Goal: Task Accomplishment & Management: Manage account settings

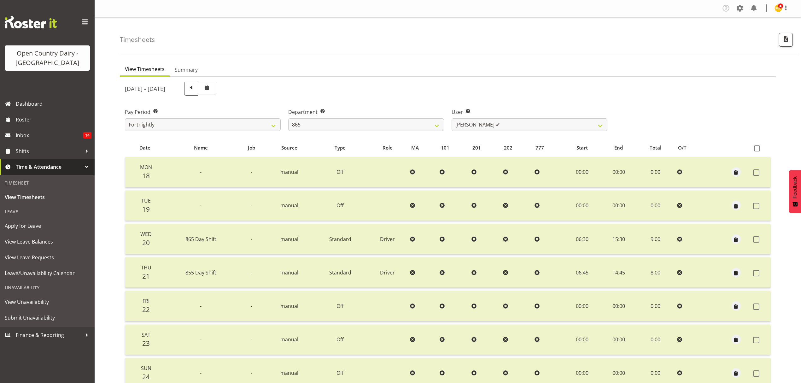
select select "678"
select select "9760"
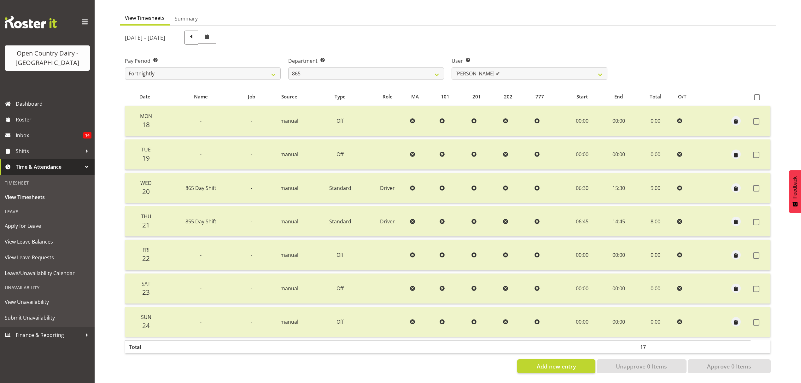
scroll to position [56, 0]
click at [592, 70] on select "Flavio Ferraz ✔ George Courtney ✔ Steffan Kennard ✔" at bounding box center [530, 73] width 156 height 13
click at [432, 69] on select "734 735 736 737 738 739 851 852 853 854 855 856 858 861 862 865 868 869 870 873" at bounding box center [366, 73] width 156 height 13
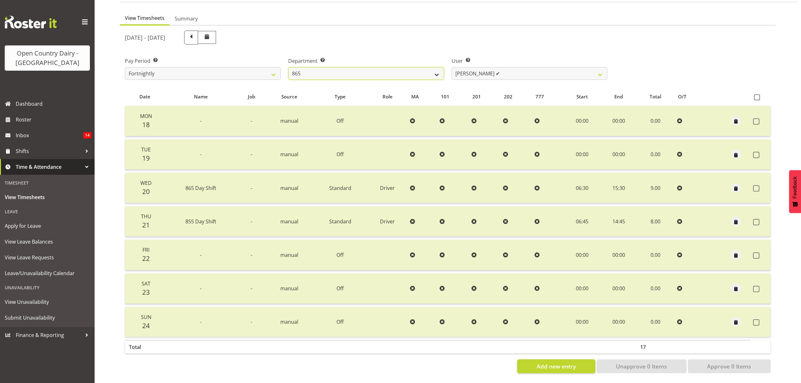
select select "681"
click at [288, 67] on select "734 735 736 737 738 739 851 852 853 854 855 856 858 861 862 865 868 869 870 873" at bounding box center [366, 73] width 156 height 13
select select "7377"
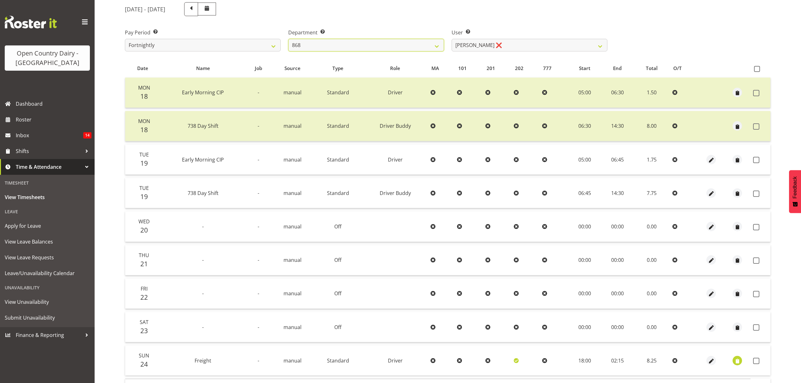
scroll to position [98, 0]
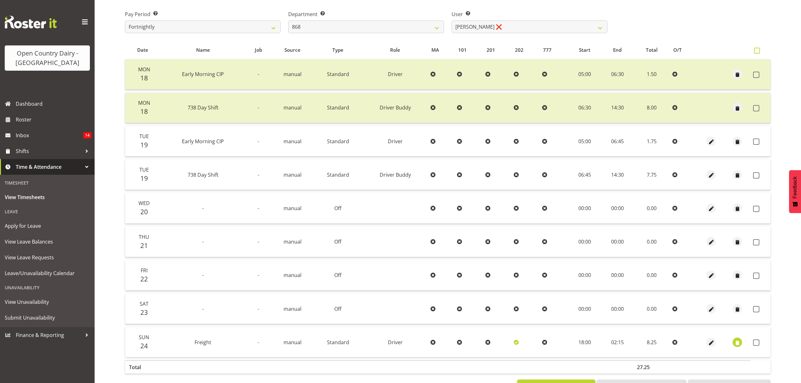
click at [757, 50] on span at bounding box center [757, 51] width 6 height 6
click at [757, 50] on input "checkbox" at bounding box center [756, 51] width 4 height 4
checkbox input "true"
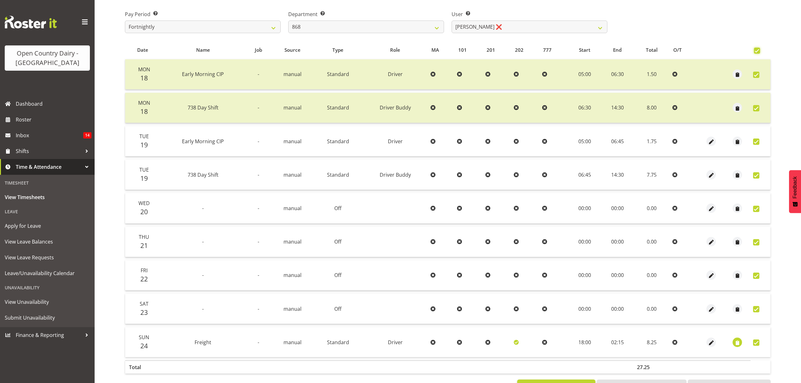
checkbox input "true"
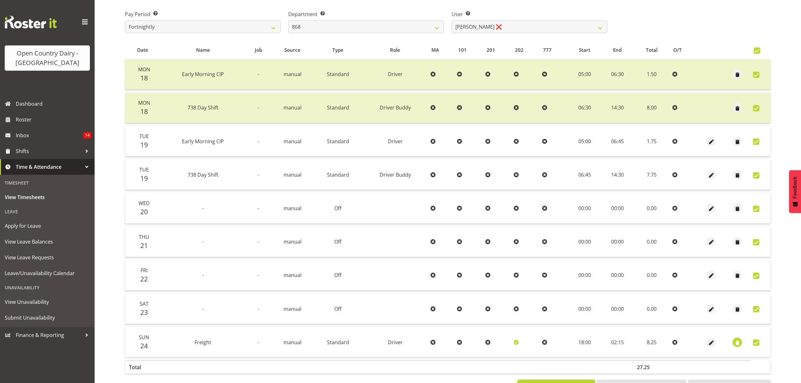
checkbox input "true"
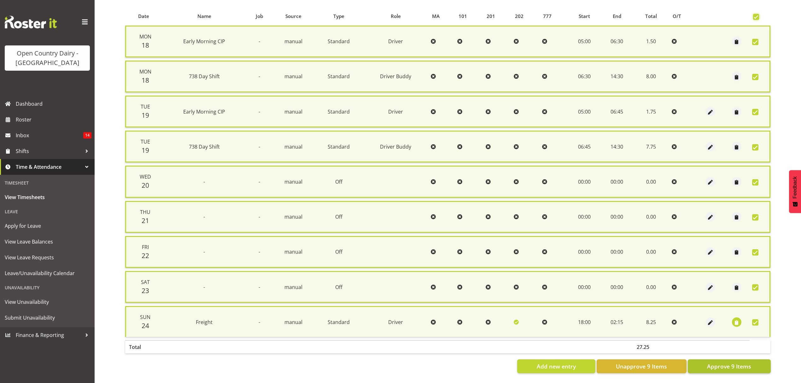
scroll to position [133, 0]
click at [734, 362] on span "Approve 9 Items" at bounding box center [729, 366] width 44 height 8
checkbox input "false"
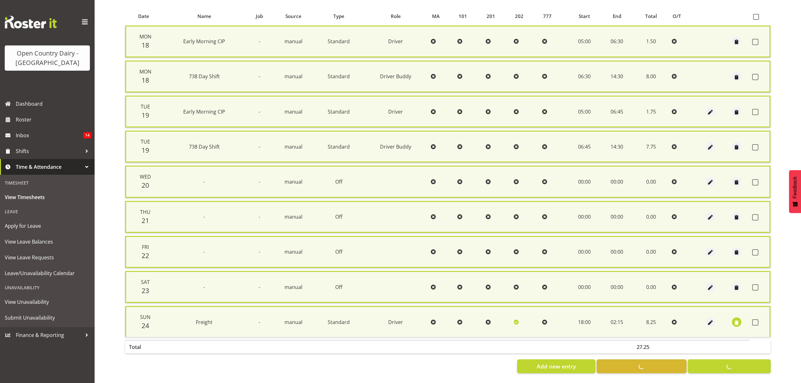
checkbox input "false"
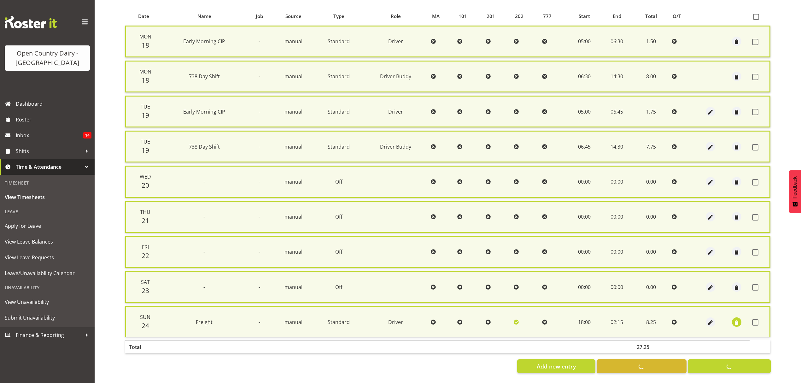
checkbox input "false"
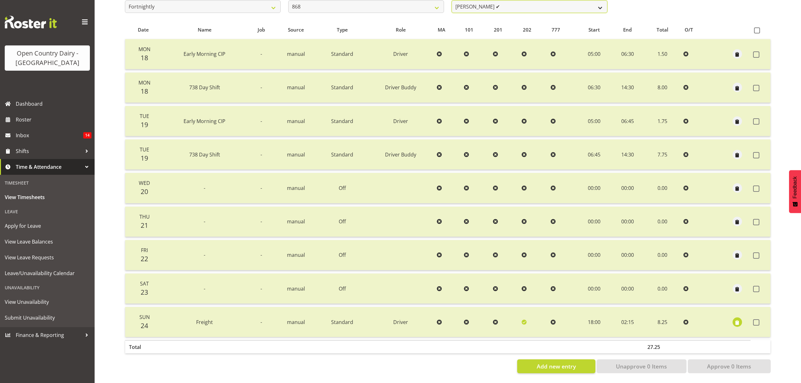
click at [602, 4] on select "Alan Rolton ✔ Cassidy Williams ❌ Christopher McIver ❌ Darin Ayling ❌" at bounding box center [530, 6] width 156 height 13
click at [601, 4] on select "Alan Rolton ✔ Cassidy Williams ❌ Christopher McIver ❌ Darin Ayling ❌" at bounding box center [530, 6] width 156 height 13
select select "9866"
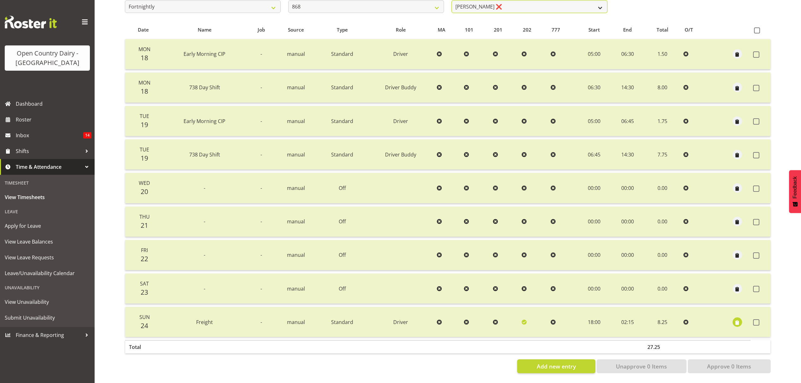
click at [452, 0] on select "Alan Rolton ✔ Cassidy Williams ❌ Christopher McIver ❌ Darin Ayling ❌" at bounding box center [530, 6] width 156 height 13
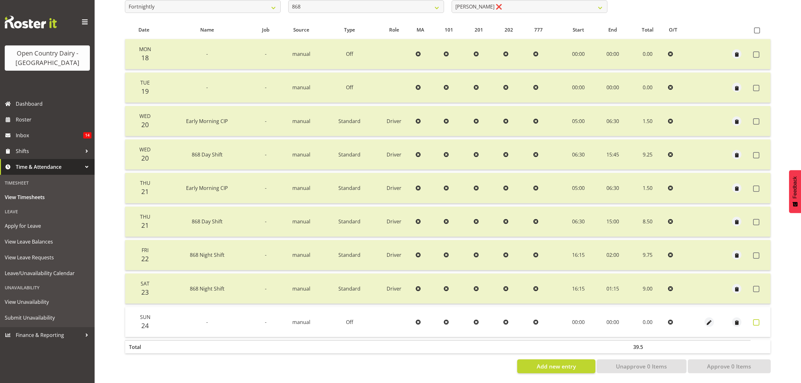
click at [756, 324] on span at bounding box center [756, 322] width 6 height 6
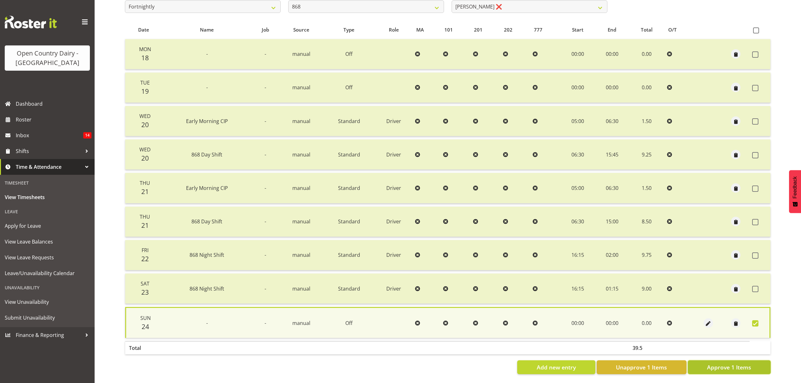
click at [725, 367] on span "Approve 1 Items" at bounding box center [729, 367] width 44 height 8
checkbox input "false"
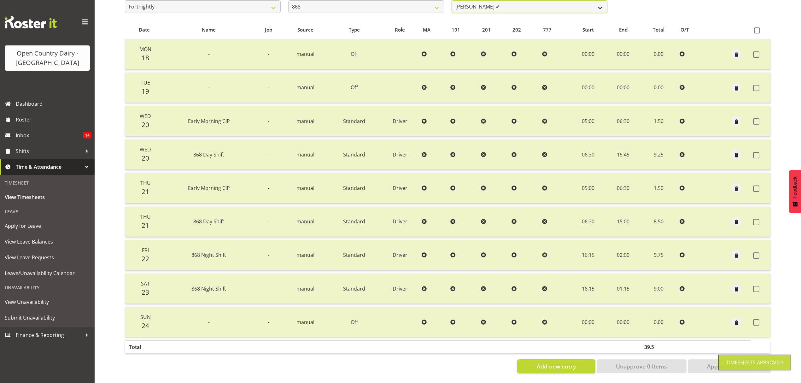
click at [601, 3] on select "Alan Rolton ✔ Cassidy Williams ✔ Christopher McIver ❌ Darin Ayling ❌" at bounding box center [530, 6] width 156 height 13
select select "7447"
click at [452, 0] on select "Alan Rolton ✔ Cassidy Williams ✔ Christopher McIver ❌ Darin Ayling ❌" at bounding box center [530, 6] width 156 height 13
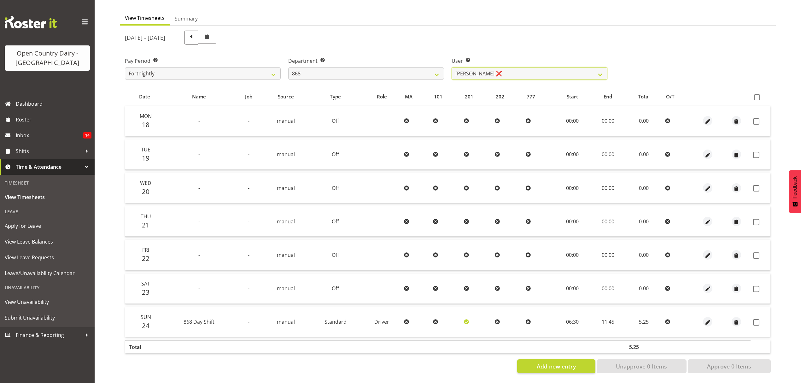
scroll to position [56, 0]
click at [758, 94] on span at bounding box center [757, 97] width 6 height 6
click at [758, 95] on input "checkbox" at bounding box center [756, 97] width 4 height 4
checkbox input "true"
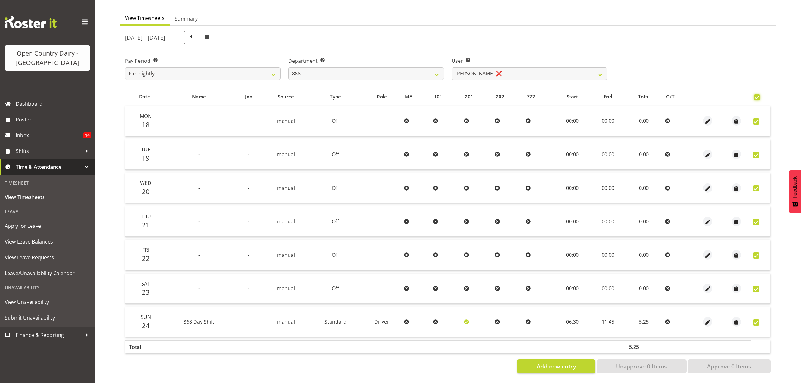
checkbox input "true"
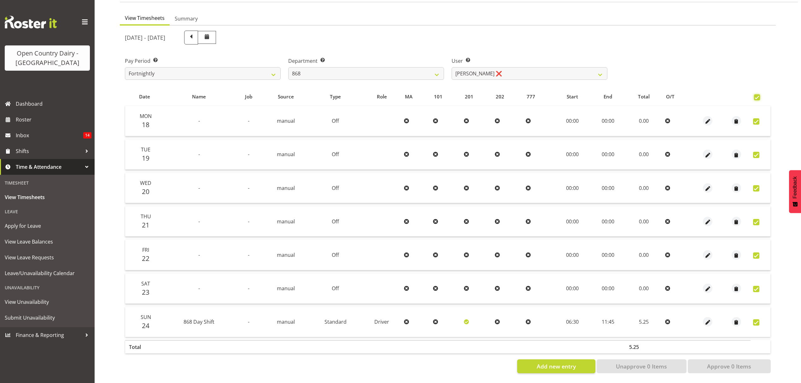
checkbox input "true"
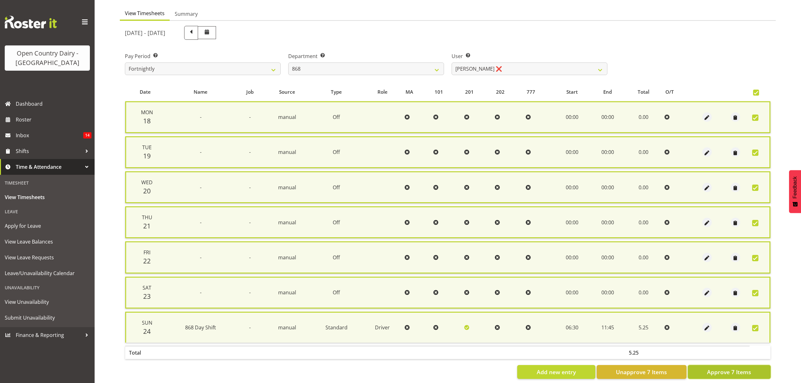
click at [721, 368] on span "Approve 7 Items" at bounding box center [729, 372] width 44 height 8
checkbox input "false"
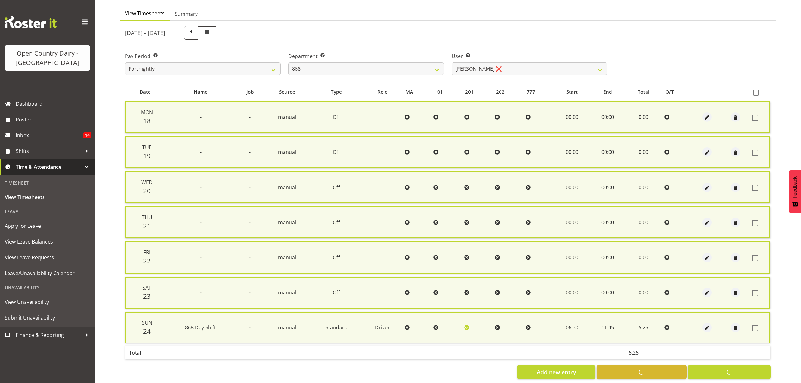
checkbox input "false"
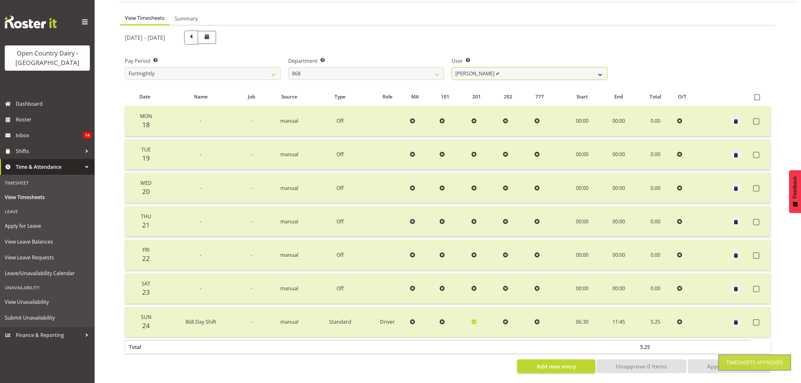
click at [597, 68] on select "Alan Rolton ✔ Cassidy Williams ✔ Christopher McIver ✔ Darin Ayling ❌" at bounding box center [530, 73] width 156 height 13
select select "10268"
click at [452, 67] on select "Alan Rolton ✔ Cassidy Williams ✔ Christopher McIver ✔ Darin Ayling ❌" at bounding box center [530, 73] width 156 height 13
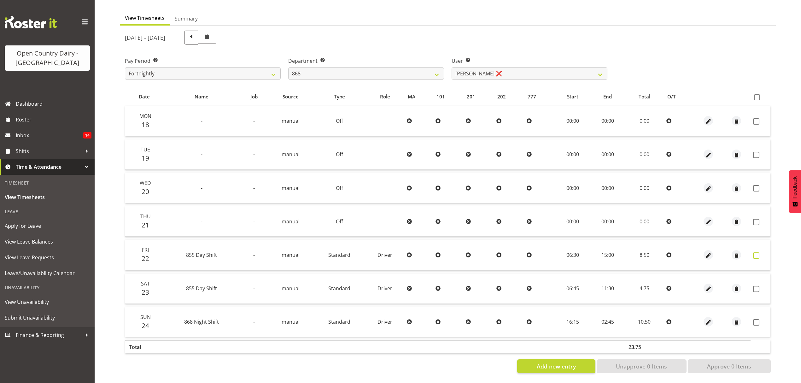
click at [754, 252] on span at bounding box center [756, 255] width 6 height 6
checkbox input "true"
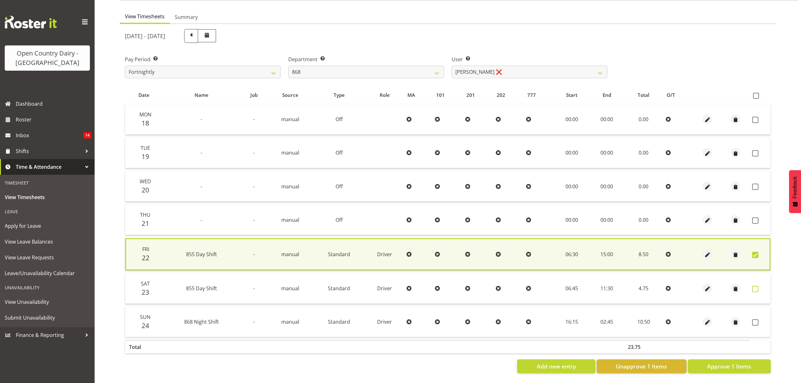
click at [757, 286] on span at bounding box center [755, 289] width 6 height 6
checkbox input "false"
click at [754, 93] on span at bounding box center [756, 96] width 6 height 6
click at [754, 94] on input "checkbox" at bounding box center [755, 96] width 4 height 4
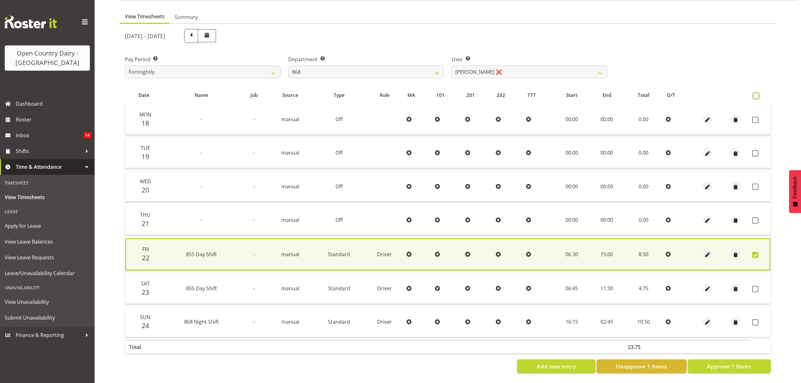
checkbox input "true"
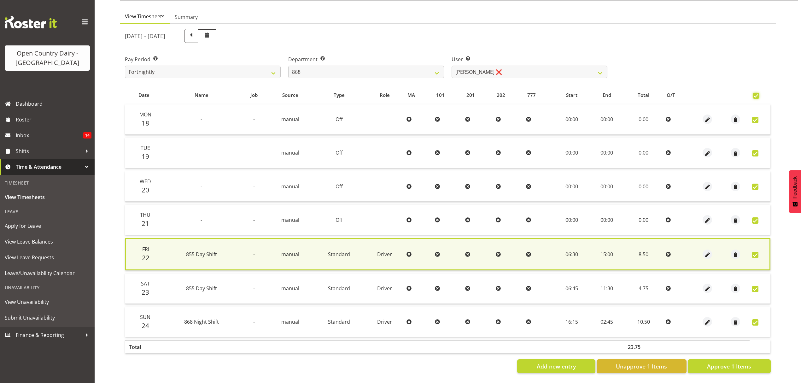
checkbox input "true"
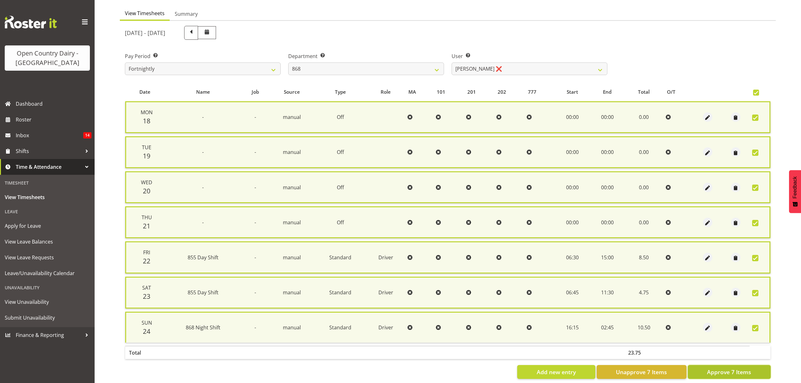
click at [734, 368] on span "Approve 7 Items" at bounding box center [729, 372] width 44 height 8
click at [734, 368] on div "Add new entry Unapprove 7 Items Approve 7 Items" at bounding box center [448, 372] width 646 height 14
checkbox input "false"
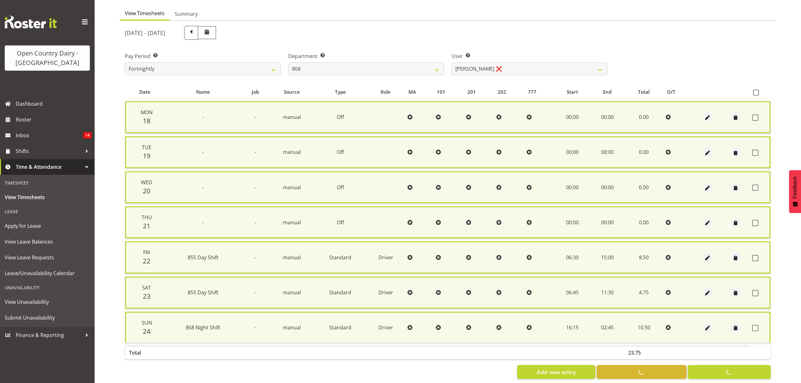
checkbox input "false"
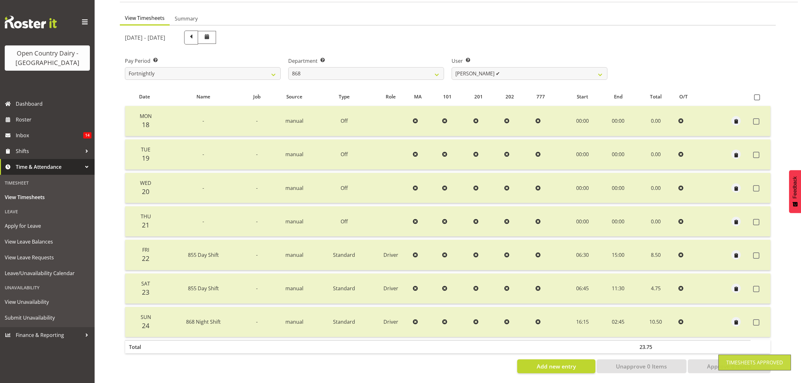
click at [598, 76] on div "User Select user. Note: This is filtered down by the previous two drop-down ite…" at bounding box center [529, 65] width 163 height 35
click at [598, 69] on select "Alan Rolton ✔ Cassidy Williams ✔ Christopher McIver ✔ Darin Ayling ✔" at bounding box center [530, 73] width 156 height 13
click at [428, 67] on select "734 735 736 737 738 739 851 852 853 854 855 856 858 861 862 865 868 869 870 873" at bounding box center [366, 73] width 156 height 13
select select "682"
click at [288, 67] on select "734 735 736 737 738 739 851 852 853 854 855 856 858 861 862 865 868 869 870 873" at bounding box center [366, 73] width 156 height 13
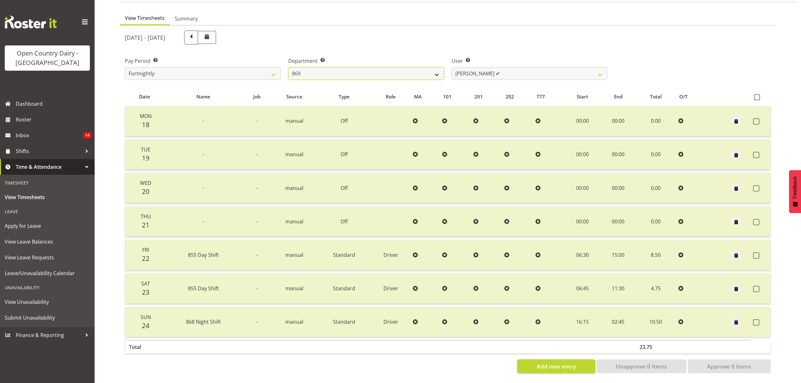
select select "7387"
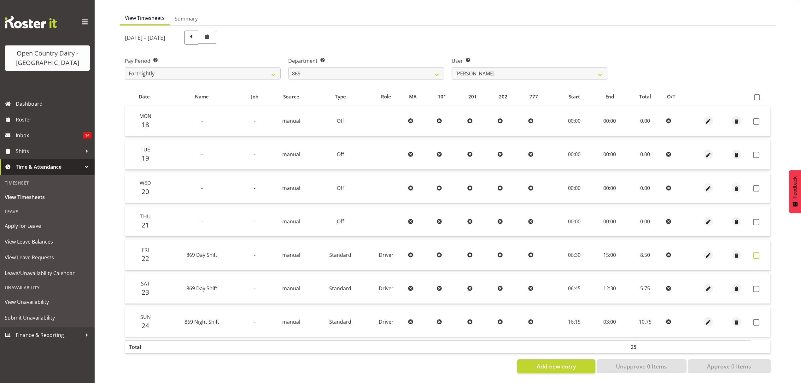
click at [759, 252] on span at bounding box center [756, 255] width 6 height 6
click at [759, 252] on label at bounding box center [758, 255] width 10 height 6
click at [755, 252] on span at bounding box center [756, 255] width 6 height 6
checkbox input "true"
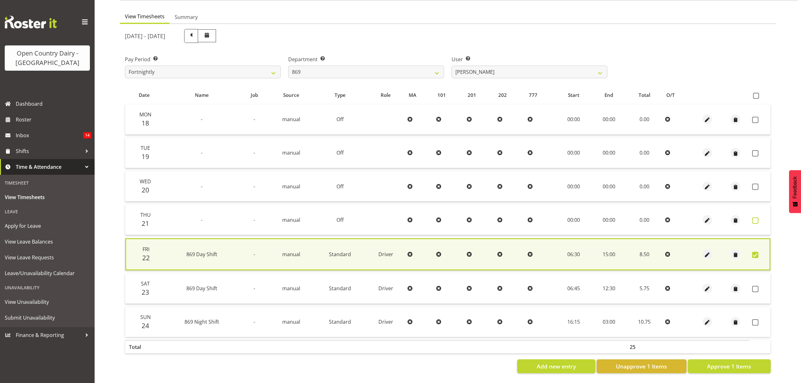
click at [756, 217] on span at bounding box center [755, 220] width 6 height 6
checkbox input "true"
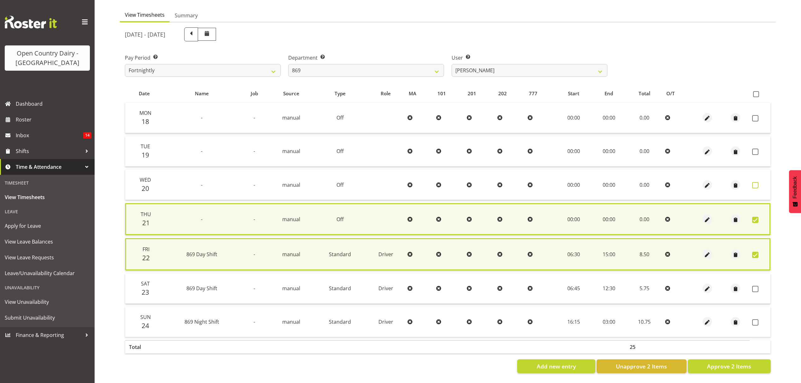
click at [752, 186] on span at bounding box center [755, 185] width 6 height 6
click at [757, 186] on td at bounding box center [760, 185] width 21 height 30
click at [757, 184] on span at bounding box center [755, 185] width 6 height 6
checkbox input "true"
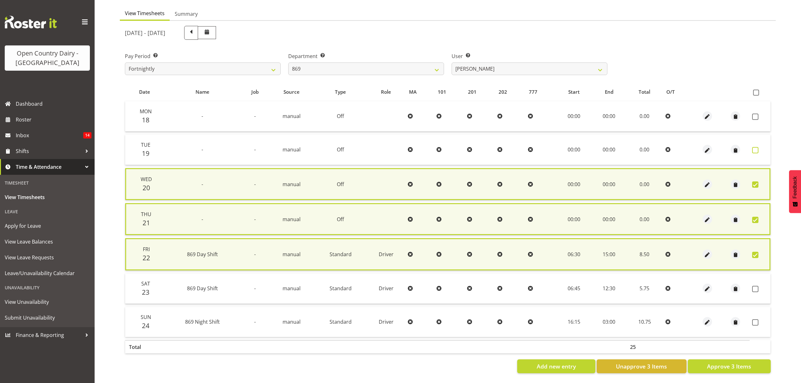
click at [755, 150] on span at bounding box center [755, 150] width 6 height 6
checkbox input "true"
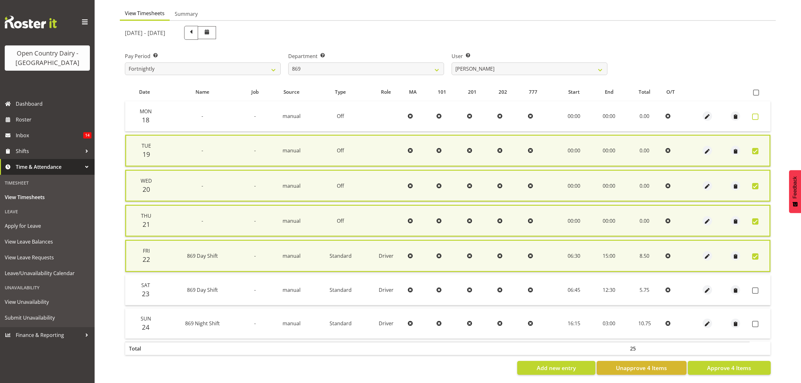
click at [753, 114] on span at bounding box center [755, 117] width 6 height 6
checkbox input "true"
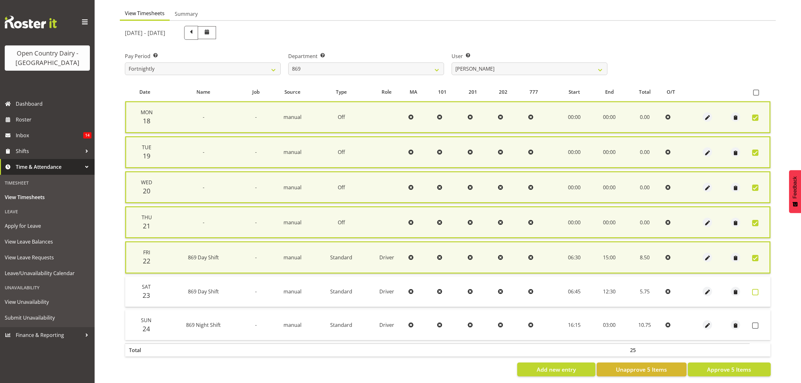
click at [755, 289] on span at bounding box center [755, 292] width 6 height 6
checkbox input "true"
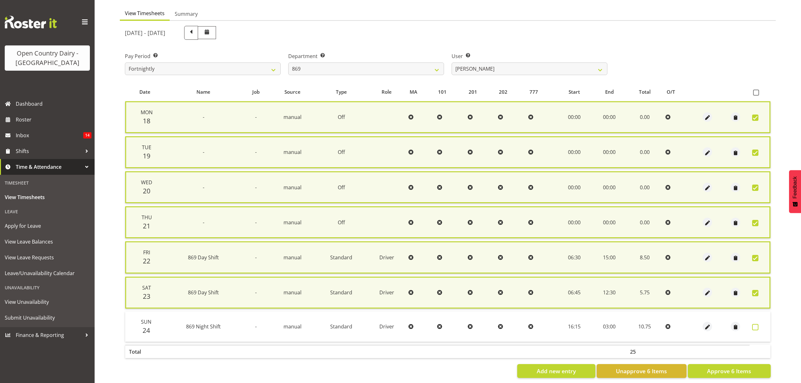
click at [755, 324] on span at bounding box center [755, 327] width 6 height 6
checkbox input "true"
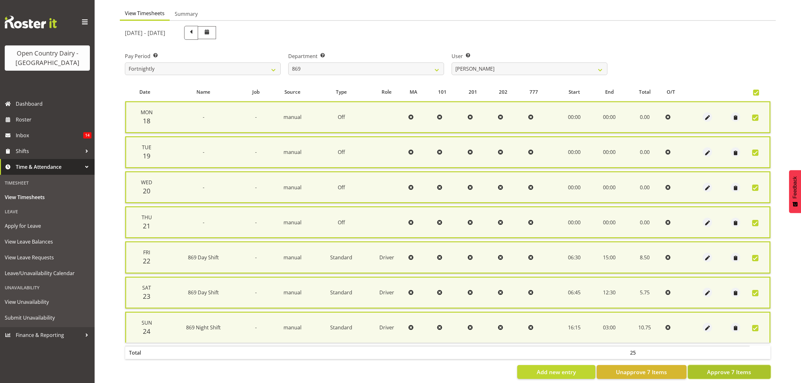
click at [731, 368] on span "Approve 7 Items" at bounding box center [729, 372] width 44 height 8
checkbox input "false"
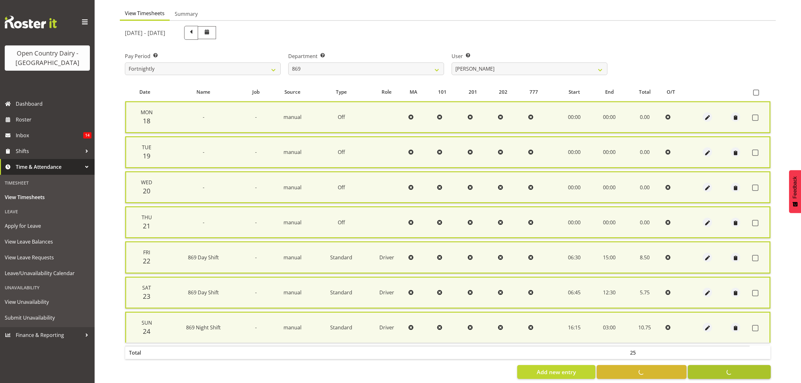
checkbox input "false"
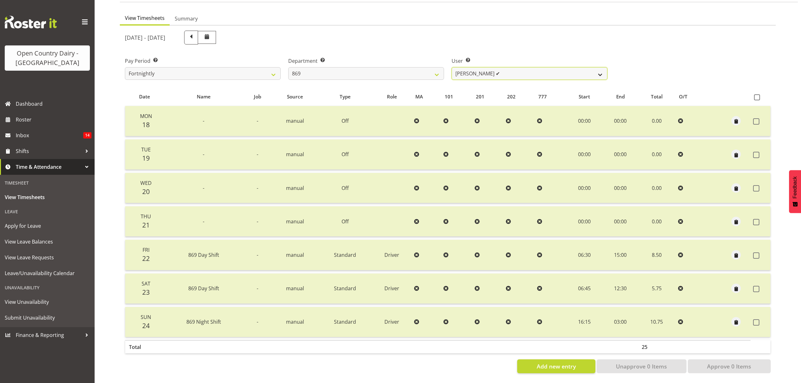
click at [602, 71] on select "Barry O'Donnell ✔ Barry Johnston ✔ Jason Soper ❌ Peter Wieczorek ❌" at bounding box center [530, 73] width 156 height 13
select select "7388"
click at [452, 67] on select "Barry O'Donnell ✔ Barry Johnston ✔ Jason Soper ❌ Peter Wieczorek ❌" at bounding box center [530, 73] width 156 height 13
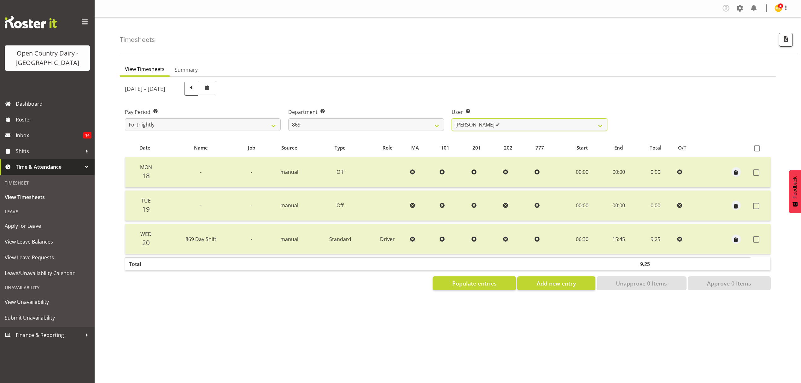
scroll to position [0, 0]
click at [468, 281] on span "Populate entries" at bounding box center [474, 283] width 44 height 8
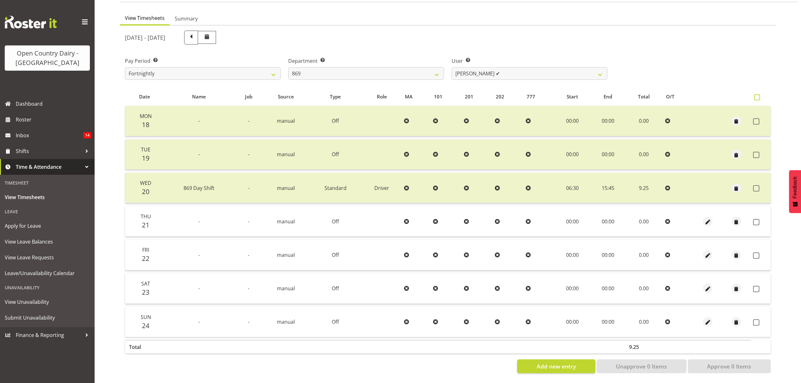
scroll to position [56, 0]
click at [757, 94] on span at bounding box center [757, 97] width 6 height 6
click at [757, 95] on input "checkbox" at bounding box center [756, 97] width 4 height 4
checkbox input "true"
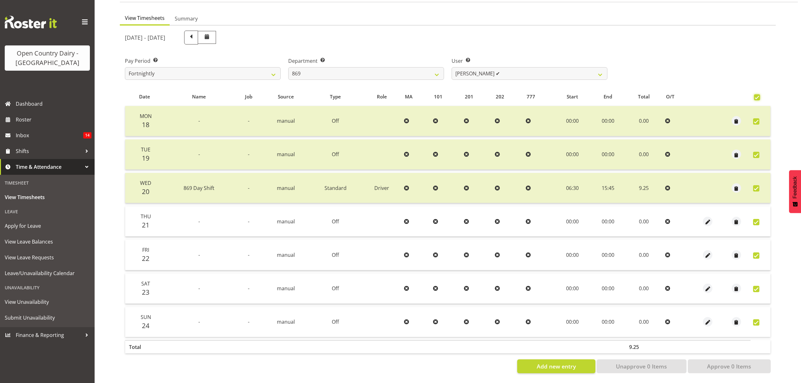
checkbox input "true"
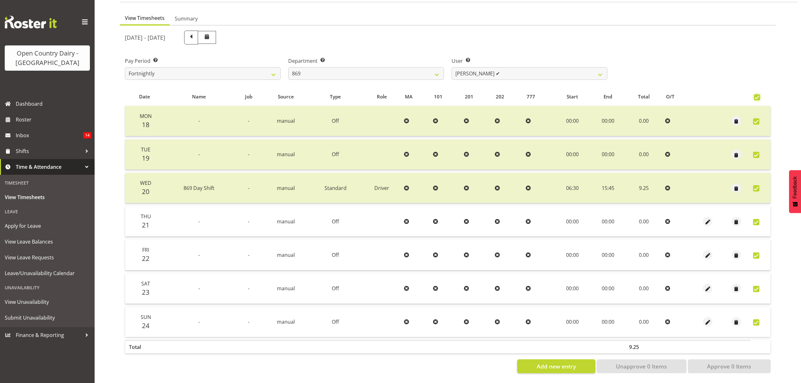
checkbox input "true"
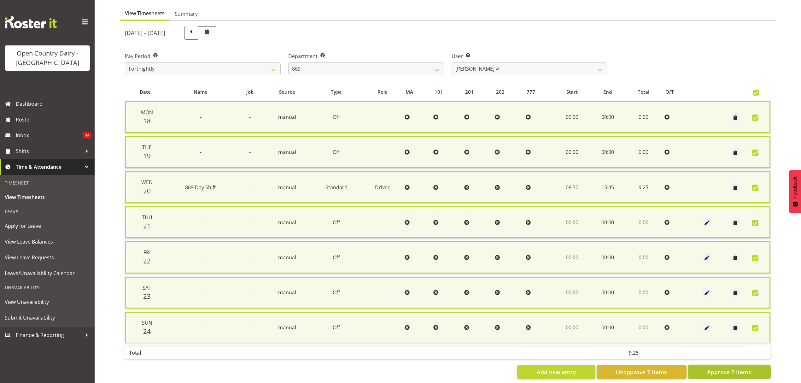
click at [736, 370] on span "Approve 7 Items" at bounding box center [729, 372] width 44 height 8
checkbox input "false"
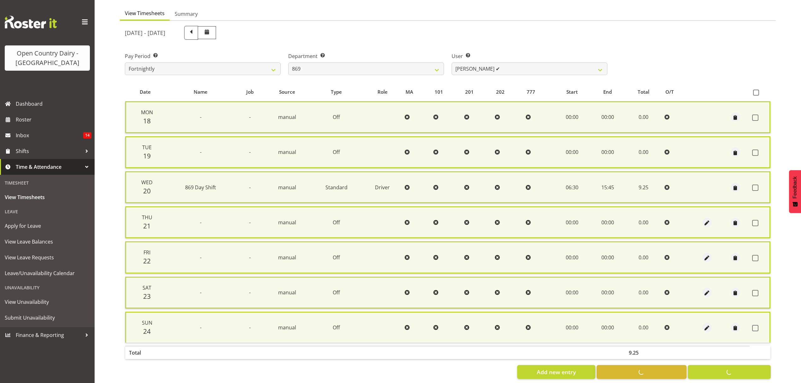
checkbox input "false"
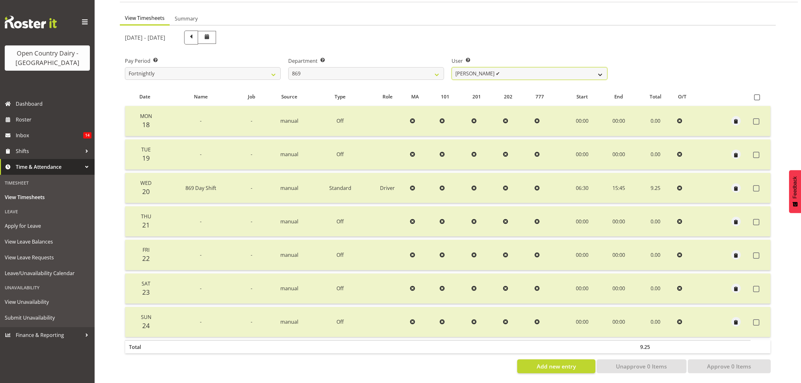
click at [588, 71] on select "Barry O'Donnell ✔ Barry Johnston ✔ Jason Soper ❌ Peter Wieczorek ❌" at bounding box center [530, 73] width 156 height 13
select select "10302"
click at [452, 67] on select "Barry O'Donnell ✔ Barry Johnston ✔ Jason Soper ❌ Peter Wieczorek ❌" at bounding box center [530, 73] width 156 height 13
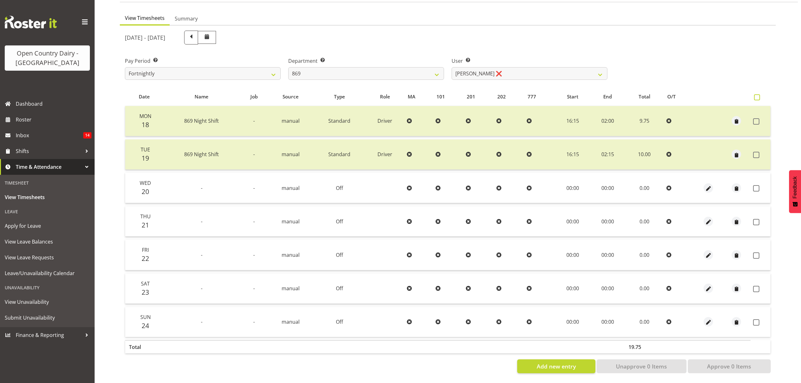
click at [759, 94] on span at bounding box center [757, 97] width 6 height 6
click at [758, 95] on input "checkbox" at bounding box center [756, 97] width 4 height 4
click at [759, 94] on span at bounding box center [757, 97] width 6 height 6
click at [758, 95] on input "checkbox" at bounding box center [756, 97] width 4 height 4
checkbox input "false"
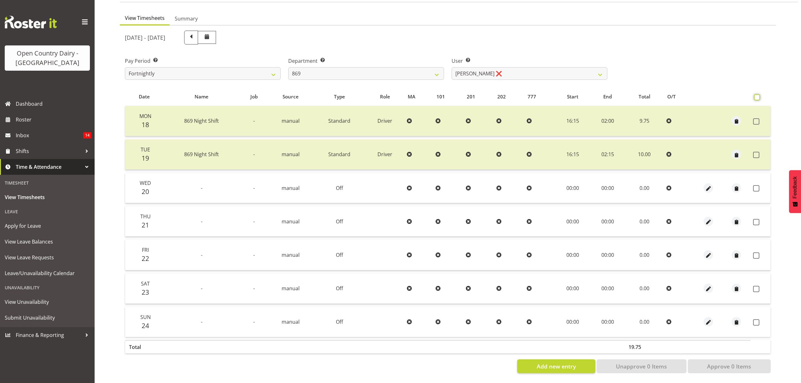
checkbox input "false"
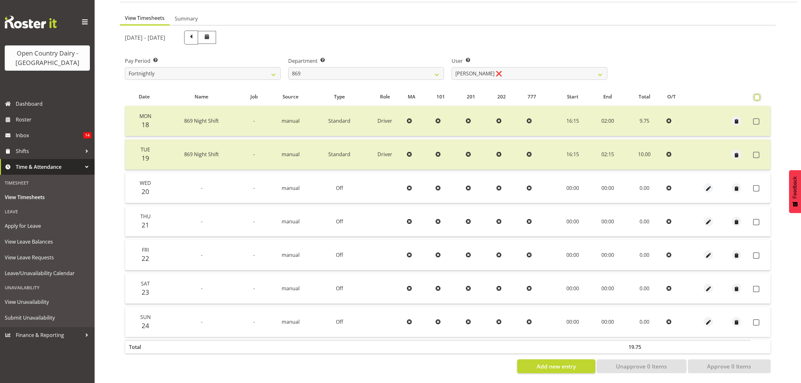
checkbox input "false"
click at [759, 94] on span at bounding box center [757, 97] width 6 height 6
click at [758, 95] on input "checkbox" at bounding box center [756, 97] width 4 height 4
checkbox input "true"
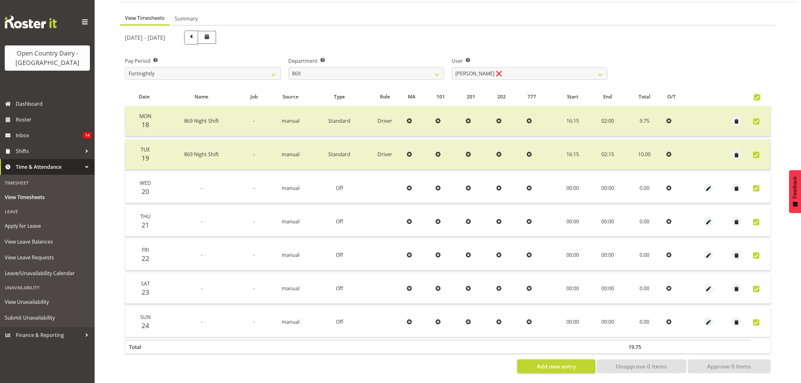
checkbox input "true"
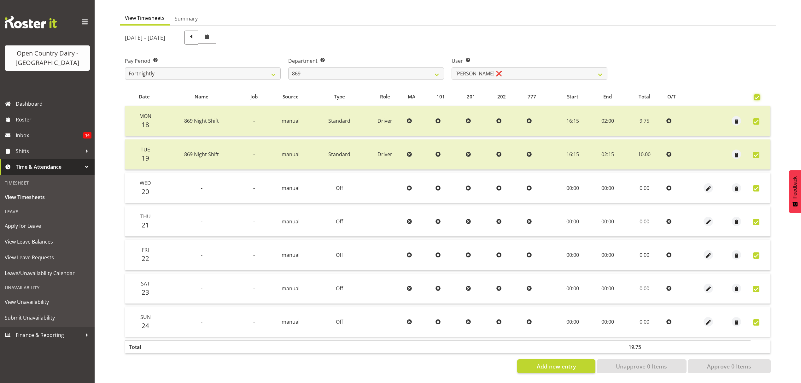
checkbox input "true"
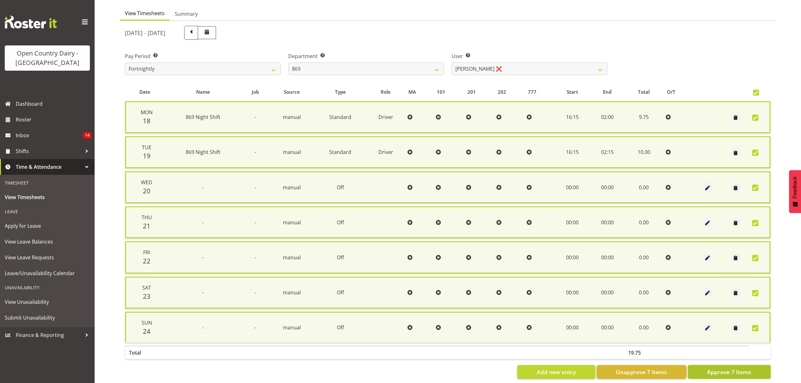
click at [740, 368] on span "Approve 7 Items" at bounding box center [729, 372] width 44 height 8
checkbox input "false"
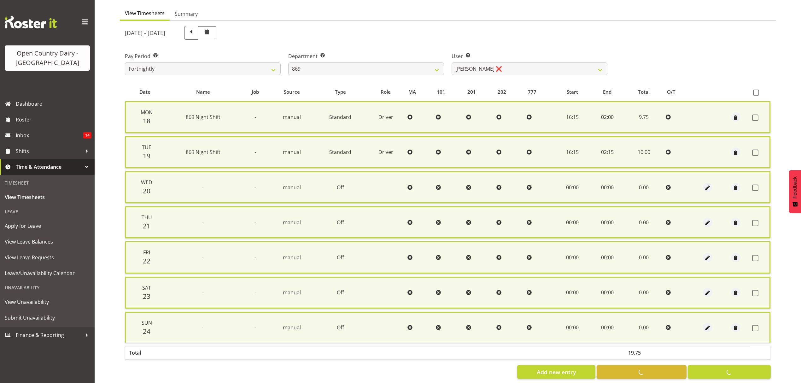
checkbox input "false"
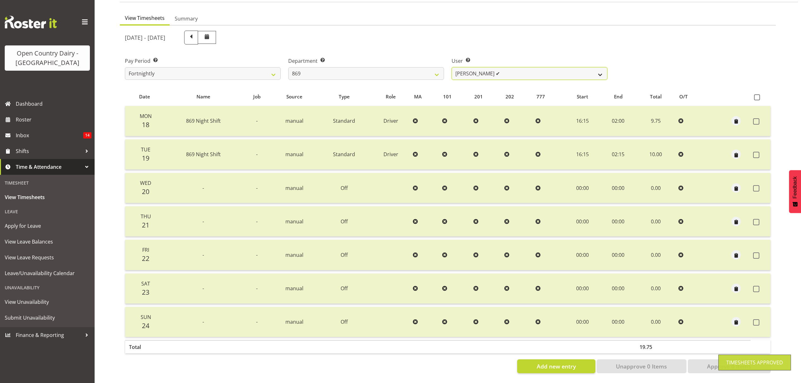
click at [598, 67] on select "Barry O'Donnell ✔ Barry Johnston ✔ Jason Soper ✔ Peter Wieczorek ❌" at bounding box center [530, 73] width 156 height 13
select select "7399"
click at [452, 67] on select "Barry O'Donnell ✔ Barry Johnston ✔ Jason Soper ✔ Peter Wieczorek ❌" at bounding box center [530, 73] width 156 height 13
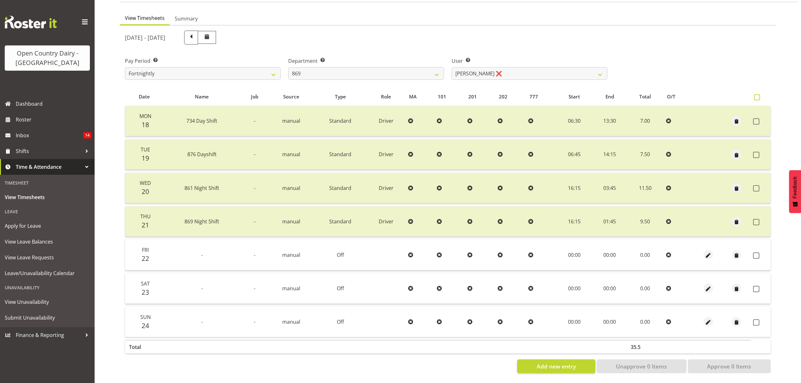
click at [756, 94] on span at bounding box center [757, 97] width 6 height 6
click at [756, 95] on input "checkbox" at bounding box center [756, 97] width 4 height 4
checkbox input "true"
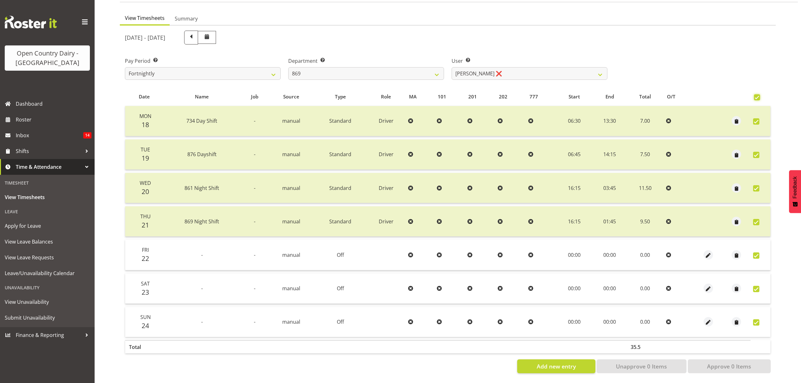
checkbox input "true"
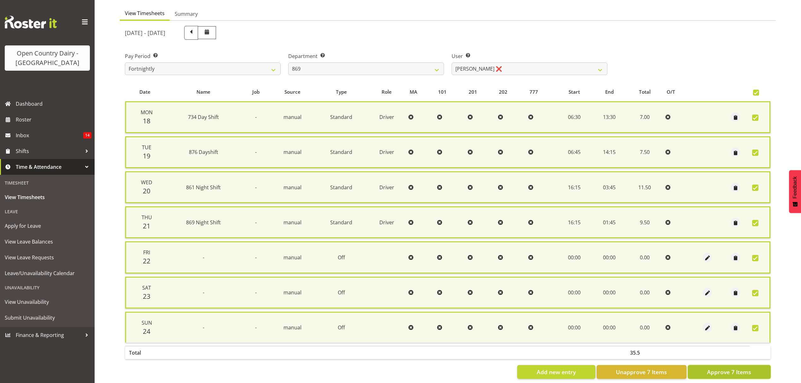
click at [707, 375] on button "Approve 7 Items" at bounding box center [729, 372] width 83 height 14
checkbox input "false"
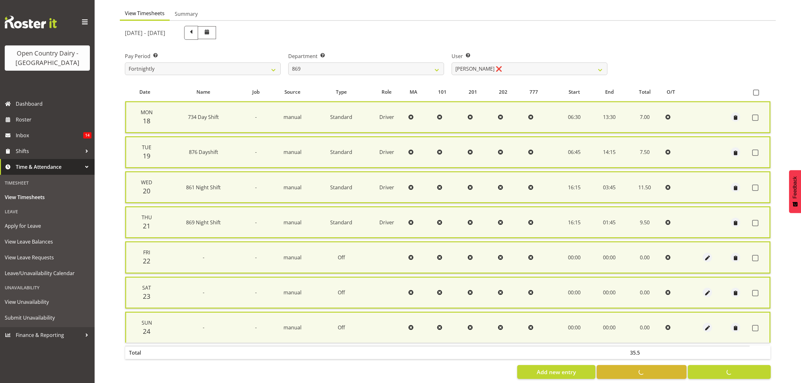
checkbox input "false"
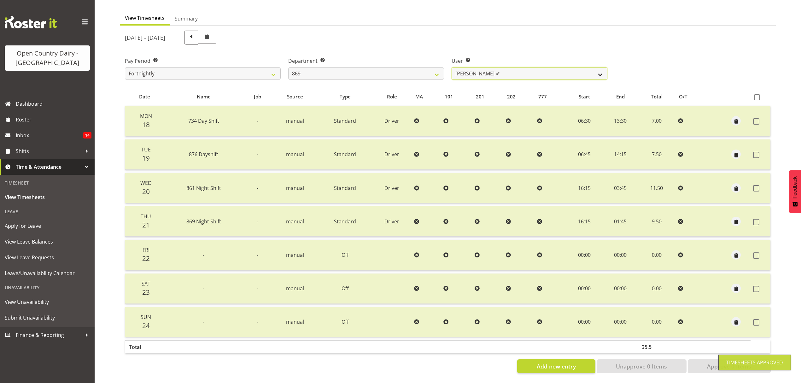
click at [598, 69] on select "Barry O'Donnell ✔ Barry Johnston ✔ Jason Soper ✔ Peter Wieczorek ✔" at bounding box center [530, 73] width 156 height 13
click at [442, 70] on select "734 735 736 737 738 739 851 852 853 854 855 856 858 861 862 865 868 869 870 873" at bounding box center [366, 73] width 156 height 13
select select "683"
click at [288, 67] on select "734 735 736 737 738 739 851 852 853 854 855 856 858 861 862 865 868 869 870 873" at bounding box center [366, 73] width 156 height 13
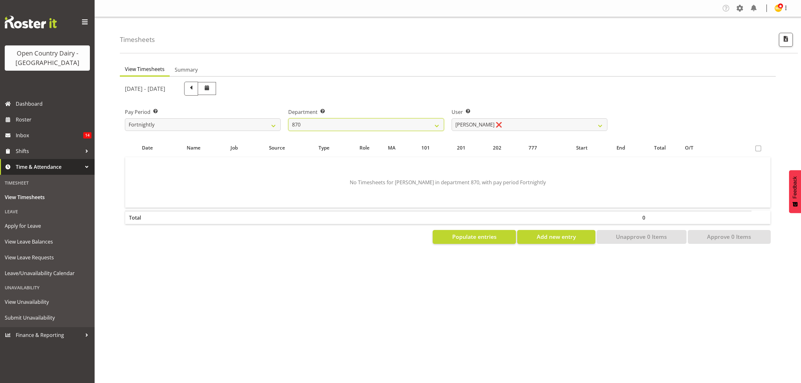
scroll to position [0, 0]
click at [602, 127] on select "Andy Haywood ❌ David Young ❌ Stewart Matheson ❌" at bounding box center [530, 124] width 156 height 13
select select "7473"
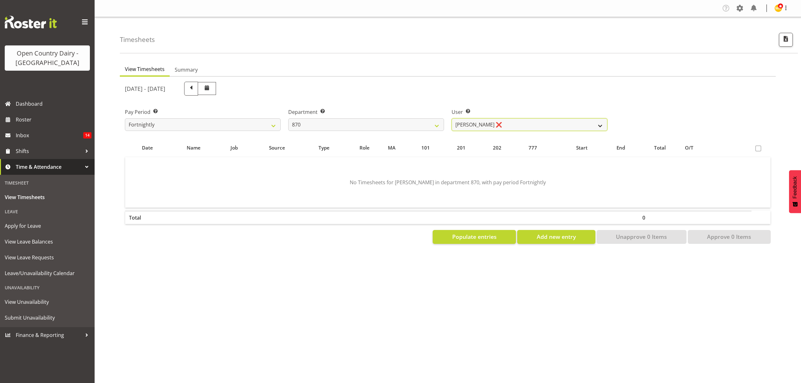
click at [452, 118] on select "Andy Haywood ❌ David Young ❌ Stewart Matheson ❌" at bounding box center [530, 124] width 156 height 13
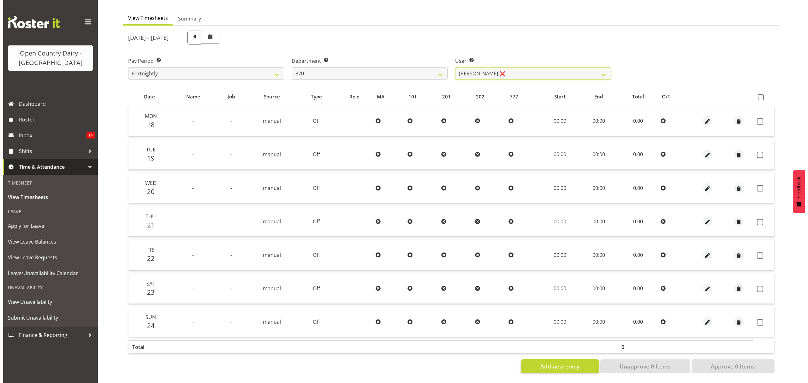
scroll to position [56, 0]
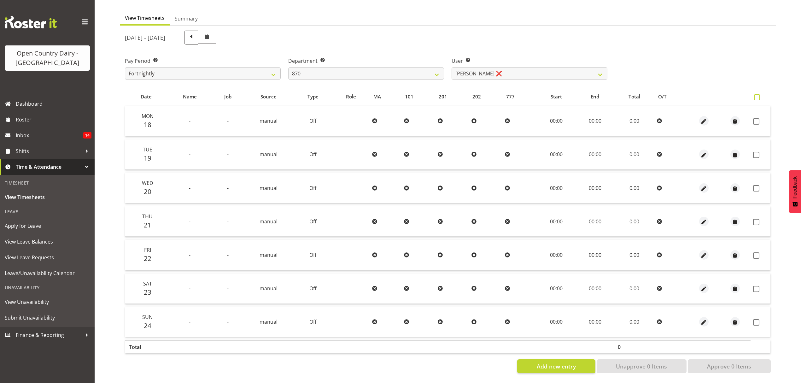
click at [759, 94] on span at bounding box center [757, 97] width 6 height 6
click at [758, 95] on input "checkbox" at bounding box center [756, 97] width 4 height 4
checkbox input "true"
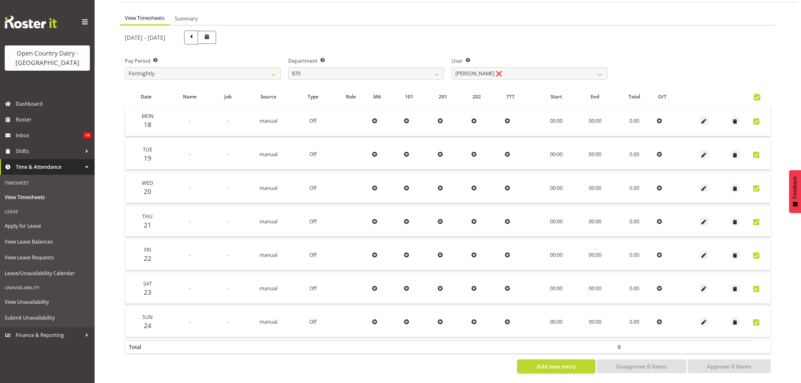
checkbox input "true"
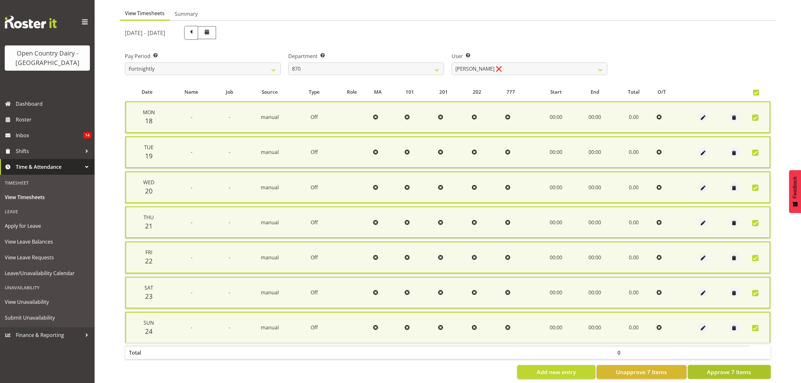
click at [726, 369] on span "Approve 7 Items" at bounding box center [729, 372] width 44 height 8
checkbox input "false"
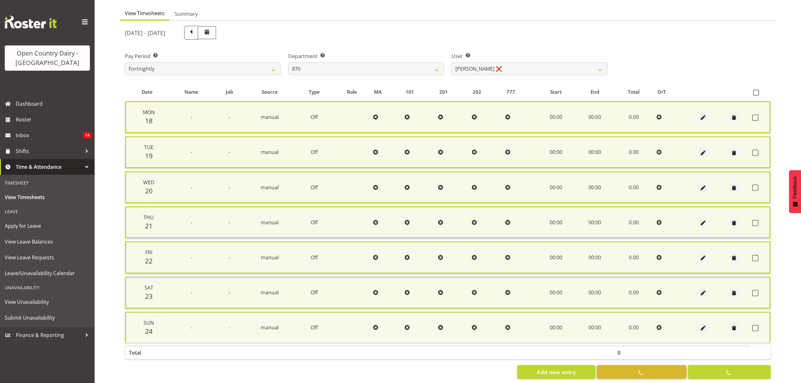
checkbox input "false"
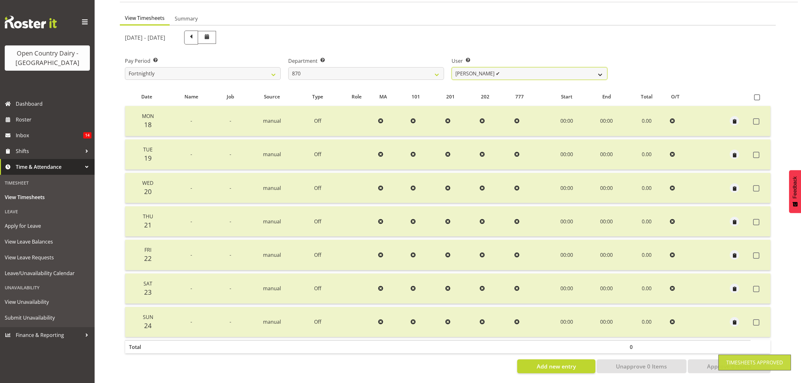
click at [497, 67] on select "Andy Haywood ❌ David Young ✔ Stewart Matheson ❌" at bounding box center [530, 73] width 156 height 13
click at [432, 68] on select "734 735 736 737 738 739 851 852 853 854 855 856 858 861 862 865 868 869 870 873" at bounding box center [366, 73] width 156 height 13
select select "686"
click at [288, 67] on select "734 735 736 737 738 739 851 852 853 854 855 856 858 861 862 865 868 869 870 873" at bounding box center [366, 73] width 156 height 13
select select "7383"
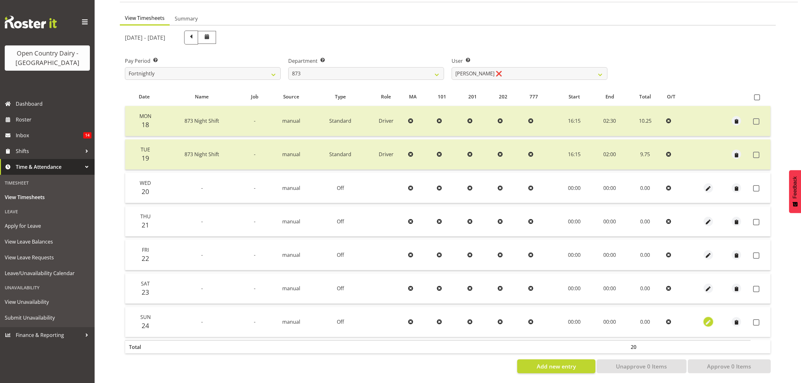
click at [705, 319] on span "button" at bounding box center [708, 322] width 7 height 7
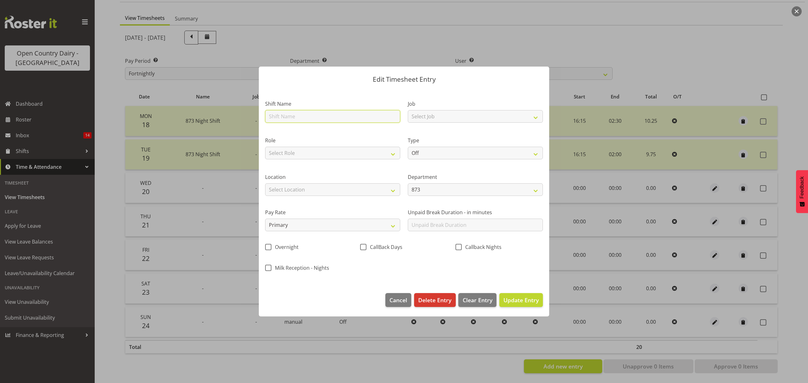
click at [339, 121] on input "text" at bounding box center [332, 116] width 135 height 13
type input "873 Dayshift"
click at [372, 157] on select "Select Role Driver Driver Buddy" at bounding box center [332, 153] width 135 height 13
click at [333, 148] on select "Select Role Driver Driver Buddy" at bounding box center [332, 153] width 135 height 13
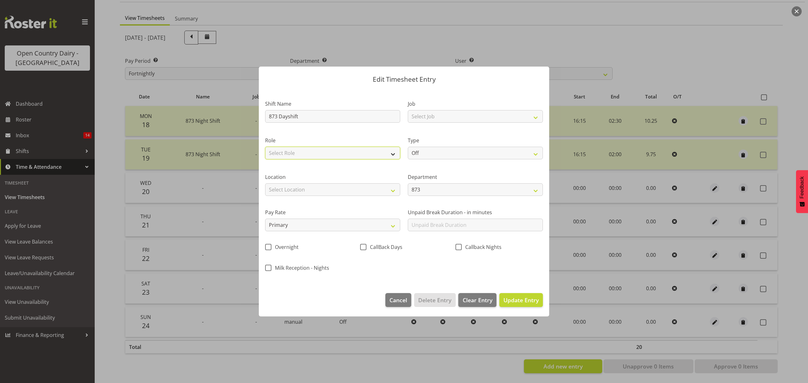
click at [333, 148] on select "Select Role Driver Driver Buddy" at bounding box center [332, 153] width 135 height 13
click at [333, 150] on select "Select Role Driver Driver Buddy" at bounding box center [332, 153] width 135 height 13
select select "1154"
click at [265, 147] on select "Select Role Driver Driver Buddy" at bounding box center [332, 153] width 135 height 13
click at [459, 153] on select "Off Standard Public Holiday Public Holiday (Worked) Day In Lieu Annual Leave Si…" at bounding box center [475, 153] width 135 height 13
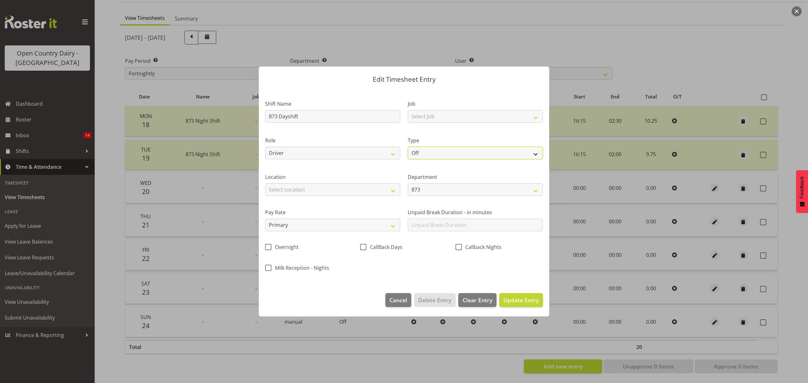
select select "Standard"
click at [408, 147] on select "Off Standard Public Holiday Public Holiday (Worked) Day In Lieu Annual Leave Si…" at bounding box center [475, 153] width 135 height 13
select select "7"
select select "2025"
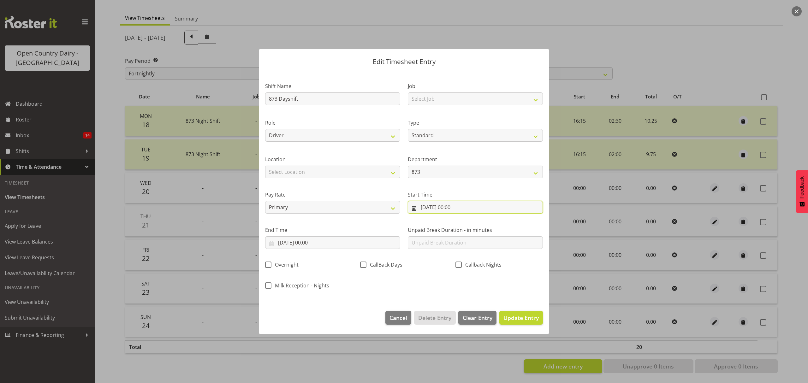
click at [448, 210] on input "24/08/2025, 00:00" at bounding box center [475, 207] width 135 height 13
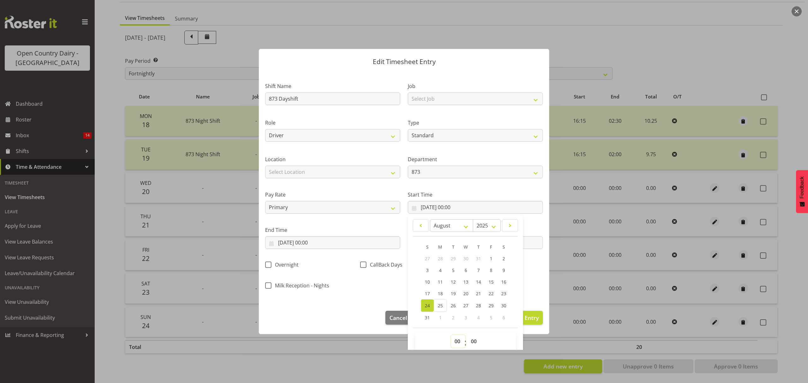
click at [453, 342] on select "00 01 02 03 04 05 06 07 08 09 10 11 12 13 14 15 16 17 18 19 20 21 22 23" at bounding box center [458, 341] width 14 height 13
select select "6"
click at [451, 335] on select "00 01 02 03 04 05 06 07 08 09 10 11 12 13 14 15 16 17 18 19 20 21 22 23" at bounding box center [458, 341] width 14 height 13
type input "24/08/2025, 06:00"
click at [472, 342] on select "00 01 02 03 04 05 06 07 08 09 10 11 12 13 14 15 16 17 18 19 20 21 22 23 24 25 2…" at bounding box center [474, 341] width 14 height 13
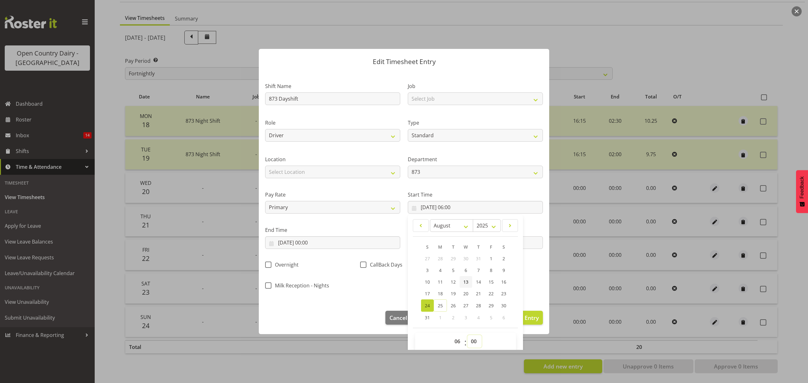
select select "30"
click at [467, 335] on select "00 01 02 03 04 05 06 07 08 09 10 11 12 13 14 15 16 17 18 19 20 21 22 23 24 25 2…" at bounding box center [474, 341] width 14 height 13
type input "24/08/2025, 06:30"
click at [313, 244] on input "24/08/2025, 00:00" at bounding box center [332, 242] width 135 height 13
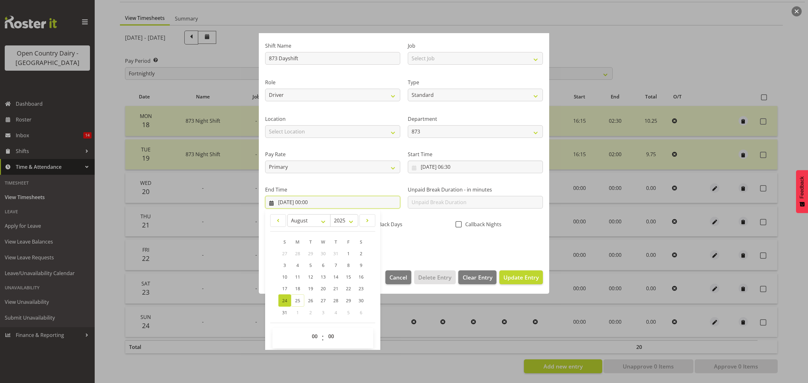
scroll to position [43, 0]
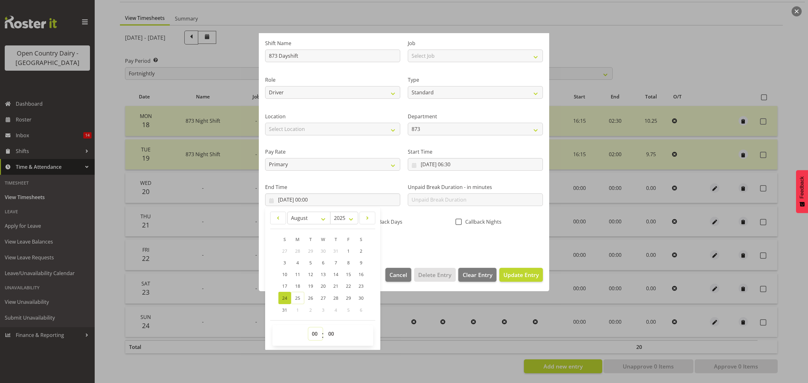
click at [312, 332] on select "00 01 02 03 04 05 06 07 08 09 10 11 12 13 14 15 16 17 18 19 20 21 22 23" at bounding box center [315, 333] width 14 height 13
select select "16"
click at [308, 328] on select "00 01 02 03 04 05 06 07 08 09 10 11 12 13 14 15 16 17 18 19 20 21 22 23" at bounding box center [315, 333] width 14 height 13
click at [317, 291] on link "20" at bounding box center [323, 286] width 13 height 12
type input "20/08/2025, 16:00"
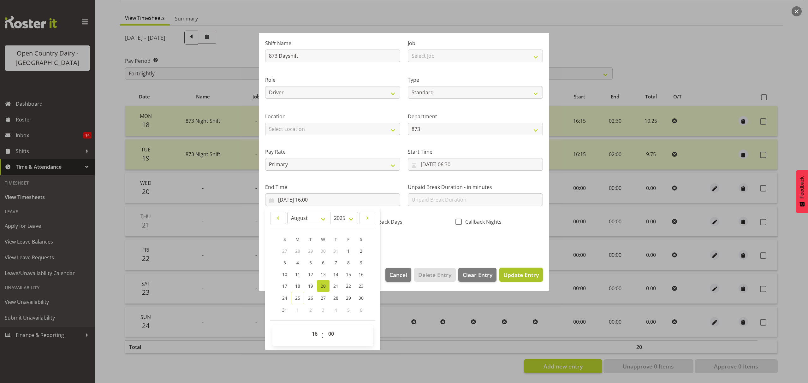
click at [519, 278] on span "Update Entry" at bounding box center [520, 275] width 35 height 8
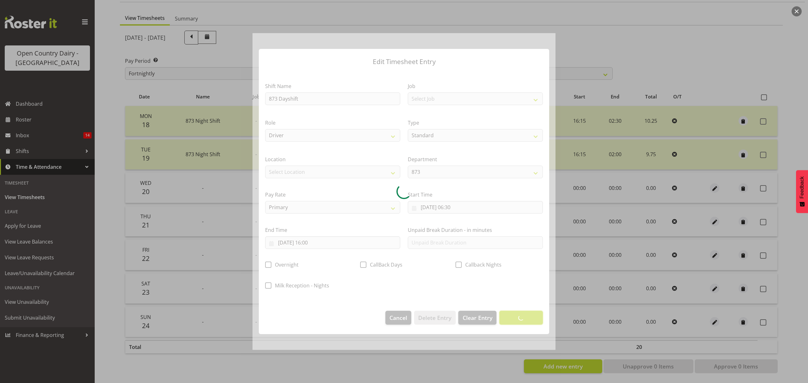
scroll to position [0, 0]
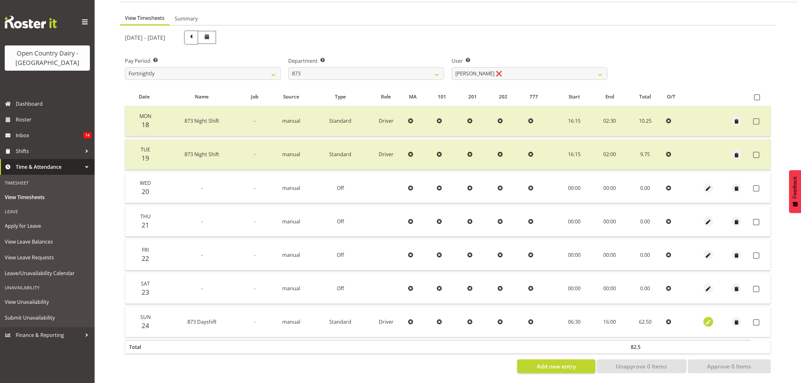
click at [704, 317] on button "button" at bounding box center [708, 321] width 9 height 9
select select "Standard"
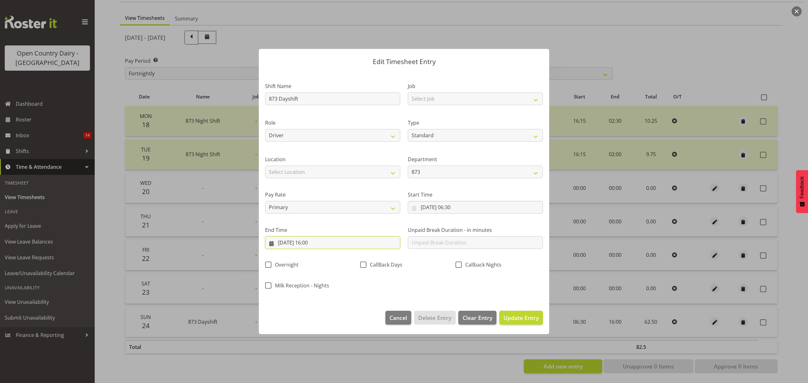
click at [309, 247] on input "21/08/2025, 16:00" at bounding box center [332, 242] width 135 height 13
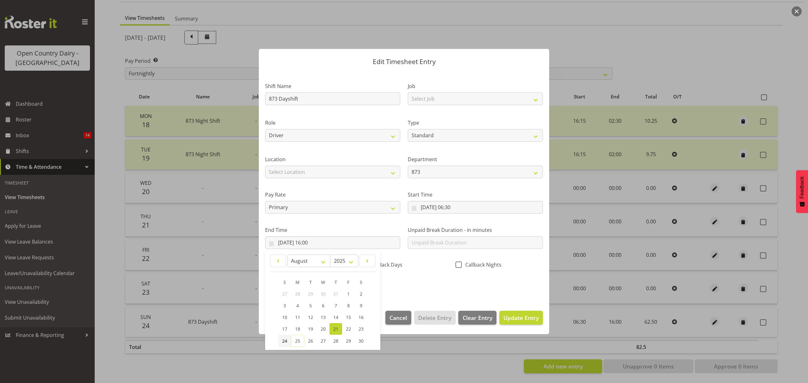
click at [289, 339] on link "24" at bounding box center [284, 341] width 13 height 12
type input "24/08/2025, 16:00"
click at [506, 318] on span "Update Entry" at bounding box center [520, 318] width 35 height 8
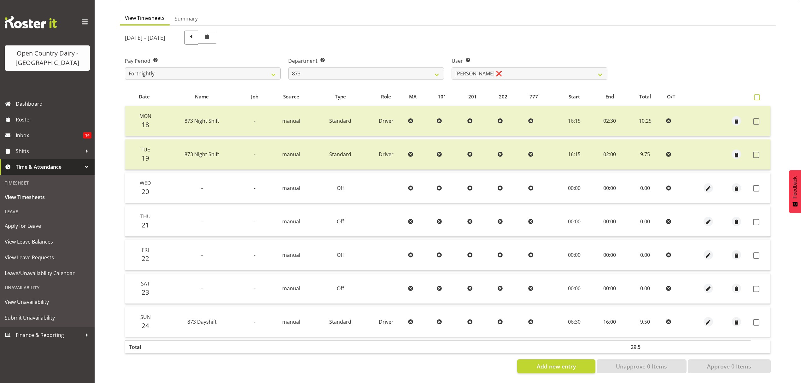
click at [755, 94] on span at bounding box center [757, 97] width 6 height 6
click at [755, 95] on input "checkbox" at bounding box center [756, 97] width 4 height 4
checkbox input "true"
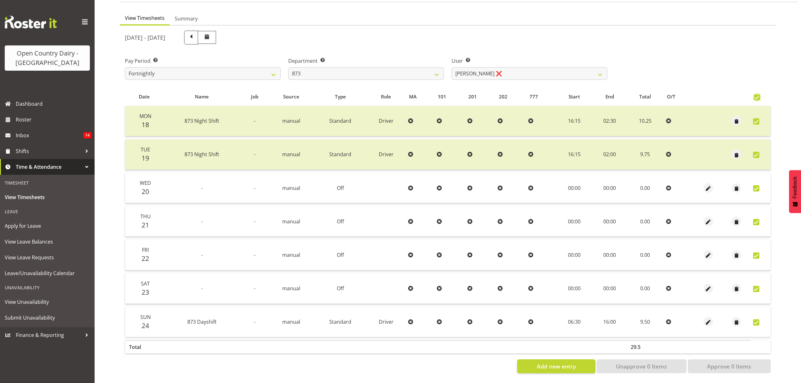
checkbox input "true"
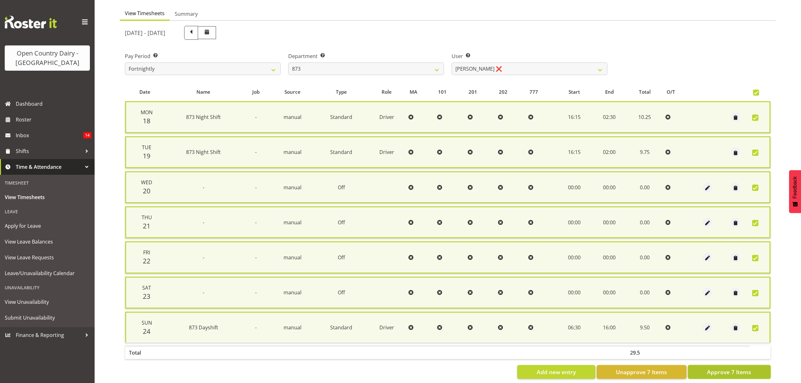
click at [707, 368] on button "Approve 7 Items" at bounding box center [729, 372] width 83 height 14
checkbox input "false"
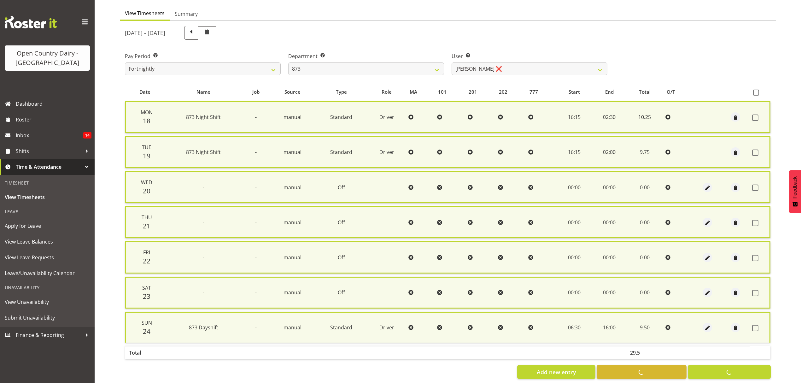
checkbox input "false"
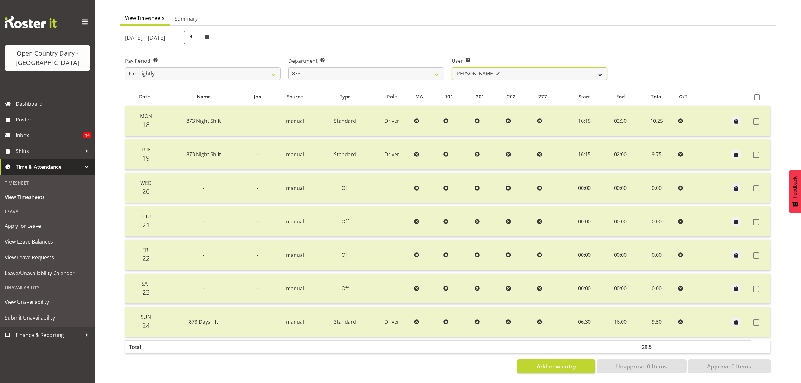
click at [600, 67] on select "Andrew Henderson ✔ Ricky Popham ❌ Stacy MacAskill ❌ Trish Nicol ❌" at bounding box center [530, 73] width 156 height 13
select select "9758"
click at [452, 67] on select "Andrew Henderson ✔ Ricky Popham ❌ Stacy MacAskill ❌ Trish Nicol ❌" at bounding box center [530, 73] width 156 height 13
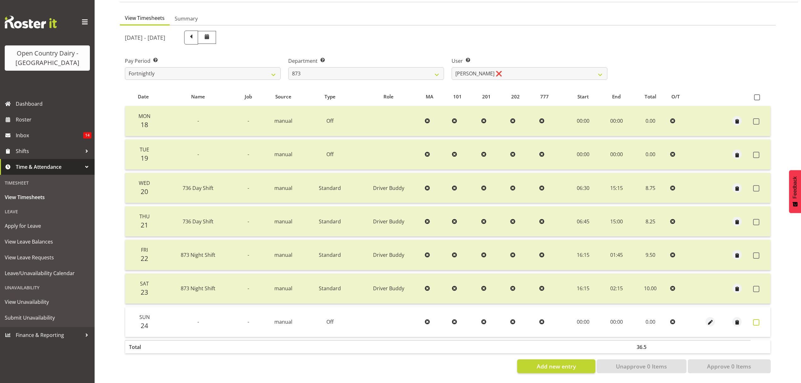
click at [759, 319] on span at bounding box center [756, 322] width 6 height 6
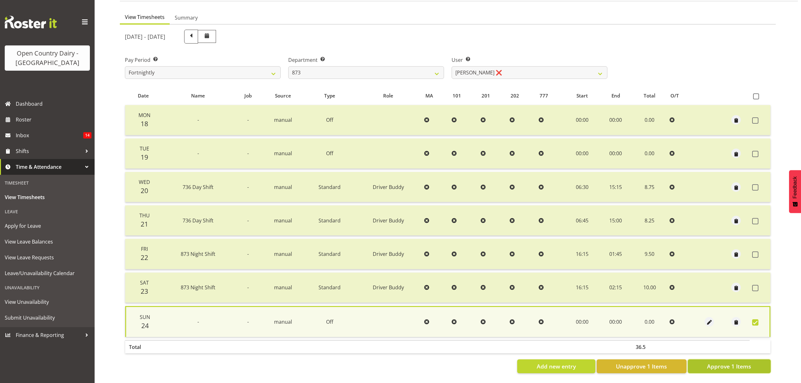
click at [736, 362] on span "Approve 1 Items" at bounding box center [729, 366] width 44 height 8
click at [736, 359] on div "Add new entry Unapprove 1 Items Approve 1 Items" at bounding box center [448, 366] width 646 height 14
checkbox input "false"
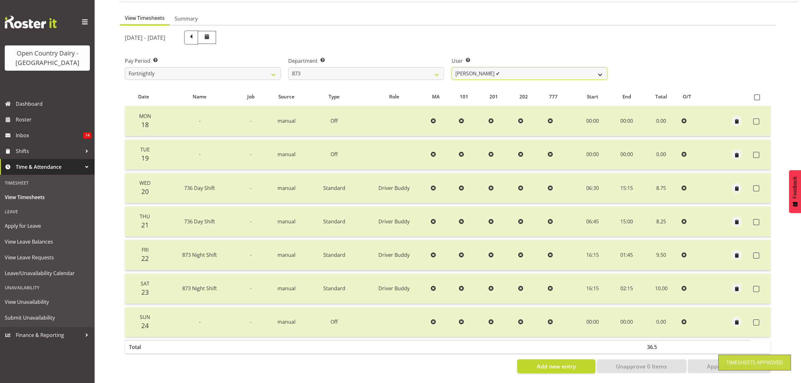
click at [594, 67] on select "Andrew Henderson ✔ Ricky Popham ✔ Stacy MacAskill ❌ Trish Nicol ❌" at bounding box center [530, 73] width 156 height 13
select select "7478"
click at [452, 67] on select "Andrew Henderson ✔ Ricky Popham ✔ Stacy MacAskill ❌ Trish Nicol ❌" at bounding box center [530, 73] width 156 height 13
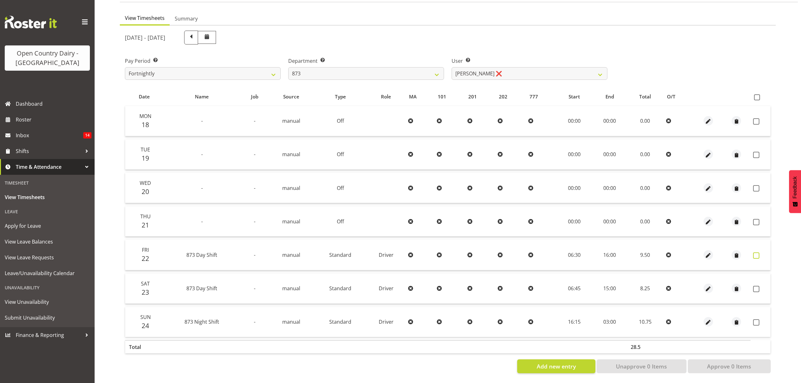
click at [757, 252] on span at bounding box center [756, 255] width 6 height 6
checkbox input "true"
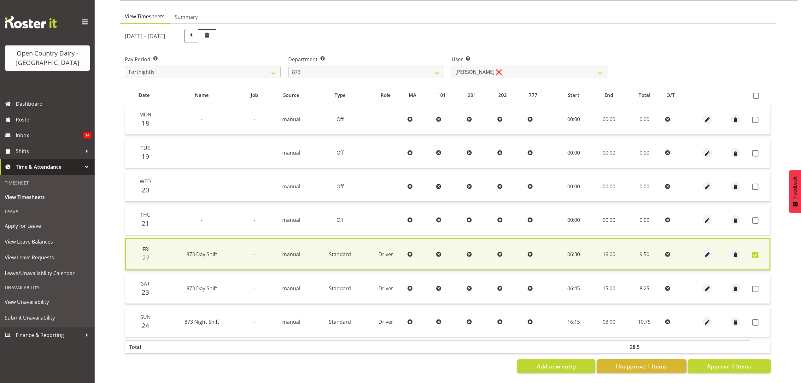
click at [753, 220] on td at bounding box center [760, 220] width 21 height 30
click at [754, 217] on span at bounding box center [755, 220] width 6 height 6
checkbox input "true"
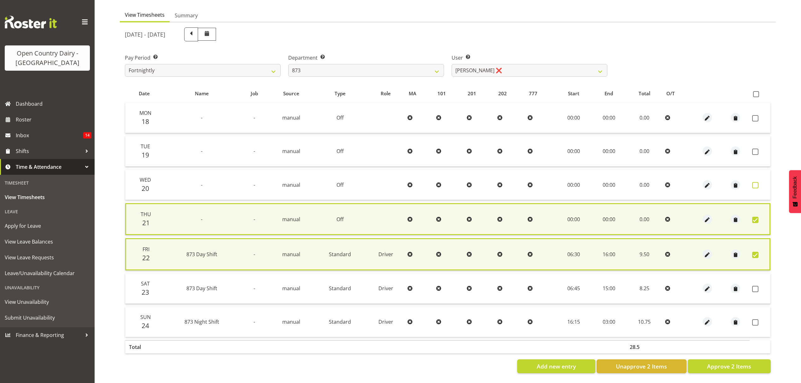
click at [753, 183] on span at bounding box center [755, 185] width 6 height 6
checkbox input "true"
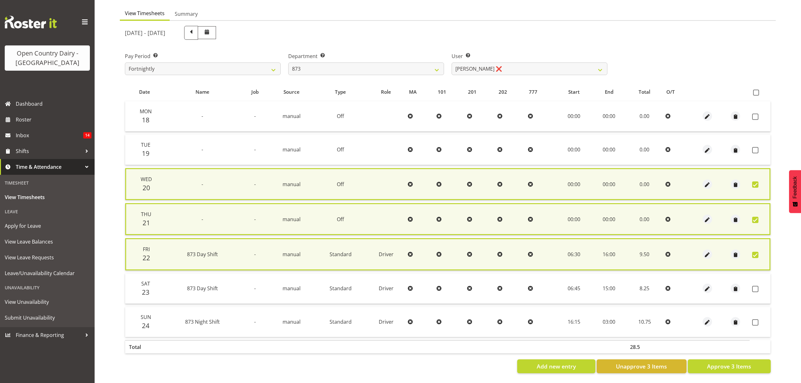
click at [756, 154] on td at bounding box center [760, 150] width 21 height 30
click at [755, 150] on span at bounding box center [755, 150] width 6 height 6
checkbox input "true"
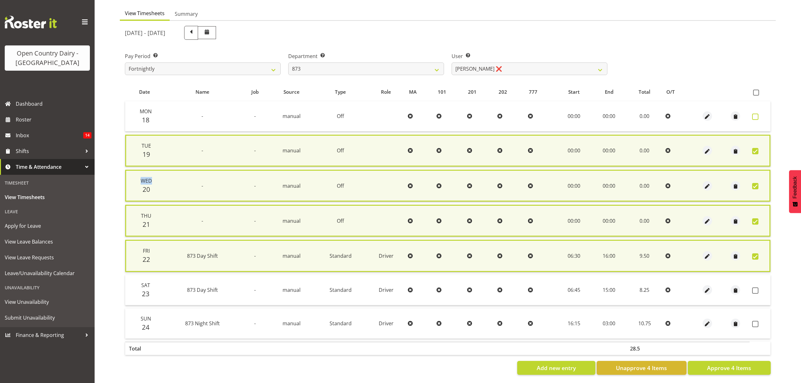
click at [753, 115] on span at bounding box center [755, 117] width 6 height 6
checkbox input "true"
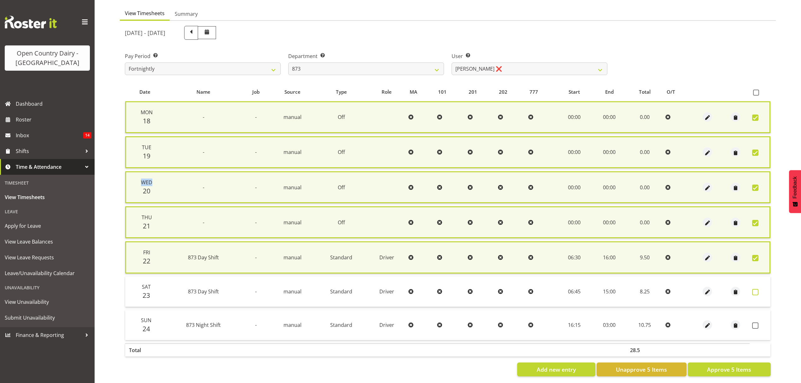
click at [755, 292] on span at bounding box center [755, 292] width 6 height 6
click at [757, 290] on span at bounding box center [755, 292] width 6 height 6
checkbox input "true"
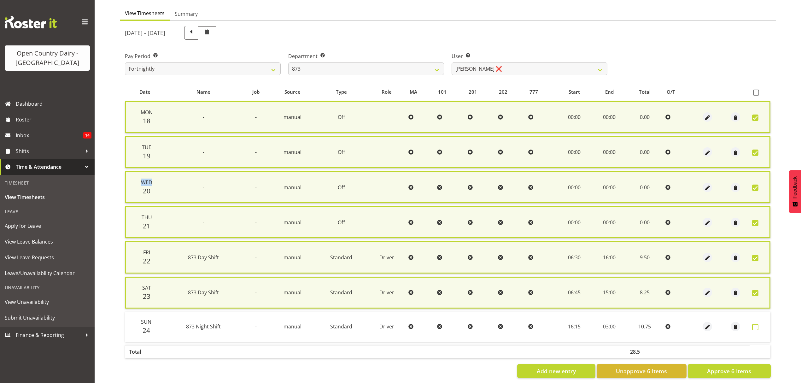
click at [755, 324] on span at bounding box center [755, 327] width 6 height 6
checkbox input "true"
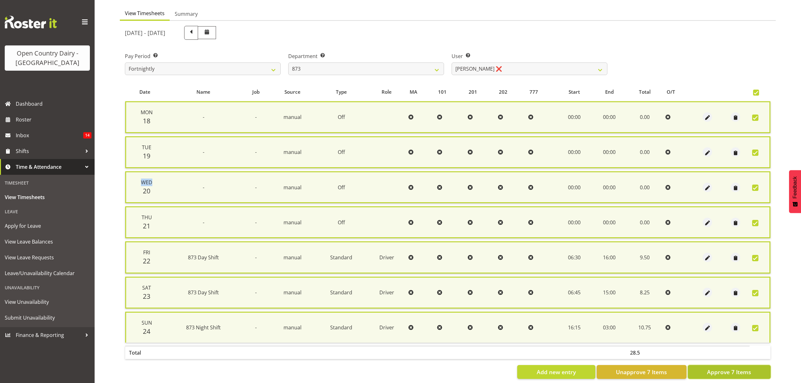
click at [745, 368] on span "Approve 7 Items" at bounding box center [729, 372] width 44 height 8
checkbox input "false"
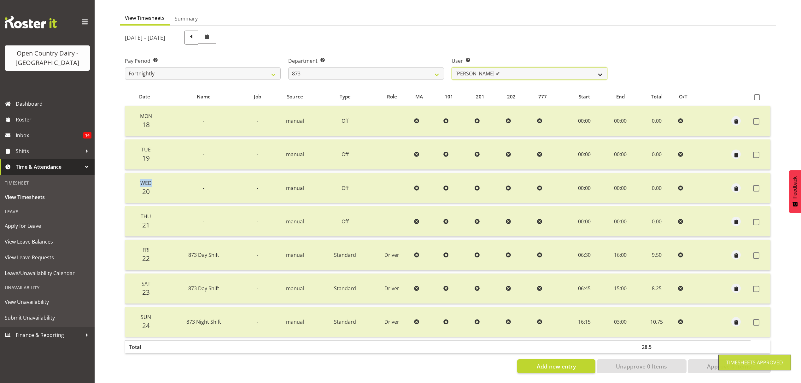
click at [596, 73] on select "Andrew Henderson ✔ Ricky Popham ✔ Stacy MacAskill ✔ Trish Nicol ❌" at bounding box center [530, 73] width 156 height 13
click at [452, 67] on select "Andrew Henderson ✔ Ricky Popham ✔ Stacy MacAskill ✔ Trish Nicol ❌" at bounding box center [530, 73] width 156 height 13
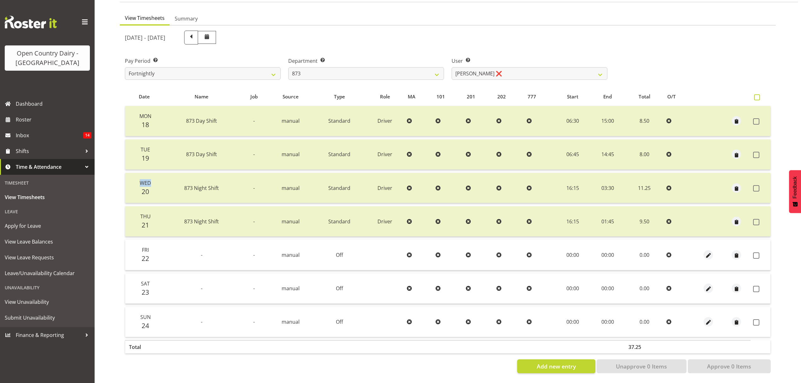
click at [759, 94] on span at bounding box center [757, 97] width 6 height 6
click at [758, 95] on input "checkbox" at bounding box center [756, 97] width 4 height 4
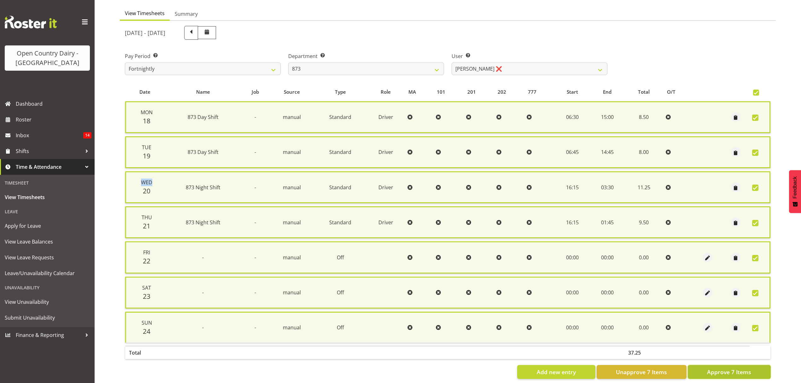
click at [707, 368] on span "Approve 7 Items" at bounding box center [729, 372] width 44 height 8
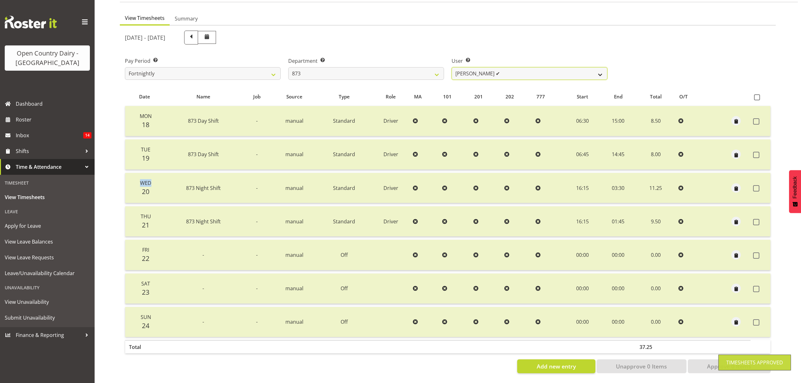
click at [603, 72] on select "Andrew Henderson ✔ Ricky Popham ✔ Stacy MacAskill ✔ Trish Nicol ✔" at bounding box center [530, 73] width 156 height 13
click at [434, 68] on select "734 735 736 737 738 739 851 852 853 854 855 856 858 861 862 865 868 869 870 873" at bounding box center [366, 73] width 156 height 13
drag, startPoint x: 442, startPoint y: 69, endPoint x: 436, endPoint y: 74, distance: 7.5
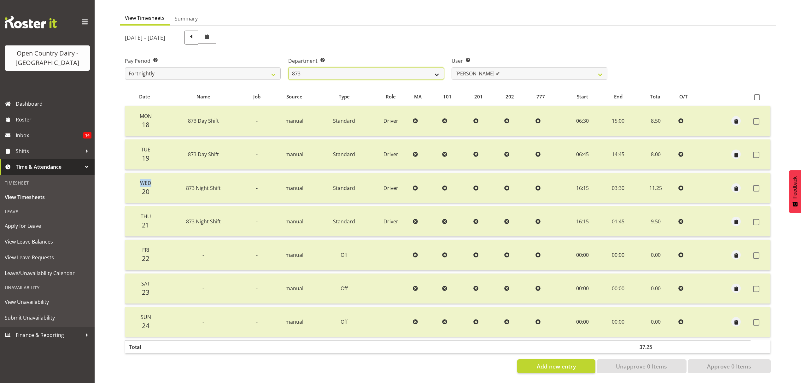
click at [442, 69] on select "734 735 736 737 738 739 851 852 853 854 855 856 858 861 862 865 868 869 870 873" at bounding box center [366, 73] width 156 height 13
click at [288, 67] on select "734 735 736 737 738 739 851 852 853 854 855 856 858 861 862 865 868 869 870 873" at bounding box center [366, 73] width 156 height 13
click at [0, 0] on div at bounding box center [0, 0] width 0 height 0
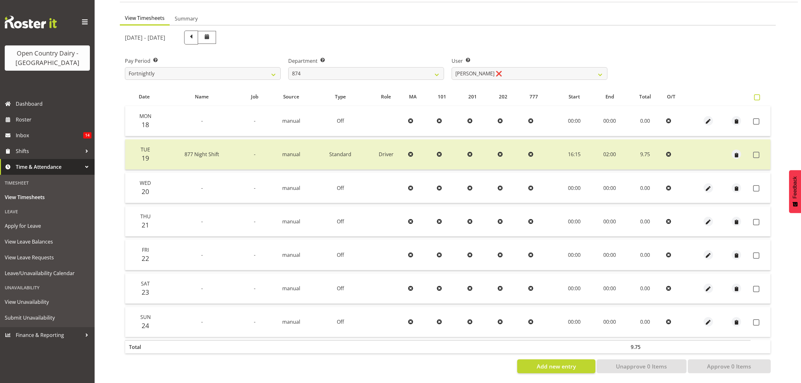
click at [760, 94] on span at bounding box center [757, 97] width 6 height 6
click at [758, 95] on input "checkbox" at bounding box center [756, 97] width 4 height 4
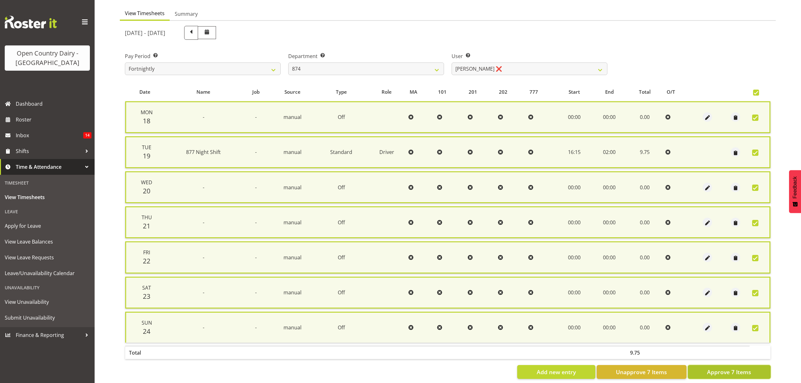
click at [734, 369] on span "Approve 7 Items" at bounding box center [729, 372] width 44 height 8
click at [734, 369] on div "Add new entry Unapprove 7 Items Approve 7 Items" at bounding box center [448, 372] width 646 height 14
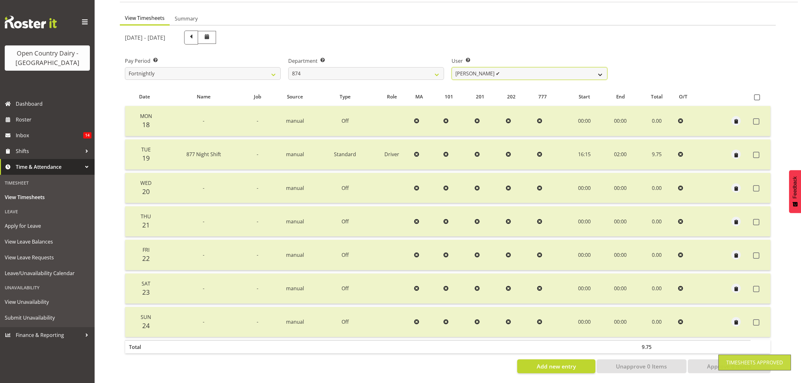
click at [595, 68] on select "Annette Parker ✔ Christopher McRae ❌ Patrick Stenton ❌ Rachel Carpenter ❌" at bounding box center [530, 73] width 156 height 13
click at [452, 67] on select "Annette Parker ✔ Christopher McRae ❌ Patrick Stenton ❌ Rachel Carpenter ❌" at bounding box center [530, 73] width 156 height 13
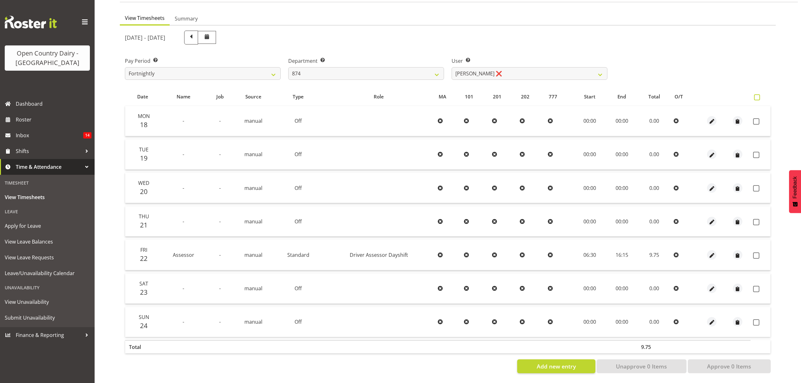
click at [760, 94] on span at bounding box center [757, 97] width 6 height 6
click at [758, 95] on input "checkbox" at bounding box center [756, 97] width 4 height 4
click at [760, 94] on label at bounding box center [758, 97] width 9 height 6
click at [758, 95] on input "checkbox" at bounding box center [756, 97] width 4 height 4
click at [757, 94] on span at bounding box center [757, 97] width 6 height 6
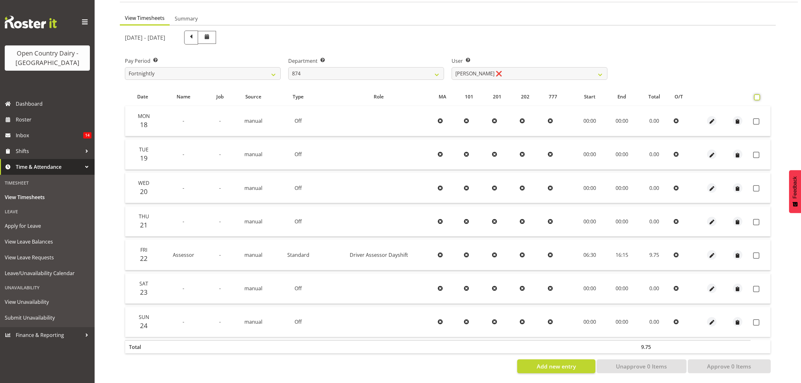
click at [757, 95] on input "checkbox" at bounding box center [756, 97] width 4 height 4
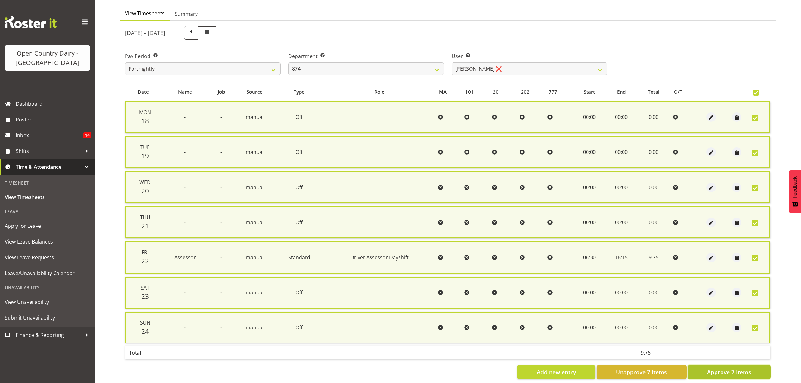
click at [746, 368] on span "Approve 7 Items" at bounding box center [729, 372] width 44 height 8
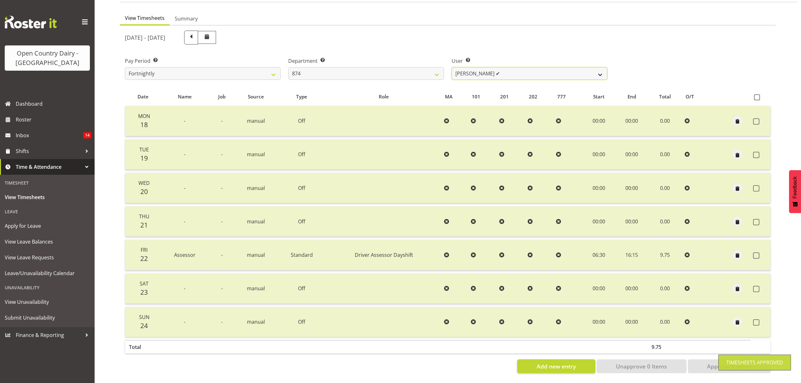
click at [601, 69] on select "Annette Parker ✔ Christopher McRae ✔ Patrick Stenton ❌ Rachel Carpenter ❌" at bounding box center [530, 73] width 156 height 13
click at [452, 67] on select "Annette Parker ✔ Christopher McRae ✔ Patrick Stenton ❌ Rachel Carpenter ❌" at bounding box center [530, 73] width 156 height 13
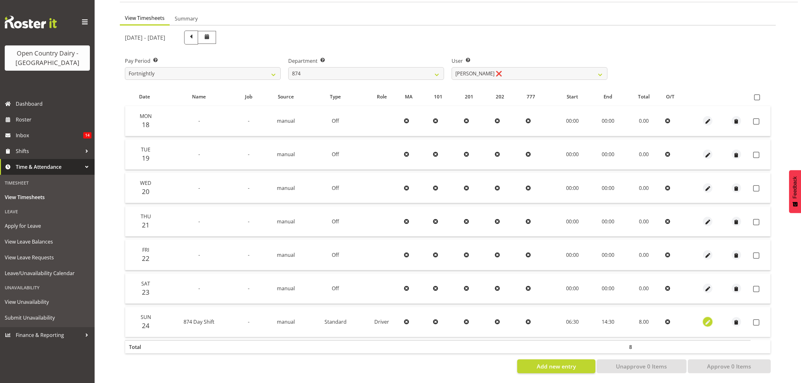
click at [705, 319] on span "button" at bounding box center [707, 322] width 7 height 7
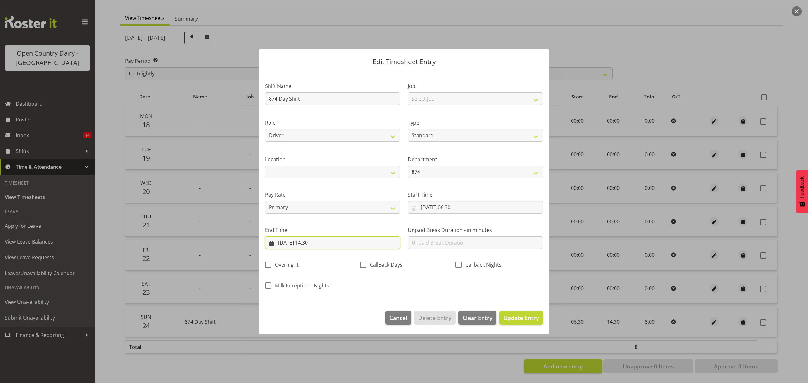
click at [314, 242] on input "24/08/2025, 14:30" at bounding box center [332, 242] width 135 height 13
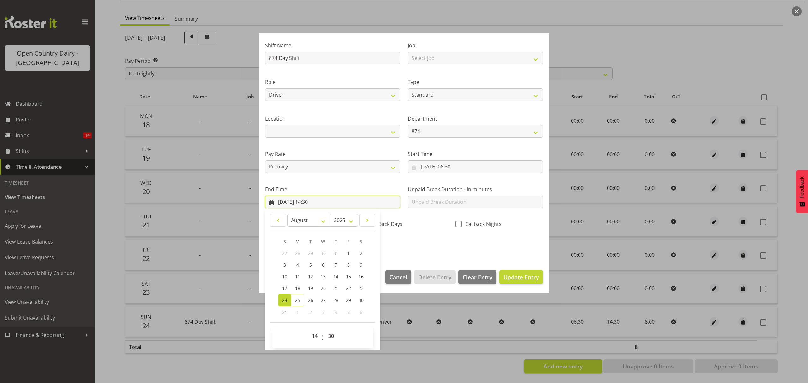
scroll to position [43, 0]
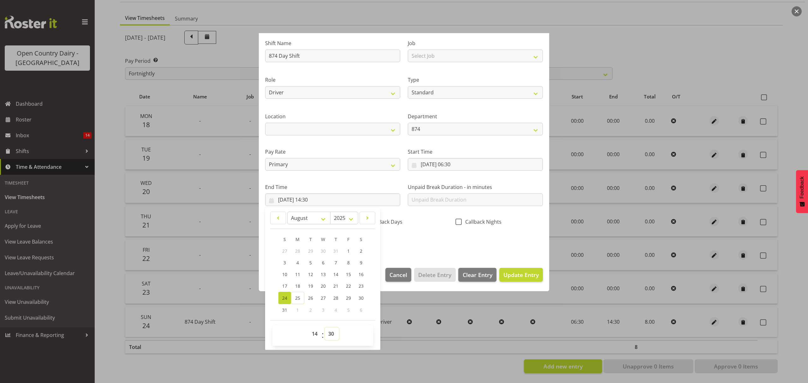
click at [332, 336] on select "00 01 02 03 04 05 06 07 08 09 10 11 12 13 14 15 16 17 18 19 20 21 22 23 24 25 2…" at bounding box center [332, 333] width 14 height 13
click at [325, 328] on select "00 01 02 03 04 05 06 07 08 09 10 11 12 13 14 15 16 17 18 19 20 21 22 23 24 25 2…" at bounding box center [332, 333] width 14 height 13
click at [507, 274] on span "Update Entry" at bounding box center [520, 275] width 35 height 8
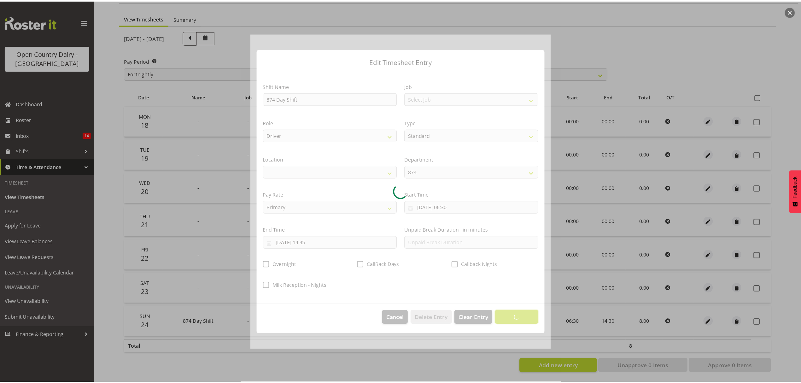
scroll to position [0, 0]
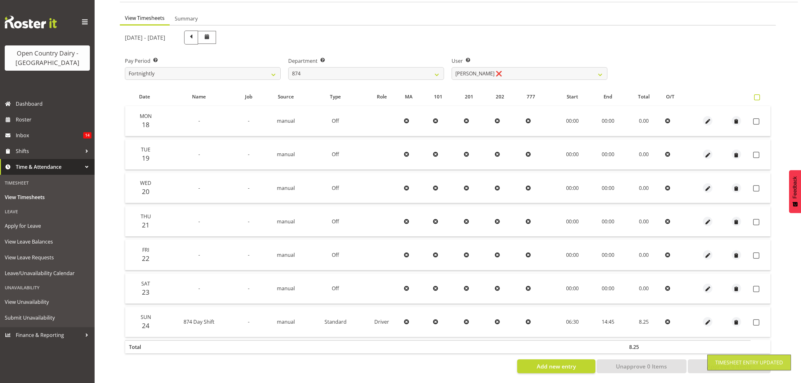
click at [759, 94] on span at bounding box center [757, 97] width 6 height 6
click at [758, 95] on input "checkbox" at bounding box center [756, 97] width 4 height 4
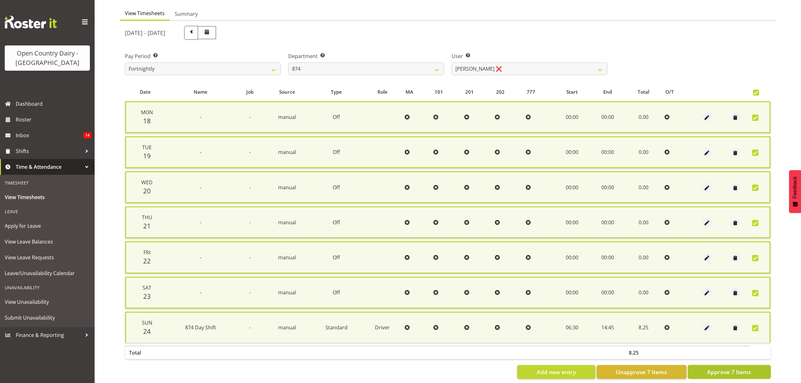
click at [716, 368] on span "Approve 7 Items" at bounding box center [729, 372] width 44 height 8
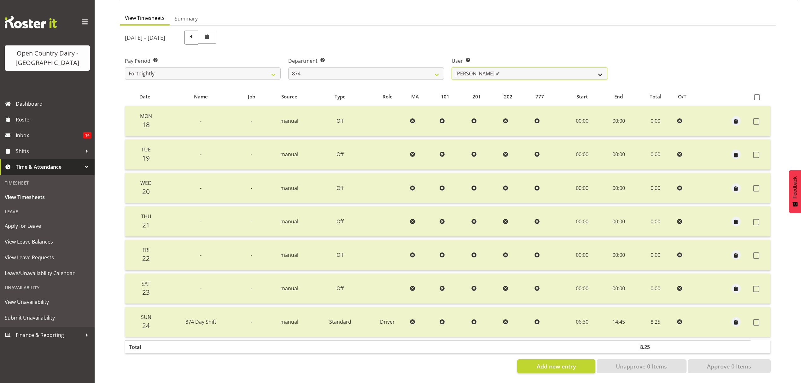
click at [596, 72] on select "Annette Parker ✔ Christopher McRae ✔ Patrick Stenton ✔ Rachel Carpenter ❌" at bounding box center [530, 73] width 156 height 13
click at [452, 67] on select "Annette Parker ✔ Christopher McRae ✔ Patrick Stenton ✔ Rachel Carpenter ❌" at bounding box center [530, 73] width 156 height 13
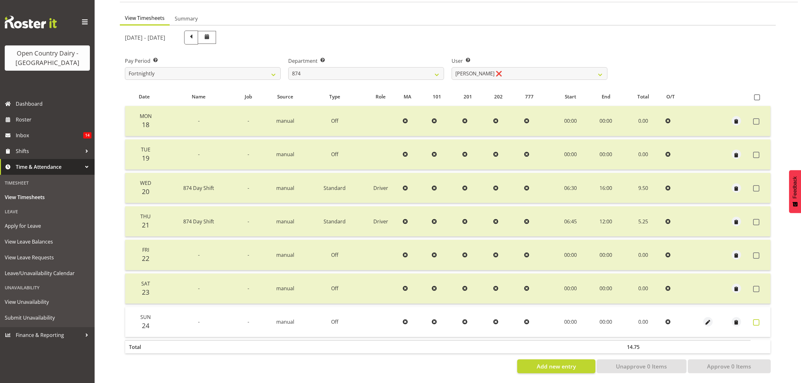
click at [760, 319] on label at bounding box center [758, 322] width 10 height 6
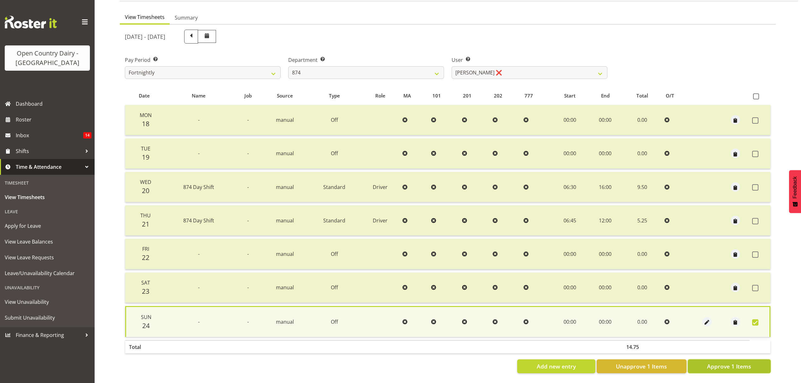
click at [747, 362] on span "Approve 1 Items" at bounding box center [729, 366] width 44 height 8
click at [747, 361] on div "Add new entry Unapprove 1 Items Approve 1 Items" at bounding box center [448, 366] width 646 height 14
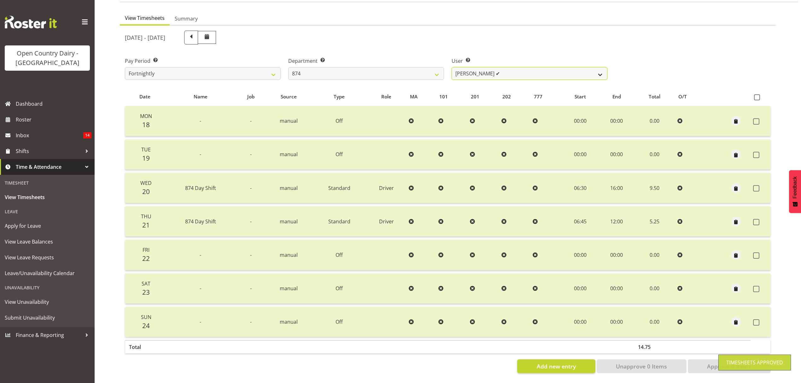
click at [599, 68] on select "Annette Parker ✔ Christopher McRae ✔ Patrick Stenton ✔ Rachel Carpenter ✔" at bounding box center [530, 73] width 156 height 13
click at [580, 70] on select "Annette Parker ✔ Christopher McRae ✔ Patrick Stenton ✔ Rachel Carpenter ✔" at bounding box center [530, 73] width 156 height 13
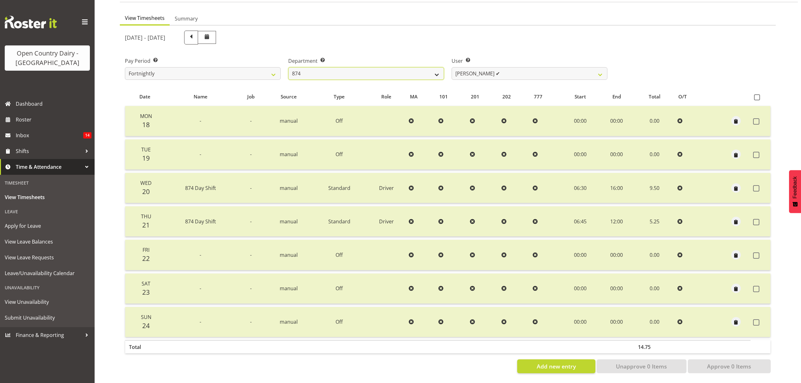
click at [437, 68] on select "734 735 736 737 738 739 851 852 853 854 855 856 858 861 862 865 868 869 870 873" at bounding box center [366, 73] width 156 height 13
click at [288, 67] on select "734 735 736 737 738 739 851 852 853 854 855 856 858 861 862 865 868 869 870 873" at bounding box center [366, 73] width 156 height 13
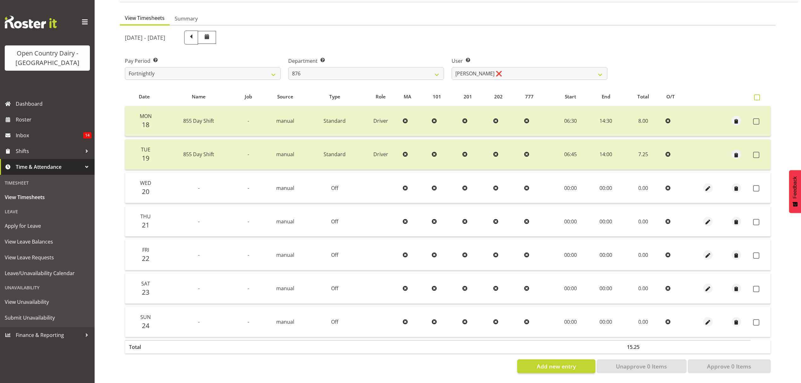
click at [757, 94] on span at bounding box center [757, 97] width 6 height 6
click at [757, 95] on input "checkbox" at bounding box center [756, 97] width 4 height 4
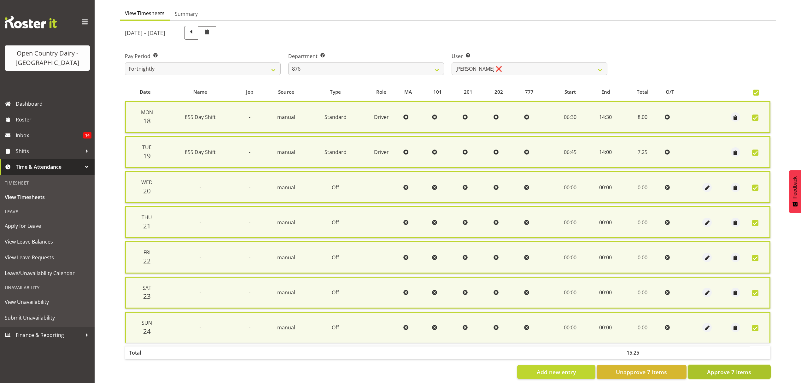
click at [746, 369] on span "Approve 7 Items" at bounding box center [729, 372] width 44 height 8
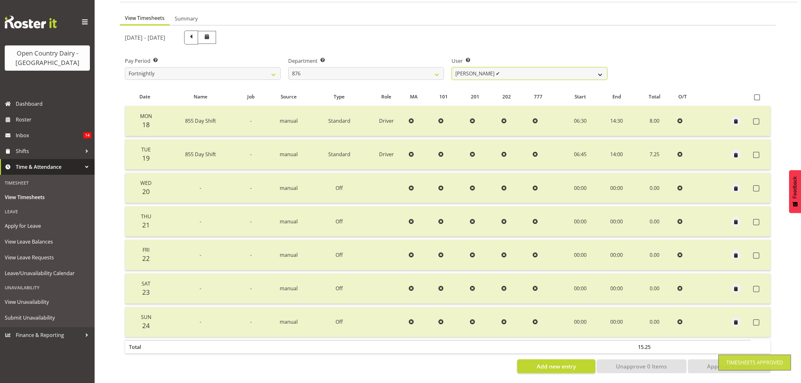
click at [598, 69] on select "Dean Henderson ✔ Ian Barbour ❌ John Graham ❌ Tom Rahl ❌" at bounding box center [530, 73] width 156 height 13
click at [452, 67] on select "Dean Henderson ✔ Ian Barbour ❌ John Graham ❌ Tom Rahl ❌" at bounding box center [530, 73] width 156 height 13
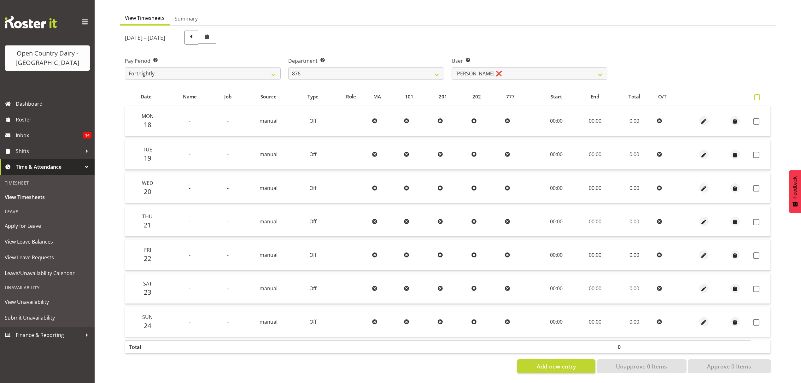
click at [757, 94] on span at bounding box center [757, 97] width 6 height 6
click at [757, 95] on input "checkbox" at bounding box center [756, 97] width 4 height 4
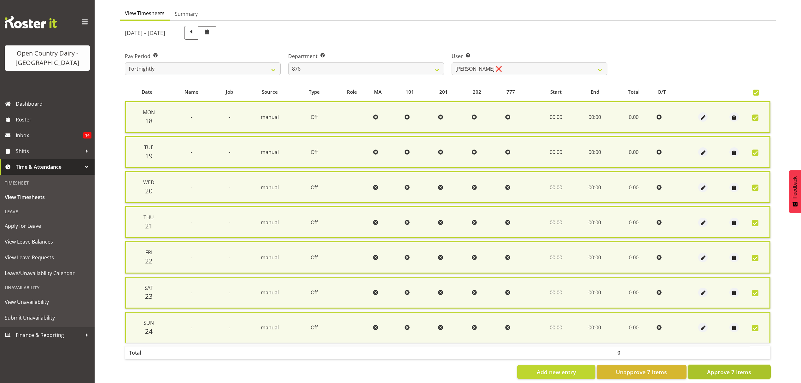
click at [746, 370] on span "Approve 7 Items" at bounding box center [729, 372] width 44 height 8
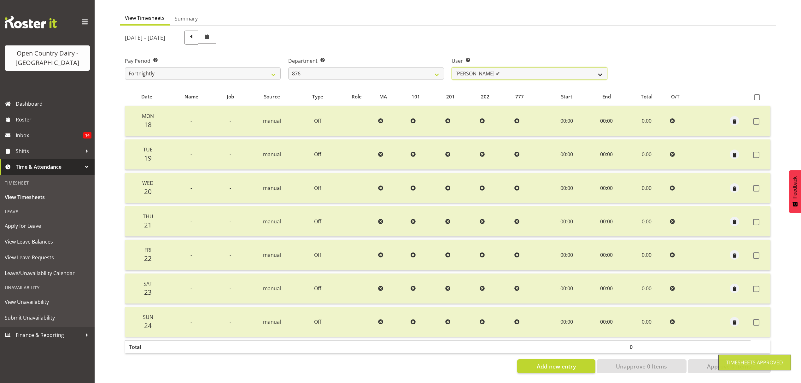
click at [601, 69] on select "Dean Henderson ✔ Ian Barbour ✔ John Graham ❌ Tom Rahl ❌" at bounding box center [530, 73] width 156 height 13
click at [452, 67] on select "Dean Henderson ✔ Ian Barbour ✔ John Graham ❌ Tom Rahl ❌" at bounding box center [530, 73] width 156 height 13
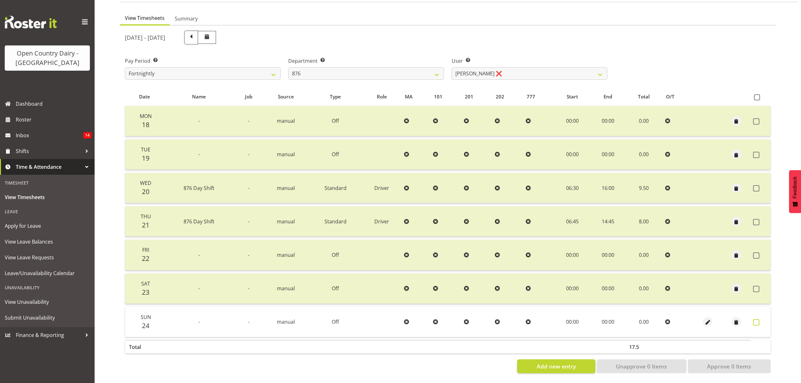
click at [756, 319] on span at bounding box center [756, 322] width 6 height 6
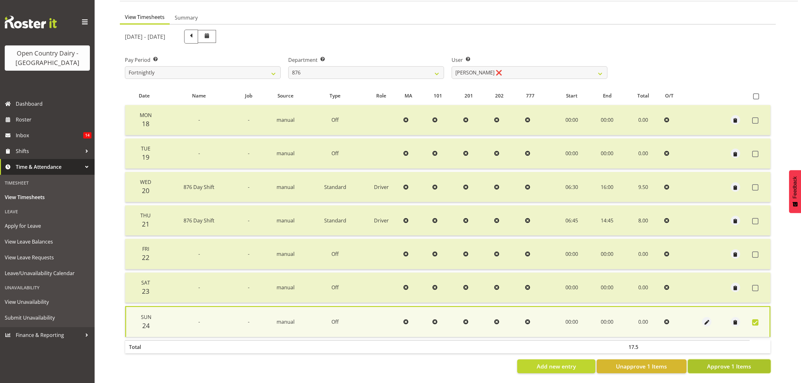
click at [713, 365] on span "Approve 1 Items" at bounding box center [729, 366] width 44 height 8
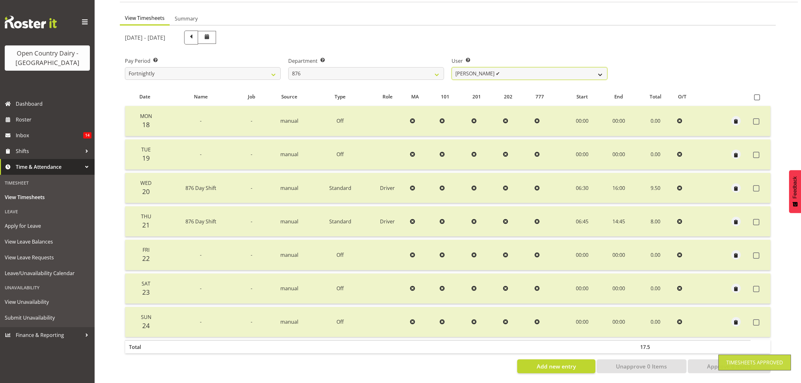
click at [602, 68] on select "Dean Henderson ✔ Ian Barbour ✔ John Graham ✔ Tom Rahl ❌" at bounding box center [530, 73] width 156 height 13
click at [452, 67] on select "Dean Henderson ✔ Ian Barbour ✔ John Graham ✔ Tom Rahl ❌" at bounding box center [530, 73] width 156 height 13
click at [0, 0] on div at bounding box center [0, 0] width 0 height 0
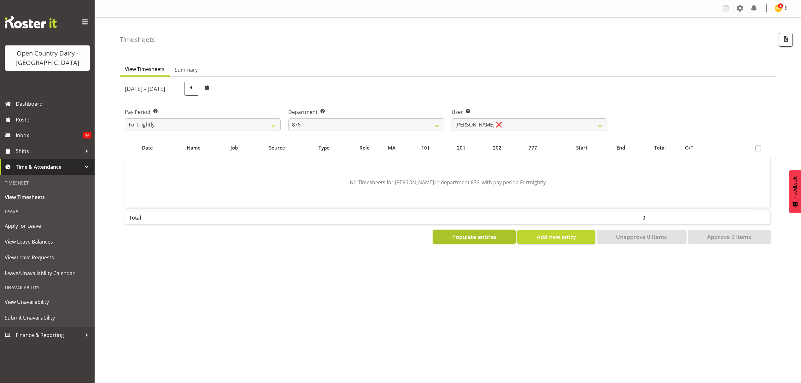
click at [473, 239] on span "Populate entries" at bounding box center [474, 237] width 44 height 8
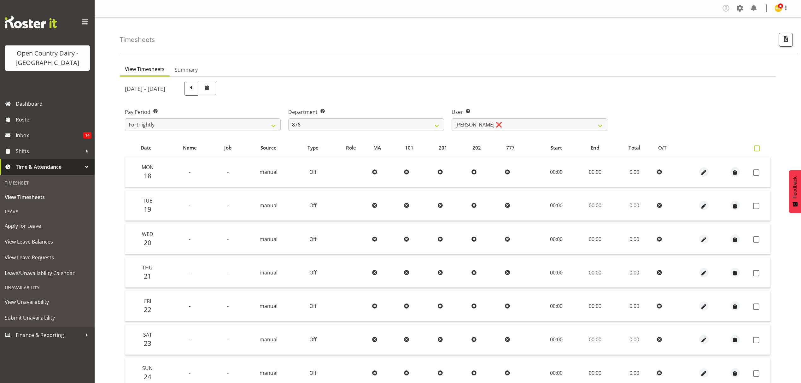
click at [759, 150] on span at bounding box center [757, 148] width 6 height 6
click at [758, 150] on input "checkbox" at bounding box center [756, 148] width 4 height 4
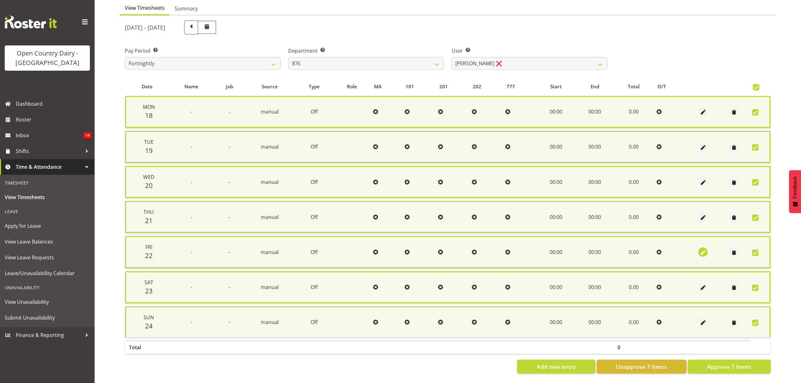
scroll to position [64, 0]
click at [717, 364] on button "Approve 7 Items" at bounding box center [729, 366] width 83 height 14
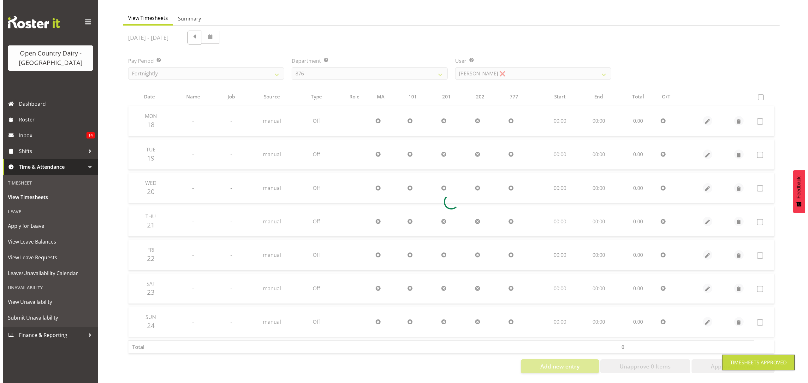
scroll to position [56, 0]
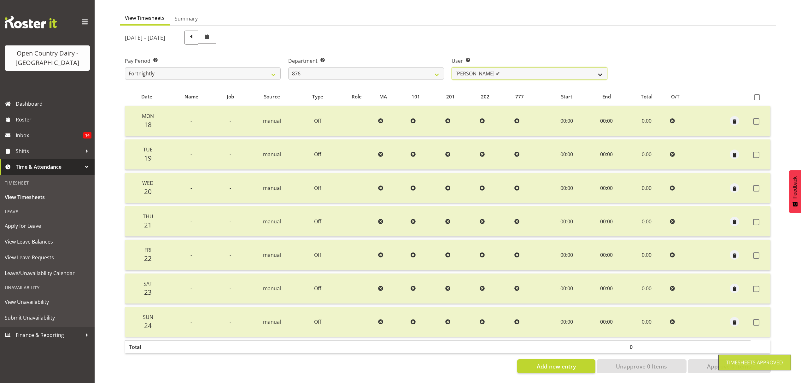
click at [562, 67] on select "Dean Henderson ✔ Ian Barbour ✔ John Graham ✔ Tom Rahl ✔" at bounding box center [530, 73] width 156 height 13
click at [554, 76] on div "User Select user. Note: This is filtered down by the previous two drop-down ite…" at bounding box center [529, 65] width 163 height 35
click at [553, 71] on select "Dean Henderson ✔ Ian Barbour ✔ John Graham ✔ Tom Rahl ✔" at bounding box center [530, 73] width 156 height 13
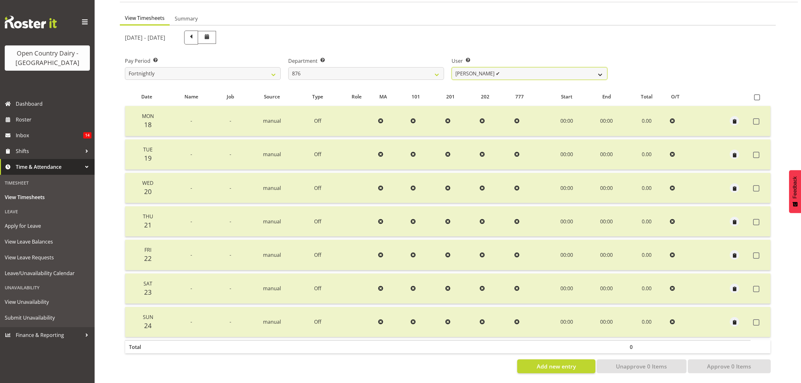
click at [545, 72] on select "Dean Henderson ✔ Ian Barbour ✔ John Graham ✔ Tom Rahl ✔" at bounding box center [530, 73] width 156 height 13
click at [433, 70] on select "734 735 736 737 738 739 851 852 853 854 855 856 858 861 862 865 868 869 870 873" at bounding box center [366, 73] width 156 height 13
click at [288, 67] on select "734 735 736 737 738 739 851 852 853 854 855 856 858 861 862 865 868 869 870 873" at bounding box center [366, 73] width 156 height 13
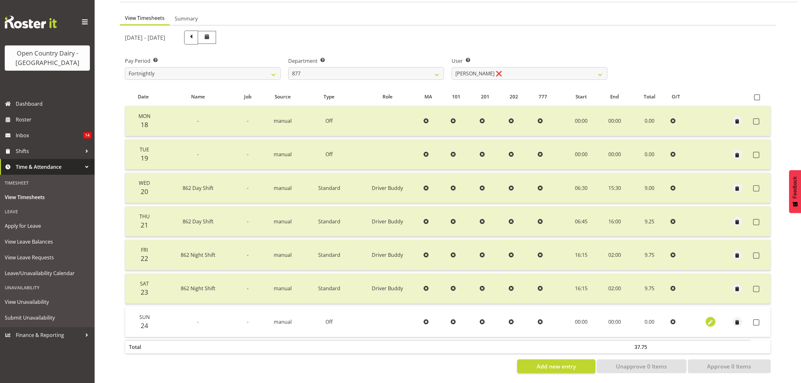
click at [711, 319] on span "button" at bounding box center [710, 322] width 7 height 7
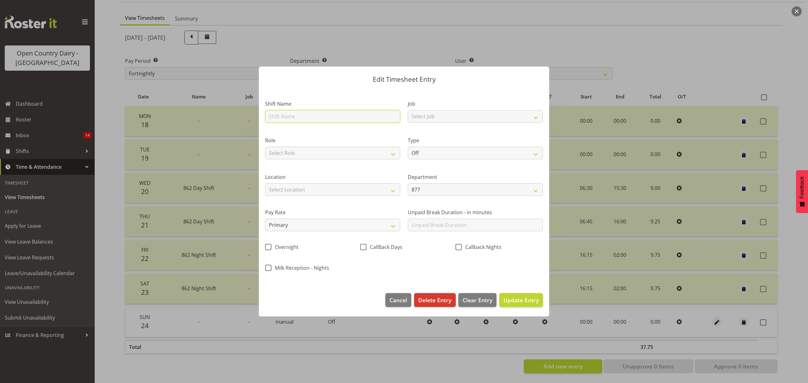
click at [302, 112] on input "text" at bounding box center [332, 116] width 135 height 13
click at [298, 152] on select "Select Role Driver Driver Buddy" at bounding box center [332, 153] width 135 height 13
click at [265, 147] on select "Select Role Driver Driver Buddy" at bounding box center [332, 153] width 135 height 13
click at [429, 153] on select "Off Standard Public Holiday Public Holiday (Worked) Day In Lieu Annual Leave Si…" at bounding box center [475, 153] width 135 height 13
click at [408, 147] on select "Off Standard Public Holiday Public Holiday (Worked) Day In Lieu Annual Leave Si…" at bounding box center [475, 153] width 135 height 13
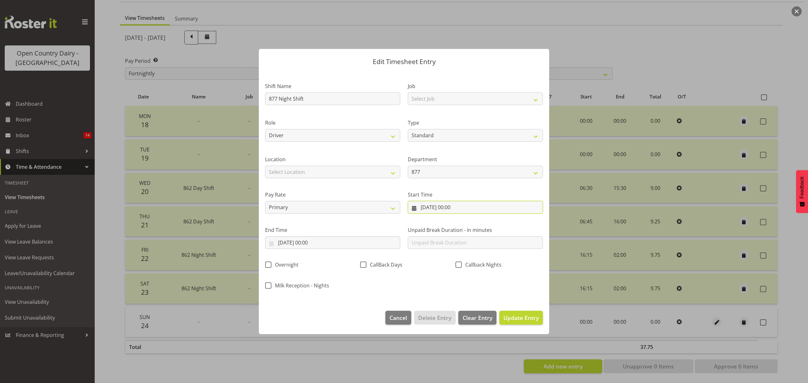
click at [453, 206] on input "24/08/2025, 00:00" at bounding box center [475, 207] width 135 height 13
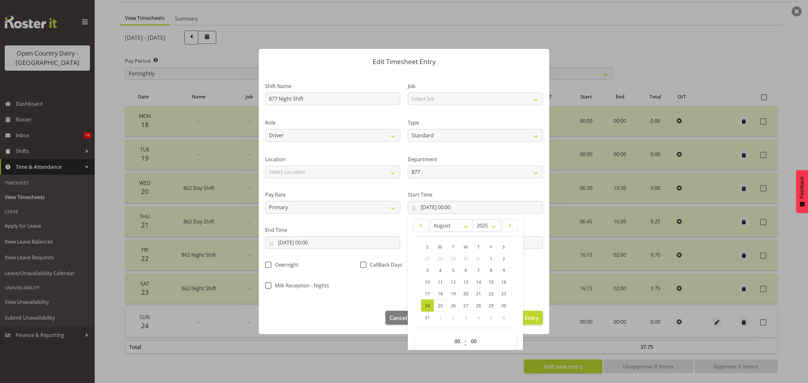
click at [425, 304] on span "24" at bounding box center [427, 306] width 5 height 6
click at [455, 343] on select "00 01 02 03 04 05 06 07 08 09 10 11 12 13 14 15 16 17 18 19 20 21 22 23" at bounding box center [458, 341] width 14 height 13
click at [451, 335] on select "00 01 02 03 04 05 06 07 08 09 10 11 12 13 14 15 16 17 18 19 20 21 22 23" at bounding box center [458, 341] width 14 height 13
click at [470, 345] on select "00 01 02 03 04 05 06 07 08 09 10 11 12 13 14 15 16 17 18 19 20 21 22 23 24 25 2…" at bounding box center [474, 341] width 14 height 13
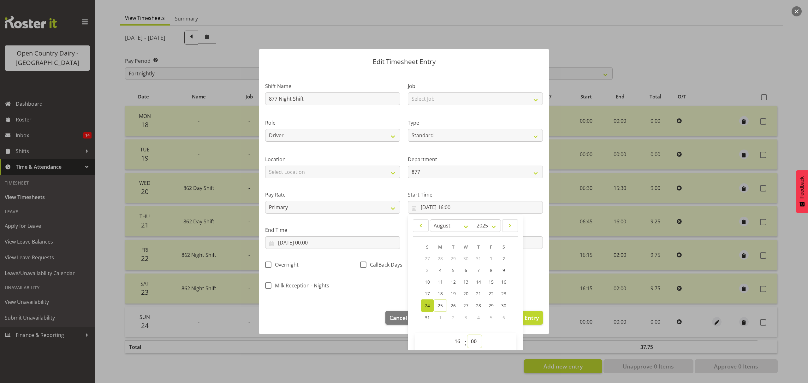
click at [474, 346] on select "00 01 02 03 04 05 06 07 08 09 10 11 12 13 14 15 16 17 18 19 20 21 22 23 24 25 2…" at bounding box center [474, 341] width 14 height 13
click at [467, 335] on select "00 01 02 03 04 05 06 07 08 09 10 11 12 13 14 15 16 17 18 19 20 21 22 23 24 25 2…" at bounding box center [474, 341] width 14 height 13
click at [377, 291] on div "Shift Name 877 Night Shift Job Select Job Connecting /unconnecting Trailers Rol…" at bounding box center [403, 184] width 285 height 221
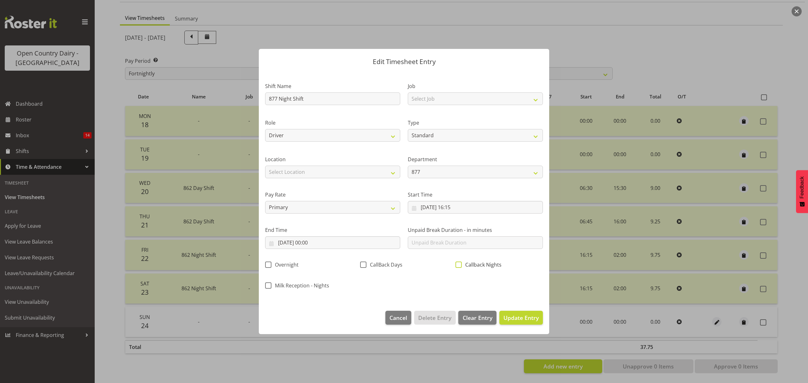
click at [456, 267] on span at bounding box center [458, 265] width 6 height 6
click at [456, 267] on input "Callback Nights" at bounding box center [457, 265] width 4 height 4
click at [297, 245] on input "24/08/2025, 00:00" at bounding box center [332, 242] width 135 height 13
click at [298, 343] on span "25" at bounding box center [297, 341] width 5 height 6
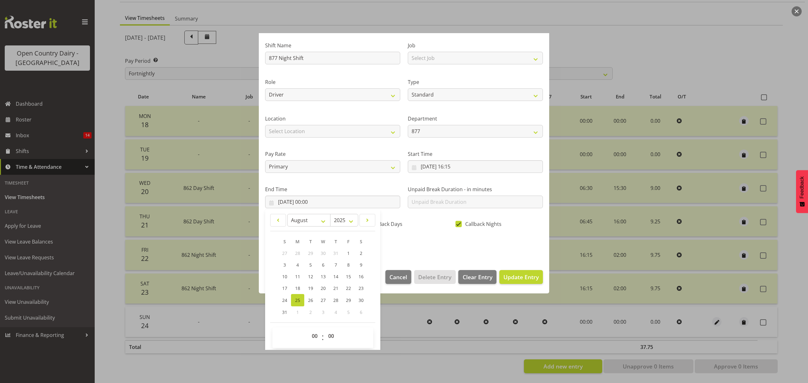
scroll to position [43, 0]
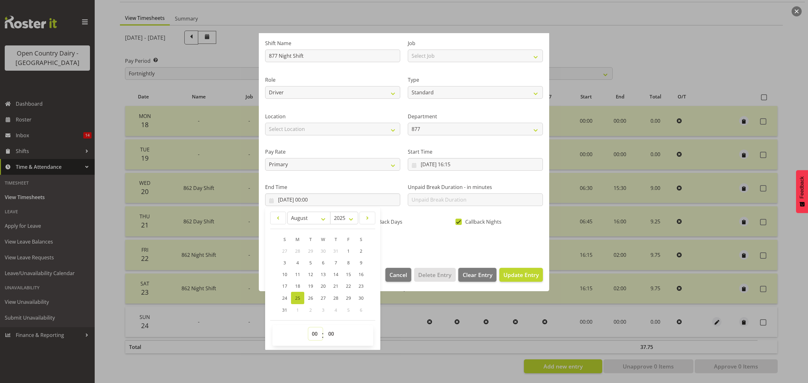
click at [314, 334] on select "00 01 02 03 04 05 06 07 08 09 10 11 12 13 14 15 16 17 18 19 20 21 22 23" at bounding box center [315, 333] width 14 height 13
click at [308, 328] on select "00 01 02 03 04 05 06 07 08 09 10 11 12 13 14 15 16 17 18 19 20 21 22 23" at bounding box center [315, 333] width 14 height 13
click at [503, 276] on span "Update Entry" at bounding box center [520, 275] width 35 height 8
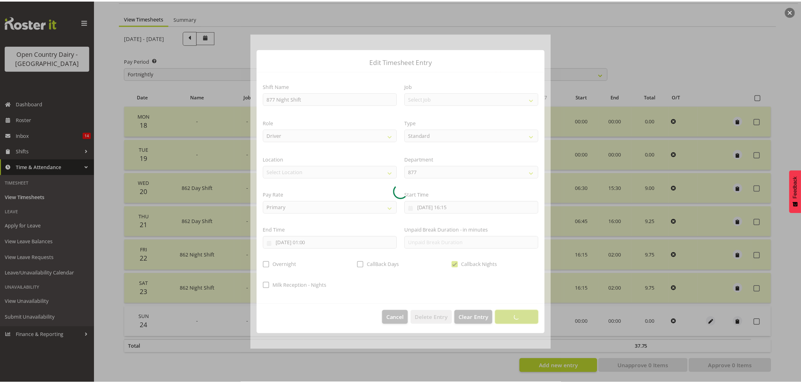
scroll to position [0, 0]
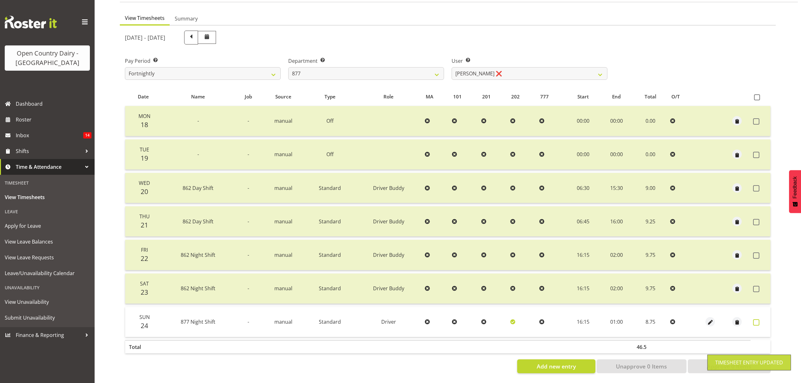
click at [758, 319] on span at bounding box center [756, 322] width 6 height 6
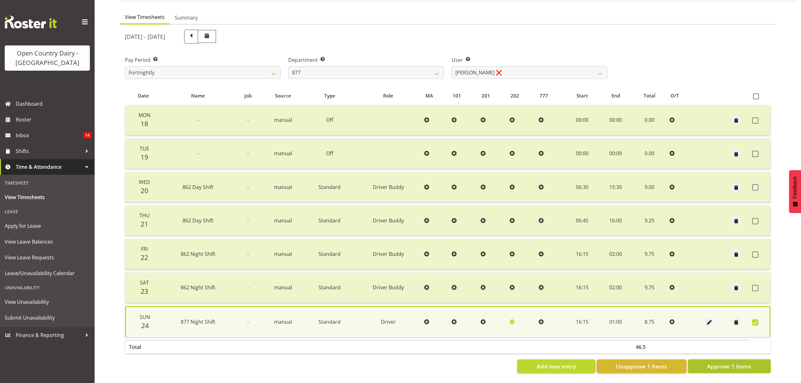
click at [736, 364] on span "Approve 1 Items" at bounding box center [729, 366] width 44 height 8
click at [736, 364] on div "Add new entry Unapprove 1 Items Approve 1 Items" at bounding box center [448, 366] width 646 height 14
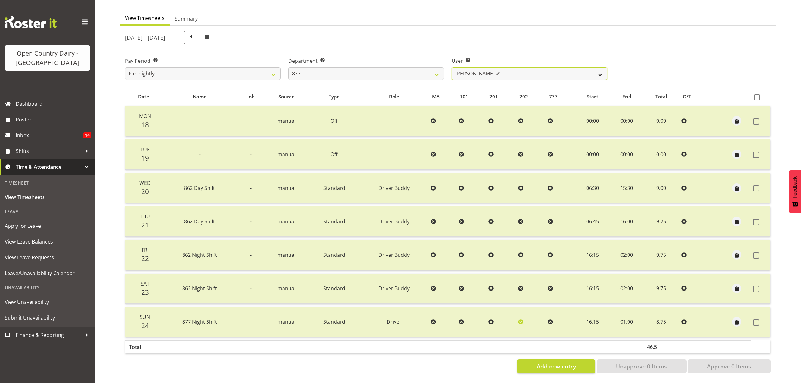
click at [587, 67] on select "Barry Shields ✔ Callum Wells ❌ Helen Bull ❌ Jase Preston ❌" at bounding box center [530, 73] width 156 height 13
click at [452, 67] on select "Barry Shields ✔ Callum Wells ❌ Helen Bull ❌ Jase Preston ❌" at bounding box center [530, 73] width 156 height 13
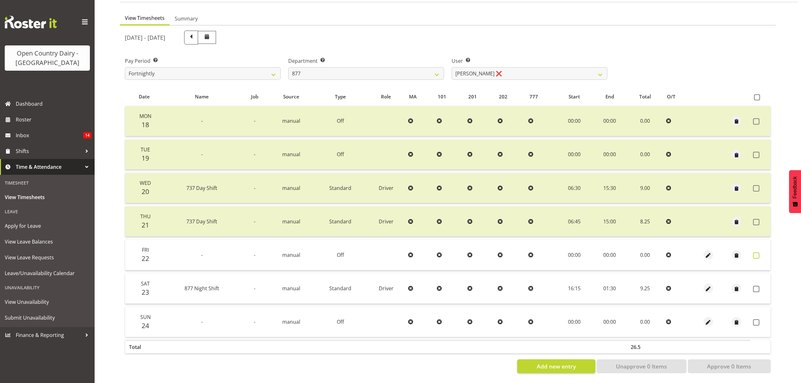
click at [759, 252] on span at bounding box center [756, 255] width 6 height 6
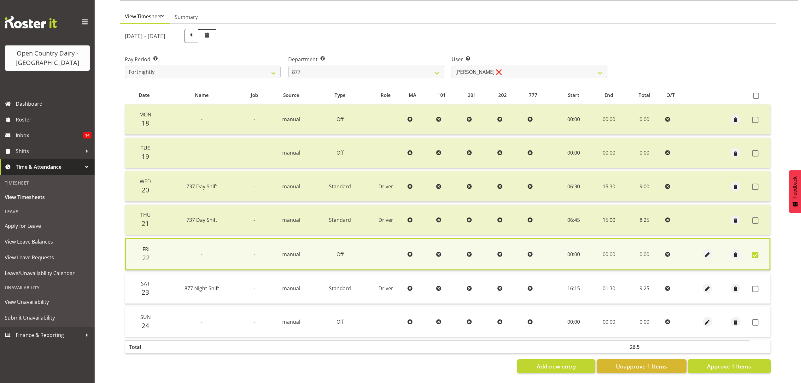
click at [757, 288] on td at bounding box center [760, 289] width 21 height 30
click at [755, 286] on span at bounding box center [755, 289] width 6 height 6
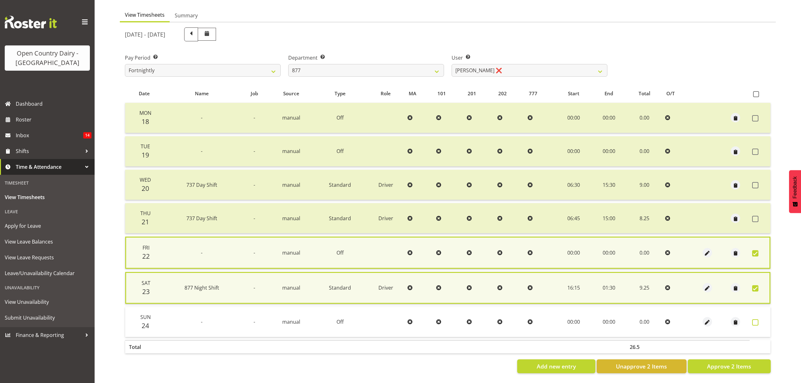
click at [757, 319] on span at bounding box center [755, 322] width 6 height 6
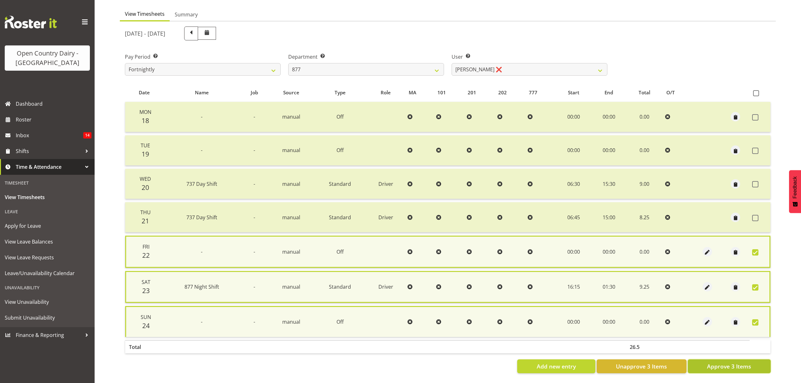
click at [706, 363] on button "Approve 3 Items" at bounding box center [729, 366] width 83 height 14
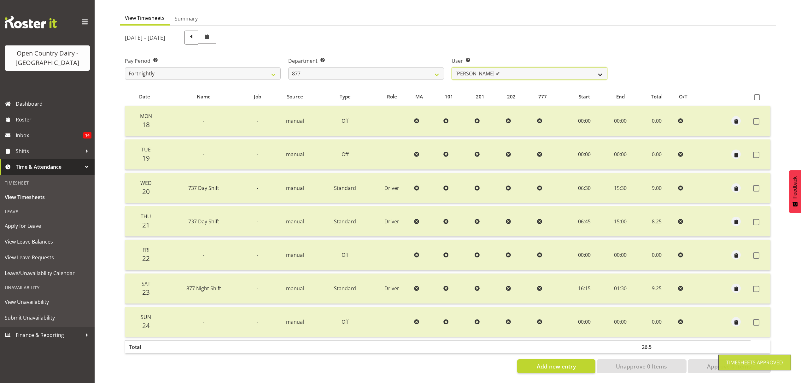
click at [601, 69] on select "Barry Shields ✔ Callum Wells ✔ Helen Bull ❌ Jase Preston ❌" at bounding box center [530, 73] width 156 height 13
click at [452, 67] on select "Barry Shields ✔ Callum Wells ✔ Helen Bull ❌ Jase Preston ❌" at bounding box center [530, 73] width 156 height 13
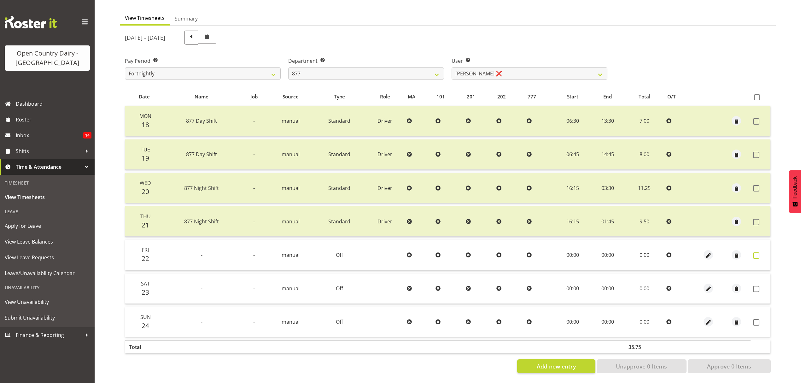
click at [761, 252] on label at bounding box center [758, 255] width 10 height 6
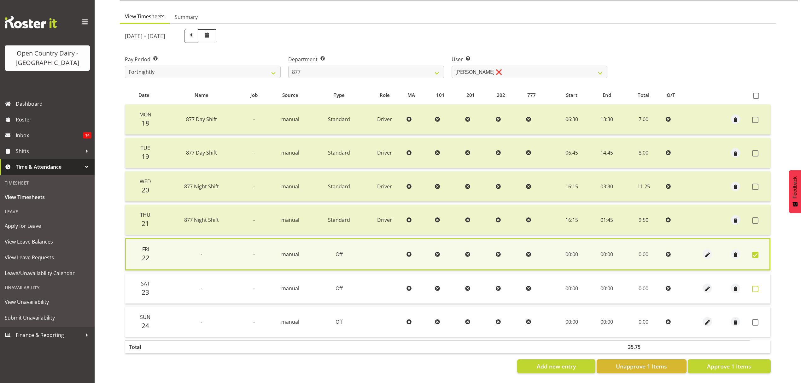
click at [759, 286] on label at bounding box center [757, 289] width 10 height 6
click at [758, 320] on span at bounding box center [755, 322] width 6 height 6
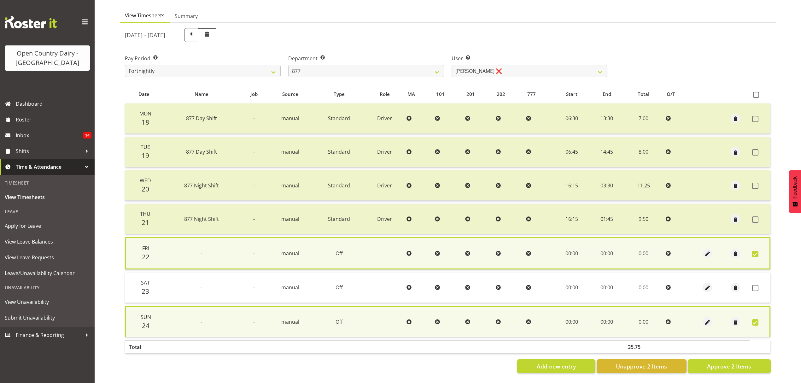
click at [755, 288] on td at bounding box center [760, 288] width 21 height 30
click at [756, 286] on span at bounding box center [755, 288] width 6 height 6
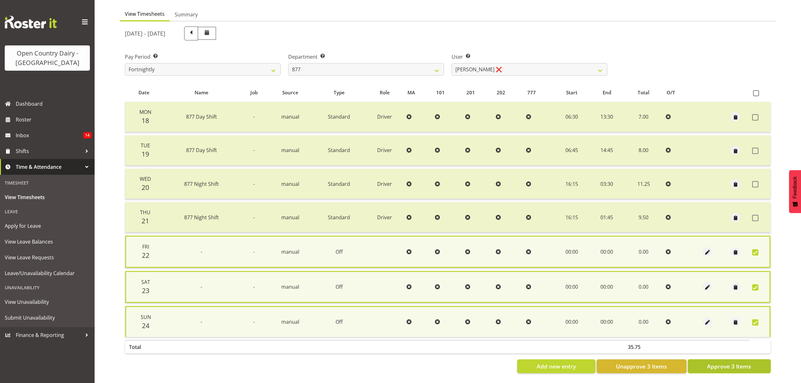
click at [741, 362] on span "Approve 3 Items" at bounding box center [729, 366] width 44 height 8
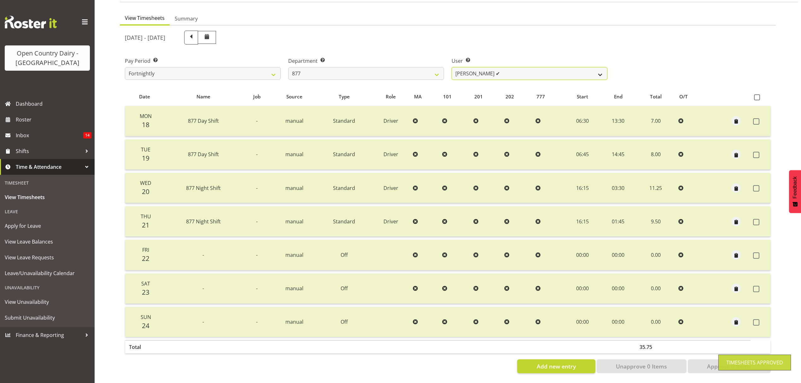
click at [602, 68] on select "Barry Shields ✔ Callum Wells ✔ Helen Bull ✔ Jase Preston ❌" at bounding box center [530, 73] width 156 height 13
click at [577, 119] on td "06:30" at bounding box center [582, 121] width 37 height 30
click at [582, 70] on select "Barry Shields ✔ Callum Wells ✔ Helen Bull ✔ Jase Preston ❌" at bounding box center [530, 73] width 156 height 13
click at [452, 67] on select "Barry Shields ✔ Callum Wells ✔ Helen Bull ✔ Jase Preston ❌" at bounding box center [530, 73] width 156 height 13
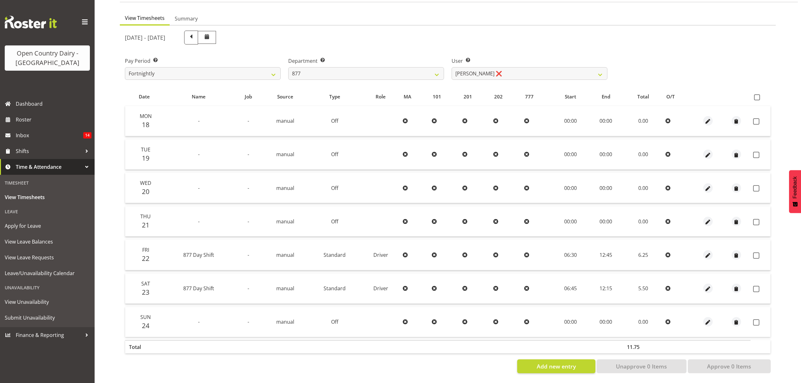
click at [757, 287] on td at bounding box center [761, 289] width 20 height 30
click at [757, 94] on span at bounding box center [757, 97] width 6 height 6
click at [757, 95] on input "checkbox" at bounding box center [756, 97] width 4 height 4
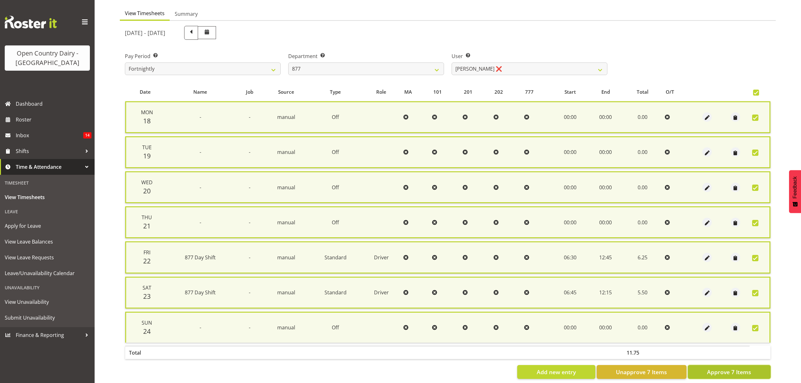
click at [746, 373] on button "Approve 7 Items" at bounding box center [729, 372] width 83 height 14
click at [746, 373] on div "Add new entry Unapprove 7 Items Approve 7 Items" at bounding box center [448, 372] width 646 height 14
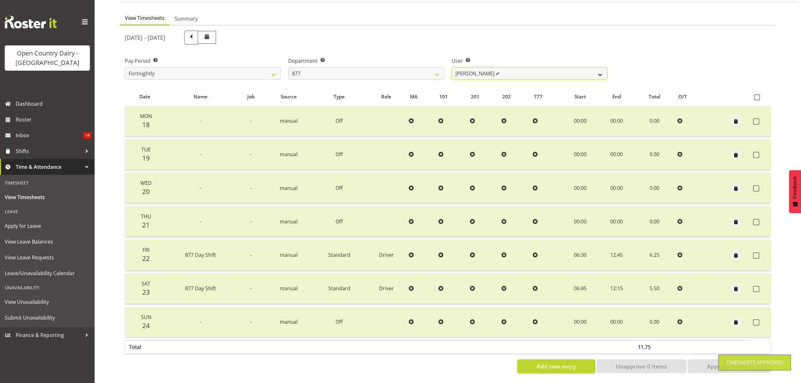
click at [577, 68] on select "Barry Shields ✔ Callum Wells ✔ Helen Bull ✔ Jase Preston ✔" at bounding box center [530, 73] width 156 height 13
click at [437, 70] on select "734 735 736 737 738 739 851 852 853 854 855 856 858 861 862 865 868 869 870 873" at bounding box center [366, 73] width 156 height 13
click at [288, 67] on select "734 735 736 737 738 739 851 852 853 854 855 856 858 861 862 865 868 869 870 873" at bounding box center [366, 73] width 156 height 13
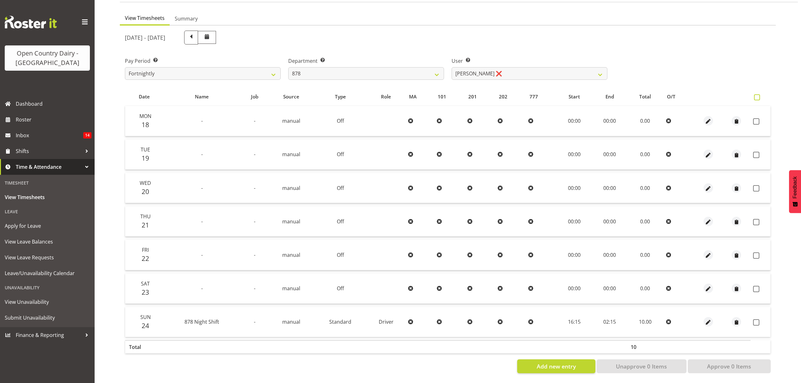
click at [757, 95] on span at bounding box center [757, 97] width 6 height 6
click at [757, 95] on input "checkbox" at bounding box center [756, 97] width 4 height 4
click at [757, 95] on span at bounding box center [757, 97] width 6 height 6
click at [757, 95] on input "checkbox" at bounding box center [756, 97] width 4 height 4
click at [757, 94] on span at bounding box center [757, 97] width 6 height 6
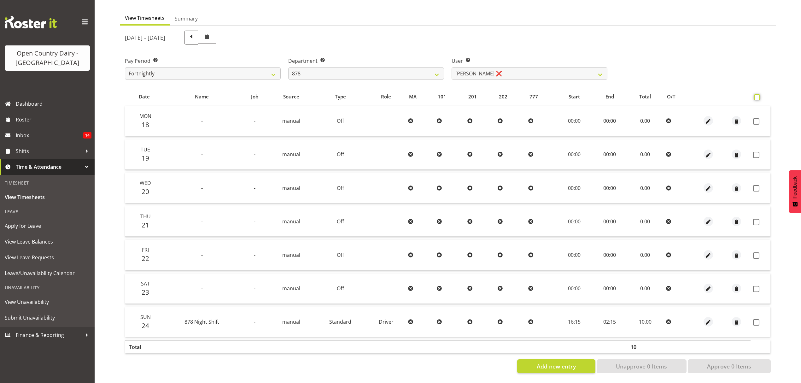
click at [757, 95] on input "checkbox" at bounding box center [756, 97] width 4 height 4
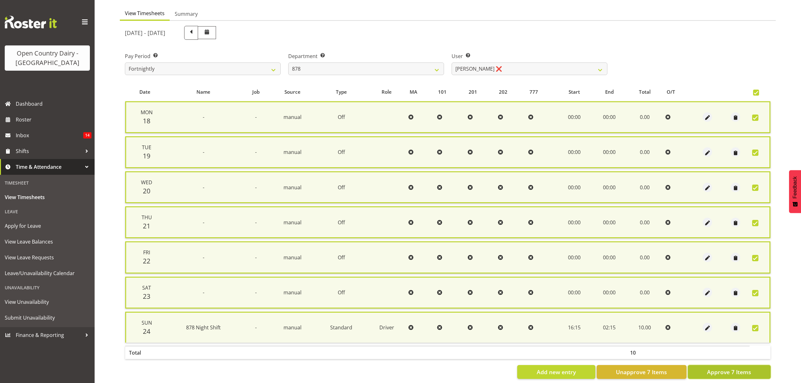
click at [720, 369] on span "Approve 7 Items" at bounding box center [729, 372] width 44 height 8
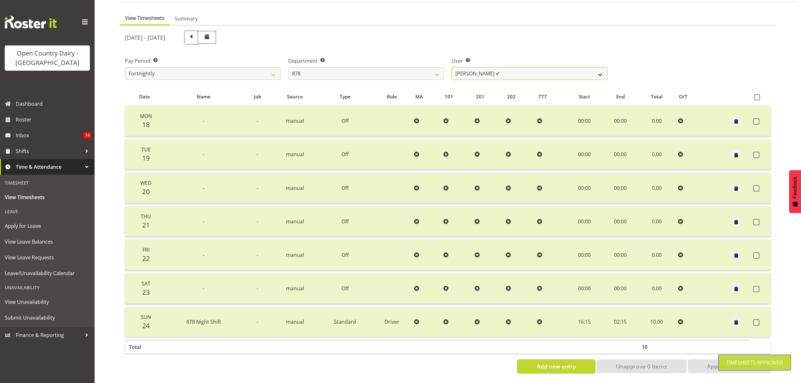
click at [594, 71] on select "Athol Warnock ✔ Dean Tither ❌ Joshua Treymane ❌ Vinkie Botha ❌" at bounding box center [530, 73] width 156 height 13
click at [452, 67] on select "Athol Warnock ✔ Dean Tither ❌ Joshua Treymane ❌ Vinkie Botha ❌" at bounding box center [530, 73] width 156 height 13
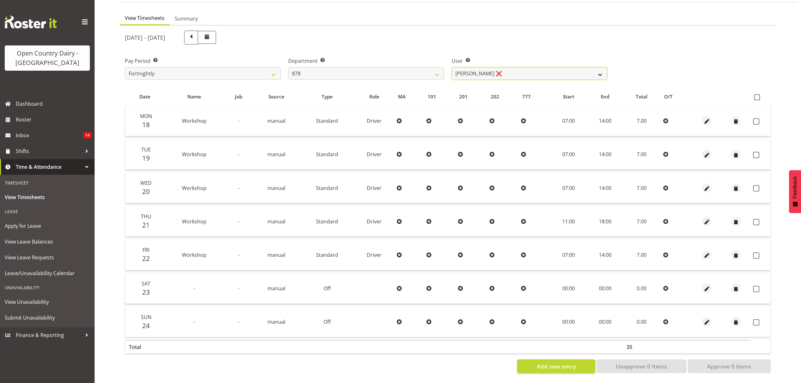
click at [601, 72] on select "Athol Warnock ✔ Dean Tither ❌ Joshua Treymane ❌ Vinkie Botha ❌" at bounding box center [530, 73] width 156 height 13
click at [452, 67] on select "Athol Warnock ✔ Dean Tither ❌ Joshua Treymane ❌ Vinkie Botha ❌" at bounding box center [530, 73] width 156 height 13
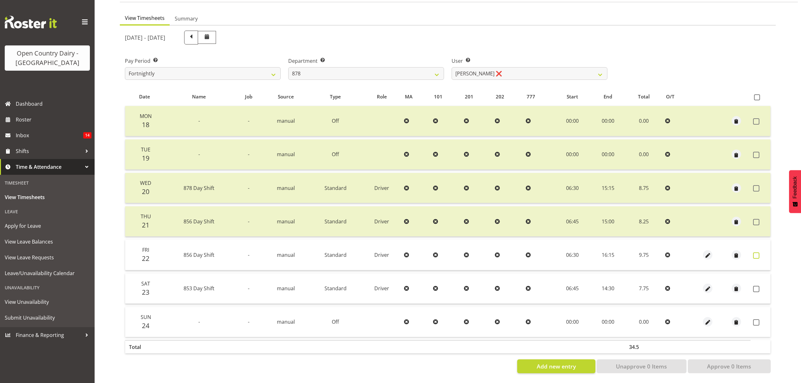
click at [755, 252] on span at bounding box center [756, 255] width 6 height 6
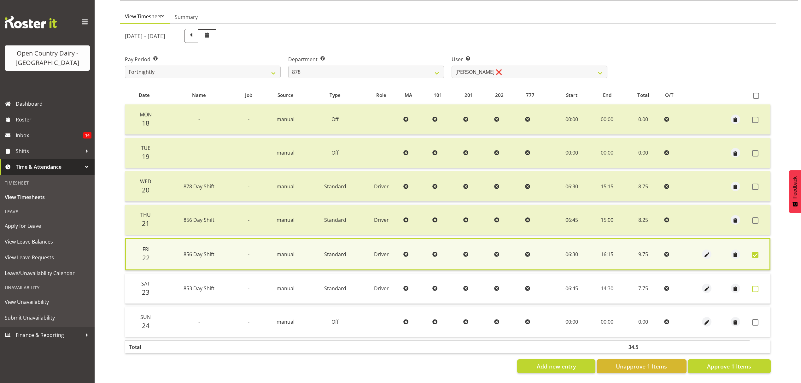
click at [757, 287] on span at bounding box center [755, 289] width 6 height 6
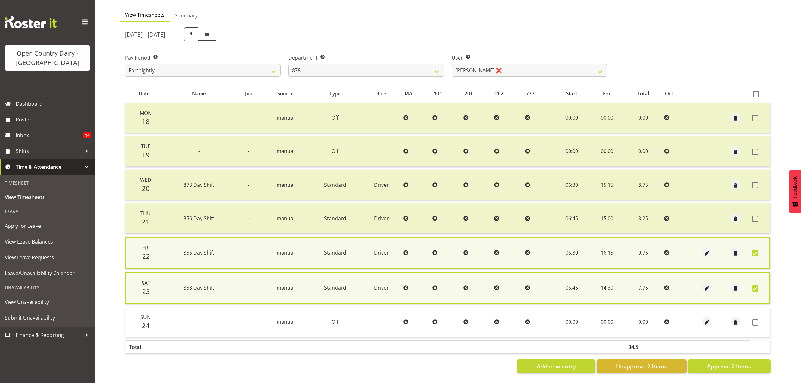
click at [756, 315] on td at bounding box center [760, 322] width 21 height 30
click at [756, 319] on span at bounding box center [755, 322] width 6 height 6
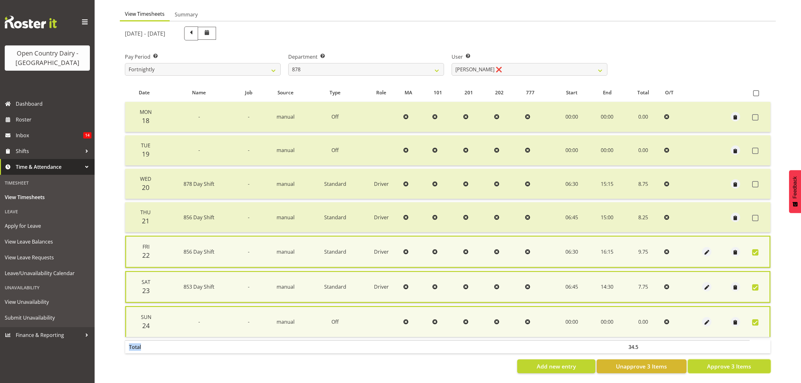
drag, startPoint x: 747, startPoint y: 363, endPoint x: 743, endPoint y: 363, distance: 4.4
click at [746, 363] on span "Approve 3 Items" at bounding box center [729, 366] width 44 height 8
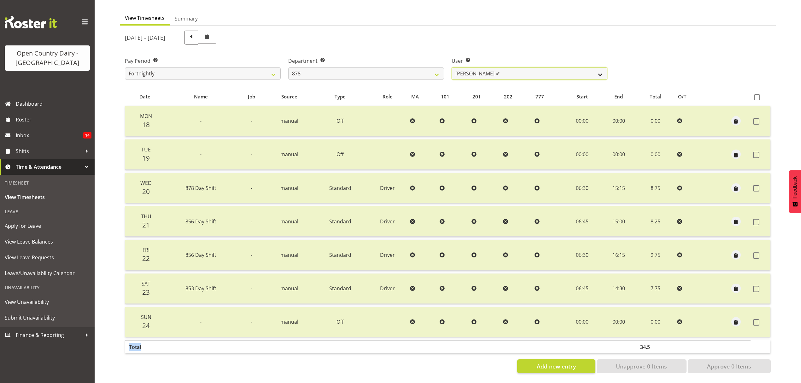
click at [604, 67] on select "Athol Warnock ✔ Dean Tither ❌ Joshua Treymane ✔ Vinkie Botha ❌" at bounding box center [530, 73] width 156 height 13
click at [452, 67] on select "Athol Warnock ✔ Dean Tither ❌ Joshua Treymane ✔ Vinkie Botha ❌" at bounding box center [530, 73] width 156 height 13
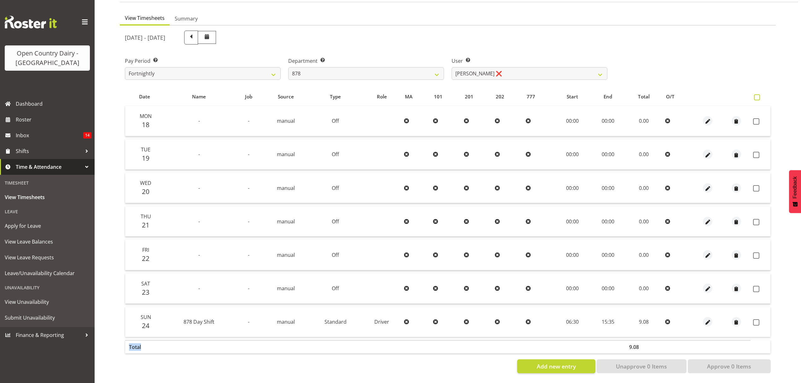
click at [760, 94] on span at bounding box center [757, 97] width 6 height 6
click at [758, 95] on input "checkbox" at bounding box center [756, 97] width 4 height 4
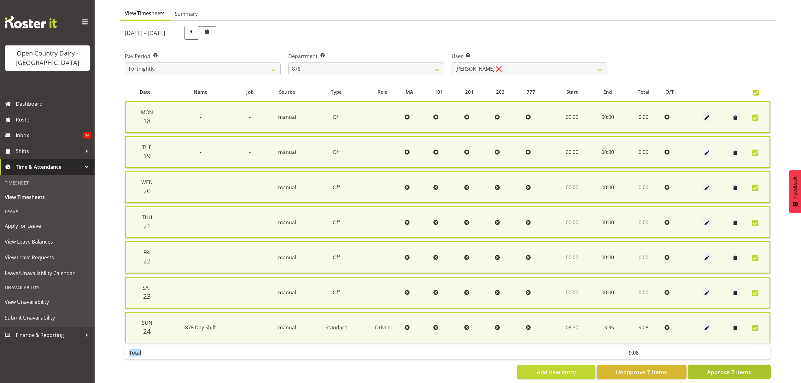
click at [723, 368] on span "Approve 7 Items" at bounding box center [729, 372] width 44 height 8
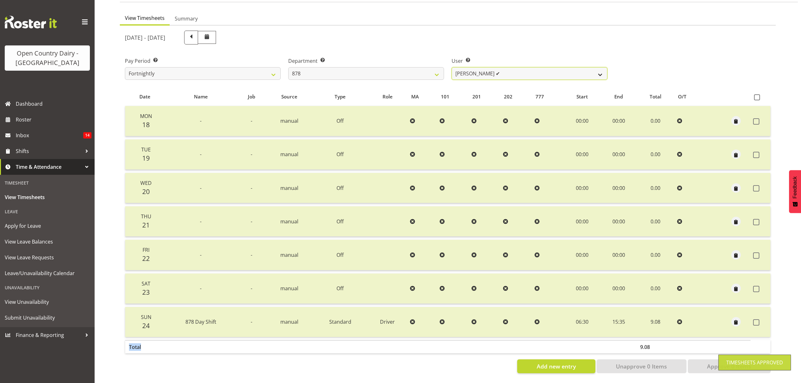
click at [595, 67] on select "Athol Warnock ✔ Dean Tither ❌ Joshua Treymane ✔ Vinkie Botha ✔" at bounding box center [530, 73] width 156 height 13
click at [434, 67] on select "734 735 736 737 738 739 851 852 853 854 855 856 858 861 862 865 868 869 870 873" at bounding box center [366, 73] width 156 height 13
click at [288, 67] on select "734 735 736 737 738 739 851 852 853 854 855 856 858 861 862 865 868 869 870 873" at bounding box center [366, 73] width 156 height 13
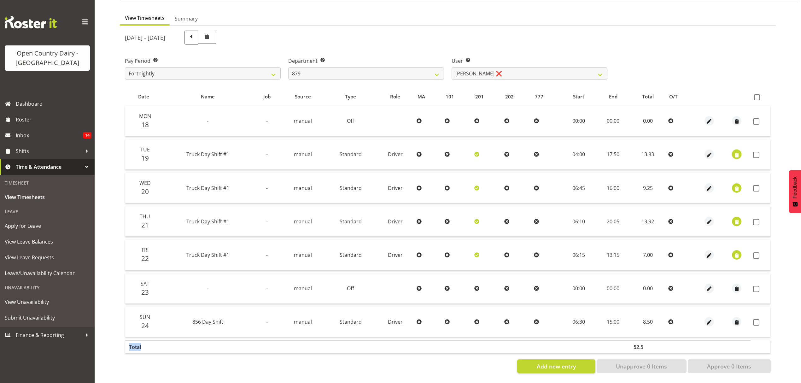
click at [738, 151] on span "button" at bounding box center [737, 154] width 7 height 7
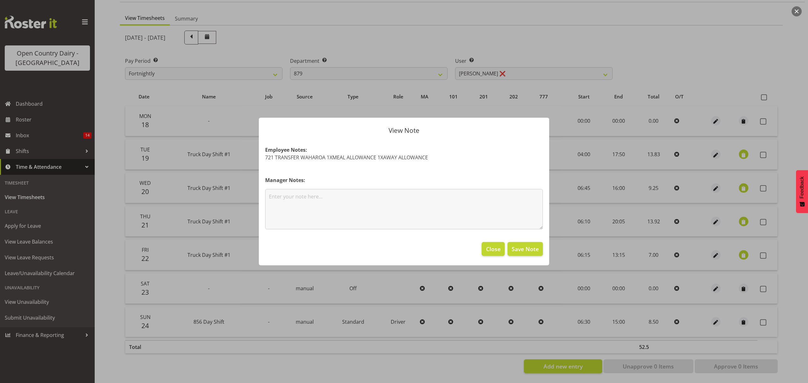
click at [787, 95] on div at bounding box center [404, 191] width 808 height 383
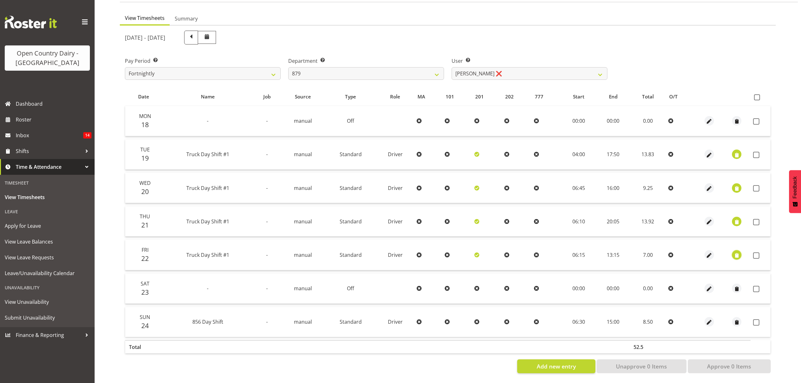
click at [736, 252] on span "button" at bounding box center [737, 255] width 7 height 7
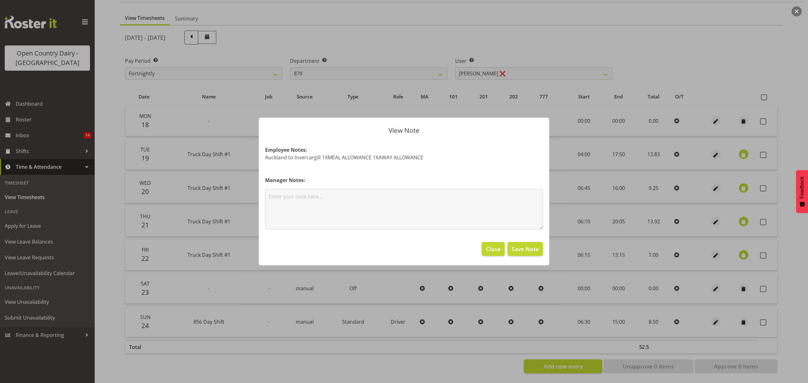
click at [741, 215] on div at bounding box center [404, 191] width 808 height 383
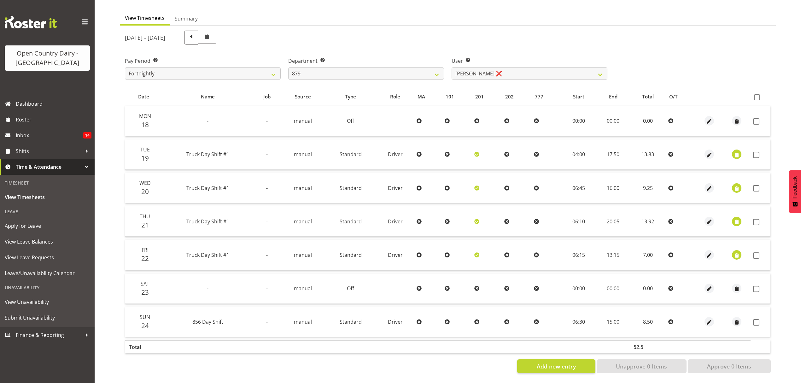
click at [741, 215] on td at bounding box center [736, 221] width 27 height 30
click at [741, 217] on button "button" at bounding box center [736, 221] width 9 height 9
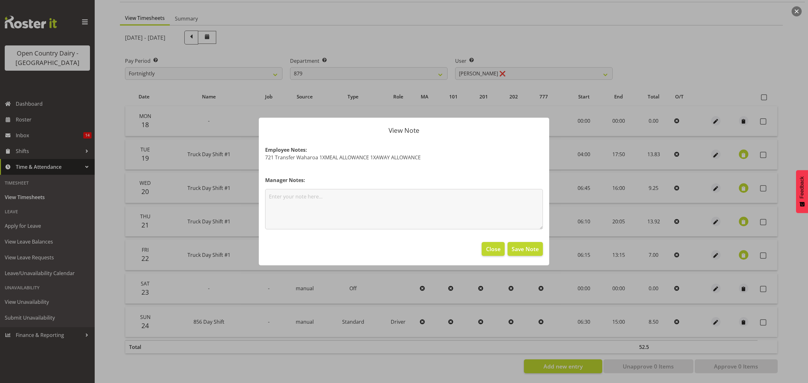
click at [768, 202] on div at bounding box center [404, 191] width 808 height 383
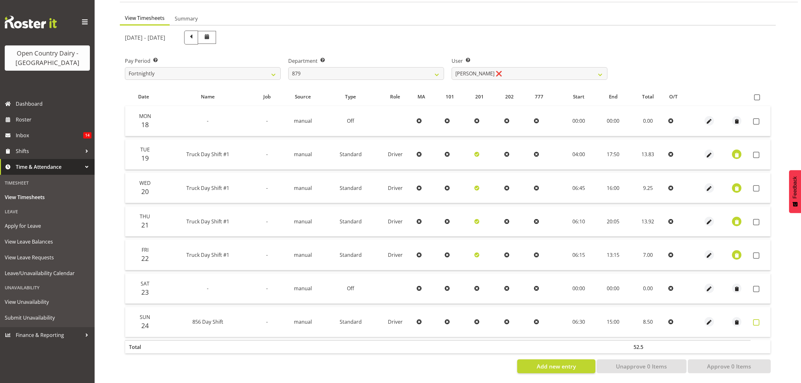
click at [759, 319] on span at bounding box center [756, 322] width 6 height 6
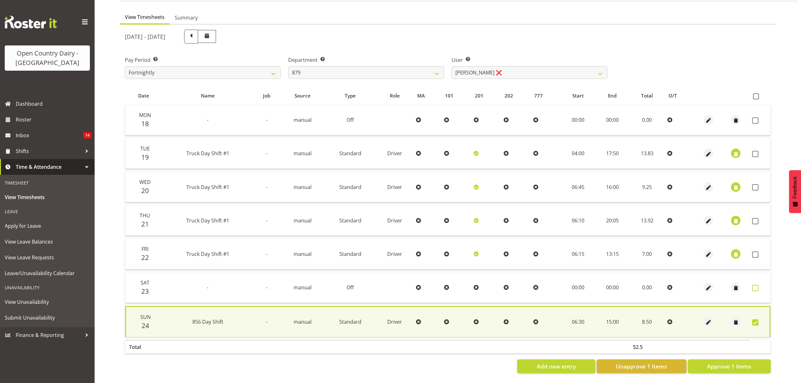
click at [757, 285] on span at bounding box center [755, 288] width 6 height 6
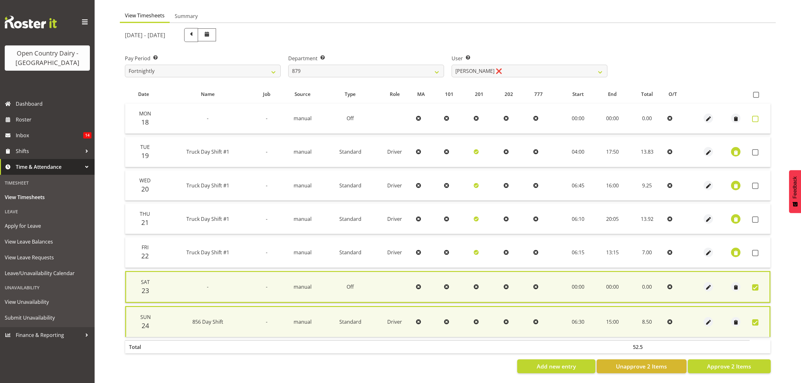
click at [757, 119] on span at bounding box center [755, 119] width 6 height 6
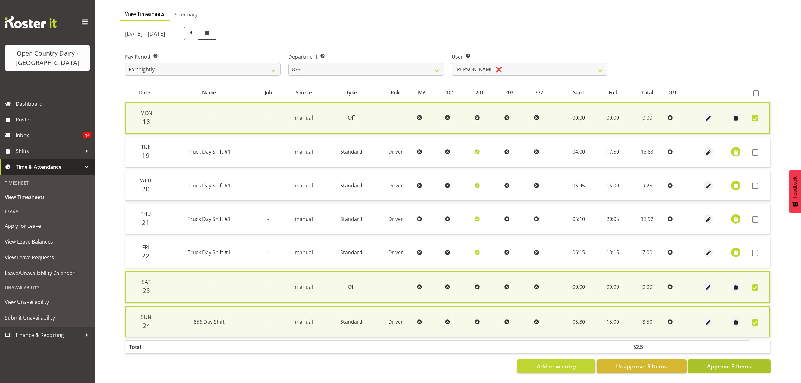
click at [729, 362] on span "Approve 3 Items" at bounding box center [729, 366] width 44 height 8
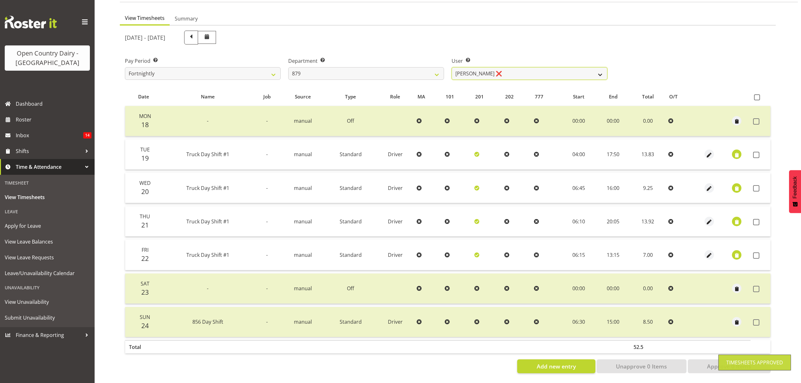
click at [577, 67] on select "Bryan Windle ❌ John Dalton ❌ Rodney Hamilton ❌ Tony Corr ❌" at bounding box center [530, 73] width 156 height 13
click at [452, 67] on select "Bryan Windle ❌ John Dalton ❌ Rodney Hamilton ❌ Tony Corr ❌" at bounding box center [530, 73] width 156 height 13
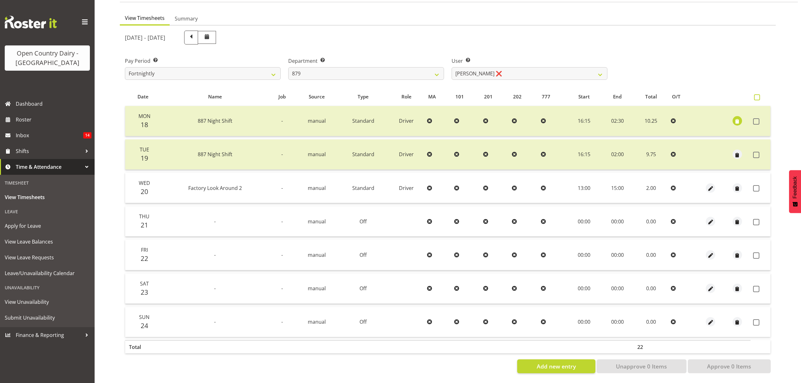
click at [760, 94] on span at bounding box center [757, 97] width 6 height 6
click at [758, 95] on input "checkbox" at bounding box center [756, 97] width 4 height 4
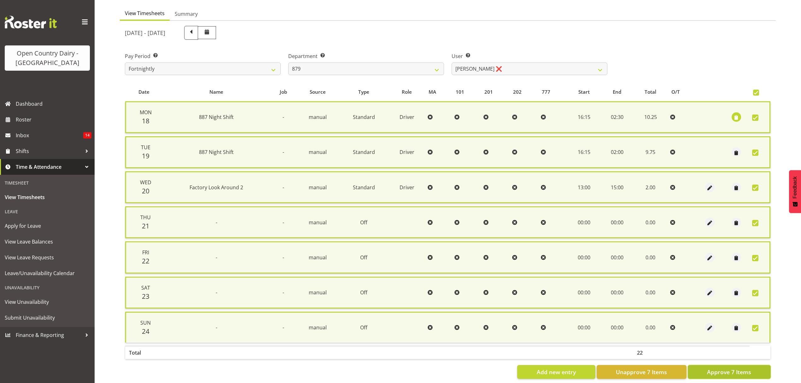
click at [746, 368] on span "Approve 7 Items" at bounding box center [729, 372] width 44 height 8
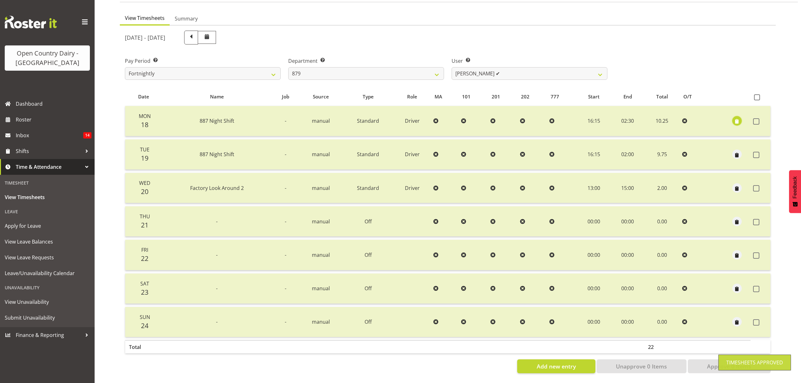
click at [739, 119] on span "button" at bounding box center [737, 121] width 7 height 7
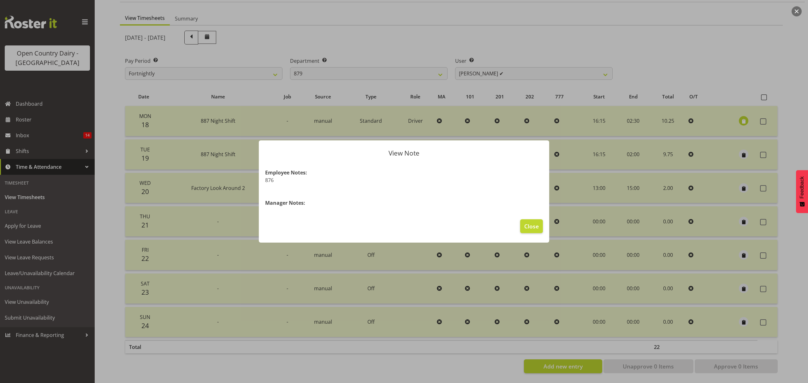
click at [684, 81] on div at bounding box center [404, 191] width 808 height 383
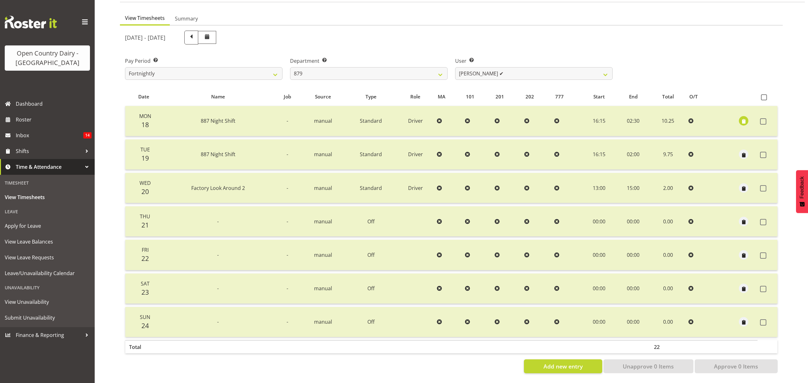
click at [684, 81] on div at bounding box center [404, 191] width 808 height 383
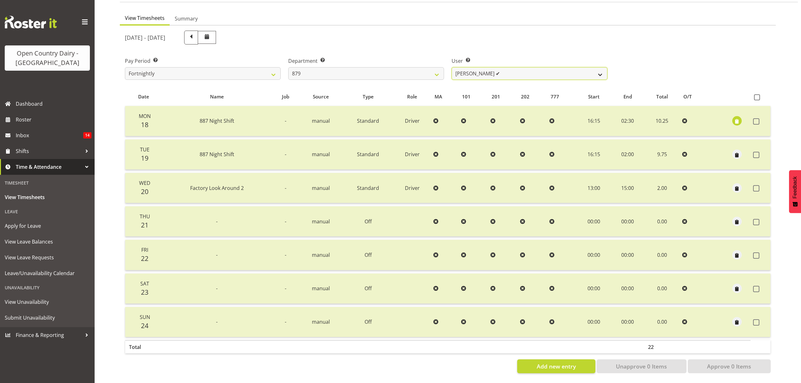
click at [596, 68] on select "Bryan Windle ❌ John Dalton ✔ Rodney Hamilton ❌ Tony Corr ❌" at bounding box center [530, 73] width 156 height 13
click at [452, 67] on select "Bryan Windle ❌ John Dalton ✔ Rodney Hamilton ❌ Tony Corr ❌" at bounding box center [530, 73] width 156 height 13
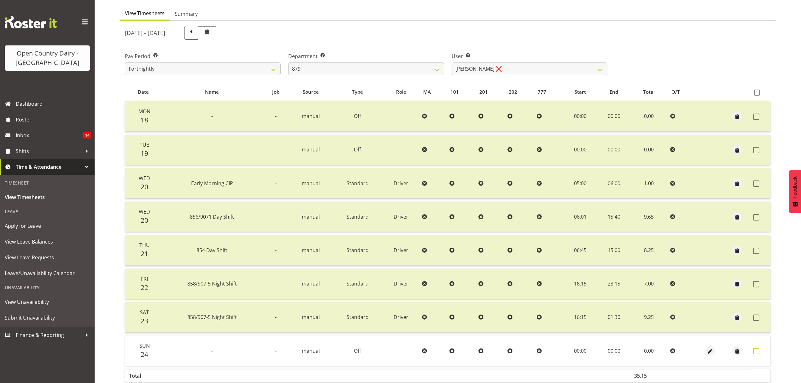
click at [759, 352] on span at bounding box center [756, 351] width 6 height 6
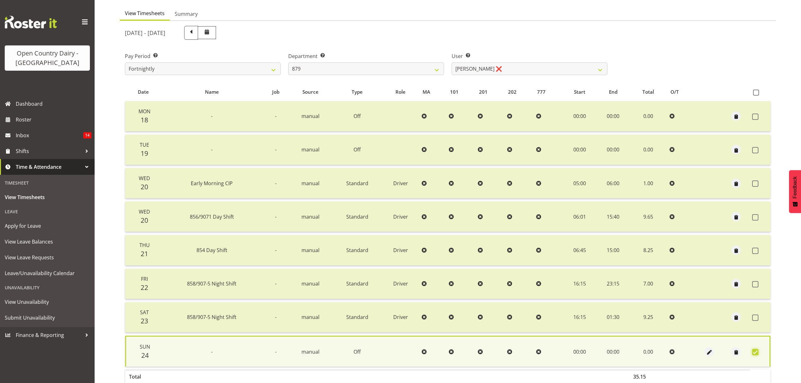
scroll to position [90, 0]
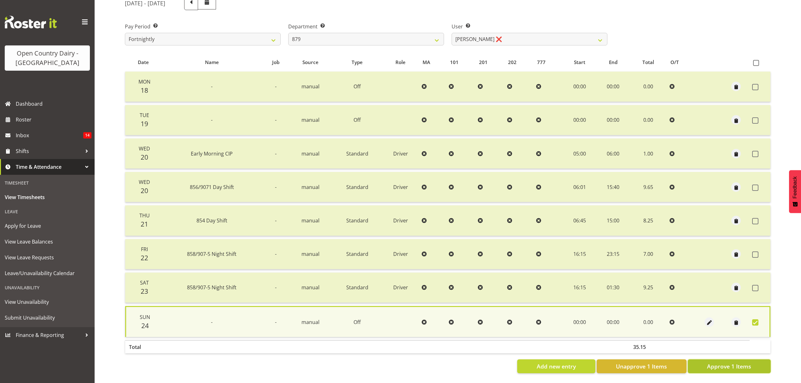
click at [722, 363] on span "Approve 1 Items" at bounding box center [729, 366] width 44 height 8
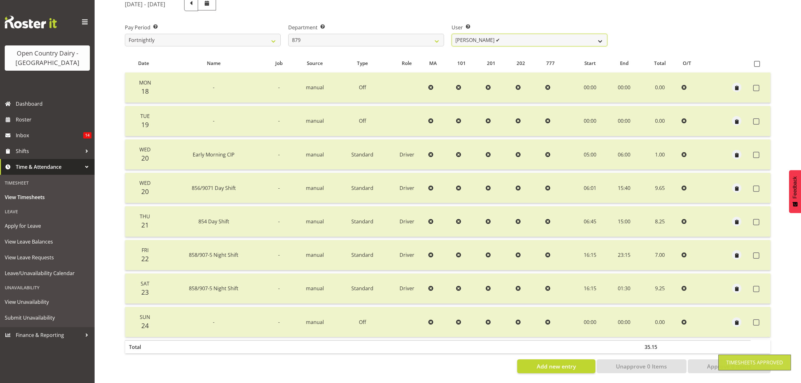
click at [599, 38] on select "Bryan Windle ❌ John Dalton ✔ Rodney Hamilton ✔ Tony Corr ❌" at bounding box center [530, 40] width 156 height 13
click at [452, 34] on select "Bryan Windle ❌ John Dalton ✔ Rodney Hamilton ✔ Tony Corr ❌" at bounding box center [530, 40] width 156 height 13
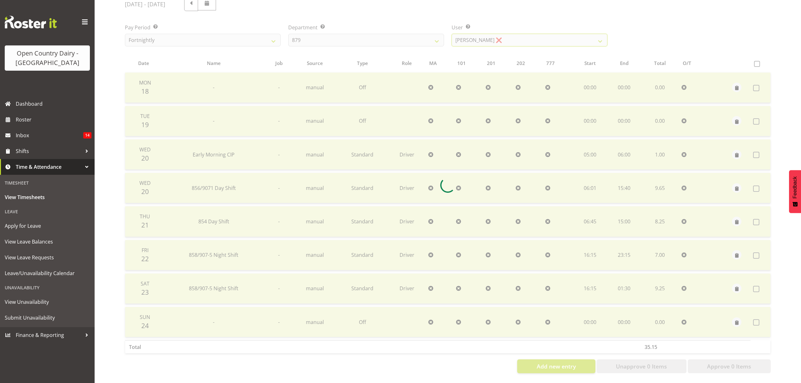
scroll to position [56, 0]
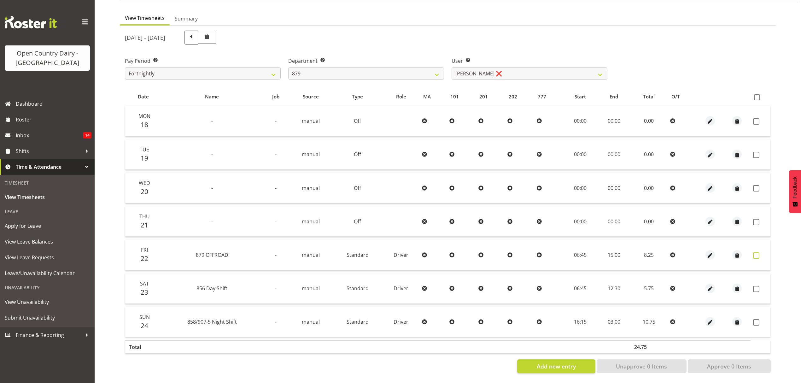
click at [755, 252] on span at bounding box center [756, 255] width 6 height 6
click at [757, 286] on span at bounding box center [756, 289] width 6 height 6
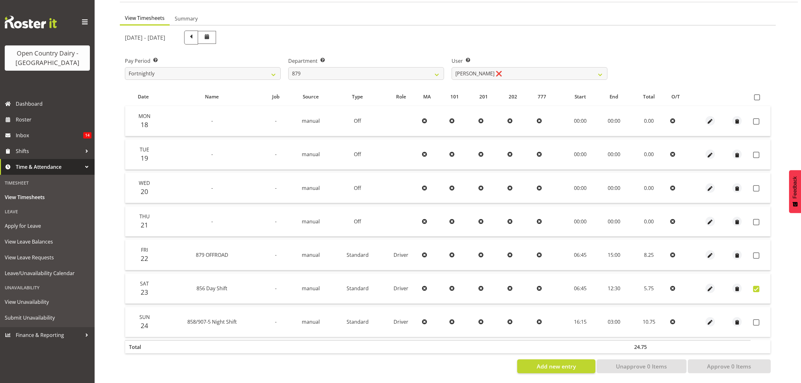
click at [757, 286] on span at bounding box center [756, 289] width 6 height 6
click at [756, 253] on span at bounding box center [756, 255] width 6 height 6
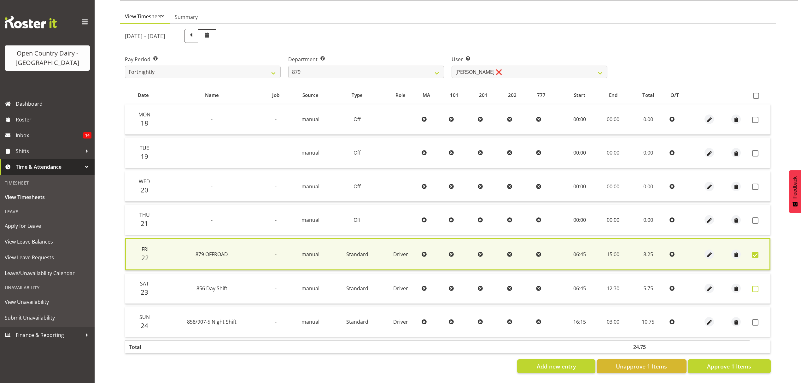
click at [757, 286] on span at bounding box center [755, 289] width 6 height 6
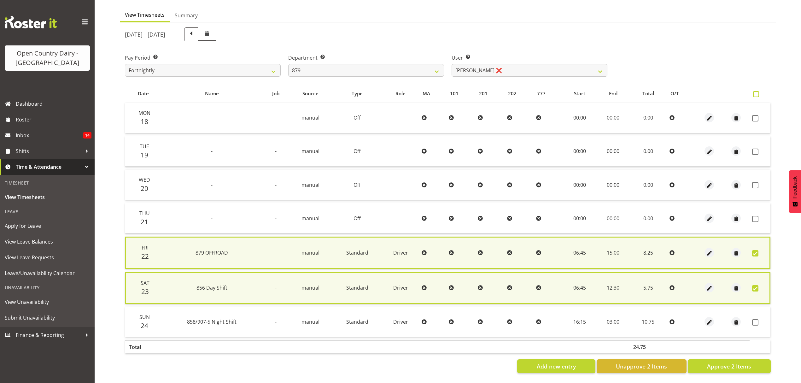
click at [757, 91] on span at bounding box center [756, 94] width 6 height 6
click at [757, 92] on input "checkbox" at bounding box center [755, 94] width 4 height 4
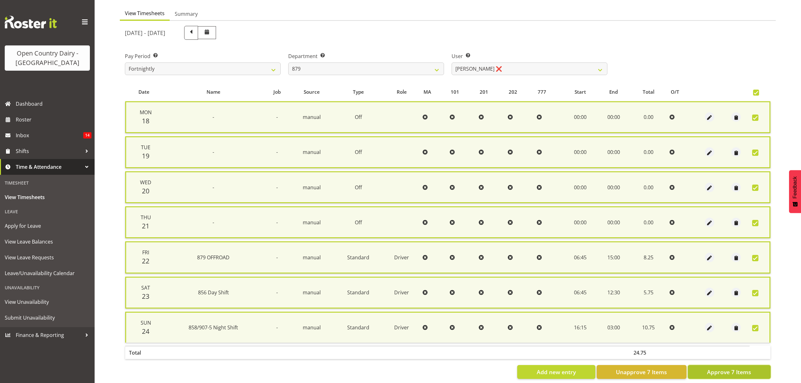
click at [721, 370] on span "Approve 7 Items" at bounding box center [729, 372] width 44 height 8
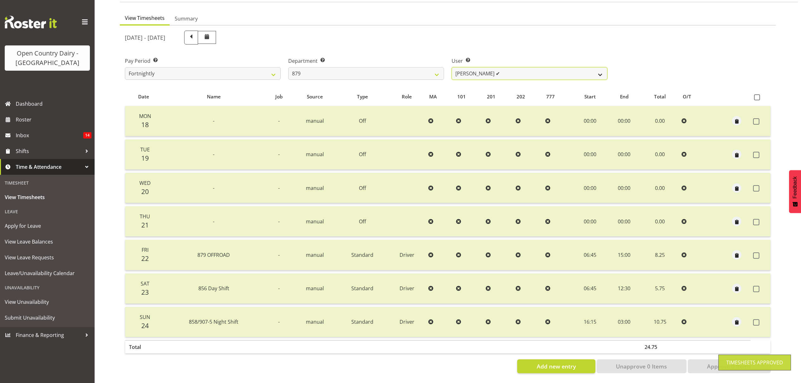
click at [599, 68] on select "Bryan Windle ❌ John Dalton ✔ Rodney Hamilton ✔ Tony Corr ✔" at bounding box center [530, 73] width 156 height 13
click at [435, 71] on select "734 735 736 737 738 739 851 852 853 854 855 856 858 861 862 865 868 869 870 873" at bounding box center [366, 73] width 156 height 13
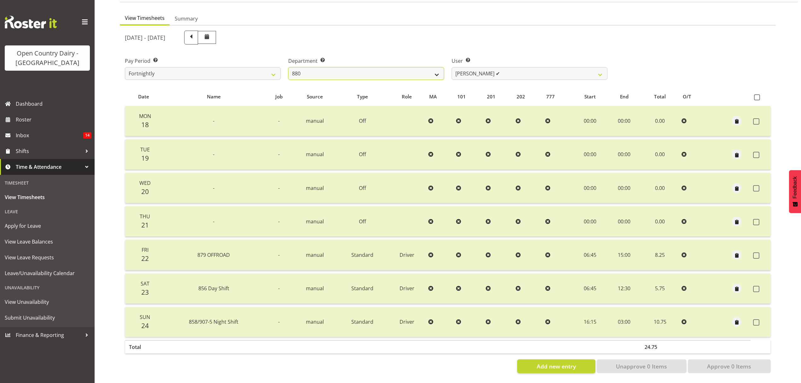
click at [288, 67] on select "734 735 736 737 738 739 851 852 853 854 855 856 858 861 862 865 868 869 870 873" at bounding box center [366, 73] width 156 height 13
click at [0, 0] on div at bounding box center [0, 0] width 0 height 0
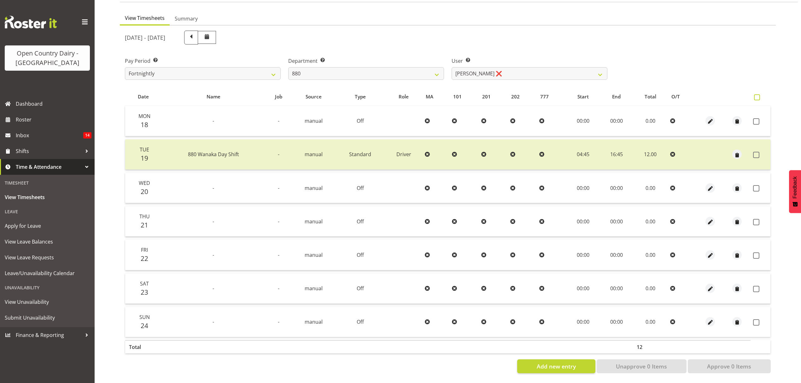
click at [757, 94] on span at bounding box center [757, 97] width 6 height 6
click at [757, 95] on input "checkbox" at bounding box center [756, 97] width 4 height 4
click at [757, 94] on span at bounding box center [757, 97] width 6 height 6
click at [757, 95] on input "checkbox" at bounding box center [756, 97] width 4 height 4
click at [758, 94] on span at bounding box center [757, 97] width 6 height 6
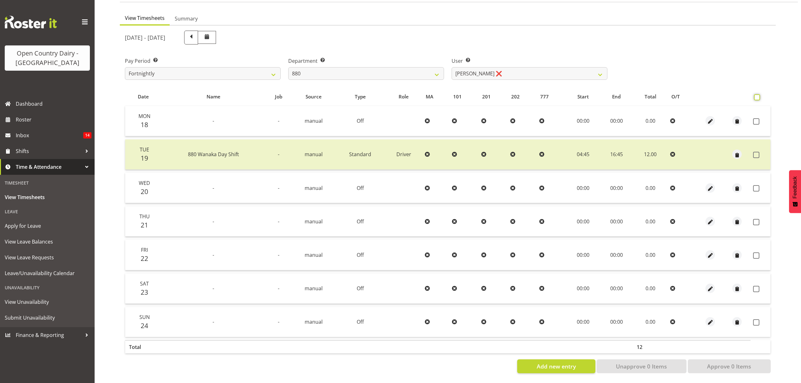
click at [758, 95] on input "checkbox" at bounding box center [756, 97] width 4 height 4
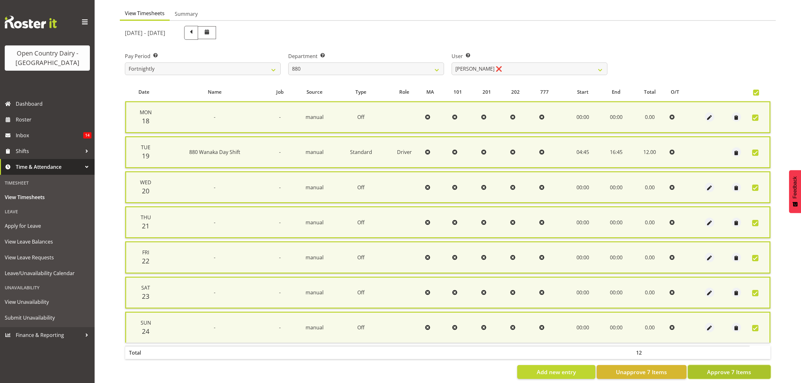
click at [727, 370] on span "Approve 7 Items" at bounding box center [729, 372] width 44 height 8
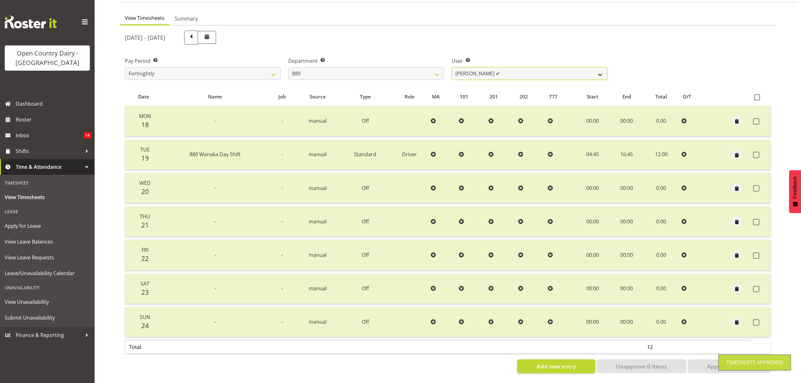
click at [599, 71] on select "Andrew Poole ✔ Philip Shanks ❌ Shaun McNaught ❌ Tania Unahi ❌" at bounding box center [530, 73] width 156 height 13
click at [452, 67] on select "Andrew Poole ✔ Philip Shanks ❌ Shaun McNaught ❌ Tania Unahi ❌" at bounding box center [530, 73] width 156 height 13
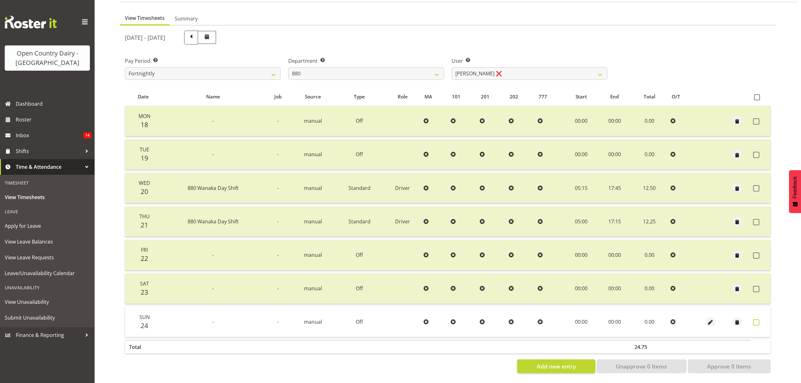
click at [757, 319] on span at bounding box center [756, 322] width 6 height 6
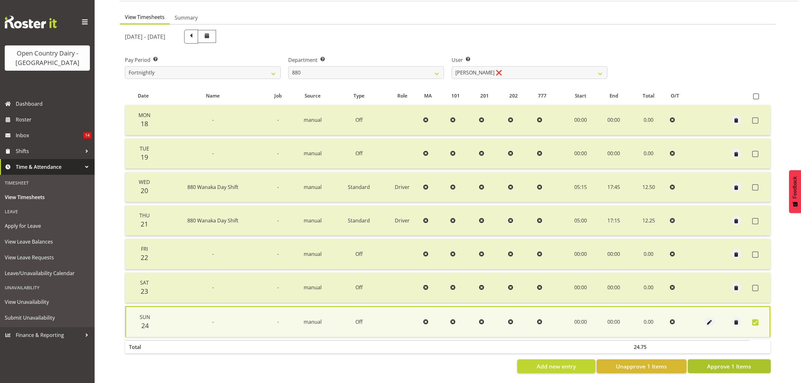
click at [740, 362] on span "Approve 1 Items" at bounding box center [729, 366] width 44 height 8
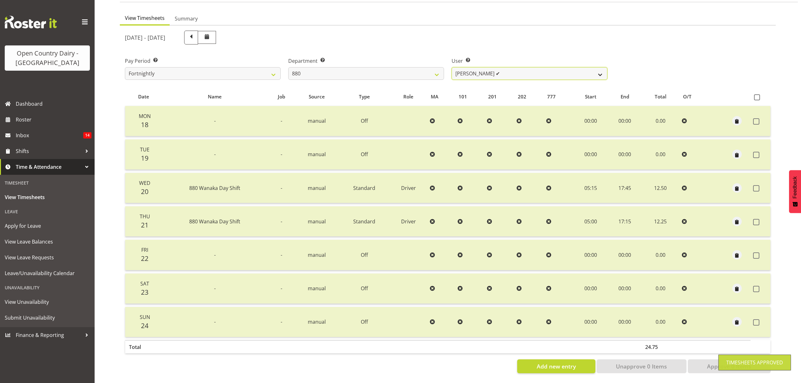
click at [598, 67] on select "Andrew Poole ✔ Philip Shanks ✔ Shaun McNaught ❌ Tania Unahi ❌" at bounding box center [530, 73] width 156 height 13
click at [452, 67] on select "Andrew Poole ✔ Philip Shanks ✔ Shaun McNaught ❌ Tania Unahi ❌" at bounding box center [530, 73] width 156 height 13
click at [0, 0] on div at bounding box center [0, 0] width 0 height 0
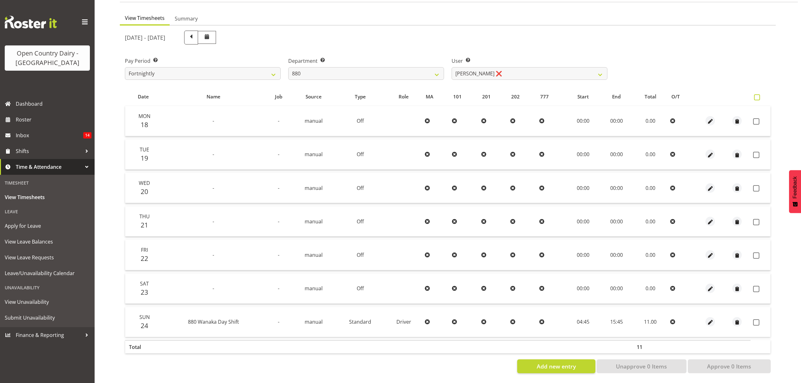
click at [755, 95] on span at bounding box center [757, 97] width 6 height 6
click at [755, 95] on input "checkbox" at bounding box center [756, 97] width 4 height 4
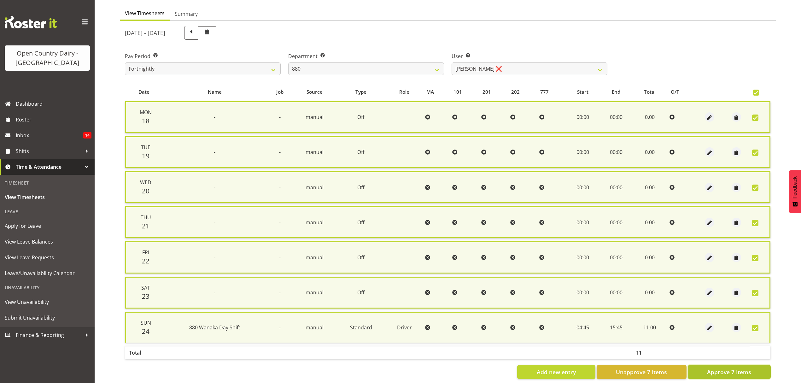
click at [732, 368] on span "Approve 7 Items" at bounding box center [729, 372] width 44 height 8
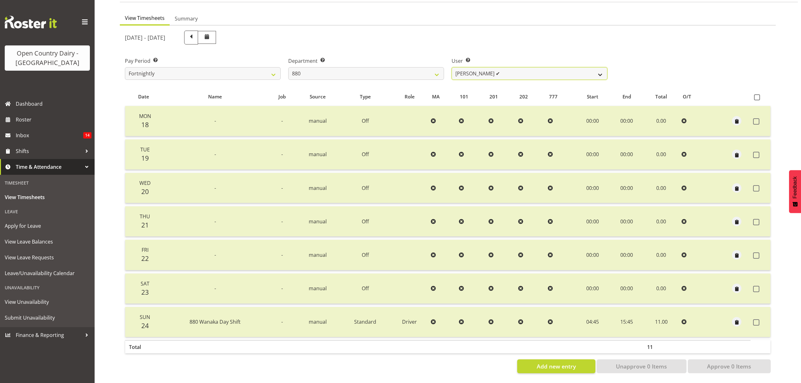
click at [600, 68] on select "Andrew Poole ✔ Philip Shanks ✔ Shaun McNaught ✔ Tania Unahi ❌" at bounding box center [530, 73] width 156 height 13
click at [452, 67] on select "Andrew Poole ✔ Philip Shanks ✔ Shaun McNaught ✔ Tania Unahi ❌" at bounding box center [530, 73] width 156 height 13
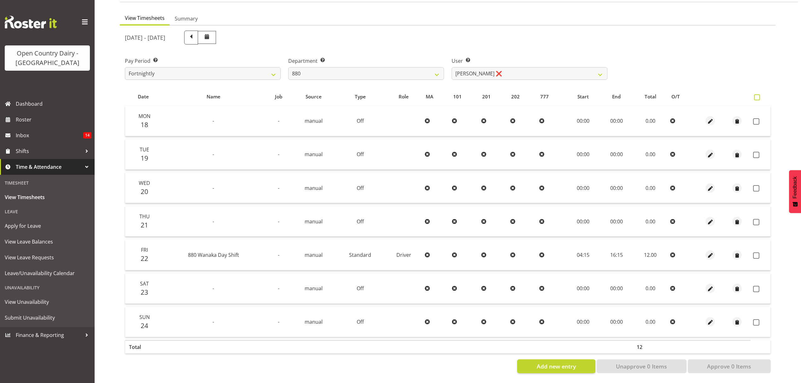
click at [760, 94] on span at bounding box center [757, 97] width 6 height 6
click at [758, 95] on input "checkbox" at bounding box center [756, 97] width 4 height 4
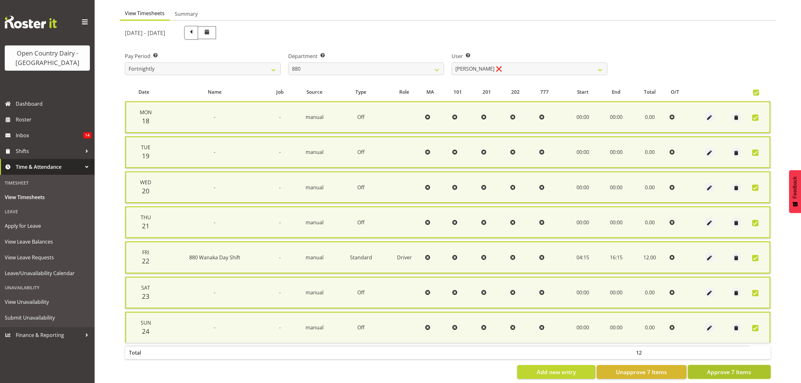
click at [735, 368] on span "Approve 7 Items" at bounding box center [729, 372] width 44 height 8
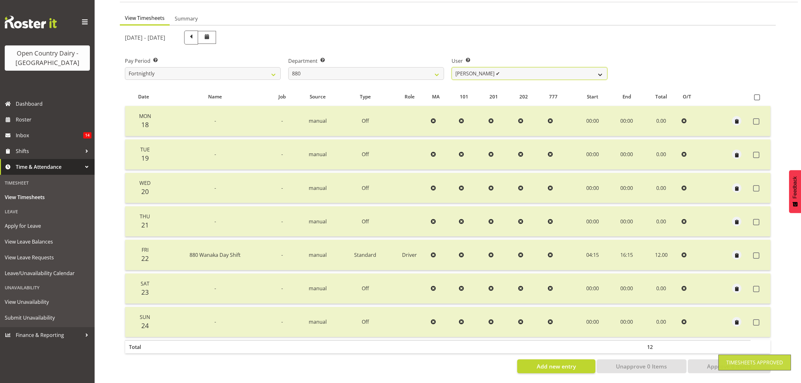
click at [598, 67] on select "Andrew Poole ✔ Philip Shanks ✔ Shaun McNaught ✔ Tania Unahi ✔" at bounding box center [530, 73] width 156 height 13
click at [433, 67] on select "734 735 736 737 738 739 851 852 853 854 855 856 858 861 862 865 868 869 870 873" at bounding box center [366, 73] width 156 height 13
click at [288, 67] on select "734 735 736 737 738 739 851 852 853 854 855 856 858 861 862 865 868 869 870 873" at bounding box center [366, 73] width 156 height 13
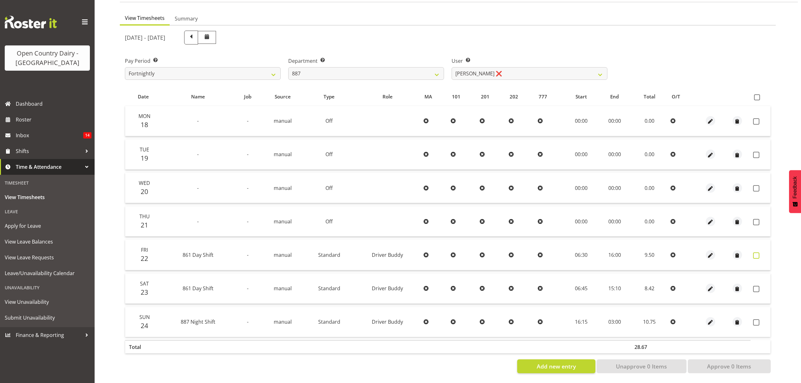
click at [754, 252] on span at bounding box center [756, 255] width 6 height 6
click at [755, 252] on span at bounding box center [756, 255] width 6 height 6
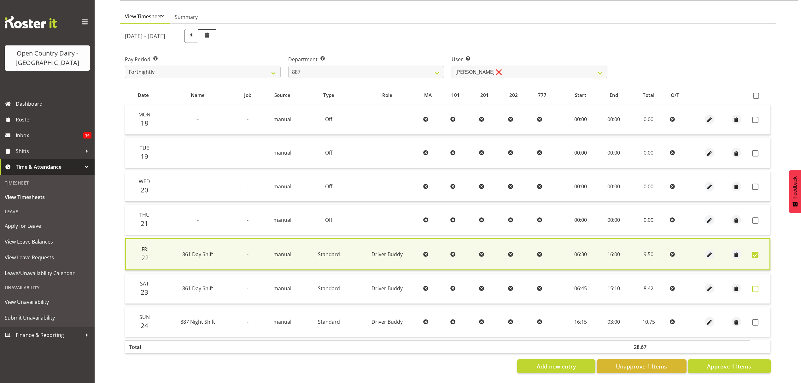
click at [755, 286] on span at bounding box center [755, 289] width 6 height 6
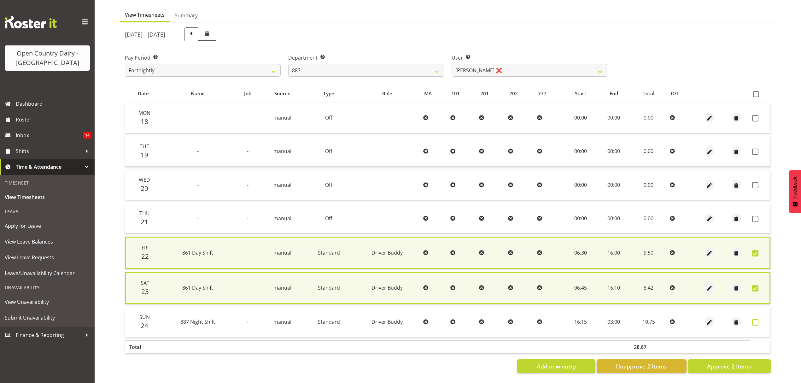
click at [756, 319] on span at bounding box center [755, 322] width 6 height 6
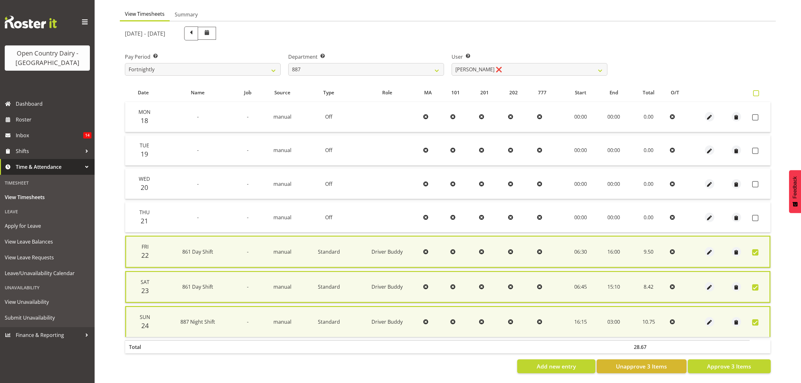
click at [758, 92] on span at bounding box center [756, 93] width 6 height 6
click at [757, 92] on input "checkbox" at bounding box center [755, 93] width 4 height 4
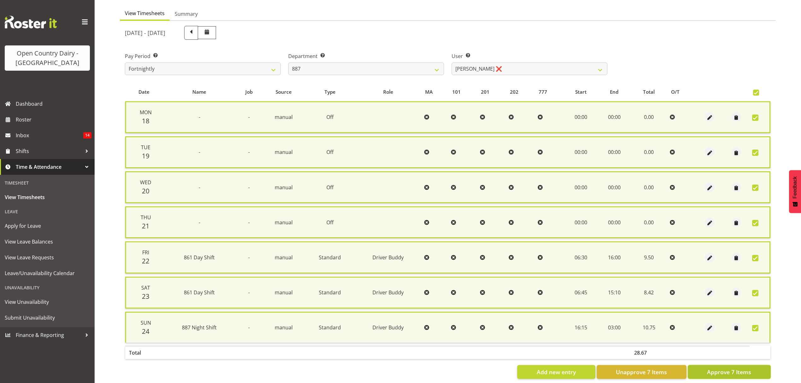
click at [721, 368] on span "Approve 7 Items" at bounding box center [729, 372] width 44 height 8
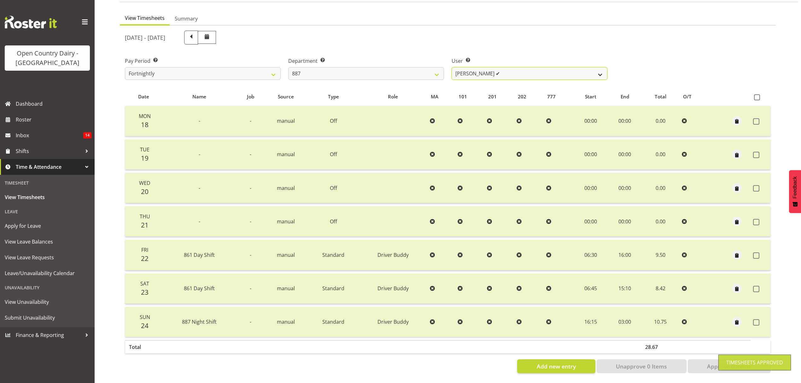
click at [592, 70] on select "Andrew Muir ✔ Bruce Spencer ❌ Neville Hoatten ❌ Warren Tempelman ❌" at bounding box center [530, 73] width 156 height 13
click at [452, 67] on select "Andrew Muir ✔ Bruce Spencer ❌ Neville Hoatten ❌ Warren Tempelman ❌" at bounding box center [530, 73] width 156 height 13
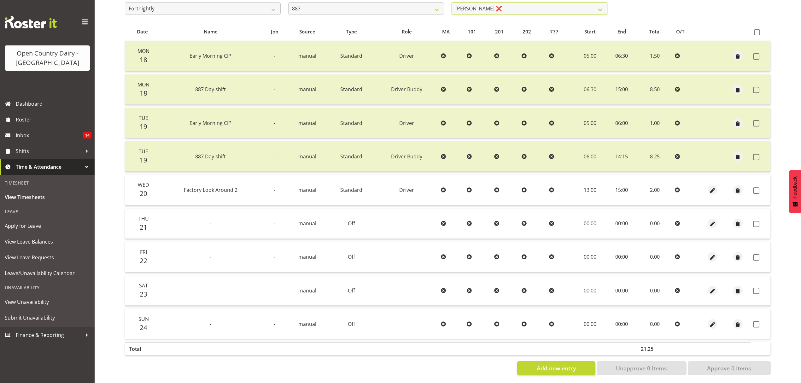
scroll to position [122, 0]
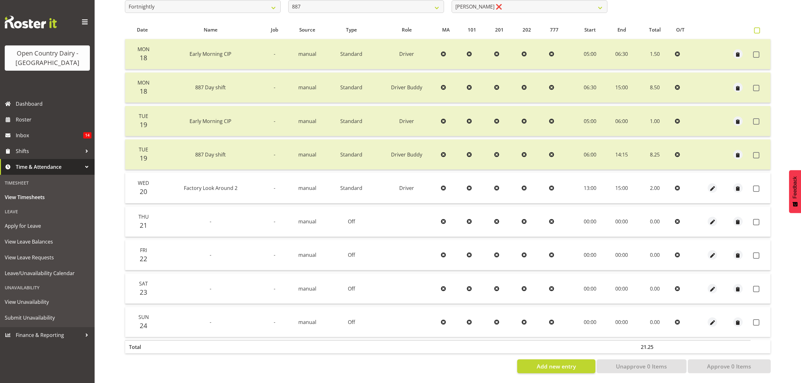
click at [756, 27] on span at bounding box center [757, 30] width 6 height 6
click at [756, 28] on input "checkbox" at bounding box center [756, 30] width 4 height 4
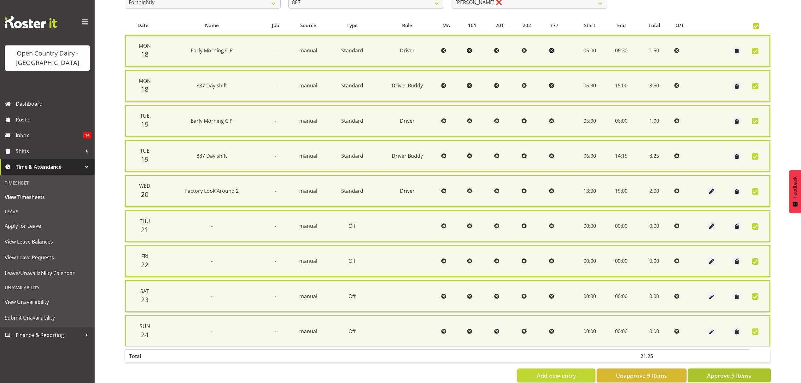
click at [722, 371] on span "Approve 9 Items" at bounding box center [729, 375] width 44 height 8
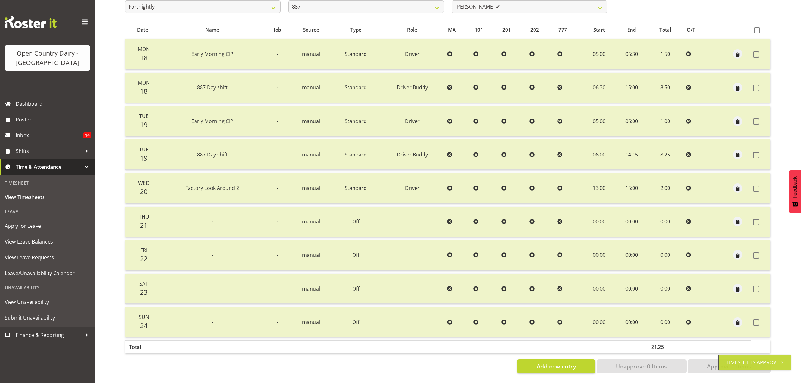
scroll to position [80, 0]
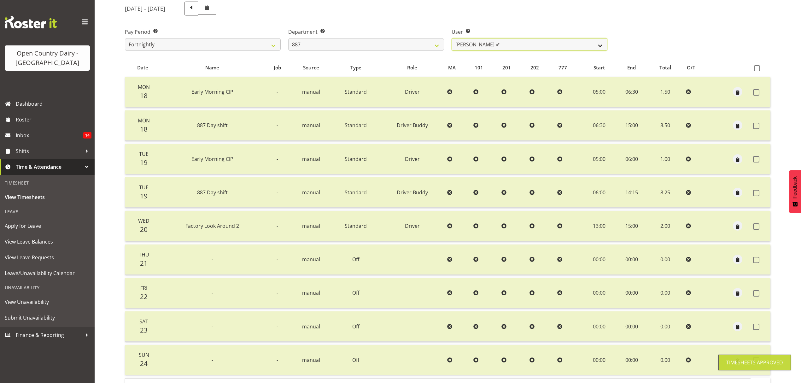
click at [601, 44] on select "Andrew Muir ✔ Bruce Spencer ✔ Neville Hoatten ❌ Warren Tempelman ❌" at bounding box center [530, 44] width 156 height 13
click at [452, 38] on select "Andrew Muir ✔ Bruce Spencer ✔ Neville Hoatten ❌ Warren Tempelman ❌" at bounding box center [530, 44] width 156 height 13
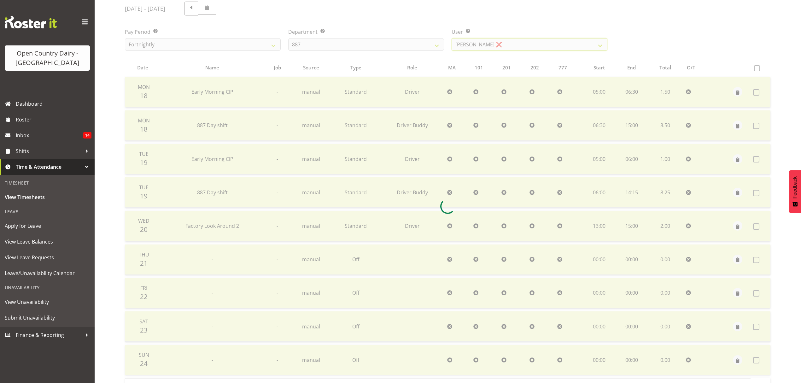
scroll to position [0, 0]
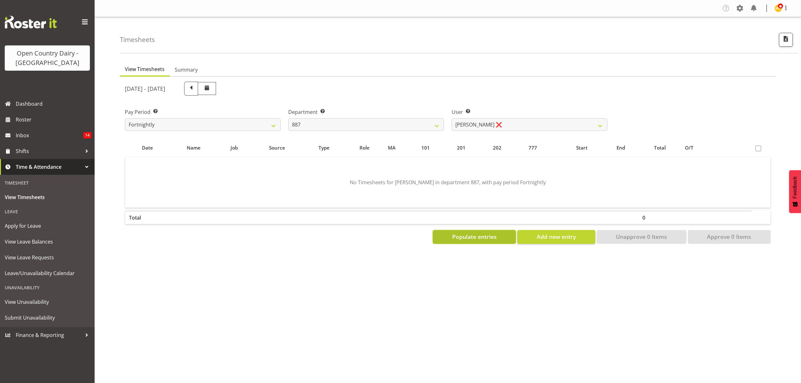
click at [495, 235] on span "Populate entries" at bounding box center [474, 237] width 44 height 8
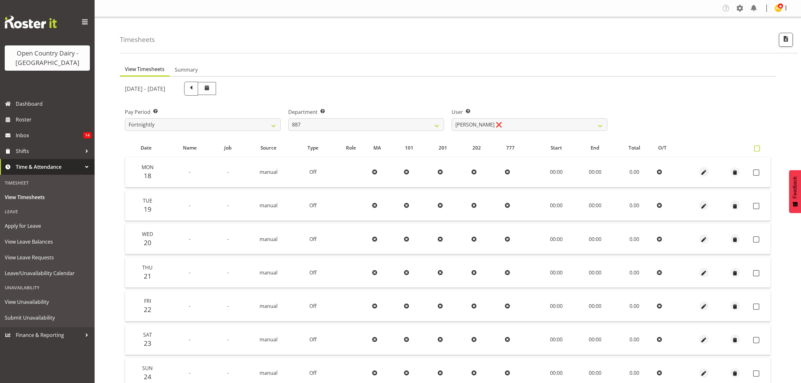
click at [757, 148] on span at bounding box center [757, 148] width 6 height 6
click at [757, 148] on input "checkbox" at bounding box center [756, 148] width 4 height 4
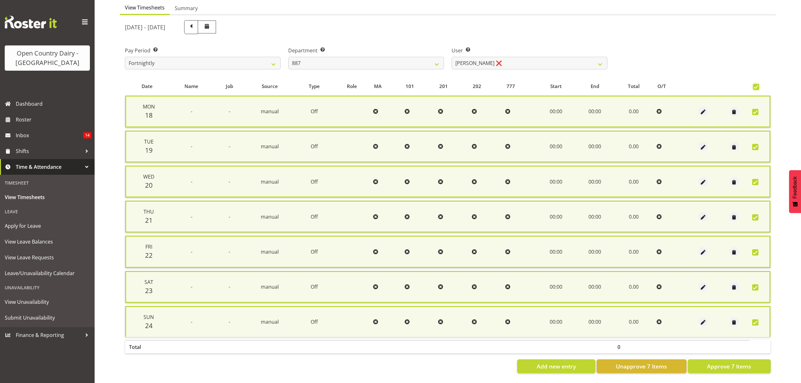
scroll to position [64, 0]
click at [716, 362] on span "Approve 7 Items" at bounding box center [729, 366] width 44 height 8
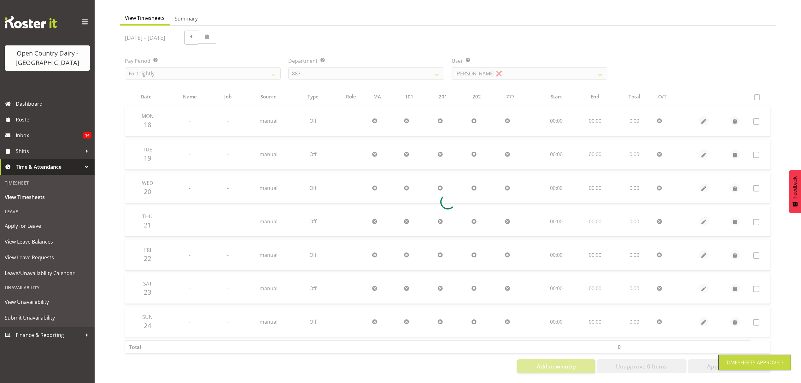
scroll to position [56, 0]
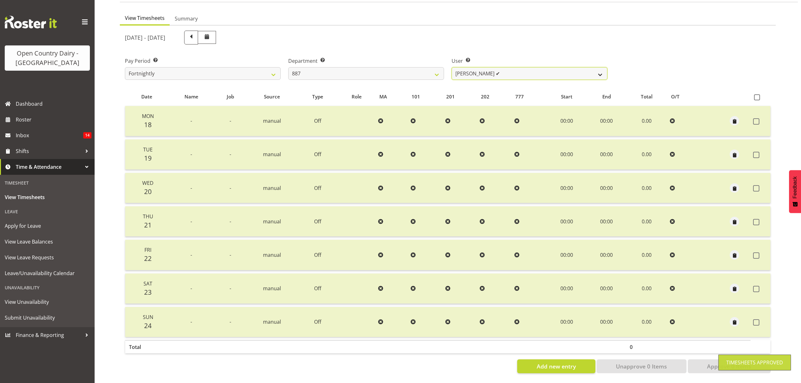
click at [600, 68] on select "Andrew Muir ✔ Bruce Spencer ✔ Neville Hoatten ✔ Warren Tempelman ❌" at bounding box center [530, 73] width 156 height 13
click at [452, 67] on select "Andrew Muir ✔ Bruce Spencer ✔ Neville Hoatten ✔ Warren Tempelman ❌" at bounding box center [530, 73] width 156 height 13
click at [0, 0] on div at bounding box center [0, 0] width 0 height 0
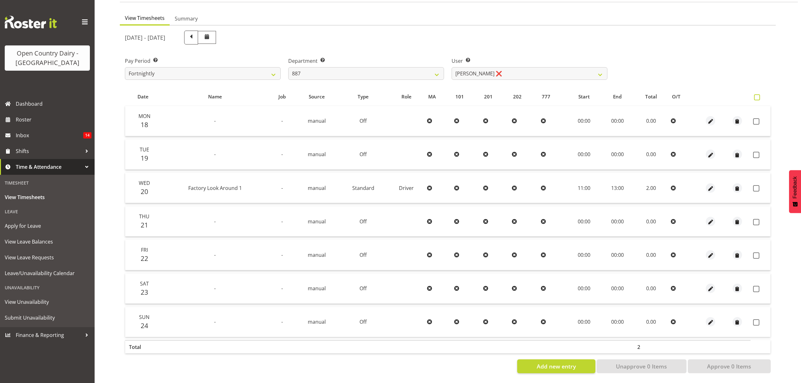
click at [760, 94] on span at bounding box center [757, 97] width 6 height 6
click at [758, 95] on input "checkbox" at bounding box center [756, 97] width 4 height 4
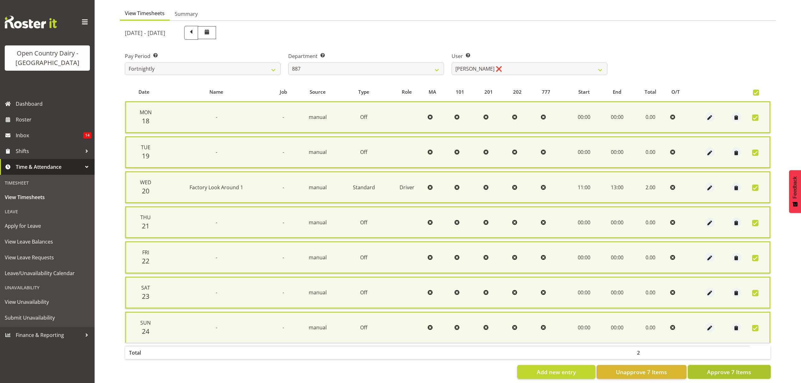
click at [719, 368] on span "Approve 7 Items" at bounding box center [729, 372] width 44 height 8
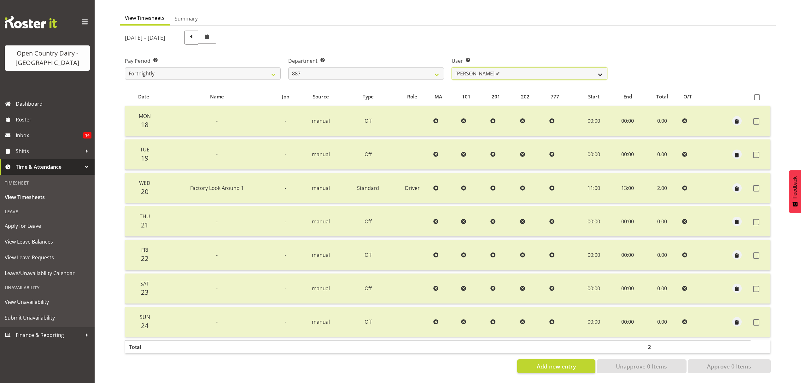
click at [603, 67] on select "Andrew Muir ✔ Bruce Spencer ✔ Neville Hoatten ✔ Warren Tempelman ✔" at bounding box center [530, 73] width 156 height 13
click at [413, 67] on select "734 735 736 737 738 739 851 852 853 854 855 856 858 861 862 865 868 869 870 873" at bounding box center [366, 73] width 156 height 13
click at [288, 67] on select "734 735 736 737 738 739 851 852 853 854 855 856 858 861 862 865 868 869 870 873" at bounding box center [366, 73] width 156 height 13
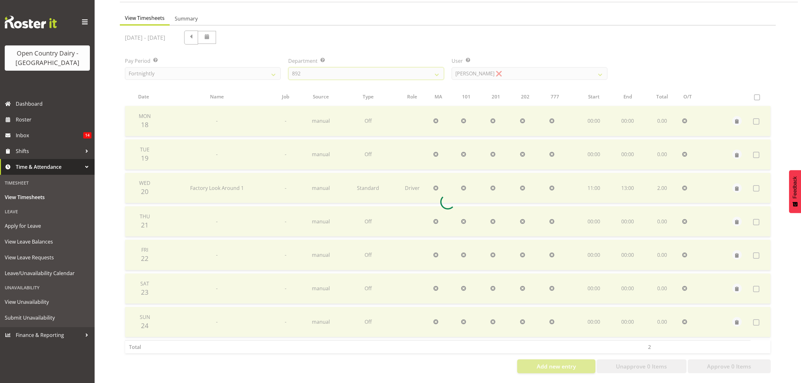
scroll to position [0, 0]
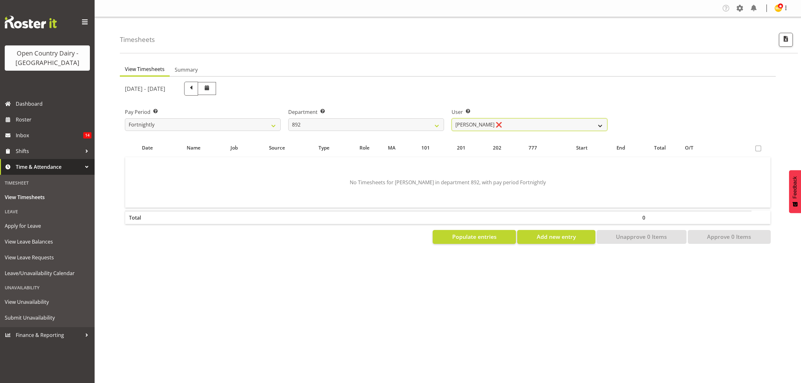
click at [601, 123] on select "Brittany Willis ❌ Danny Davies ❌ David McKenzie ❌ Josh Winship ❌ Reece Calvert ❌" at bounding box center [530, 124] width 156 height 13
click at [452, 118] on select "Brittany Willis ❌ Danny Davies ❌ David McKenzie ❌ Josh Winship ❌ Reece Calvert ❌" at bounding box center [530, 124] width 156 height 13
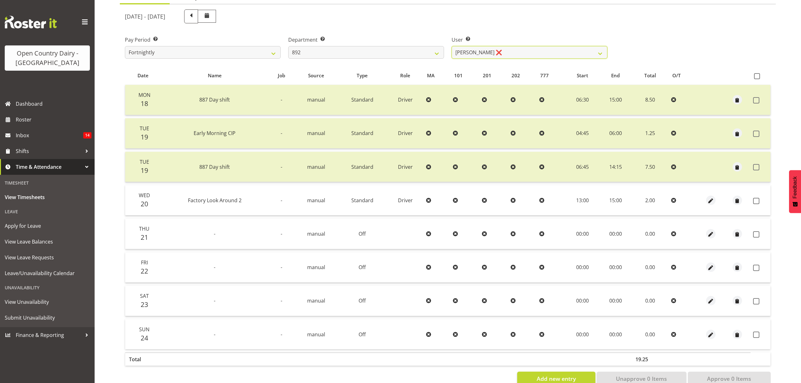
scroll to position [89, 0]
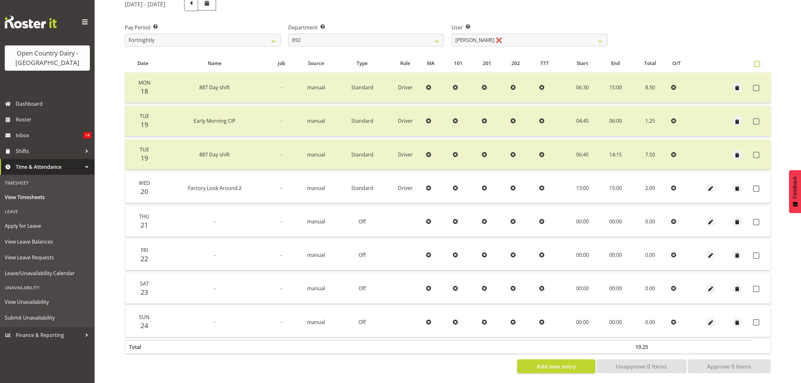
click at [757, 61] on span at bounding box center [757, 64] width 6 height 6
click at [757, 62] on input "checkbox" at bounding box center [756, 64] width 4 height 4
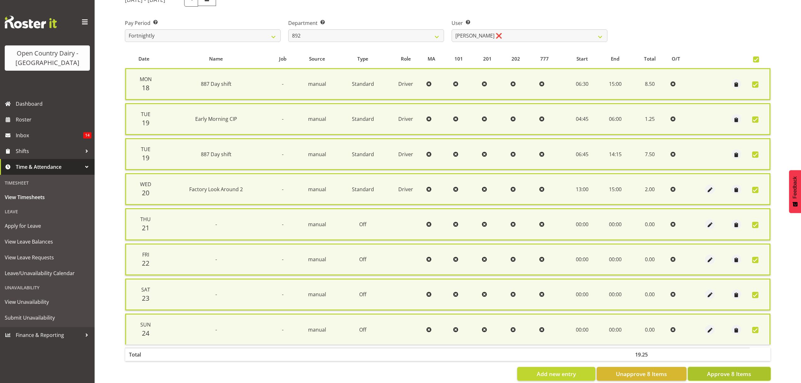
click at [735, 373] on span "Approve 8 Items" at bounding box center [729, 374] width 44 height 8
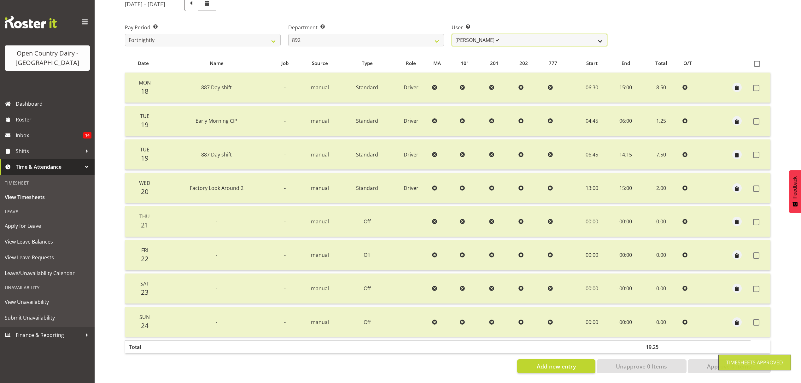
click at [603, 39] on select "Brittany Willis ❌ Danny Davies ✔ David McKenzie ❌ Josh Winship ❌ Reece Calvert ❌" at bounding box center [530, 40] width 156 height 13
click at [600, 34] on select "Brittany Willis ❌ Danny Davies ✔ David McKenzie ❌ Josh Winship ❌ Reece Calvert ❌" at bounding box center [530, 40] width 156 height 13
click at [452, 34] on select "Brittany Willis ❌ Danny Davies ✔ David McKenzie ❌ Josh Winship ❌ Reece Calvert ❌" at bounding box center [530, 40] width 156 height 13
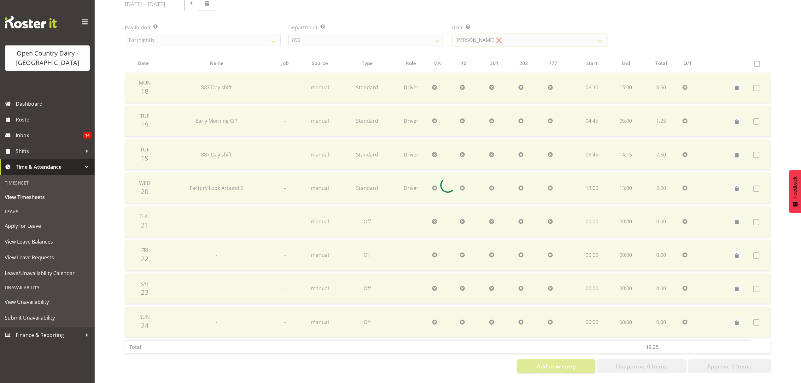
scroll to position [0, 0]
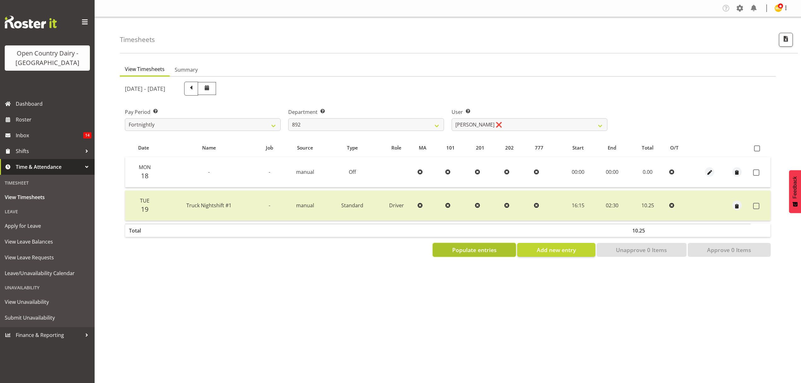
click at [476, 248] on span "Populate entries" at bounding box center [474, 250] width 44 height 8
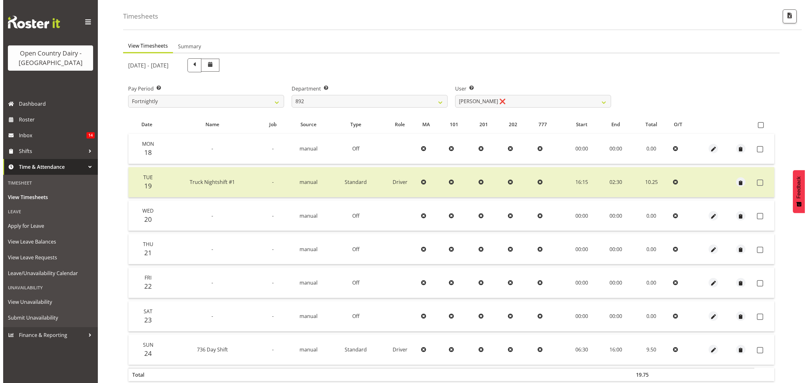
scroll to position [56, 0]
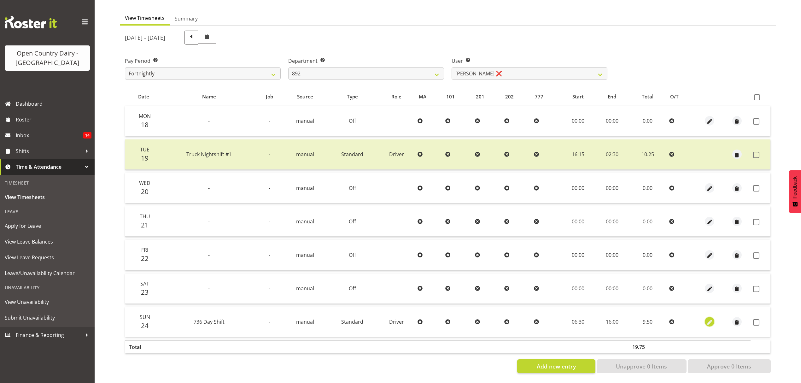
click at [710, 319] on span "button" at bounding box center [709, 322] width 7 height 7
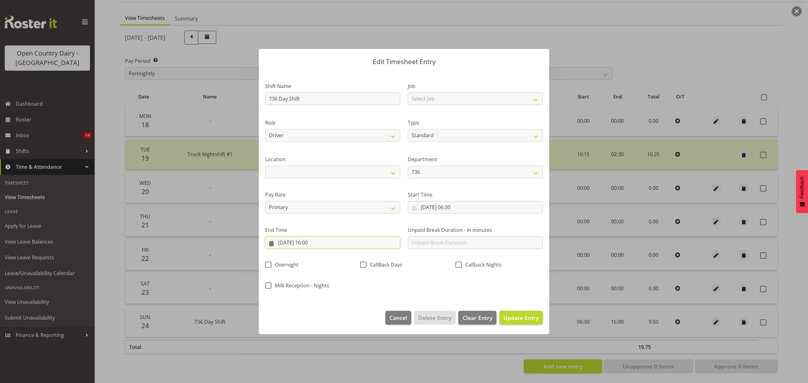
click at [315, 240] on input "24/08/2025, 16:00" at bounding box center [332, 242] width 135 height 13
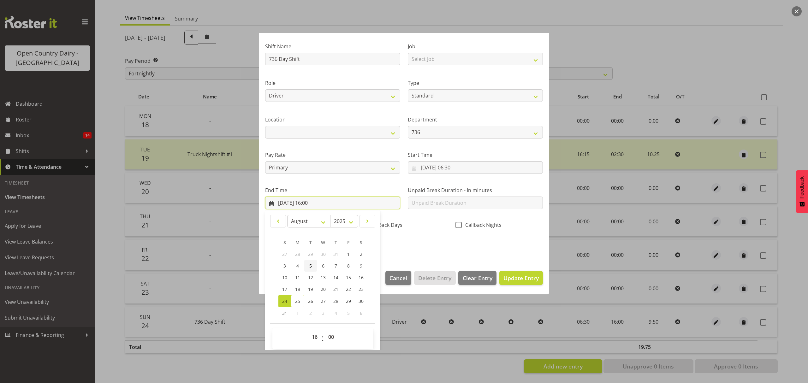
scroll to position [43, 0]
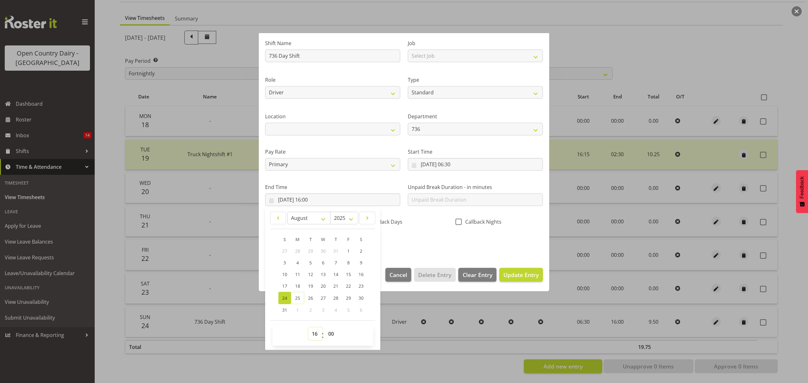
click at [312, 334] on select "00 01 02 03 04 05 06 07 08 09 10 11 12 13 14 15 16 17 18 19 20 21 22 23" at bounding box center [315, 333] width 14 height 13
click at [308, 328] on select "00 01 02 03 04 05 06 07 08 09 10 11 12 13 14 15 16 17 18 19 20 21 22 23" at bounding box center [315, 333] width 14 height 13
drag, startPoint x: 312, startPoint y: 329, endPoint x: 317, endPoint y: 280, distance: 48.8
click at [317, 280] on link "20" at bounding box center [323, 286] width 13 height 12
click at [332, 337] on select "00 01 02 03 04 05 06 07 08 09 10 11 12 13 14 15 16 17 18 19 20 21 22 23 24 25 2…" at bounding box center [332, 333] width 14 height 13
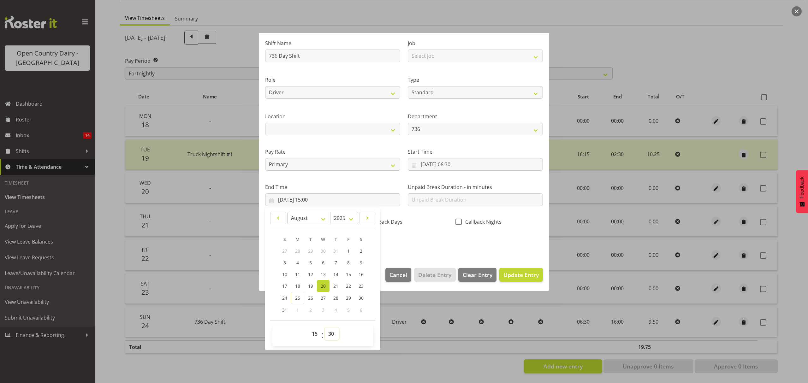
click at [325, 328] on select "00 01 02 03 04 05 06 07 08 09 10 11 12 13 14 15 16 17 18 19 20 21 22 23 24 25 2…" at bounding box center [332, 333] width 14 height 13
click at [503, 273] on span "Update Entry" at bounding box center [520, 275] width 35 height 8
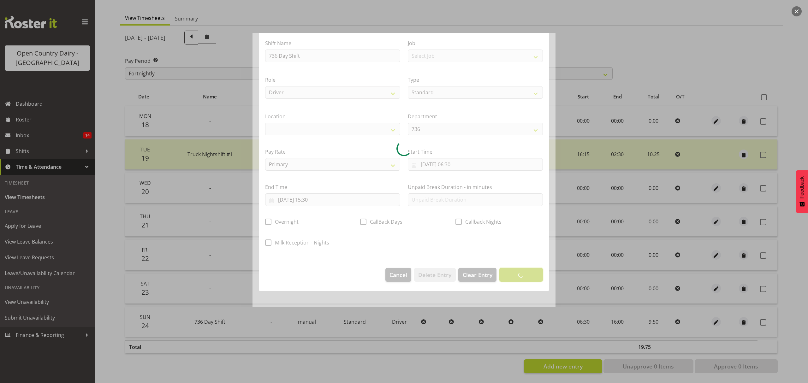
scroll to position [0, 0]
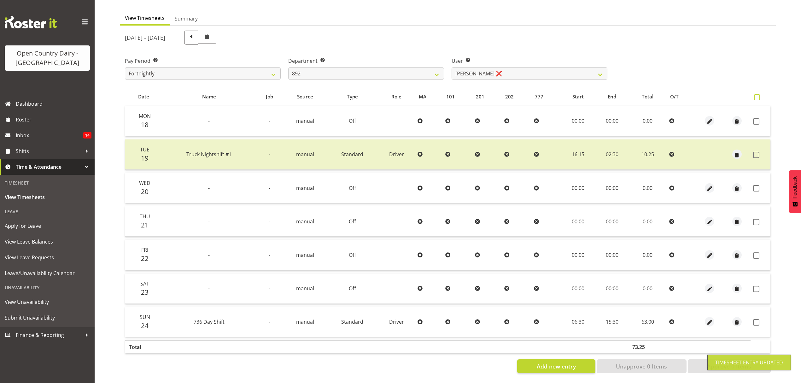
click at [758, 94] on span at bounding box center [757, 97] width 6 height 6
click at [758, 95] on input "checkbox" at bounding box center [756, 97] width 4 height 4
click at [758, 94] on span at bounding box center [757, 97] width 6 height 6
click at [758, 95] on input "checkbox" at bounding box center [756, 97] width 4 height 4
click at [758, 94] on span at bounding box center [757, 97] width 6 height 6
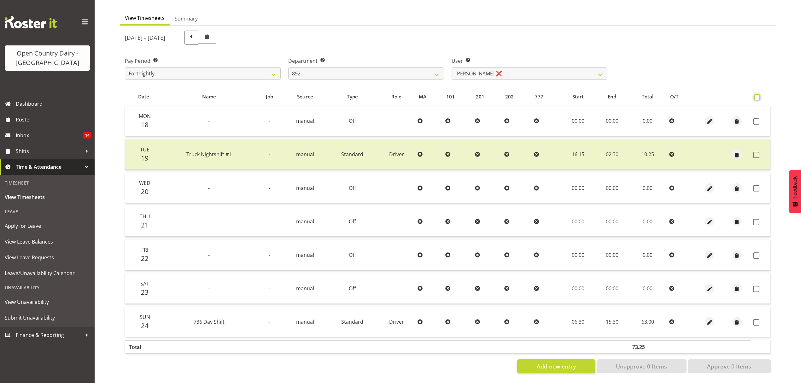
click at [758, 95] on input "checkbox" at bounding box center [756, 97] width 4 height 4
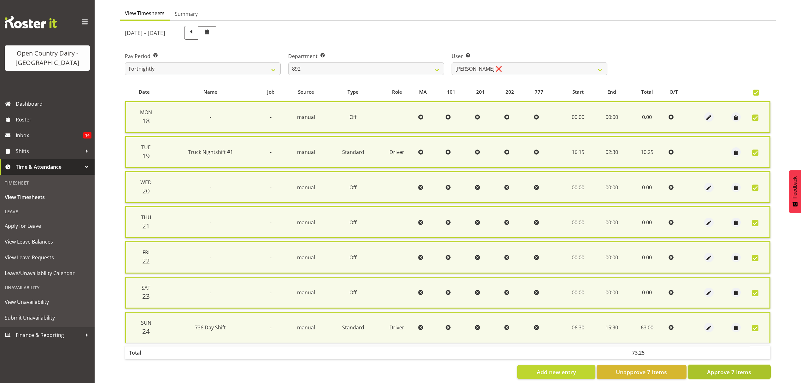
click at [730, 368] on span "Approve 7 Items" at bounding box center [729, 372] width 44 height 8
click at [730, 365] on div "Add new entry Unapprove 7 Items Approve 7 Items" at bounding box center [448, 372] width 646 height 14
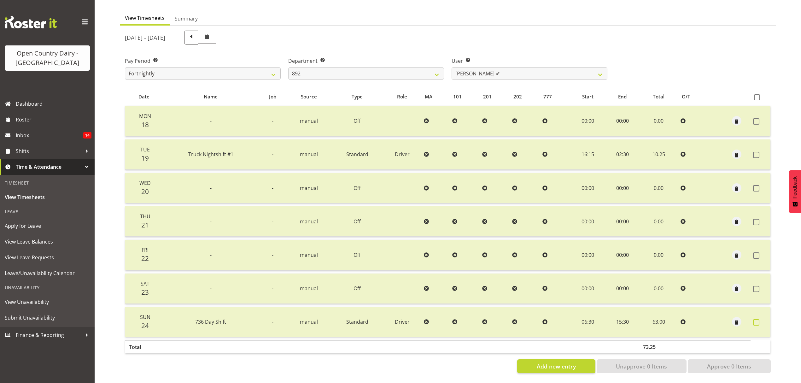
click at [759, 319] on span at bounding box center [756, 322] width 6 height 6
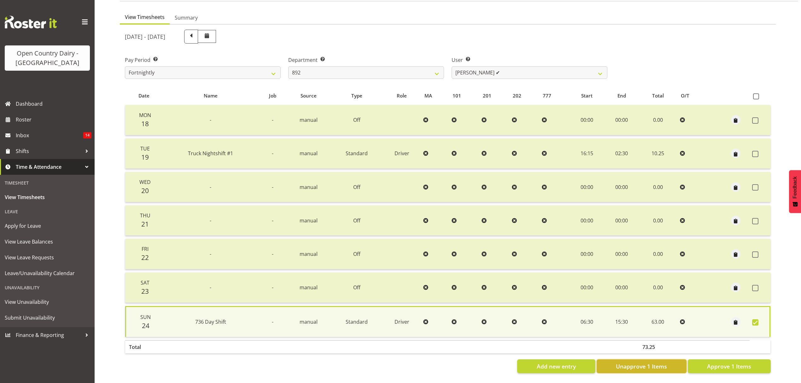
click at [677, 362] on button "Unapprove 1 Items" at bounding box center [642, 366] width 90 height 14
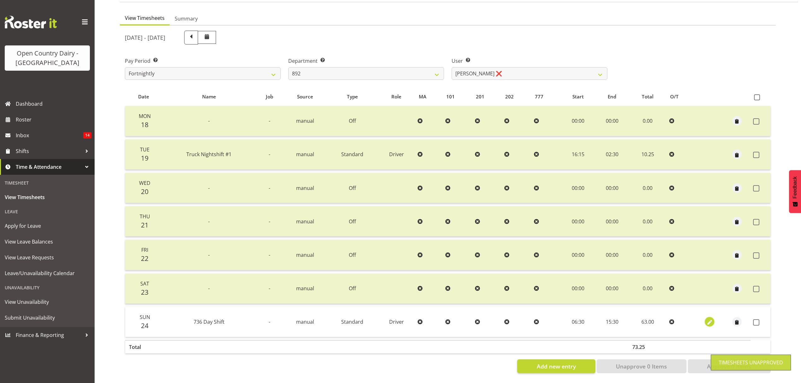
click at [710, 319] on span "button" at bounding box center [709, 322] width 7 height 7
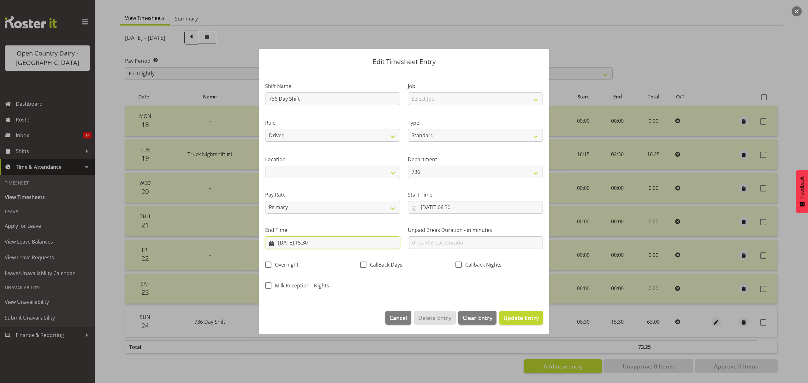
click at [302, 244] on input "21/08/2025, 15:30" at bounding box center [332, 242] width 135 height 13
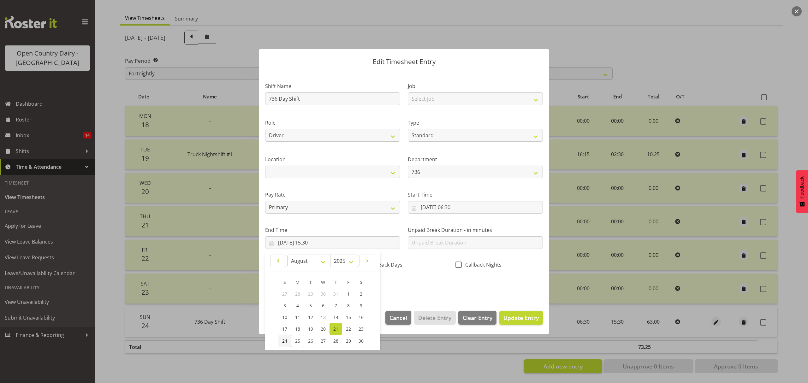
click at [288, 341] on link "24" at bounding box center [284, 341] width 13 height 12
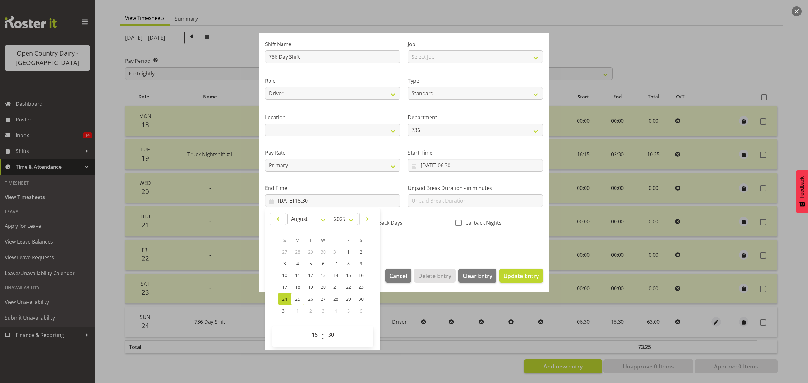
scroll to position [43, 0]
click at [330, 332] on select "00 01 02 03 04 05 06 07 08 09 10 11 12 13 14 15 16 17 18 19 20 21 22 23 24 25 2…" at bounding box center [332, 333] width 14 height 13
click at [325, 328] on select "00 01 02 03 04 05 06 07 08 09 10 11 12 13 14 15 16 17 18 19 20 21 22 23 24 25 2…" at bounding box center [332, 333] width 14 height 13
click at [522, 276] on span "Update Entry" at bounding box center [520, 275] width 35 height 8
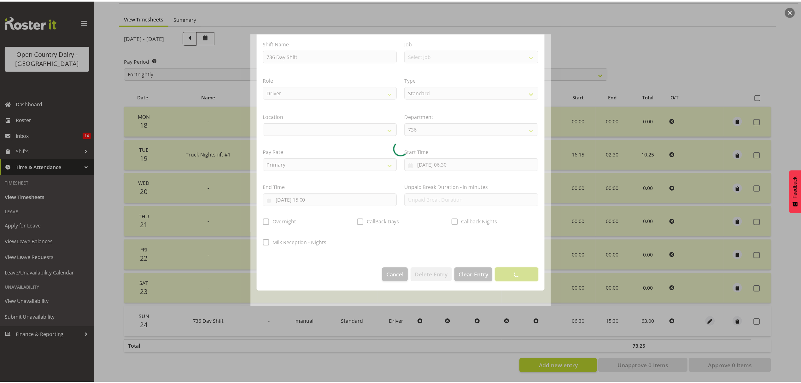
scroll to position [0, 0]
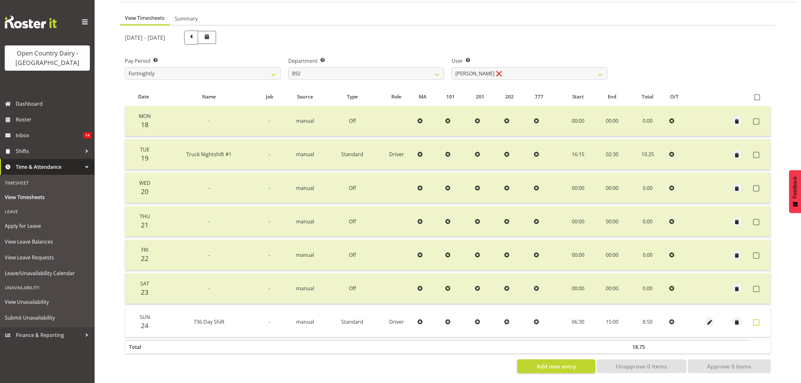
click at [755, 319] on span at bounding box center [756, 322] width 6 height 6
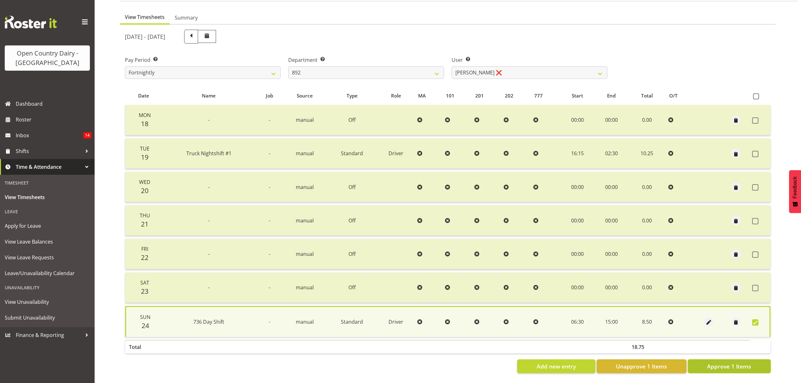
click at [720, 362] on span "Approve 1 Items" at bounding box center [729, 366] width 44 height 8
click at [720, 359] on div "Add new entry Unapprove 1 Items Approve 1 Items" at bounding box center [448, 366] width 646 height 14
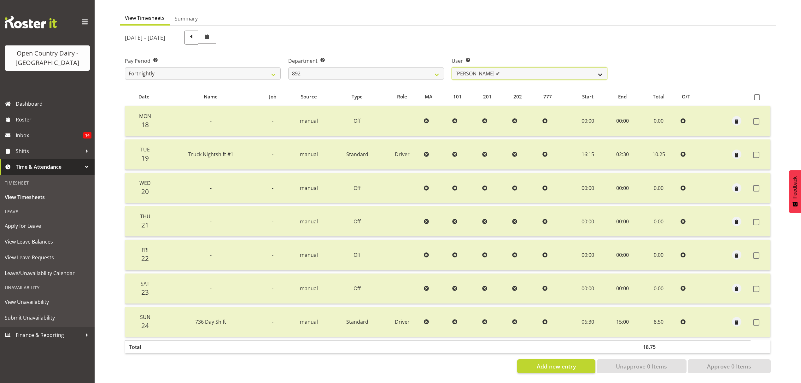
click at [599, 72] on select "Brittany Willis ❌ Danny Davies ✔ David McKenzie ✔ Josh Winship ❌ Reece Calvert ❌" at bounding box center [530, 73] width 156 height 13
click at [598, 73] on select "Brittany Willis ❌ Danny Davies ✔ David McKenzie ✔ Josh Winship ❌ Reece Calvert ❌" at bounding box center [530, 73] width 156 height 13
click at [452, 67] on select "Brittany Willis ❌ Danny Davies ✔ David McKenzie ✔ Josh Winship ❌ Reece Calvert ❌" at bounding box center [530, 73] width 156 height 13
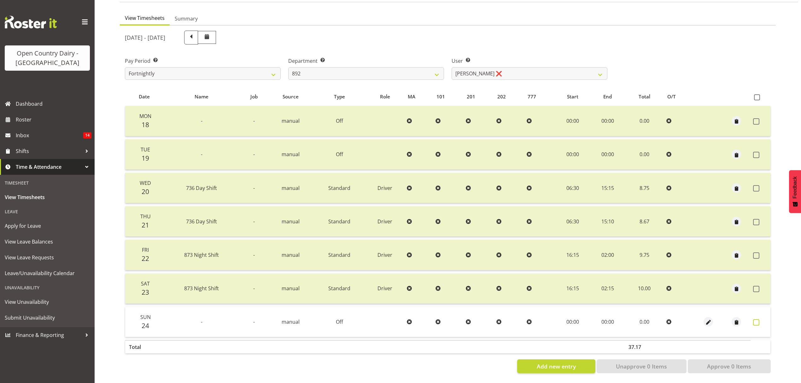
click at [757, 319] on span at bounding box center [756, 322] width 6 height 6
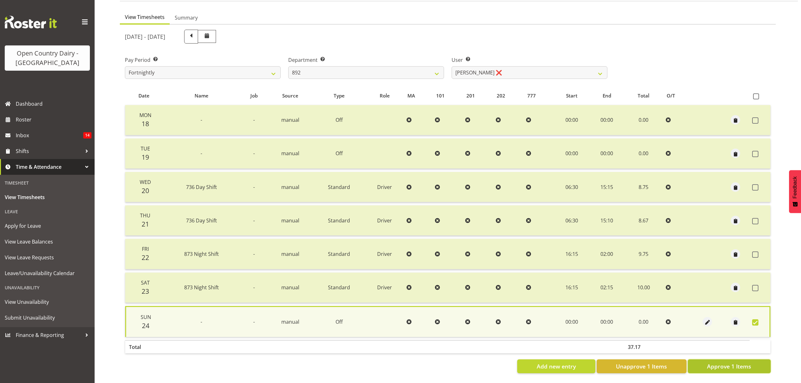
click at [749, 362] on span "Approve 1 Items" at bounding box center [729, 366] width 44 height 8
click at [749, 361] on div "Add new entry Unapprove 1 Items Approve 1 Items" at bounding box center [448, 366] width 646 height 14
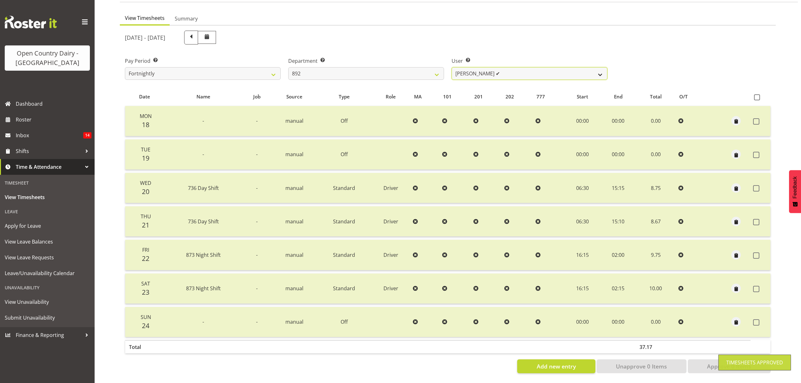
click at [600, 69] on select "Brittany Willis ❌ Danny Davies ✔ David McKenzie ✔ Josh Winship ✔ Reece Calvert ❌" at bounding box center [530, 73] width 156 height 13
click at [452, 67] on select "Brittany Willis ❌ Danny Davies ✔ David McKenzie ✔ Josh Winship ✔ Reece Calvert ❌" at bounding box center [530, 73] width 156 height 13
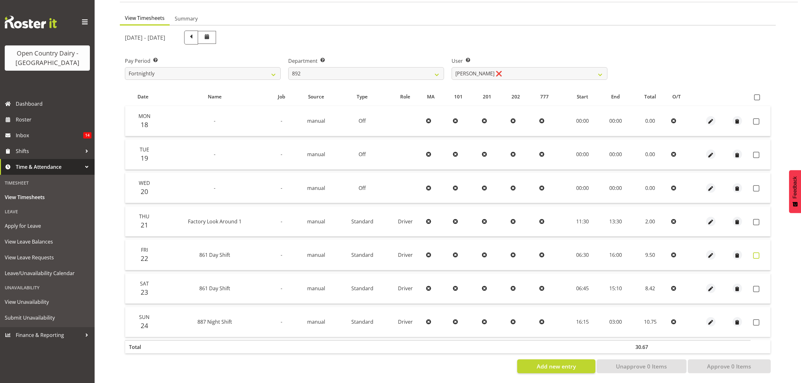
click at [757, 252] on span at bounding box center [756, 255] width 6 height 6
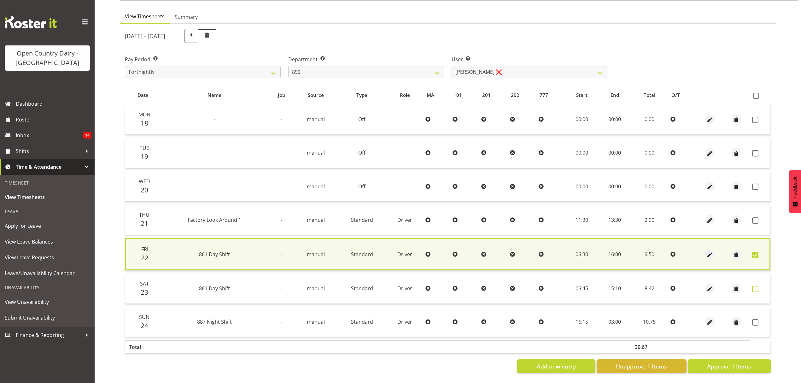
click at [757, 286] on span at bounding box center [755, 289] width 6 height 6
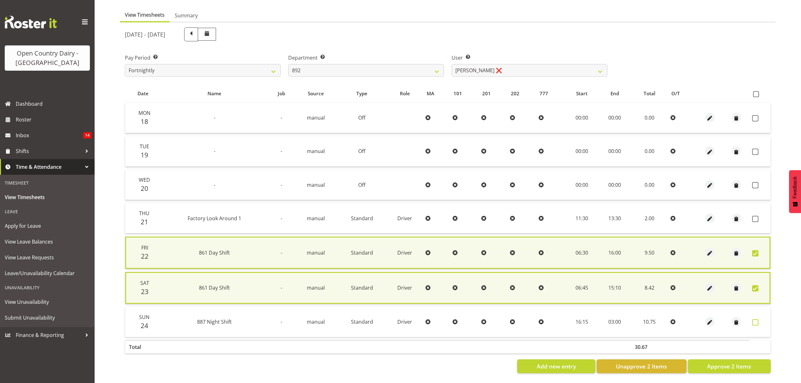
click at [756, 319] on span at bounding box center [755, 322] width 6 height 6
click at [756, 316] on td at bounding box center [760, 322] width 21 height 30
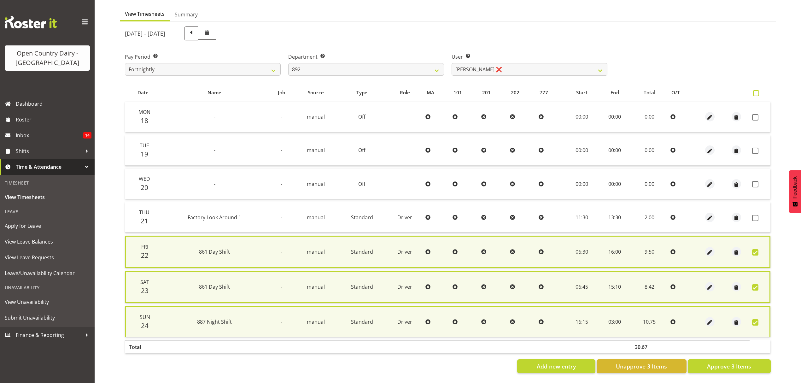
click at [756, 93] on span at bounding box center [756, 93] width 6 height 6
click at [756, 93] on input "checkbox" at bounding box center [755, 93] width 4 height 4
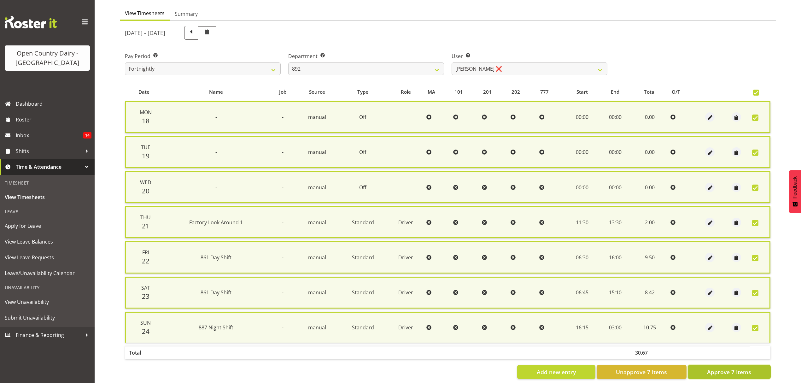
click at [720, 369] on span "Approve 7 Items" at bounding box center [729, 372] width 44 height 8
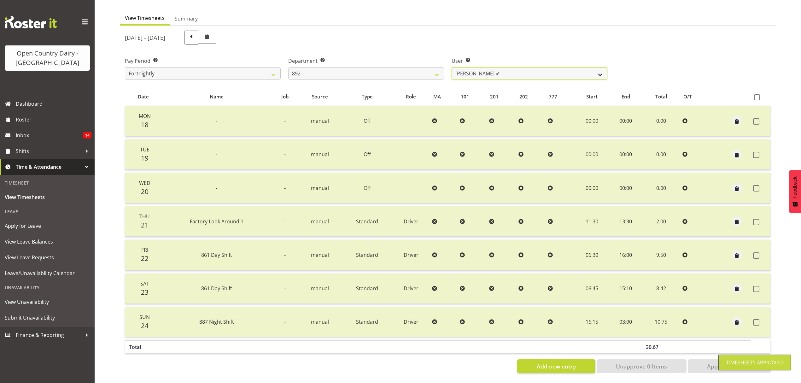
click at [582, 71] on select "Brittany Willis ❌ Danny Davies ✔ David McKenzie ✔ Josh Winship ✔ Reece Calvert ✔" at bounding box center [530, 73] width 156 height 13
click at [433, 67] on select "734 735 736 737 738 739 851 852 853 854 855 856 858 861 862 865 868 869 870 873" at bounding box center [366, 73] width 156 height 13
click at [288, 67] on select "734 735 736 737 738 739 851 852 853 854 855 856 858 861 862 865 868 869 870 873" at bounding box center [366, 73] width 156 height 13
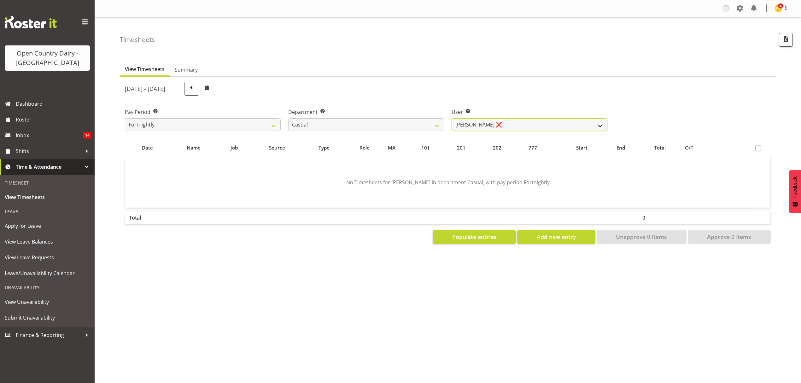
click at [522, 121] on select "Sheryl Hughan ❌" at bounding box center [530, 124] width 156 height 13
drag, startPoint x: 522, startPoint y: 121, endPoint x: 519, endPoint y: 124, distance: 4.4
click at [522, 121] on select "Sheryl Hughan ❌" at bounding box center [530, 124] width 156 height 13
click at [526, 129] on select "Sheryl Hughan ❌" at bounding box center [530, 124] width 156 height 13
click at [427, 123] on select "734 735 736 737 738 739 851 852 853 854 855 856 858 861 862 865 868 869 870 873" at bounding box center [366, 124] width 156 height 13
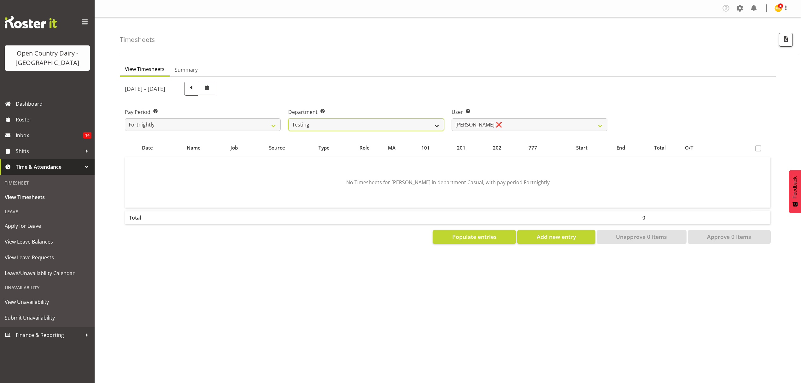
click at [288, 118] on select "734 735 736 737 738 739 851 852 853 854 855 856 858 861 862 865 868 869 870 873" at bounding box center [366, 124] width 156 height 13
click at [528, 127] on select "Jane Fisher ❌ Joe Bloggs ❌ Milk Reception Awarua ❌ SMT Planning ❌ Tracey Rogan ❌" at bounding box center [530, 124] width 156 height 13
click at [423, 124] on select "734 735 736 737 738 739 851 852 853 854 855 856 858 861 862 865 868 869 870 873" at bounding box center [366, 124] width 156 height 13
drag, startPoint x: 418, startPoint y: 121, endPoint x: 410, endPoint y: 128, distance: 10.5
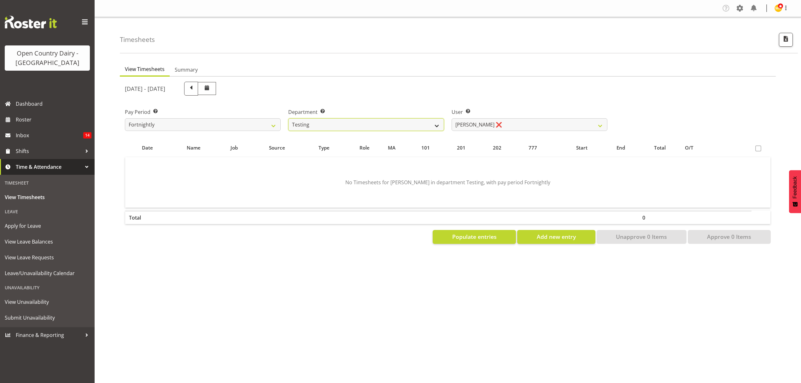
click at [418, 121] on select "734 735 736 737 738 739 851 852 853 854 855 856 858 861 862 865 868 869 870 873" at bounding box center [366, 124] width 156 height 13
click at [288, 118] on select "734 735 736 737 738 739 851 852 853 854 855 856 858 861 862 865 868 869 870 873" at bounding box center [366, 124] width 156 height 13
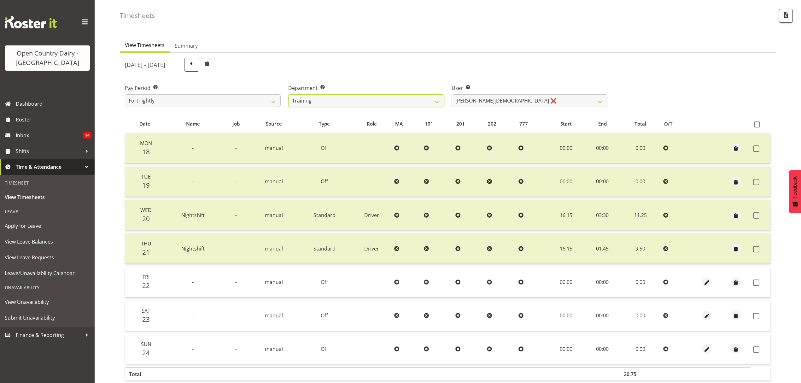
scroll to position [56, 0]
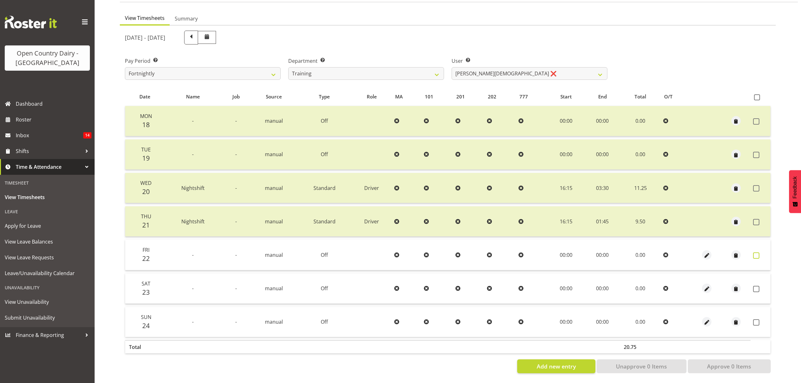
click at [755, 252] on span at bounding box center [756, 255] width 6 height 6
click at [757, 286] on span at bounding box center [756, 289] width 6 height 6
click at [757, 252] on span at bounding box center [756, 255] width 6 height 6
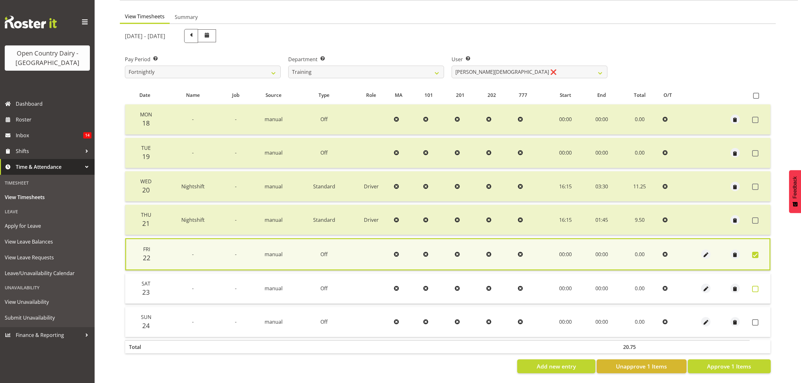
click at [757, 286] on span at bounding box center [755, 289] width 6 height 6
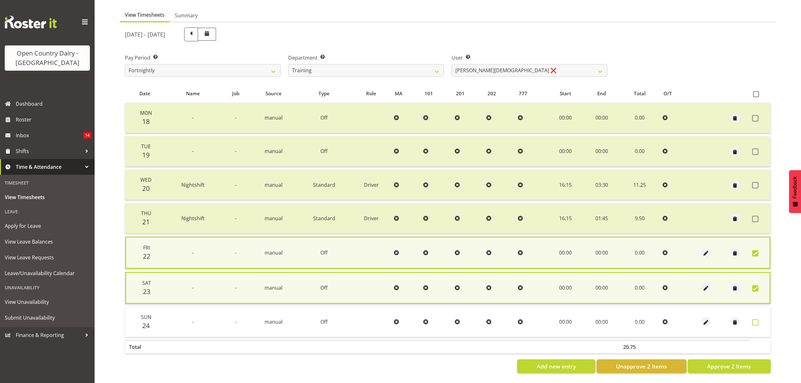
click at [756, 320] on span at bounding box center [755, 322] width 6 height 6
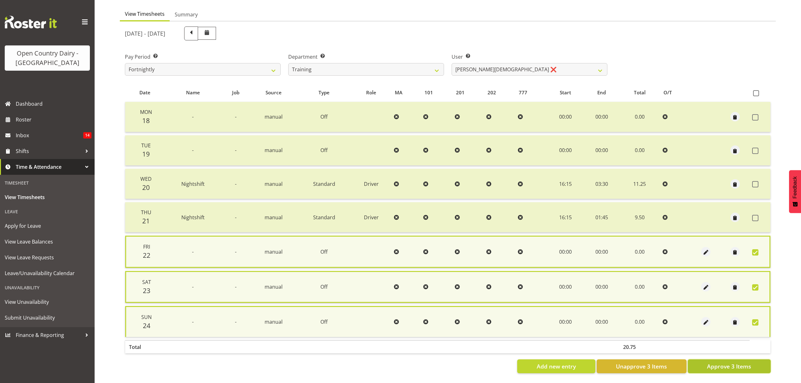
click at [734, 365] on span "Approve 3 Items" at bounding box center [729, 366] width 44 height 8
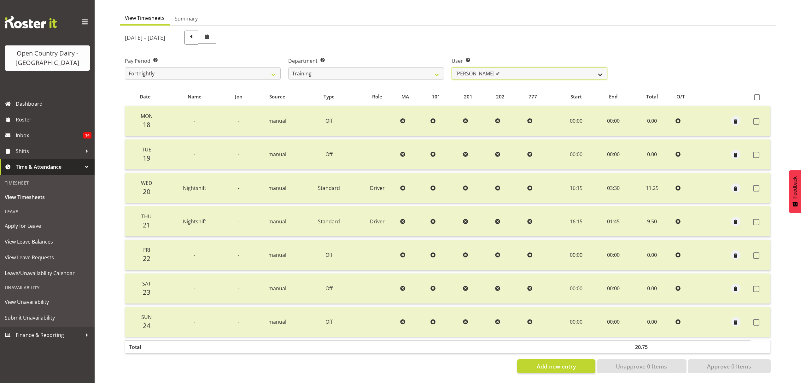
click at [600, 73] on select "Shiva Kumaran ✔" at bounding box center [530, 73] width 156 height 13
click at [598, 67] on select "Shiva Kumaran ✔" at bounding box center [530, 73] width 156 height 13
click at [597, 68] on select "Shiva Kumaran ✔" at bounding box center [530, 73] width 156 height 13
click at [588, 69] on select "Shiva Kumaran ✔" at bounding box center [530, 73] width 156 height 13
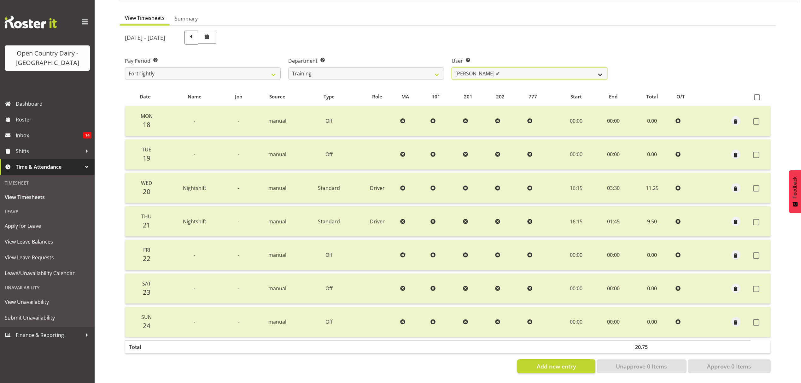
click at [586, 70] on select "Shiva Kumaran ✔" at bounding box center [530, 73] width 156 height 13
click at [439, 72] on select "734 735 736 737 738 739 851 852 853 854 855 856 858 861 862 865 868 869 870 873" at bounding box center [366, 73] width 156 height 13
click at [288, 67] on select "734 735 736 737 738 739 851 852 853 854 855 856 858 861 862 865 868 869 870 873" at bounding box center [366, 73] width 156 height 13
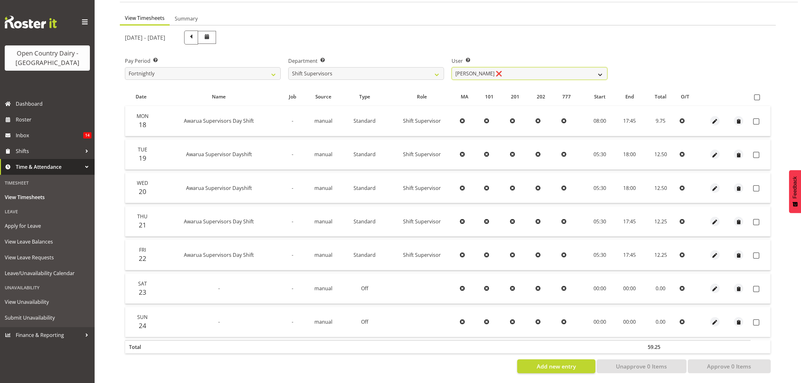
click at [601, 71] on select "Ethan Moore ❌ Laura Courtney ❌ Leonna Turner ❌ Michael Straith ❌ Vishal Vadador…" at bounding box center [530, 73] width 156 height 13
click at [452, 67] on select "Ethan Moore ❌ Laura Courtney ❌ Leonna Turner ❌ Michael Straith ❌ Vishal Vadador…" at bounding box center [530, 73] width 156 height 13
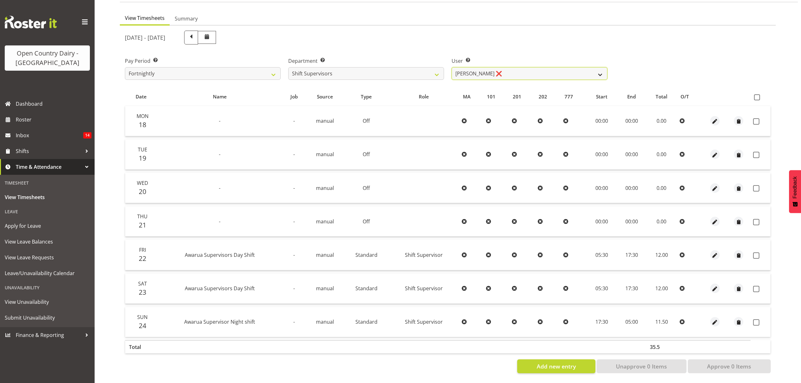
click at [598, 72] on select "Ethan Moore ❌ Laura Courtney ❌ Leonna Turner ❌ Michael Straith ❌ Vishal Vadador…" at bounding box center [530, 73] width 156 height 13
click at [452, 67] on select "Ethan Moore ❌ Laura Courtney ❌ Leonna Turner ❌ Michael Straith ❌ Vishal Vadador…" at bounding box center [530, 73] width 156 height 13
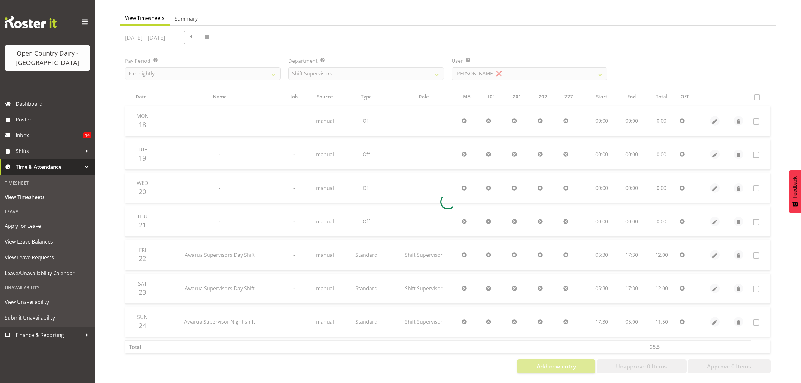
click at [589, 99] on div at bounding box center [448, 202] width 656 height 353
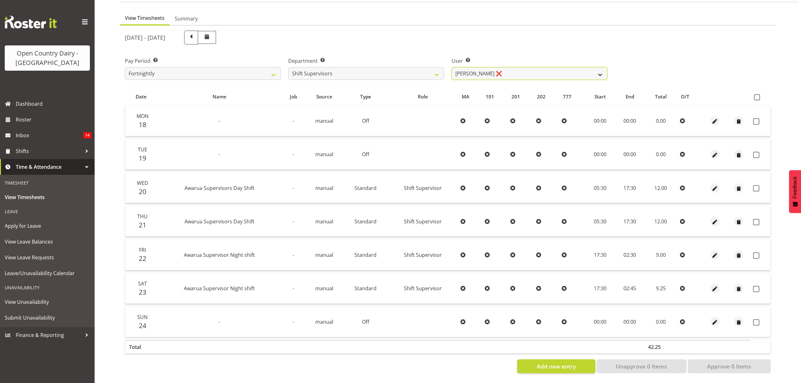
click at [599, 71] on select "Ethan Moore ❌ Laura Courtney ❌ Leonna Turner ❌ Michael Straith ❌ Vishal Vadador…" at bounding box center [530, 73] width 156 height 13
click at [452, 67] on select "Ethan Moore ❌ Laura Courtney ❌ Leonna Turner ❌ Michael Straith ❌ Vishal Vadador…" at bounding box center [530, 73] width 156 height 13
click at [0, 0] on div at bounding box center [0, 0] width 0 height 0
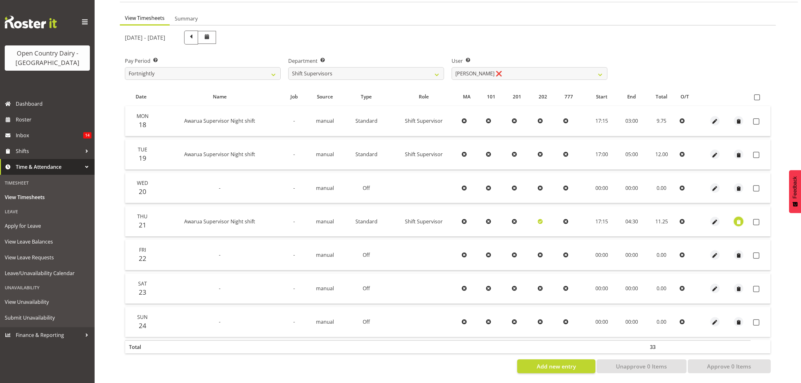
click at [736, 218] on span "button" at bounding box center [738, 221] width 7 height 7
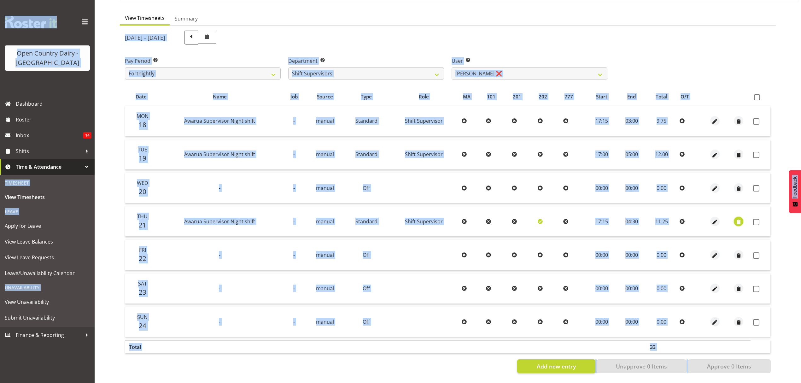
click at [736, 218] on span "button" at bounding box center [738, 221] width 7 height 7
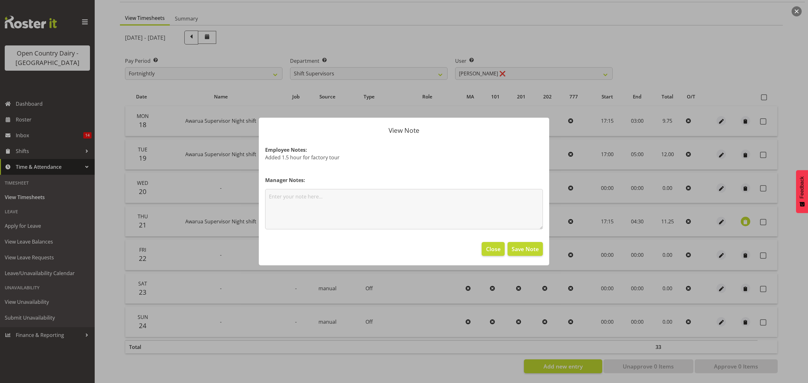
click at [736, 218] on div at bounding box center [404, 191] width 808 height 383
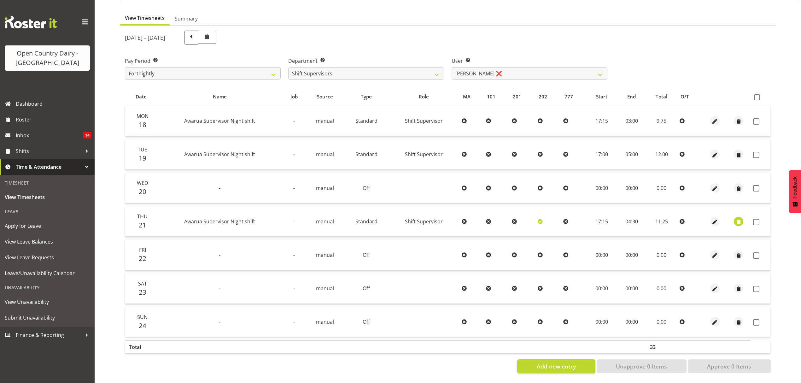
click at [736, 218] on div at bounding box center [400, 191] width 801 height 383
click at [593, 69] on select "Ethan Moore ❌ Laura Courtney ❌ Leonna Turner ❌ Michael Straith ❌ Vishal Vadador…" at bounding box center [530, 73] width 156 height 13
click at [452, 67] on select "Ethan Moore ❌ Laura Courtney ❌ Leonna Turner ❌ Michael Straith ❌ Vishal Vadador…" at bounding box center [530, 73] width 156 height 13
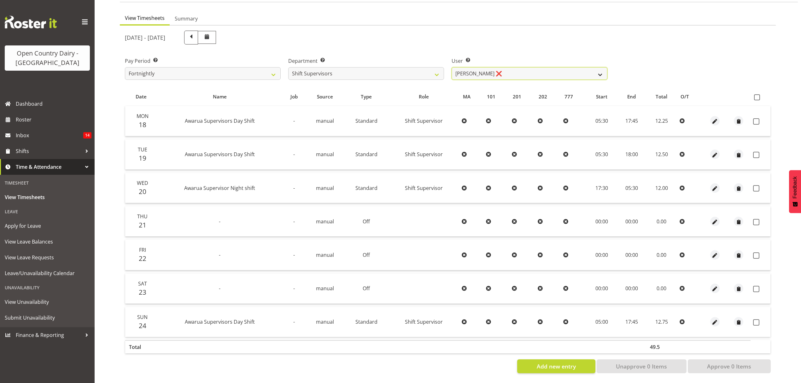
click at [604, 70] on select "Ethan Moore ❌ Laura Courtney ❌ Leonna Turner ❌ Michael Straith ❌ Vishal Vadador…" at bounding box center [530, 73] width 156 height 13
click at [452, 67] on select "Ethan Moore ❌ Laura Courtney ❌ Leonna Turner ❌ Michael Straith ❌ Vishal Vadador…" at bounding box center [530, 73] width 156 height 13
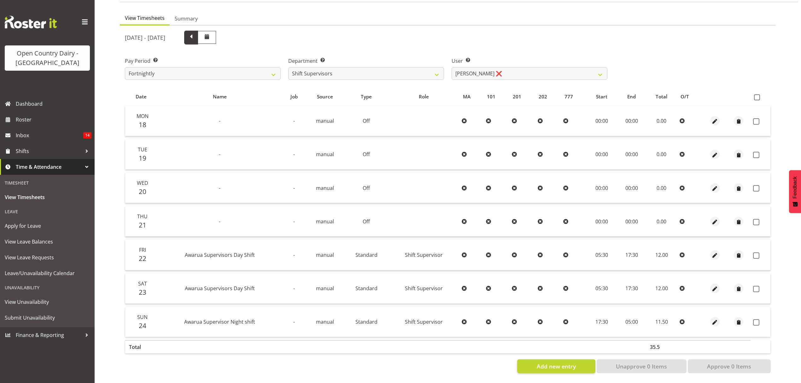
click at [195, 33] on span at bounding box center [191, 37] width 8 height 8
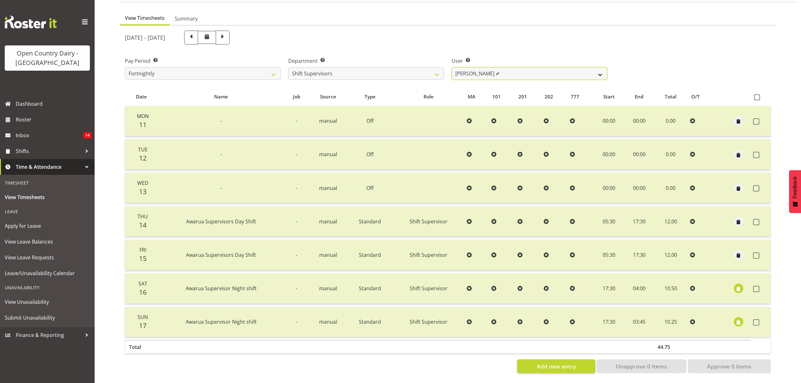
click at [603, 68] on select "Ethan Moore ✔ Laura Courtney ✔ Leonna Turner ✔ Michael Straith ✔ Vishal Vadador…" at bounding box center [530, 73] width 156 height 13
click at [452, 67] on select "Ethan Moore ✔ Laura Courtney ✔ Leonna Turner ✔ Michael Straith ✔ Vishal Vadador…" at bounding box center [530, 73] width 156 height 13
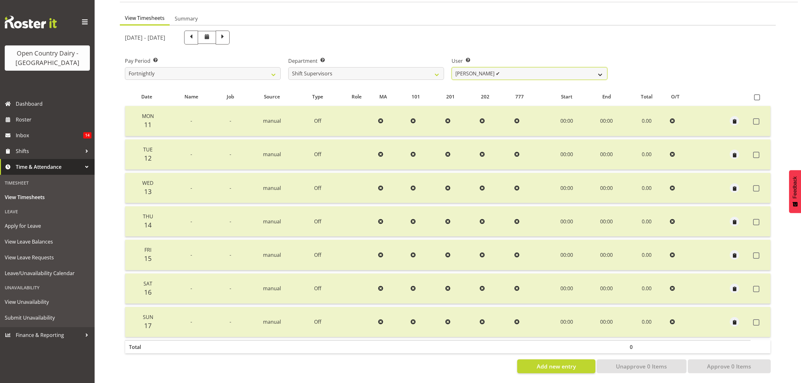
click at [599, 70] on select "Ethan Moore ✔ Laura Courtney ✔ Leonna Turner ✔ Michael Straith ✔ Vishal Vadador…" at bounding box center [530, 73] width 156 height 13
click at [603, 71] on select "Ethan Moore ✔ Laura Courtney ✔ Leonna Turner ✔ Michael Straith ✔ Vishal Vadador…" at bounding box center [530, 73] width 156 height 13
click at [452, 67] on select "Ethan Moore ✔ Laura Courtney ✔ Leonna Turner ✔ Michael Straith ✔ Vishal Vadador…" at bounding box center [530, 73] width 156 height 13
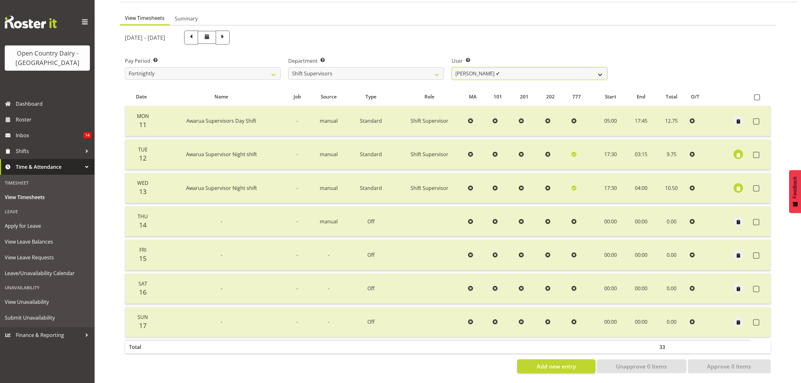
click at [599, 69] on select "Ethan Moore ✔ Laura Courtney ✔ Leonna Turner ✔ Michael Straith ✔ Vishal Vadador…" at bounding box center [530, 73] width 156 height 13
click at [452, 67] on select "Ethan Moore ✔ Laura Courtney ✔ Leonna Turner ✔ Michael Straith ✔ Vishal Vadador…" at bounding box center [530, 73] width 156 height 13
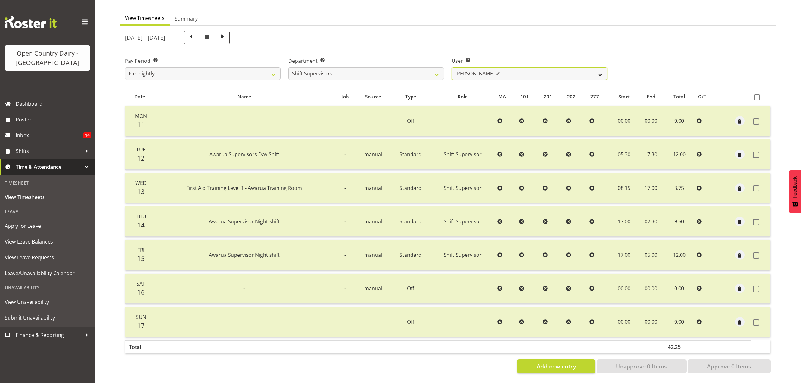
click at [601, 67] on select "Ethan Moore ✔ Laura Courtney ✔ Leonna Turner ✔ Michael Straith ✔ Vishal Vadador…" at bounding box center [530, 73] width 156 height 13
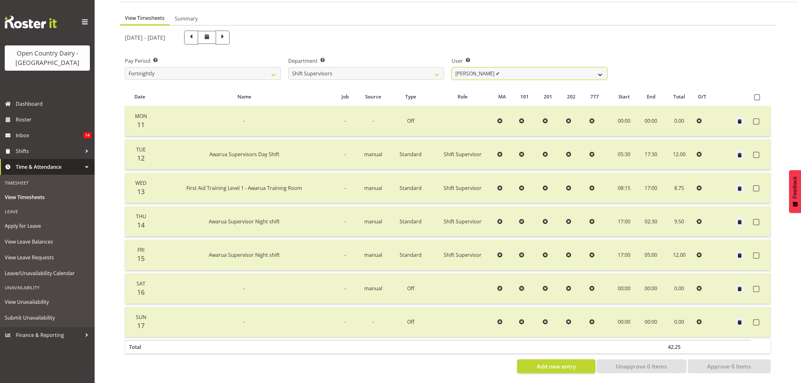
click at [601, 67] on select "Ethan Moore ✔ Laura Courtney ✔ Leonna Turner ✔ Michael Straith ✔ Vishal Vadador…" at bounding box center [530, 73] width 156 height 13
click at [452, 67] on select "Ethan Moore ✔ Laura Courtney ✔ Leonna Turner ✔ Michael Straith ✔ Vishal Vadador…" at bounding box center [530, 73] width 156 height 13
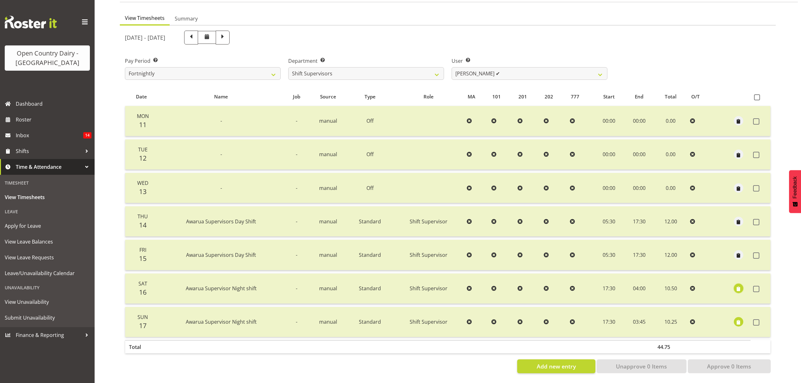
click at [741, 286] on span "button" at bounding box center [738, 289] width 7 height 7
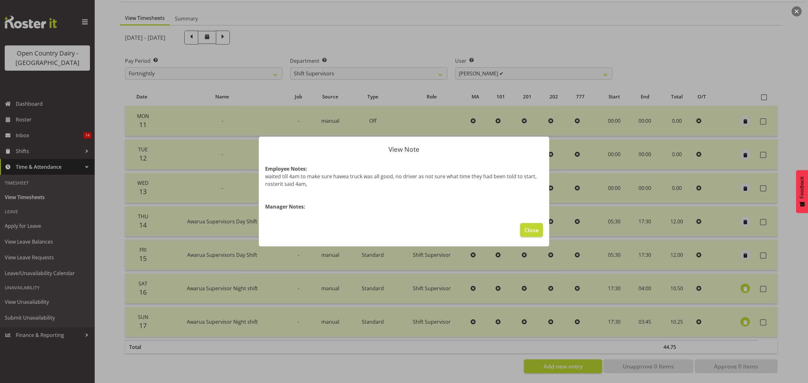
click at [776, 191] on div at bounding box center [404, 191] width 808 height 383
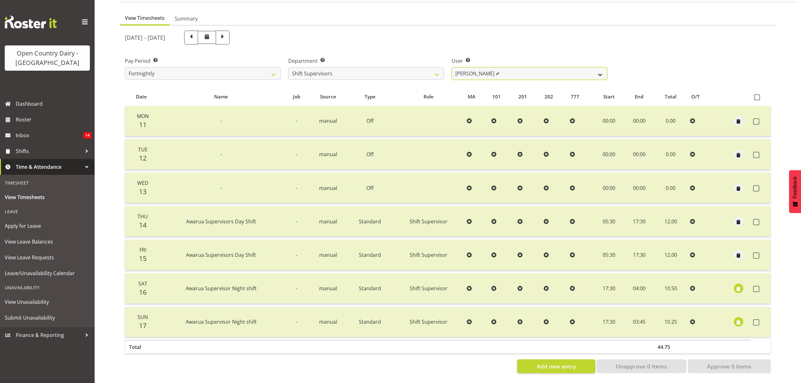
click at [596, 72] on select "Ethan Moore ✔ Laura Courtney ✔ Leonna Turner ✔ Michael Straith ✔ Vishal Vadador…" at bounding box center [530, 73] width 156 height 13
click at [452, 67] on select "Ethan Moore ✔ Laura Courtney ✔ Leonna Turner ✔ Michael Straith ✔ Vishal Vadador…" at bounding box center [530, 73] width 156 height 13
click at [602, 67] on select "Ethan Moore ✔ Laura Courtney ✔ Leonna Turner ✔ Michael Straith ✔ Vishal Vadador…" at bounding box center [530, 73] width 156 height 13
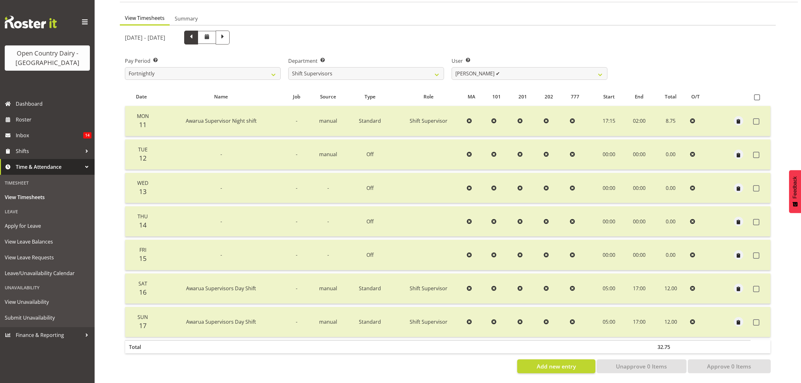
click at [198, 32] on span at bounding box center [191, 38] width 14 height 14
click at [211, 35] on span at bounding box center [207, 37] width 8 height 8
click at [230, 37] on span at bounding box center [223, 38] width 14 height 14
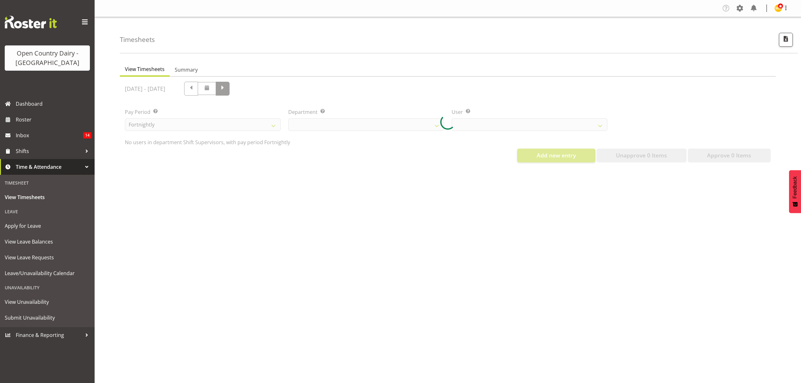
click at [262, 37] on div "Timesheets" at bounding box center [459, 35] width 678 height 36
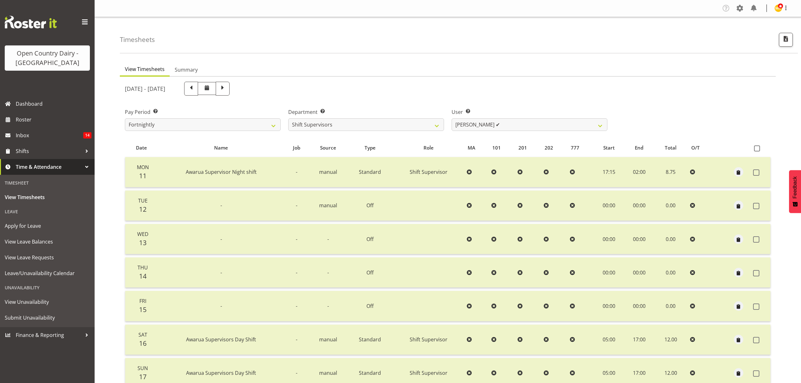
click at [227, 91] on span at bounding box center [223, 88] width 8 height 8
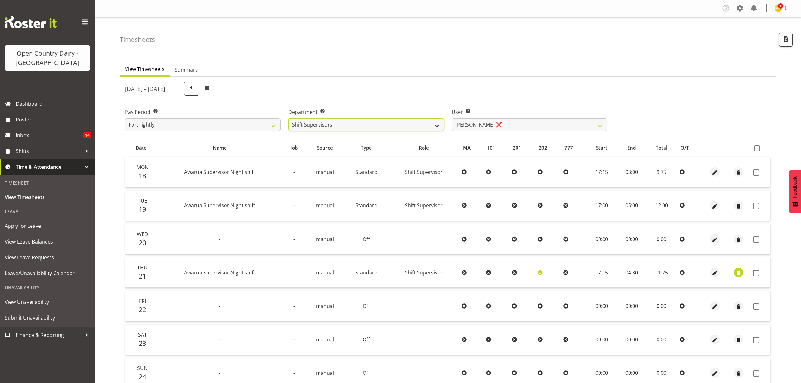
click at [438, 123] on select "734 735 736 737 738 739 851 852 853 854 855 856 858 861 862 865 868 869 870 873" at bounding box center [366, 124] width 156 height 13
click at [288, 118] on select "734 735 736 737 738 739 851 852 853 854 855 856 858 861 862 865 868 869 870 873" at bounding box center [366, 124] width 156 height 13
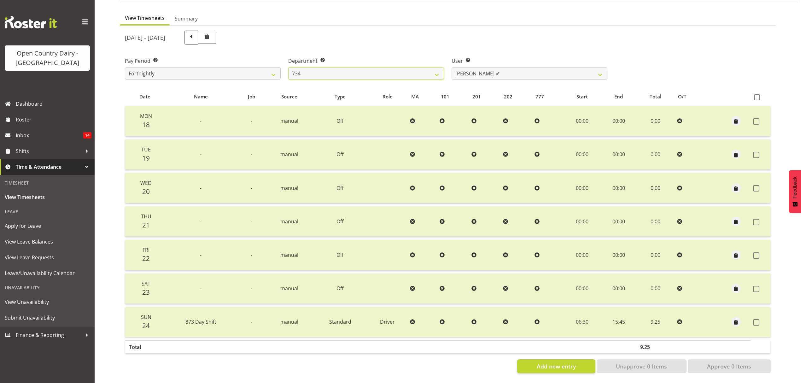
scroll to position [56, 0]
click at [584, 70] on select "Justin Spicer ✔ Ryan Thompson ✔ Tracey Chittock ✔ Zachary Shanks ✔" at bounding box center [530, 73] width 156 height 13
click at [437, 69] on select "734 735 736 737 738 739 851 852 853 854 855 856 858 861 862 865 868 869 870 873" at bounding box center [366, 73] width 156 height 13
click at [288, 67] on select "734 735 736 737 738 739 851 852 853 854 855 856 858 861 862 865 868 869 870 873" at bounding box center [366, 73] width 156 height 13
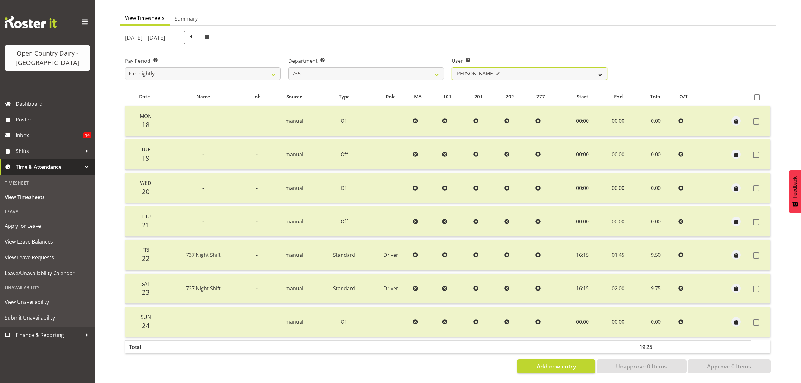
click at [536, 73] on select "Brian Neas ✔ Cherie Williams ✔ Christopher Sutherland ❌ Stuart Craig ❌" at bounding box center [530, 73] width 156 height 13
click at [452, 67] on select "Brian Neas ✔ Cherie Williams ✔ Christopher Sutherland ❌ Stuart Craig ❌" at bounding box center [530, 73] width 156 height 13
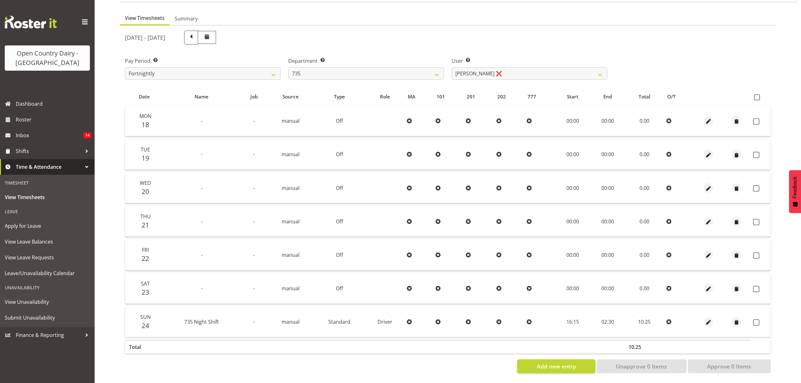
click at [757, 95] on th at bounding box center [761, 97] width 20 height 12
click at [757, 94] on span at bounding box center [757, 97] width 6 height 6
click at [757, 95] on input "checkbox" at bounding box center [756, 97] width 4 height 4
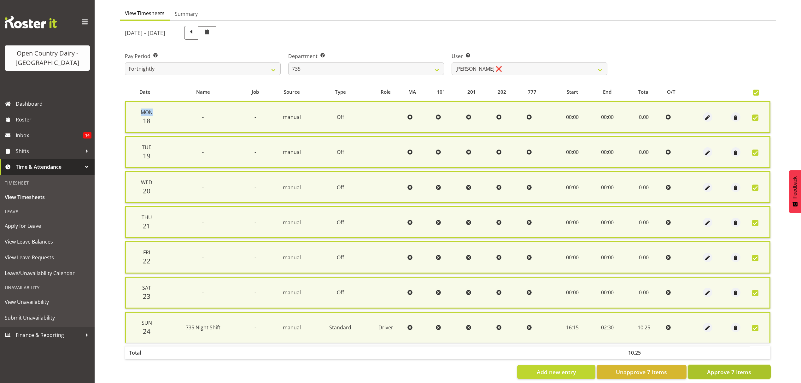
click at [728, 368] on span "Approve 7 Items" at bounding box center [729, 372] width 44 height 8
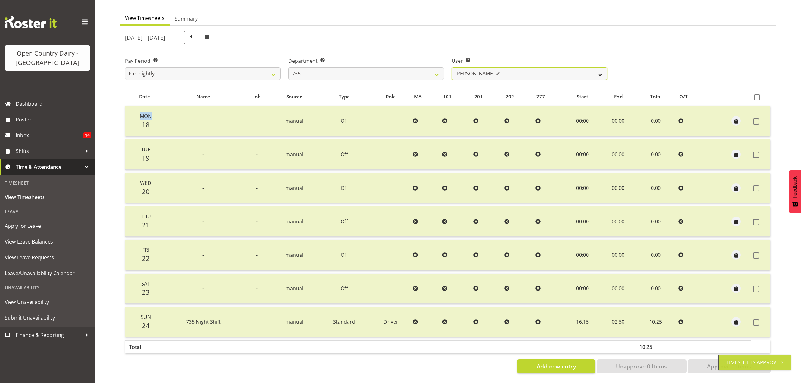
click at [585, 67] on select "Brian Neas ✔ Cherie Williams ✔ Christopher Sutherland ❌ Stuart Craig ✔" at bounding box center [530, 73] width 156 height 13
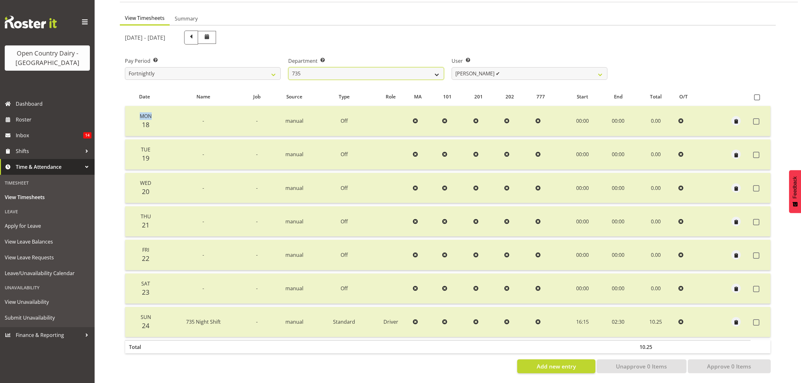
click at [435, 71] on select "734 735 736 737 738 739 851 852 853 854 855 856 858 861 862 865 868 869 870 873" at bounding box center [366, 73] width 156 height 13
click at [288, 67] on select "734 735 736 737 738 739 851 852 853 854 855 856 858 861 862 865 868 869 870 873" at bounding box center [366, 73] width 156 height 13
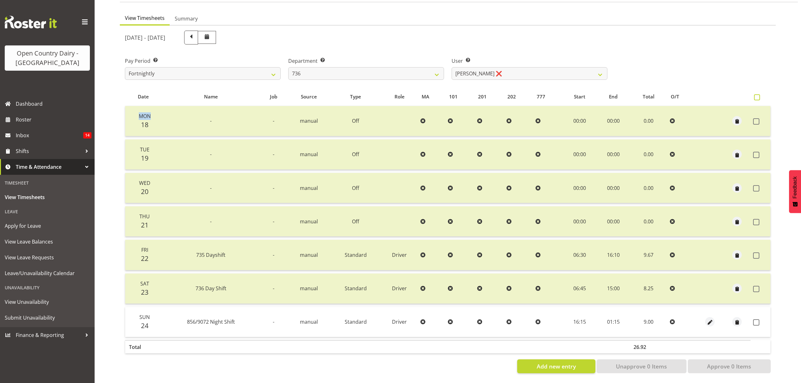
click at [757, 94] on span at bounding box center [757, 97] width 6 height 6
click at [757, 95] on input "checkbox" at bounding box center [756, 97] width 4 height 4
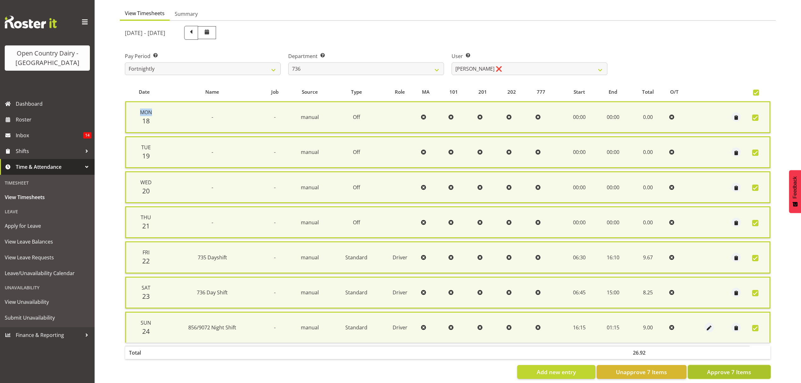
click at [728, 368] on span "Approve 7 Items" at bounding box center [729, 372] width 44 height 8
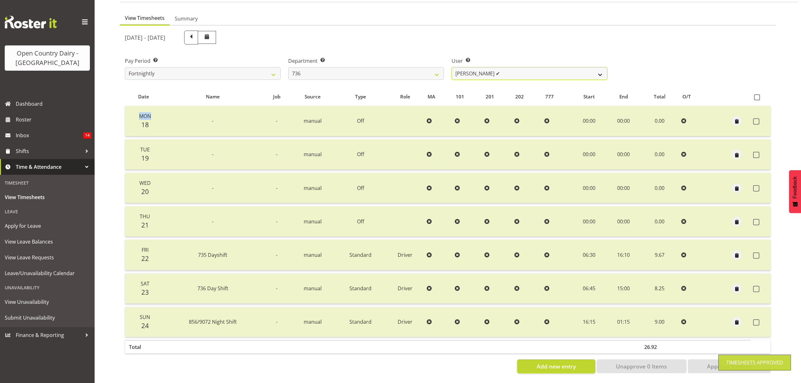
click at [599, 68] on select "Andy Van Brecht ✔ Gavin Hamilton ✔ Jamie Seaton ✔ Kerrod Ward ✔" at bounding box center [530, 73] width 156 height 13
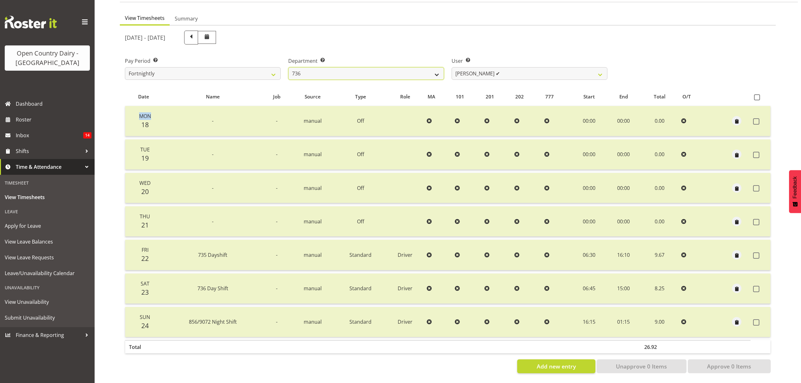
click at [437, 71] on select "734 735 736 737 738 739 851 852 853 854 855 856 858 861 862 865 868 869 870 873" at bounding box center [366, 73] width 156 height 13
click at [288, 67] on select "734 735 736 737 738 739 851 852 853 854 855 856 858 861 862 865 868 869 870 873" at bounding box center [366, 73] width 156 height 13
click at [0, 0] on div at bounding box center [0, 0] width 0 height 0
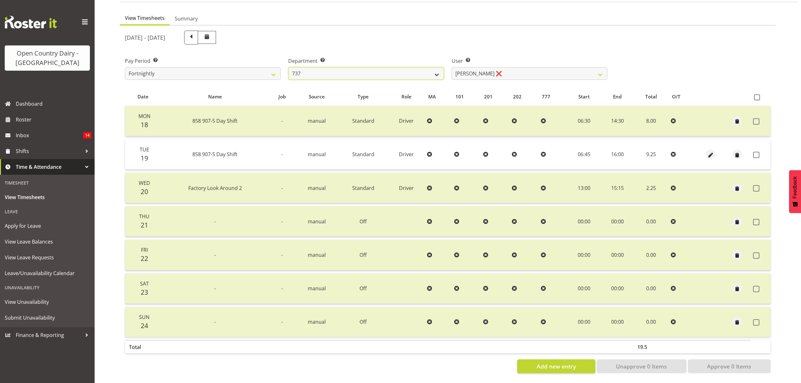
click at [432, 71] on select "734 735 736 737 738 739 851 852 853 854 855 856 858 861 862 865 868 869 870 873" at bounding box center [366, 73] width 156 height 13
click at [288, 67] on select "734 735 736 737 738 739 851 852 853 854 855 856 858 861 862 865 868 869 870 873" at bounding box center [366, 73] width 156 height 13
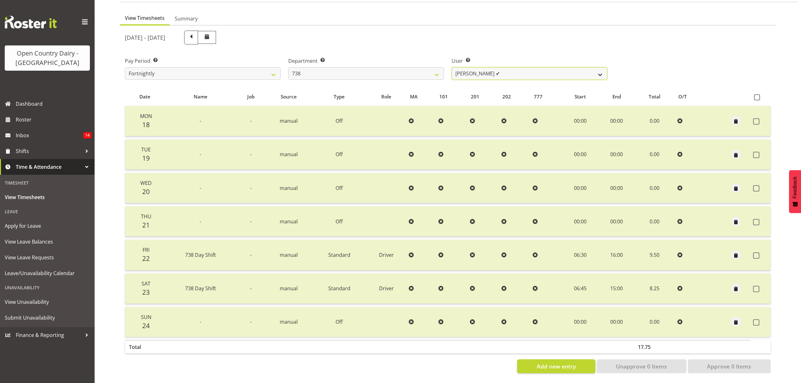
click at [549, 69] on select "Christopher Gamble ✔ Marcy Tuuta ✔ Raymond Campbell ✔ Tama Irvine ✔" at bounding box center [530, 73] width 156 height 13
click at [427, 70] on select "734 735 736 737 738 739 851 852 853 854 855 856 858 861 862 865 868 869 870 873" at bounding box center [366, 73] width 156 height 13
click at [288, 67] on select "734 735 736 737 738 739 851 852 853 854 855 856 858 861 862 865 868 869 870 873" at bounding box center [366, 73] width 156 height 13
click at [0, 0] on div at bounding box center [0, 0] width 0 height 0
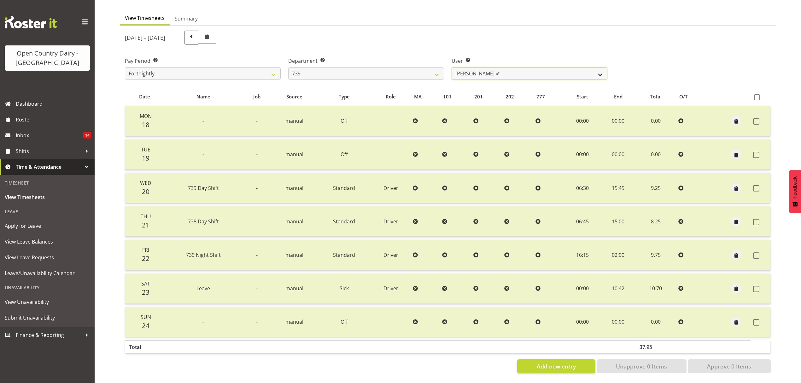
click at [524, 68] on select "Erika McNaught ✔ Rick Murphy ✔ Tish Veint ✔" at bounding box center [530, 73] width 156 height 13
click at [423, 72] on select "734 735 736 737 738 739 851 852 853 854 855 856 858 861 862 865 868 869 870 873" at bounding box center [366, 73] width 156 height 13
click at [288, 67] on select "734 735 736 737 738 739 851 852 853 854 855 856 858 861 862 865 868 869 870 873" at bounding box center [366, 73] width 156 height 13
click at [0, 0] on div at bounding box center [0, 0] width 0 height 0
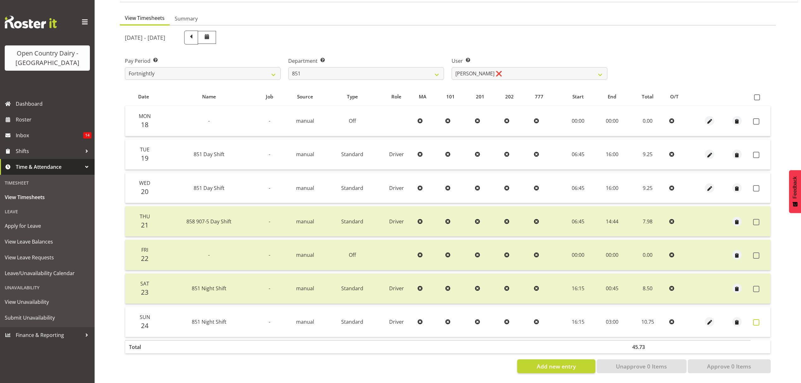
click at [757, 319] on span at bounding box center [756, 322] width 6 height 6
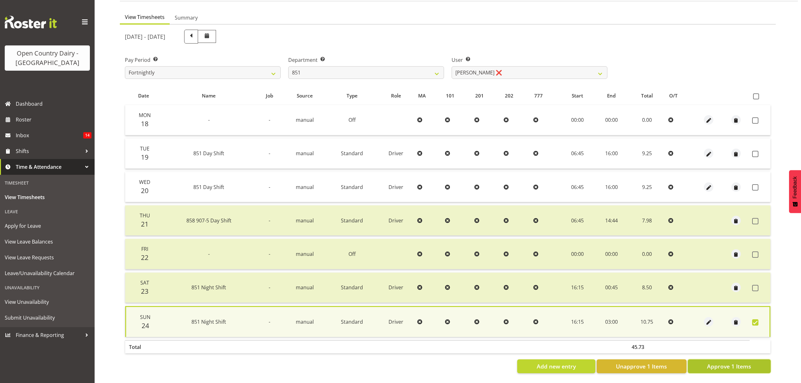
click at [717, 362] on span "Approve 1 Items" at bounding box center [729, 366] width 44 height 8
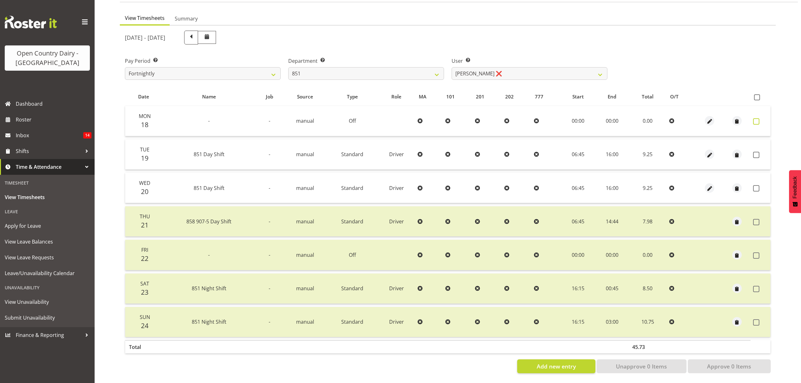
click at [757, 118] on span at bounding box center [756, 121] width 6 height 6
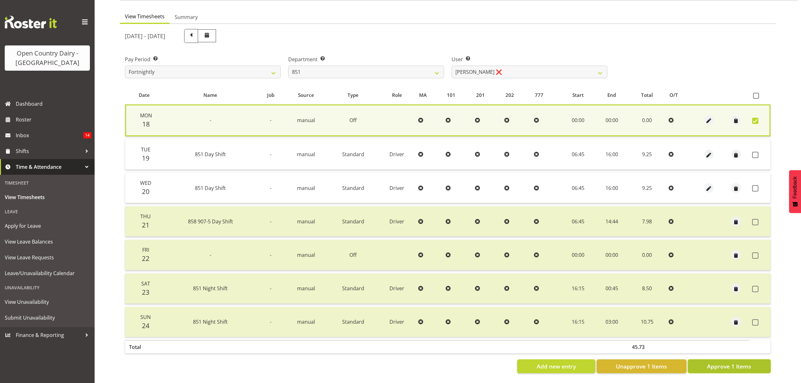
click at [739, 362] on span "Approve 1 Items" at bounding box center [729, 366] width 44 height 8
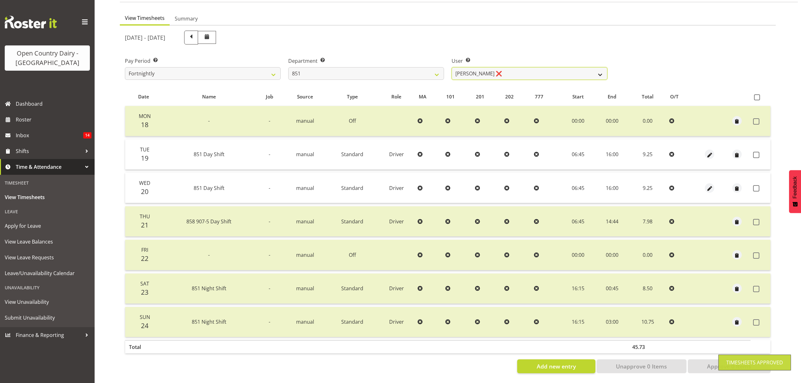
click at [592, 70] on select "Hayden Batt ❌ Martin Black ✔ Stacey Wilson ✔" at bounding box center [530, 73] width 156 height 13
click at [430, 69] on select "734 735 736 737 738 739 851 852 853 854 855 856 858 861 862 865 868 869 870 873" at bounding box center [366, 73] width 156 height 13
click at [288, 67] on select "734 735 736 737 738 739 851 852 853 854 855 856 858 861 862 865 868 869 870 873" at bounding box center [366, 73] width 156 height 13
click at [0, 0] on div at bounding box center [0, 0] width 0 height 0
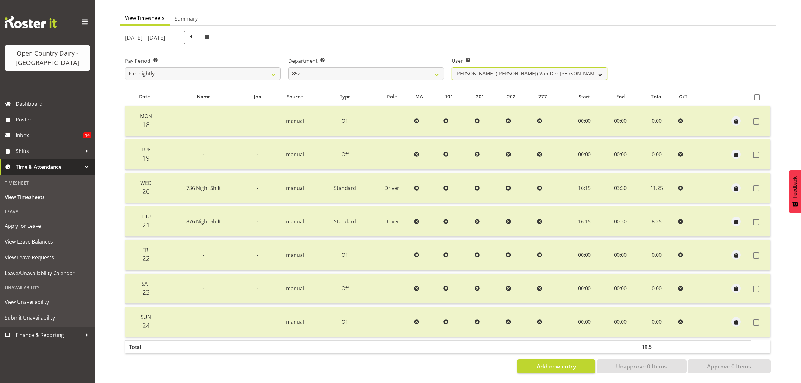
click at [549, 69] on select "Gert (Gerry) Van Der Berg ✔ Glenn Tither ❌ Jason Gough ✔ Richard Aitken ❌" at bounding box center [530, 73] width 156 height 13
click at [437, 73] on select "734 735 736 737 738 739 851 852 853 854 855 856 858 861 862 865 868 869 870 873" at bounding box center [366, 73] width 156 height 13
click at [288, 67] on select "734 735 736 737 738 739 851 852 853 854 855 856 858 861 862 865 868 869 870 873" at bounding box center [366, 73] width 156 height 13
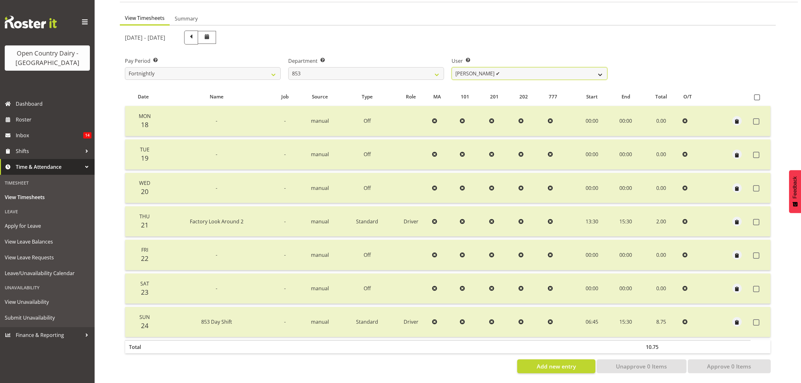
click at [533, 73] on select "Christiaan Botha ✔ Kevin Stuck ✔ Marty Powell ❌ Sean O'Neill ✔" at bounding box center [530, 73] width 156 height 13
click at [452, 67] on select "Christiaan Botha ✔ Kevin Stuck ✔ Marty Powell ❌ Sean O'Neill ✔" at bounding box center [530, 73] width 156 height 13
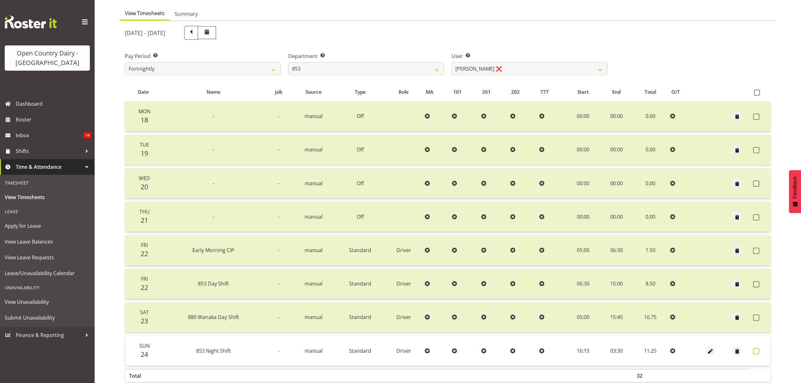
click at [755, 348] on span at bounding box center [756, 351] width 6 height 6
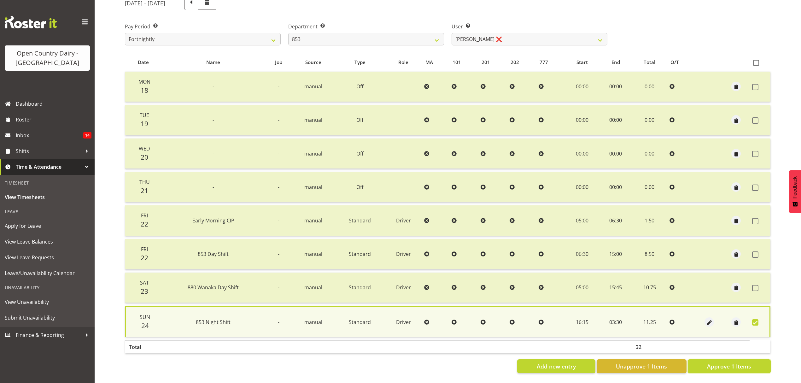
click at [749, 362] on span "Approve 1 Items" at bounding box center [729, 366] width 44 height 8
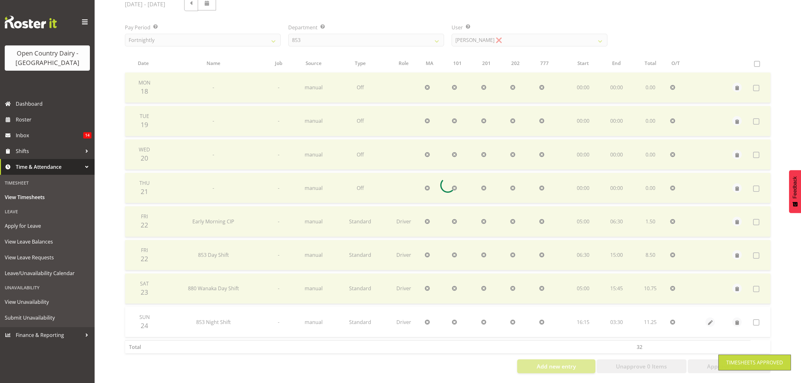
scroll to position [89, 0]
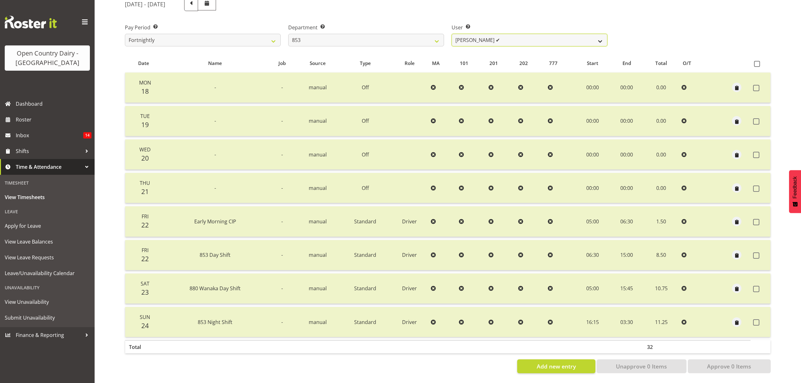
click at [570, 36] on select "Christiaan Botha ✔ Kevin Stuck ✔ Marty Powell ✔ Sean O'Neill ✔" at bounding box center [530, 40] width 156 height 13
click at [437, 35] on select "734 735 736 737 738 739 851 852 853 854 855 856 858 861 862 865 868 869 870 873" at bounding box center [366, 40] width 156 height 13
click at [288, 34] on select "734 735 736 737 738 739 851 852 853 854 855 856 858 861 862 865 868 869 870 873" at bounding box center [366, 40] width 156 height 13
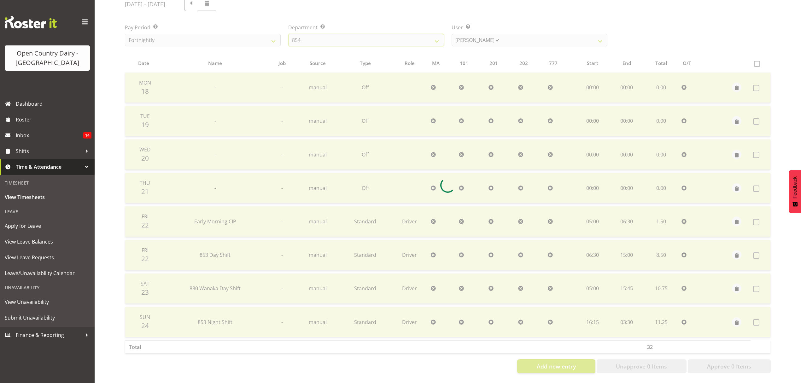
scroll to position [56, 0]
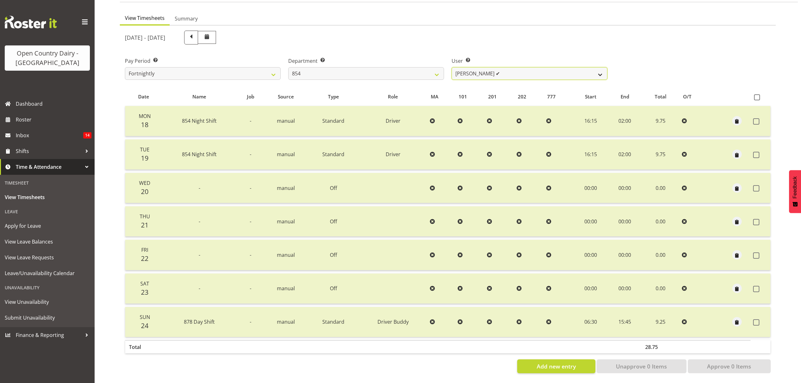
click at [512, 67] on select "Carl Johnstone ✔ John Rook ❌ Karl Nicol ✔ Raymond George ✔" at bounding box center [530, 73] width 156 height 13
click at [452, 67] on select "Carl Johnstone ✔ John Rook ❌ Karl Nicol ✔ Raymond George ✔" at bounding box center [530, 73] width 156 height 13
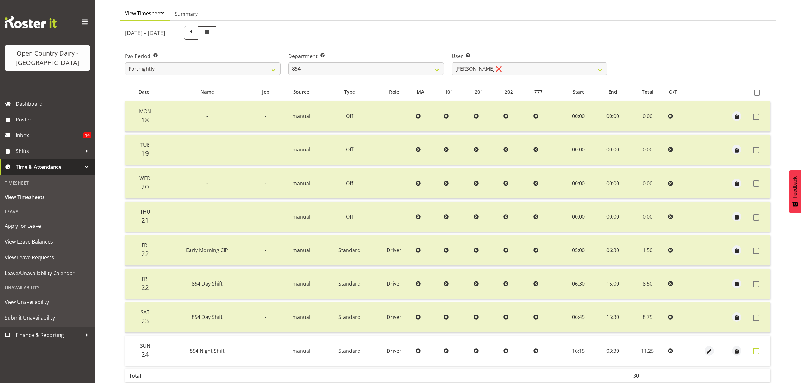
click at [756, 348] on span at bounding box center [756, 351] width 6 height 6
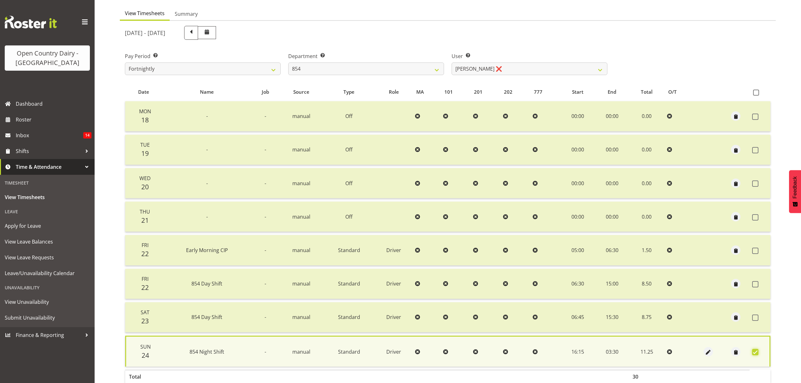
scroll to position [90, 0]
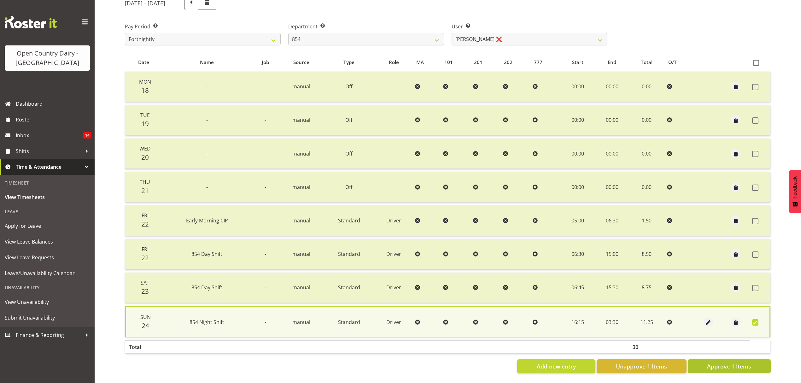
click at [725, 362] on span "Approve 1 Items" at bounding box center [729, 366] width 44 height 8
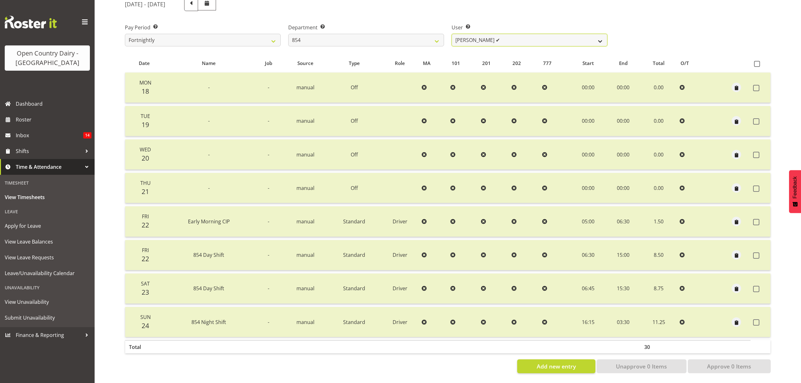
click at [587, 34] on select "Carl Johnstone ✔ John Rook ✔ Karl Nicol ✔ Raymond George ✔" at bounding box center [530, 40] width 156 height 13
click at [435, 38] on select "734 735 736 737 738 739 851 852 853 854 855 856 858 861 862 865 868 869 870 873" at bounding box center [366, 40] width 156 height 13
click at [288, 34] on select "734 735 736 737 738 739 851 852 853 854 855 856 858 861 862 865 868 869 870 873" at bounding box center [366, 40] width 156 height 13
click at [0, 0] on div at bounding box center [0, 0] width 0 height 0
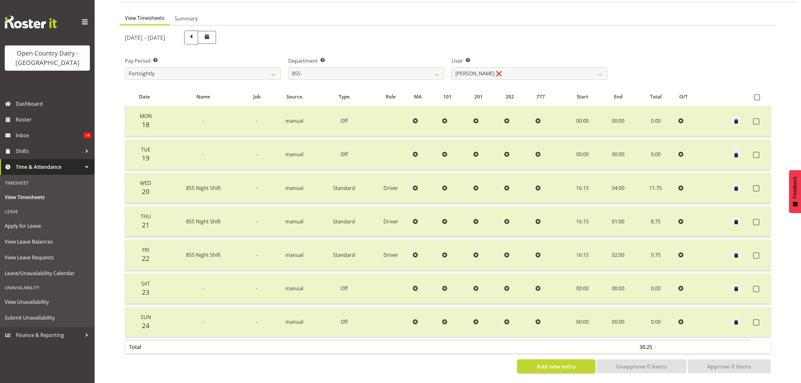
scroll to position [56, 0]
click at [523, 67] on select "Leon Harrison ✔ Nathan Vincent ❌ Wayne Jukes ✔" at bounding box center [530, 73] width 156 height 13
click at [439, 68] on select "734 735 736 737 738 739 851 852 853 854 855 856 858 861 862 865 868 869 870 873" at bounding box center [366, 73] width 156 height 13
click at [432, 71] on select "734 735 736 737 738 739 851 852 853 854 855 856 858 861 862 865 868 869 870 873" at bounding box center [366, 73] width 156 height 13
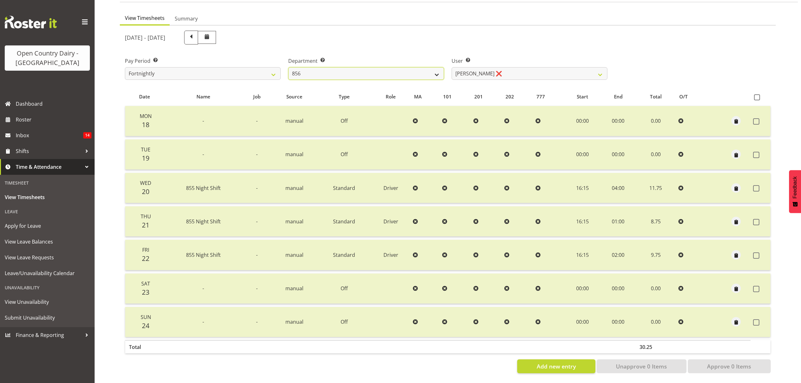
click at [288, 67] on select "734 735 736 737 738 739 851 852 853 854 855 856 858 861 862 865 868 869 870 873" at bounding box center [366, 73] width 156 height 13
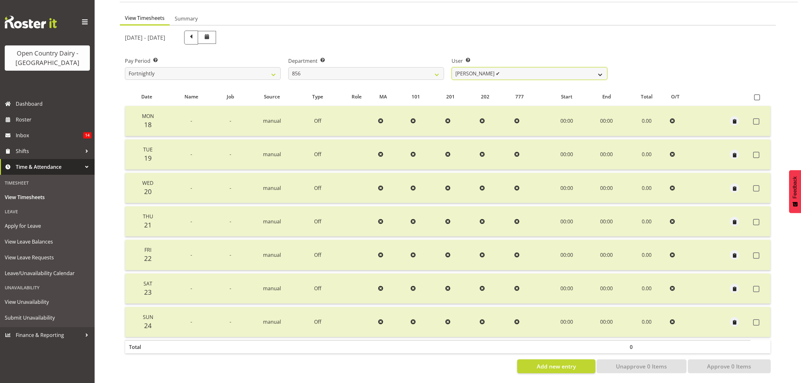
click at [527, 71] on select "Bradley Parkhill ✔ James Matheson ✔ Jason Vercoe ✔ Tony Lee ✔" at bounding box center [530, 73] width 156 height 13
click at [431, 69] on select "734 735 736 737 738 739 851 852 853 854 855 856 858 861 862 865 868 869 870 873" at bounding box center [366, 73] width 156 height 13
click at [288, 67] on select "734 735 736 737 738 739 851 852 853 854 855 856 858 861 862 865 868 869 870 873" at bounding box center [366, 73] width 156 height 13
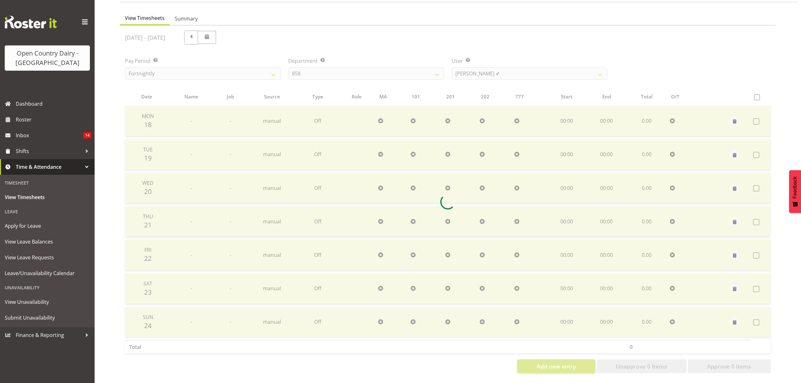
click at [528, 67] on div at bounding box center [448, 202] width 656 height 353
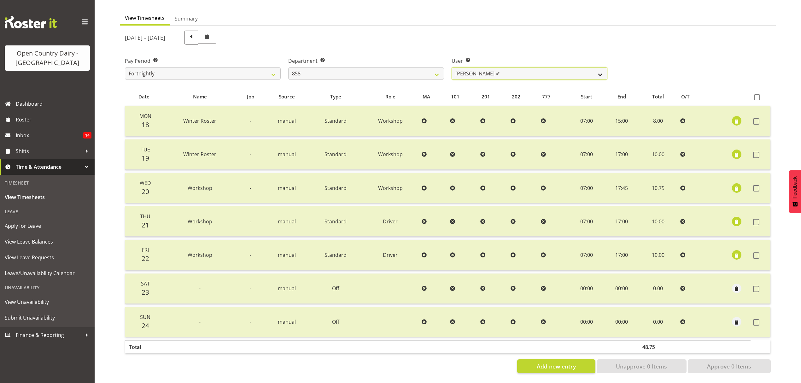
click at [528, 67] on select "Anthony Shaw ✔ Liam Bellman ✔ Neil Peters ✔" at bounding box center [530, 73] width 156 height 13
click at [522, 72] on select "Anthony Shaw ✔ Liam Bellman ✔ Neil Peters ✔" at bounding box center [530, 73] width 156 height 13
click at [426, 67] on select "734 735 736 737 738 739 851 852 853 854 855 856 858 861 862 865 868 869 870 873" at bounding box center [366, 73] width 156 height 13
click at [288, 67] on select "734 735 736 737 738 739 851 852 853 854 855 856 858 861 862 865 868 869 870 873" at bounding box center [366, 73] width 156 height 13
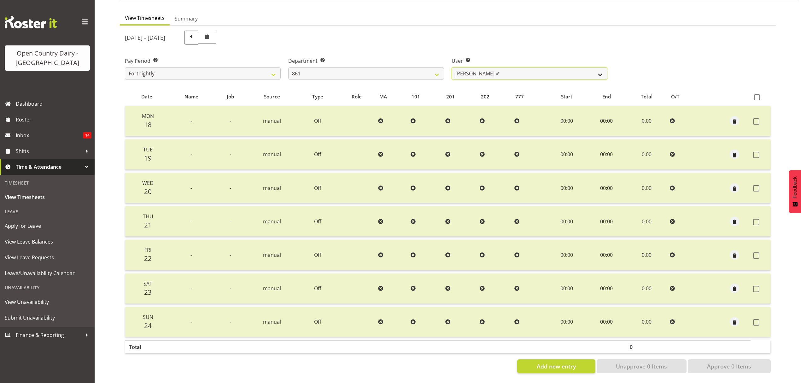
click at [550, 71] on select "Barry McIntosh ✔ Matthew Welland ✔ Philip Peek ❌" at bounding box center [530, 73] width 156 height 13
click at [452, 67] on select "Barry McIntosh ✔ Matthew Welland ✔ Philip Peek ❌" at bounding box center [530, 73] width 156 height 13
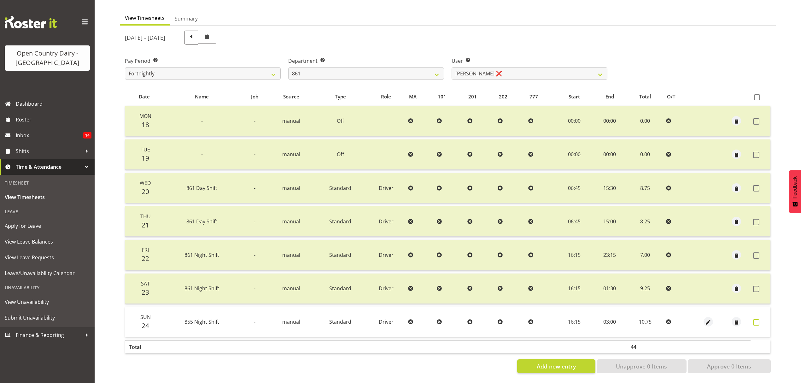
click at [753, 319] on span at bounding box center [756, 322] width 6 height 6
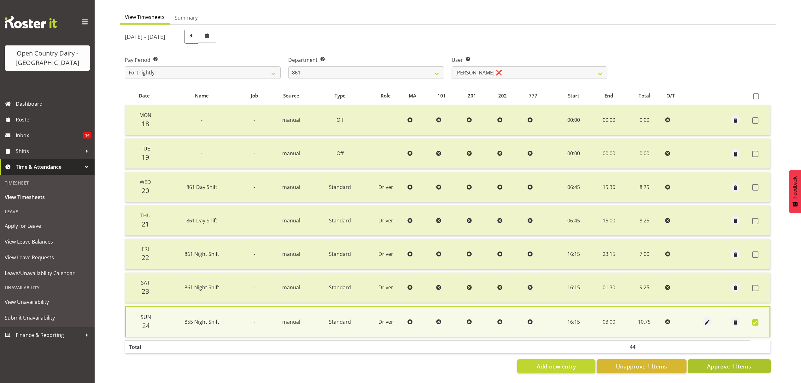
click at [723, 362] on span "Approve 1 Items" at bounding box center [729, 366] width 44 height 8
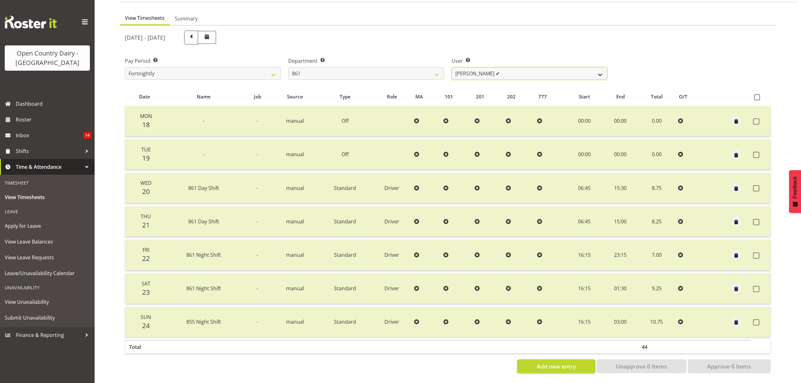
click at [603, 67] on select "Barry McIntosh ✔ Matthew Welland ✔ Philip Peek ✔" at bounding box center [530, 73] width 156 height 13
click at [439, 69] on select "734 735 736 737 738 739 851 852 853 854 855 856 858 861 862 865 868 869 870 873" at bounding box center [366, 73] width 156 height 13
click at [438, 71] on select "734 735 736 737 738 739 851 852 853 854 855 856 858 861 862 865 868 869 870 873" at bounding box center [366, 73] width 156 height 13
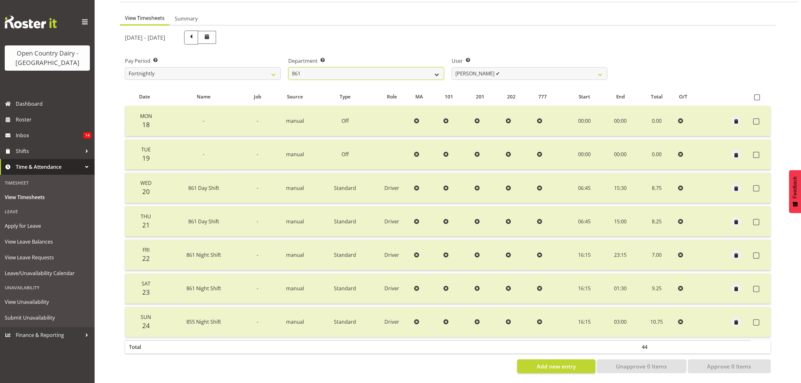
click at [434, 68] on select "734 735 736 737 738 739 851 852 853 854 855 856 858 861 862 865 868 869 870 873" at bounding box center [366, 73] width 156 height 13
click at [288, 67] on select "734 735 736 737 738 739 851 852 853 854 855 856 858 861 862 865 868 869 870 873" at bounding box center [366, 73] width 156 height 13
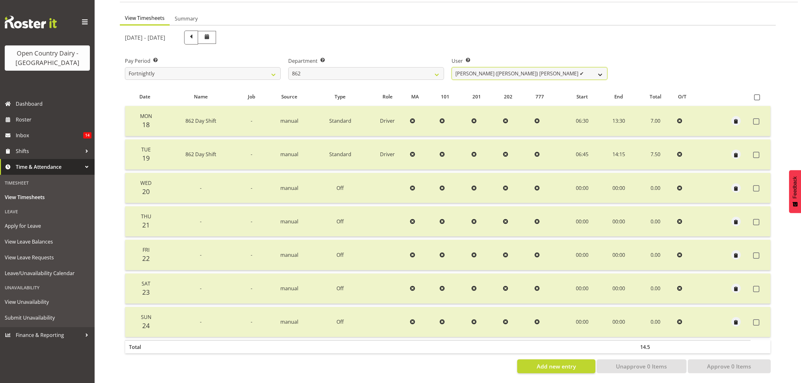
click at [497, 70] on select "Bennie (David) Smith ✔ Colin Schwarz ✔ Forbes O'Reilly ✔ Tracy Inder ✔" at bounding box center [530, 73] width 156 height 13
click at [421, 71] on select "734 735 736 737 738 739 851 852 853 854 855 856 858 861 862 865 868 869 870 873" at bounding box center [366, 73] width 156 height 13
click at [288, 67] on select "734 735 736 737 738 739 851 852 853 854 855 856 858 861 862 865 868 869 870 873" at bounding box center [366, 73] width 156 height 13
click at [493, 70] on select "Flavio Ferraz ✔ George Courtney ✔ Steffan Kennard ✔" at bounding box center [530, 73] width 156 height 13
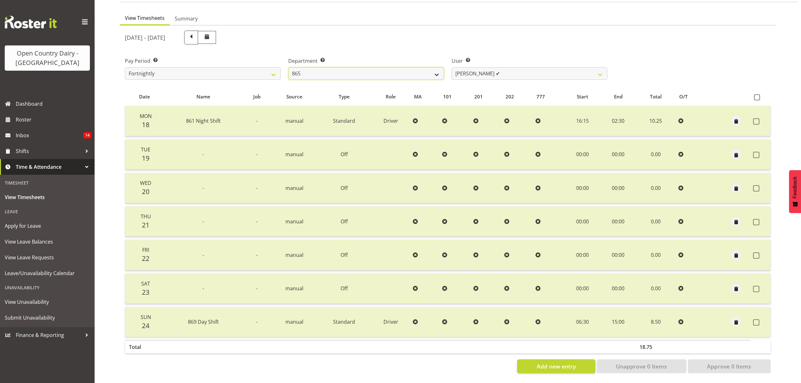
click at [430, 67] on select "734 735 736 737 738 739 851 852 853 854 855 856 858 861 862 865 868 869 870 873" at bounding box center [366, 73] width 156 height 13
click at [288, 67] on select "734 735 736 737 738 739 851 852 853 854 855 856 858 861 862 865 868 869 870 873" at bounding box center [366, 73] width 156 height 13
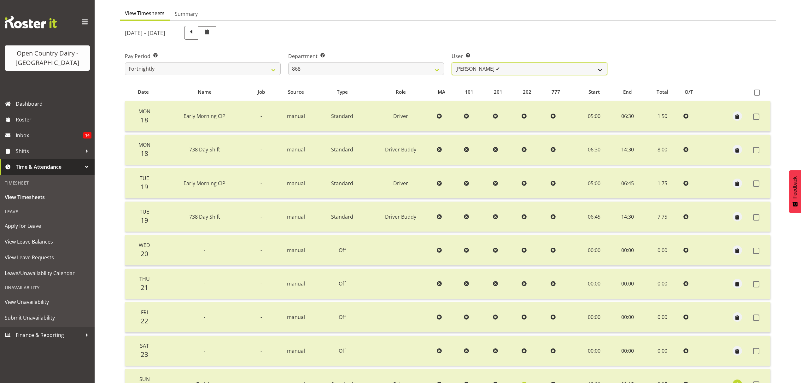
click at [494, 71] on select "Alan Rolton ✔ Cassidy Williams ✔ Christopher McIver ✔ Darin Ayling ✔" at bounding box center [530, 68] width 156 height 13
click at [398, 64] on select "734 735 736 737 738 739 851 852 853 854 855 856 858 861 862 865 868 869 870 873" at bounding box center [366, 68] width 156 height 13
click at [288, 62] on select "734 735 736 737 738 739 851 852 853 854 855 856 858 861 862 865 868 869 870 873" at bounding box center [366, 68] width 156 height 13
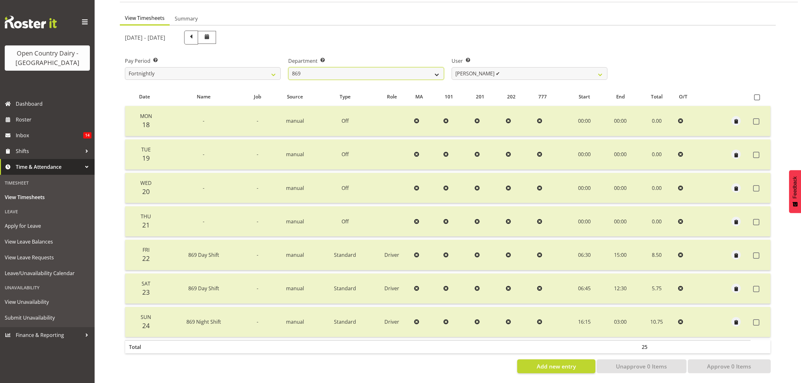
click at [421, 67] on select "734 735 736 737 738 739 851 852 853 854 855 856 858 861 862 865 868 869 870 873" at bounding box center [366, 73] width 156 height 13
click at [288, 67] on select "734 735 736 737 738 739 851 852 853 854 855 856 858 861 862 865 868 869 870 873" at bounding box center [366, 73] width 156 height 13
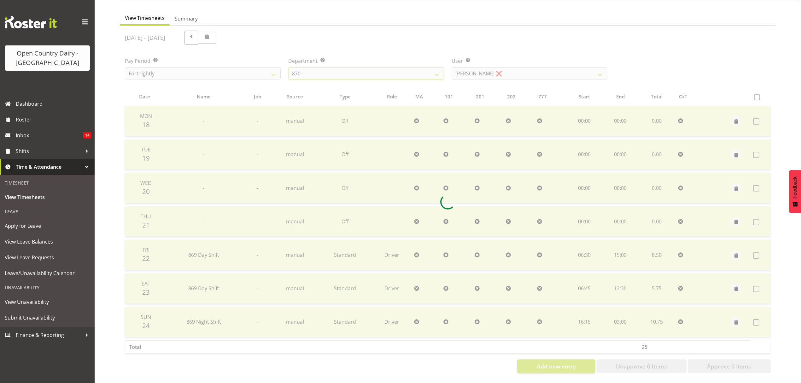
scroll to position [0, 0]
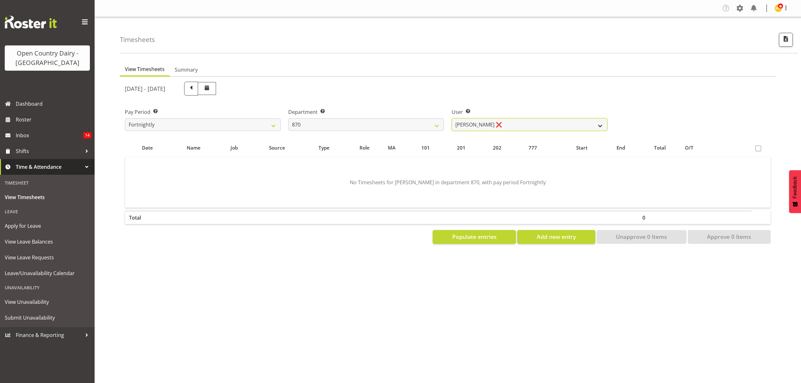
click at [519, 124] on select "Andy Haywood ❌ David Young ✔ Stewart Matheson ❌" at bounding box center [530, 124] width 156 height 13
click at [506, 128] on select "Andy Haywood ❌ David Young ✔ Stewart Matheson ❌" at bounding box center [530, 124] width 156 height 13
click at [362, 121] on select "734 735 736 737 738 739 851 852 853 854 855 856 858 861 862 865 868 869 870 873" at bounding box center [366, 124] width 156 height 13
click at [374, 127] on select "734 735 736 737 738 739 851 852 853 854 855 856 858 861 862 865 868 869 870 873" at bounding box center [366, 124] width 156 height 13
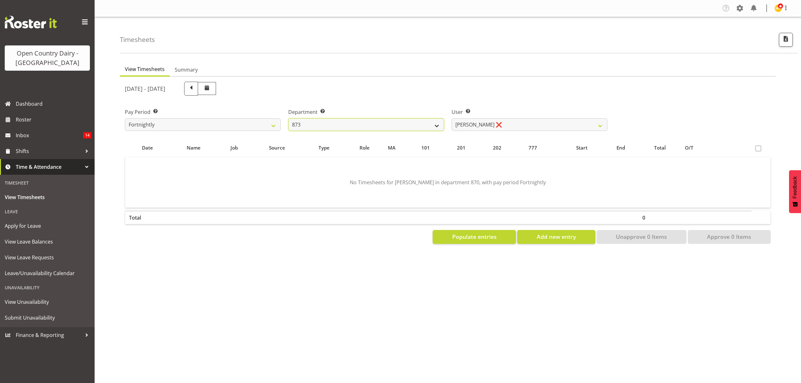
click at [288, 118] on select "734 735 736 737 738 739 851 852 853 854 855 856 858 861 862 865 868 869 870 873" at bounding box center [366, 124] width 156 height 13
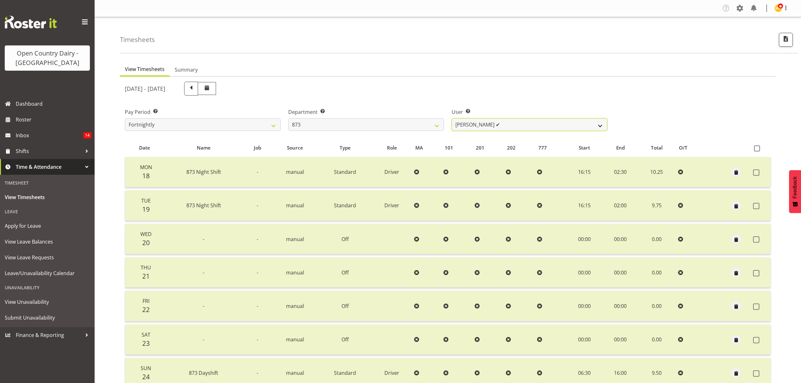
click at [524, 125] on select "Andrew Henderson ✔ Ricky Popham ✔ Stacy MacAskill ✔ Trish Nicol ✔" at bounding box center [530, 124] width 156 height 13
click at [437, 127] on select "734 735 736 737 738 739 851 852 853 854 855 856 858 861 862 865 868 869 870 873" at bounding box center [366, 124] width 156 height 13
click at [288, 118] on select "734 735 736 737 738 739 851 852 853 854 855 856 858 861 862 865 868 869 870 873" at bounding box center [366, 124] width 156 height 13
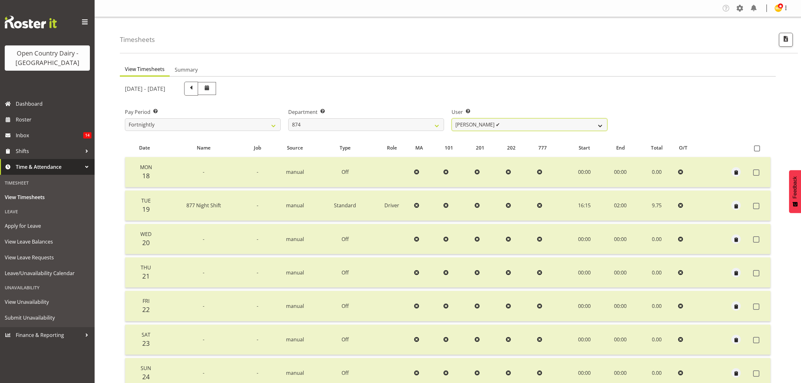
click at [521, 122] on select "Annette Parker ✔ Christopher McRae ✔ Patrick Stenton ✔ Rachel Carpenter ✔" at bounding box center [530, 124] width 156 height 13
click at [425, 127] on select "734 735 736 737 738 739 851 852 853 854 855 856 858 861 862 865 868 869 870 873" at bounding box center [366, 124] width 156 height 13
click at [288, 118] on select "734 735 736 737 738 739 851 852 853 854 855 856 858 861 862 865 868 869 870 873" at bounding box center [366, 124] width 156 height 13
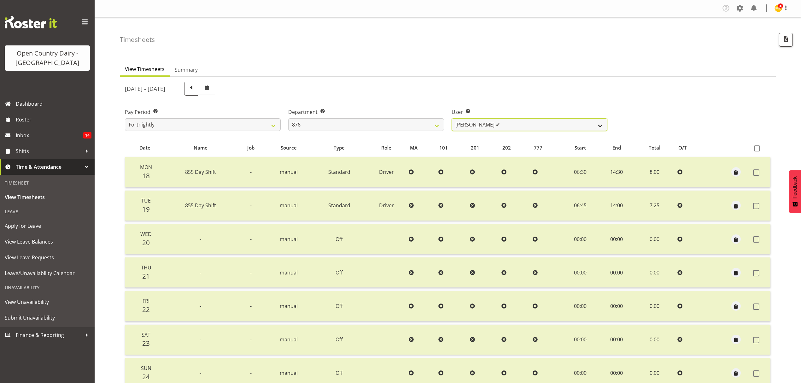
click at [508, 126] on select "Dean Henderson ✔ Ian Barbour ✔ John Graham ✔ Tom Rahl ✔" at bounding box center [530, 124] width 156 height 13
click at [399, 133] on div "Department Select which department you would like to view. 734 735 736 737 738 …" at bounding box center [366, 116] width 163 height 35
click at [398, 125] on select "734 735 736 737 738 739 851 852 853 854 855 856 858 861 862 865 868 869 870 873" at bounding box center [366, 124] width 156 height 13
click at [288, 118] on select "734 735 736 737 738 739 851 852 853 854 855 856 858 861 862 865 868 869 870 873" at bounding box center [366, 124] width 156 height 13
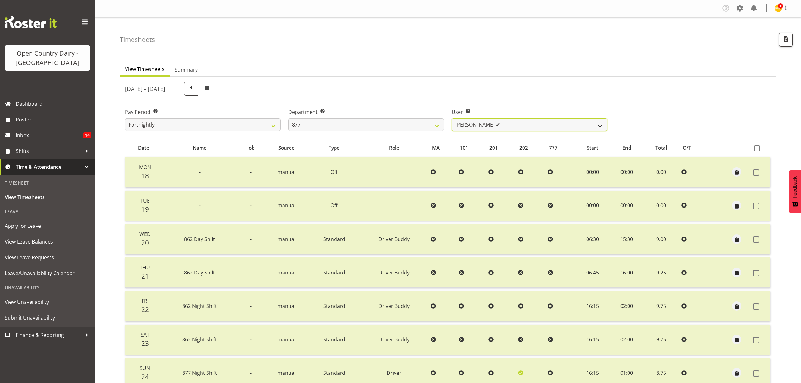
click at [518, 121] on select "Barry Shields ✔ Callum Wells ✔ Helen Bull ✔ Jase Preston ✔" at bounding box center [530, 124] width 156 height 13
click at [374, 129] on select "734 735 736 737 738 739 851 852 853 854 855 856 858 861 862 865 868 869 870 873" at bounding box center [366, 124] width 156 height 13
click at [374, 127] on select "734 735 736 737 738 739 851 852 853 854 855 856 858 861 862 865 868 869 870 873" at bounding box center [366, 124] width 156 height 13
click at [288, 118] on select "734 735 736 737 738 739 851 852 853 854 855 856 858 861 862 865 868 869 870 873" at bounding box center [366, 124] width 156 height 13
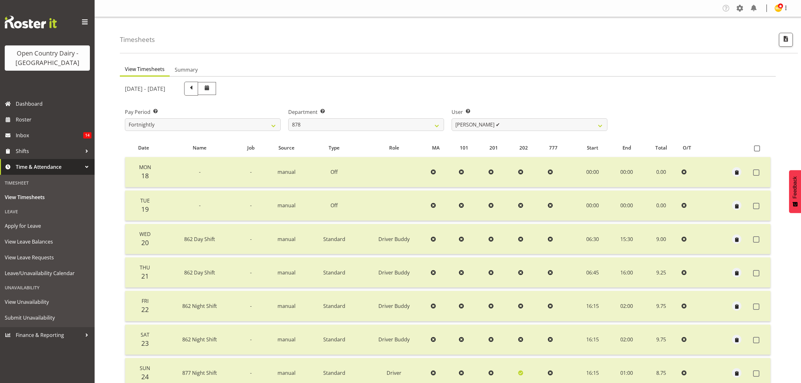
click at [0, 0] on div at bounding box center [0, 0] width 0 height 0
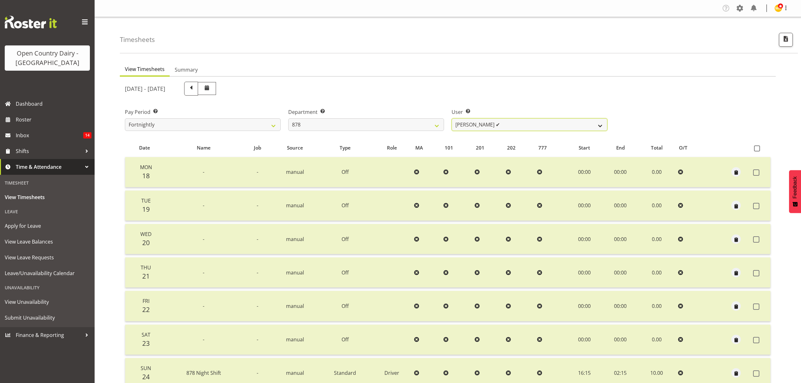
click at [532, 121] on select "Athol Warnock ✔ Dean Tither ❌ Joshua Treymane ✔ Vinkie Botha ✔" at bounding box center [530, 124] width 156 height 13
click at [429, 126] on select "734 735 736 737 738 739 851 852 853 854 855 856 858 861 862 865 868 869 870 873" at bounding box center [366, 124] width 156 height 13
click at [288, 118] on select "734 735 736 737 738 739 851 852 853 854 855 856 858 861 862 865 868 869 870 873" at bounding box center [366, 124] width 156 height 13
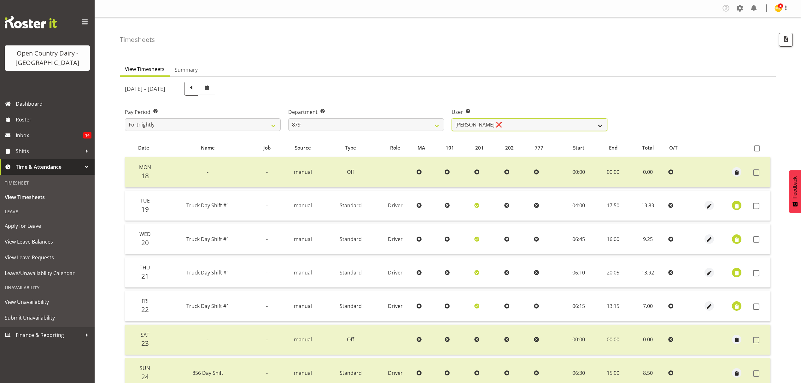
click at [524, 125] on select "Bryan Windle ❌ John Dalton ✔ Rodney Hamilton ✔ Tony Corr ✔" at bounding box center [530, 124] width 156 height 13
click at [423, 121] on select "734 735 736 737 738 739 851 852 853 854 855 856 858 861 862 865 868 869 870 873" at bounding box center [366, 124] width 156 height 13
click at [288, 118] on select "734 735 736 737 738 739 851 852 853 854 855 856 858 861 862 865 868 869 870 873" at bounding box center [366, 124] width 156 height 13
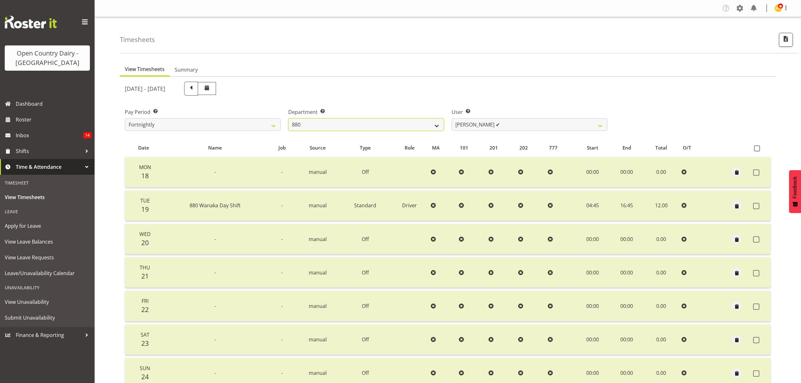
click at [412, 121] on select "734 735 736 737 738 739 851 852 853 854 855 856 858 861 862 865 868 869 870 873" at bounding box center [366, 124] width 156 height 13
click at [288, 118] on select "734 735 736 737 738 739 851 852 853 854 855 856 858 861 862 865 868 869 870 873" at bounding box center [366, 124] width 156 height 13
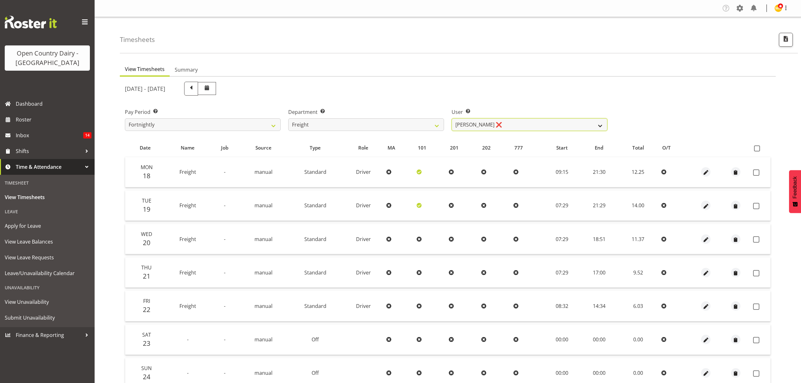
click at [522, 122] on select "Andy Earnshaw ❌ Arthur Jelley ❌ Blair Symon ❌ Brett (Spotty) McMurdo ❌ Cindy Ir…" at bounding box center [530, 124] width 156 height 13
click at [432, 119] on select "734 735 736 737 738 739 851 852 853 854 855 856 858 861 862 865 868 869 870 873" at bounding box center [366, 124] width 156 height 13
click at [288, 118] on select "734 735 736 737 738 739 851 852 853 854 855 856 858 861 862 865 868 869 870 873" at bounding box center [366, 124] width 156 height 13
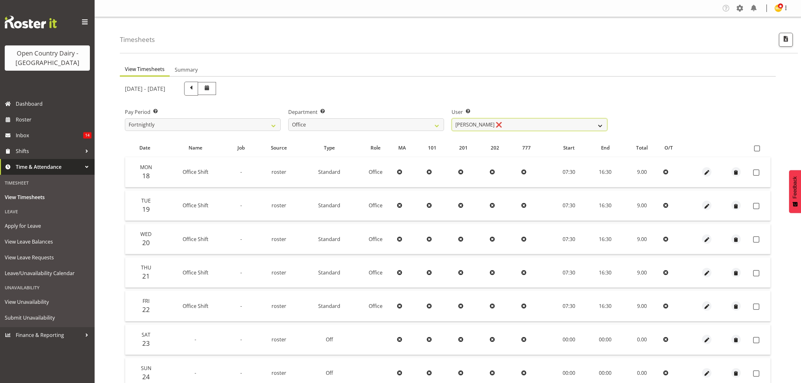
click at [520, 127] on select "Clare Welland ❌ Corey Millan ❌ Jessica Greenwood ❌ Michael Campbell ❌ Michelle …" at bounding box center [530, 124] width 156 height 13
click at [415, 128] on select "734 735 736 737 738 739 851 852 853 854 855 856 858 861 862 865 868 869 870 873" at bounding box center [366, 124] width 156 height 13
click at [288, 118] on select "734 735 736 737 738 739 851 852 853 854 855 856 858 861 862 865 868 869 870 873" at bounding box center [366, 124] width 156 height 13
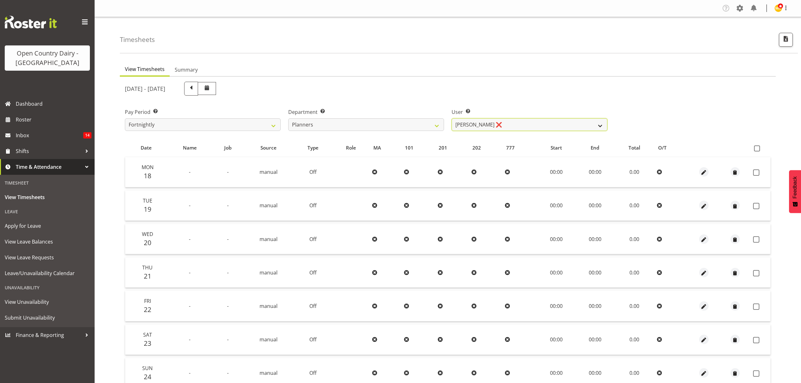
click at [515, 123] on select "Jessica Reid ❌ Mikayla Rangi ❌ Sara Bowie ❌" at bounding box center [530, 124] width 156 height 13
click at [428, 124] on select "734 735 736 737 738 739 851 852 853 854 855 856 858 861 862 865 868 869 870 873" at bounding box center [366, 124] width 156 height 13
click at [288, 118] on select "734 735 736 737 738 739 851 852 853 854 855 856 858 861 862 865 868 869 870 873" at bounding box center [366, 124] width 156 height 13
click at [0, 0] on div at bounding box center [0, 0] width 0 height 0
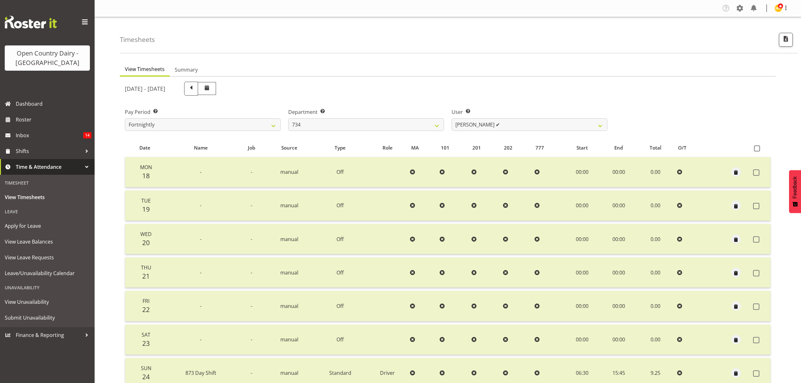
drag, startPoint x: 76, startPoint y: 382, endPoint x: 109, endPoint y: 326, distance: 65.2
click at [119, 349] on div "Timesheets View Timesheets Summary August 18th - August 24th 2025 Pay Period Se…" at bounding box center [448, 225] width 707 height 417
click at [439, 122] on select "734 735 736 737 738 739 851 852 853 854 855 856 858 861 862 865 868 869 870 873" at bounding box center [366, 124] width 156 height 13
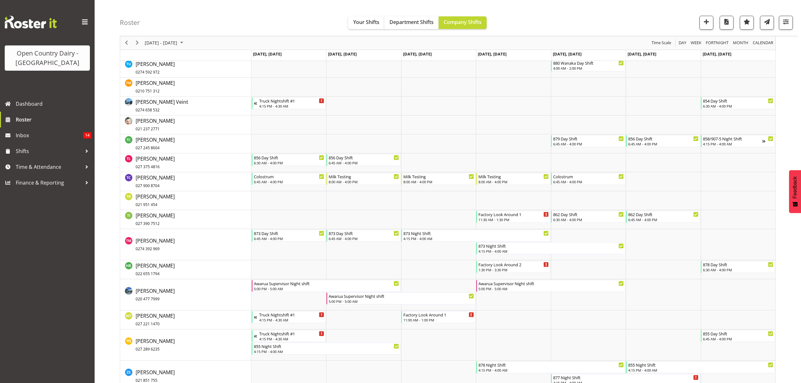
scroll to position [3716, 0]
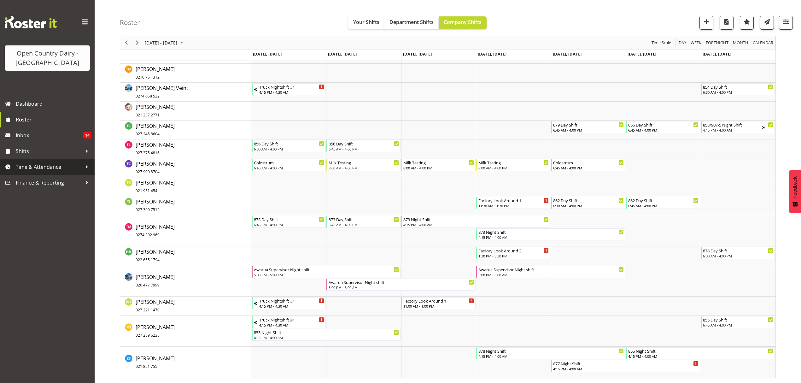
click at [45, 168] on span "Time & Attendance" at bounding box center [49, 166] width 66 height 9
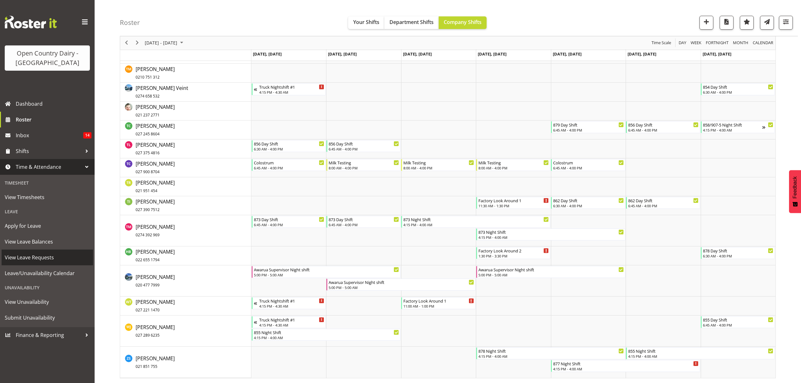
click at [26, 256] on span "View Leave Requests" at bounding box center [47, 257] width 85 height 9
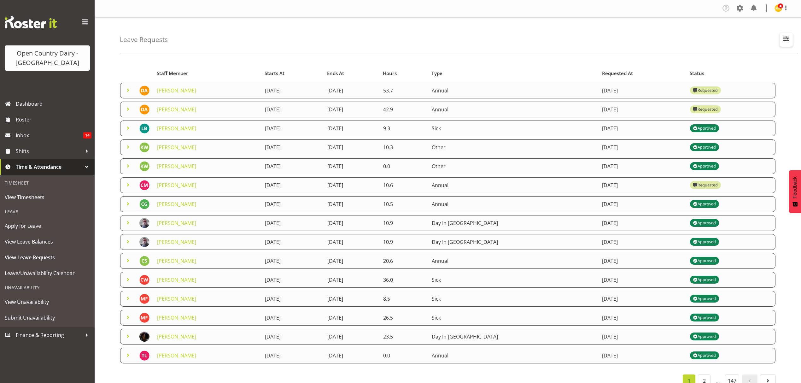
click at [784, 46] on button "button" at bounding box center [786, 40] width 13 height 14
click at [783, 46] on button "button" at bounding box center [786, 40] width 13 height 14
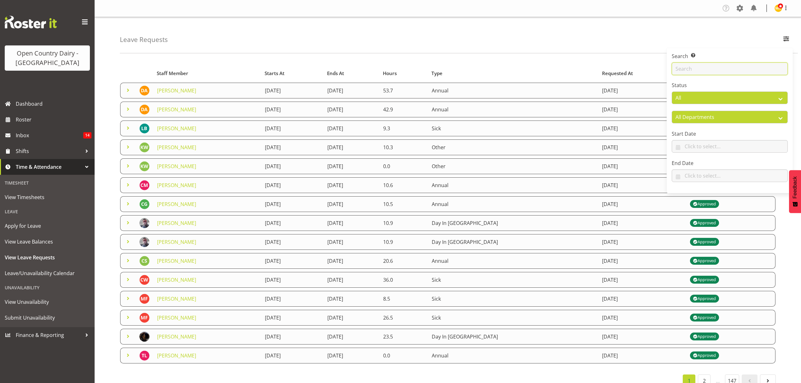
click at [716, 67] on input "text" at bounding box center [730, 68] width 116 height 13
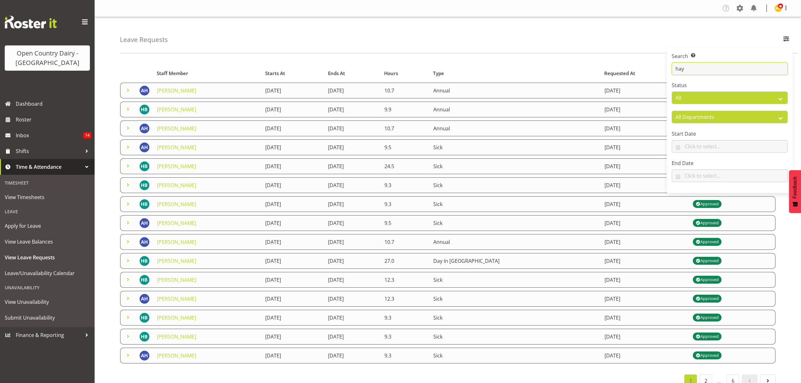
type input "[PERSON_NAME]"
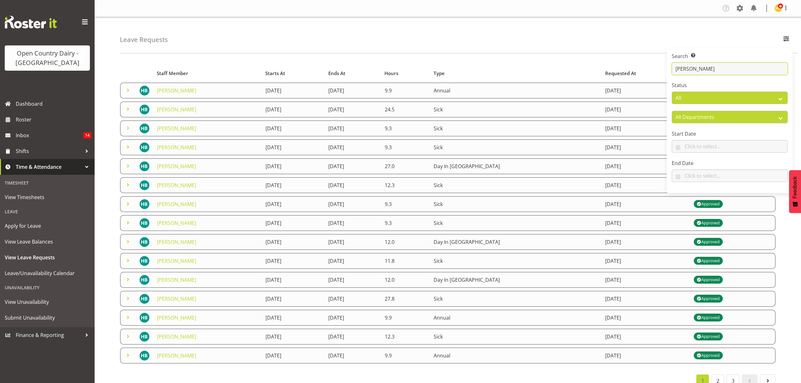
drag, startPoint x: 677, startPoint y: 72, endPoint x: 695, endPoint y: 68, distance: 18.1
click at [695, 68] on input "[PERSON_NAME]" at bounding box center [730, 68] width 116 height 13
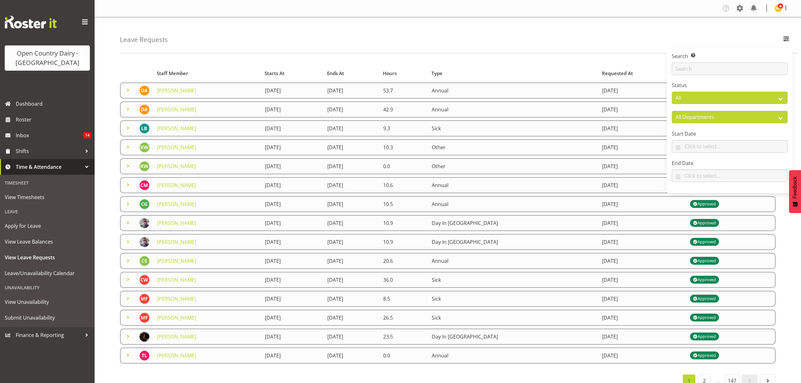
click at [611, 40] on div "Leave Requests Search Search for a particular employee Status All Approved Requ…" at bounding box center [459, 35] width 678 height 36
